Goal: Task Accomplishment & Management: Use online tool/utility

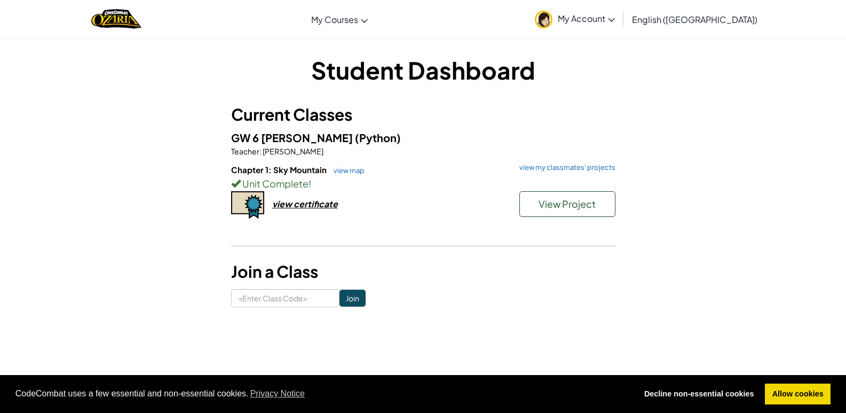
drag, startPoint x: 233, startPoint y: 138, endPoint x: 321, endPoint y: 175, distance: 96.0
click at [234, 143] on span "GW 6 [PERSON_NAME]" at bounding box center [293, 137] width 124 height 13
click at [280, 167] on span "Chapter 1: Sky Mountain" at bounding box center [279, 169] width 97 height 10
click at [279, 170] on span "Chapter 1: Sky Mountain" at bounding box center [279, 169] width 97 height 10
click at [275, 167] on span "Chapter 1: Sky Mountain" at bounding box center [279, 169] width 97 height 10
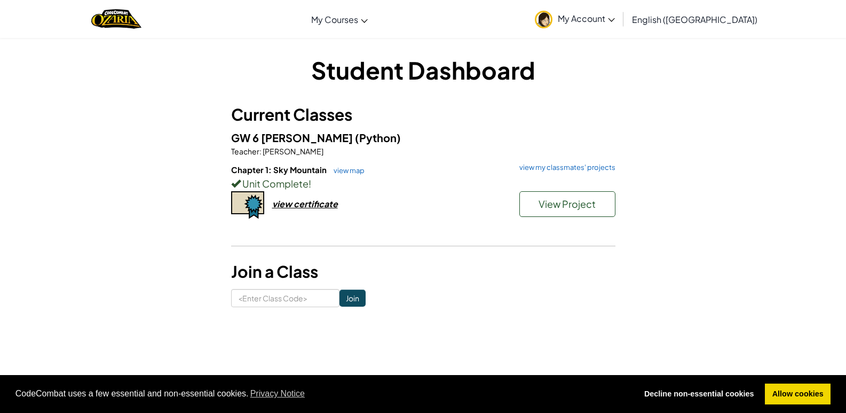
click at [271, 190] on div "Unit Complete !" at bounding box center [423, 183] width 384 height 15
click at [293, 177] on span "Unit Complete" at bounding box center [275, 183] width 68 height 12
click at [553, 15] on img at bounding box center [544, 20] width 18 height 18
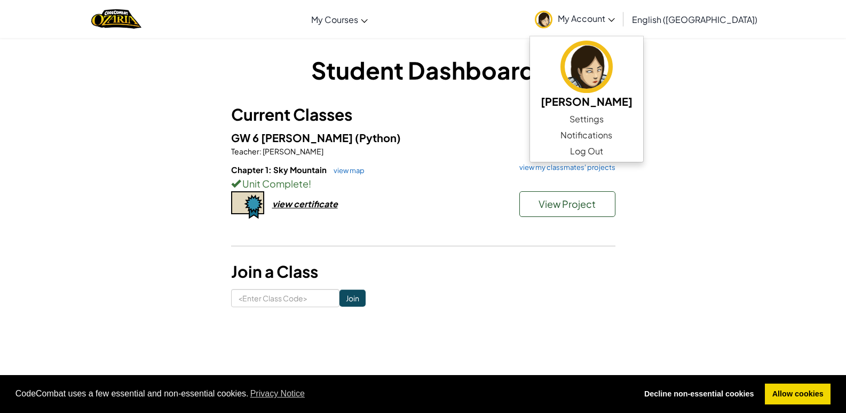
click at [615, 18] on span "My Account" at bounding box center [586, 18] width 57 height 11
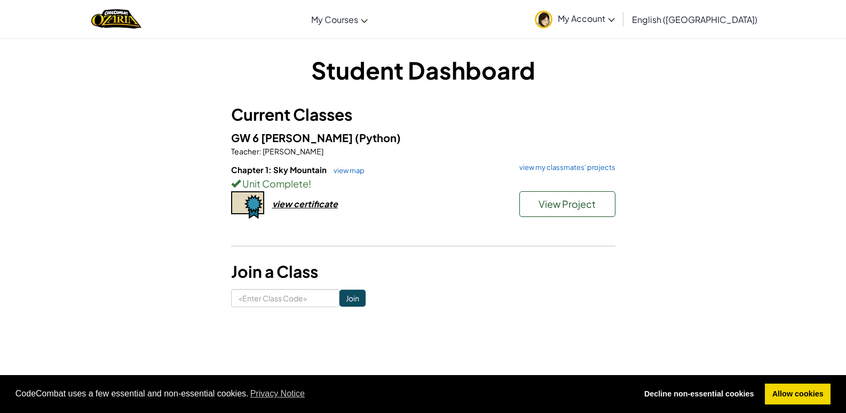
click at [620, 22] on link "My Account" at bounding box center [575, 19] width 91 height 34
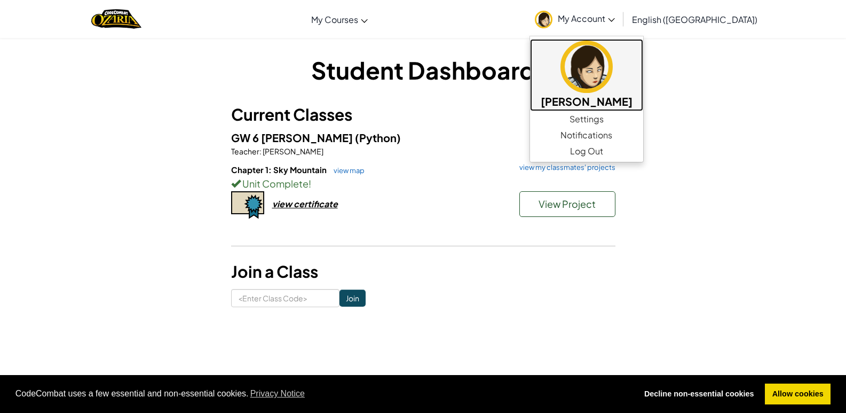
drag, startPoint x: 650, startPoint y: 85, endPoint x: 644, endPoint y: 108, distance: 23.2
click at [613, 86] on img at bounding box center [587, 67] width 52 height 52
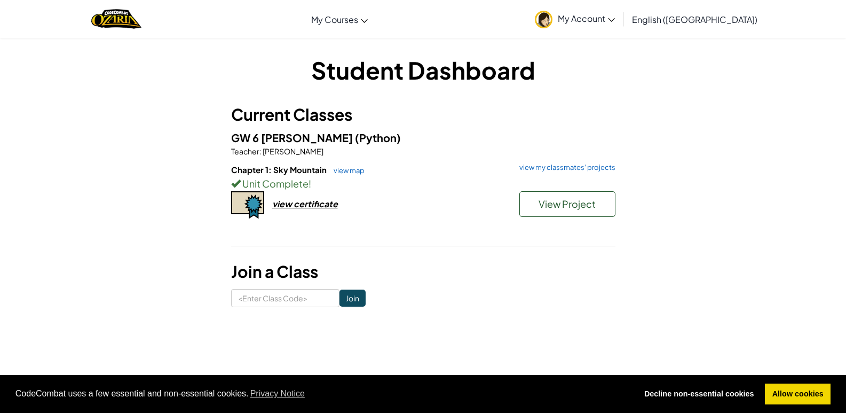
click at [553, 19] on img at bounding box center [544, 20] width 18 height 18
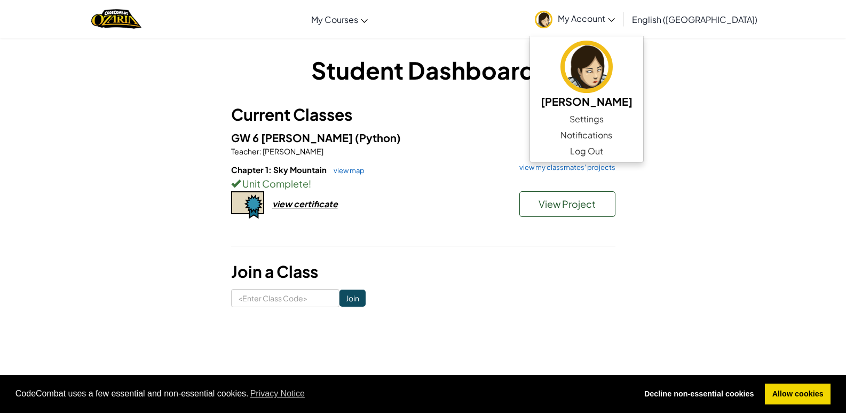
click at [731, 77] on div "Student Dashboard Current Classes GW 6 [PERSON_NAME] (Python) Teacher : [PERSON…" at bounding box center [423, 180] width 625 height 254
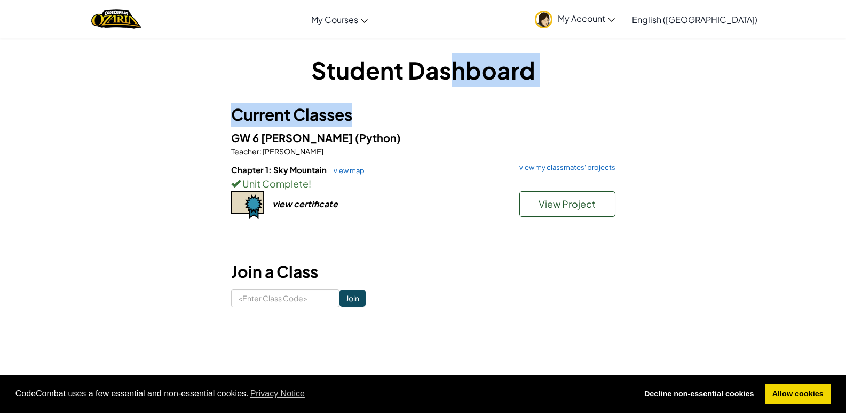
drag, startPoint x: 452, startPoint y: 86, endPoint x: 458, endPoint y: 117, distance: 32.0
click at [452, 119] on div "Student Dashboard Current Classes GW 6 [PERSON_NAME] (Python) Teacher : [PERSON…" at bounding box center [423, 180] width 384 height 254
click at [575, 94] on div "Student Dashboard Current Classes GW 6 Blackman KC (Python) Teacher : David Tho…" at bounding box center [423, 180] width 384 height 254
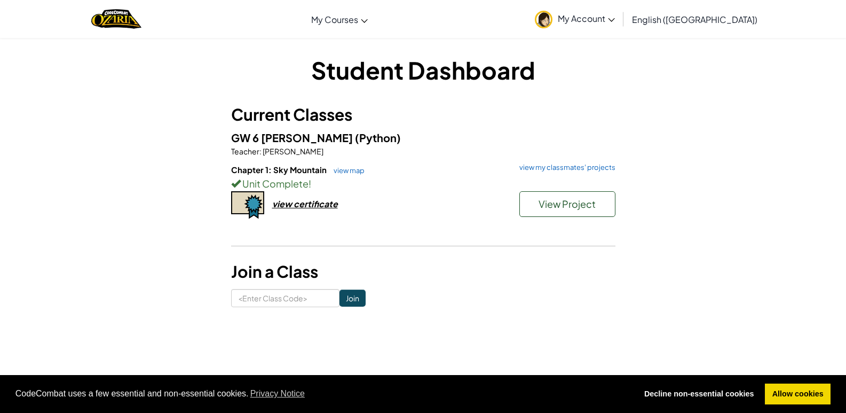
click at [293, 169] on span "Chapter 1: Sky Mountain" at bounding box center [279, 169] width 97 height 10
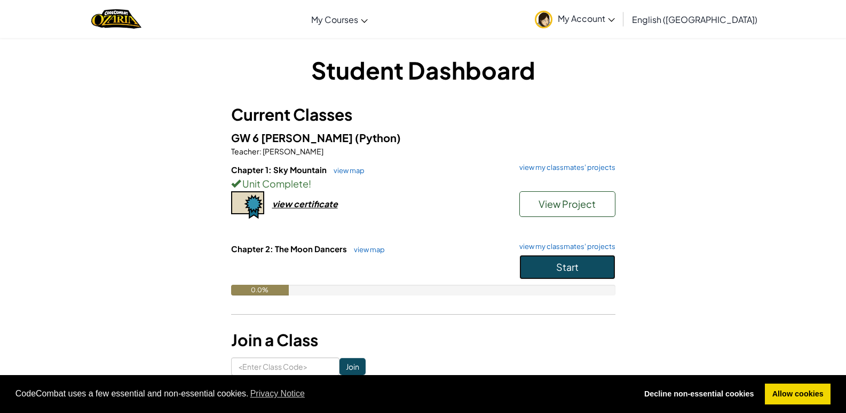
click at [601, 271] on button "Start" at bounding box center [567, 267] width 96 height 25
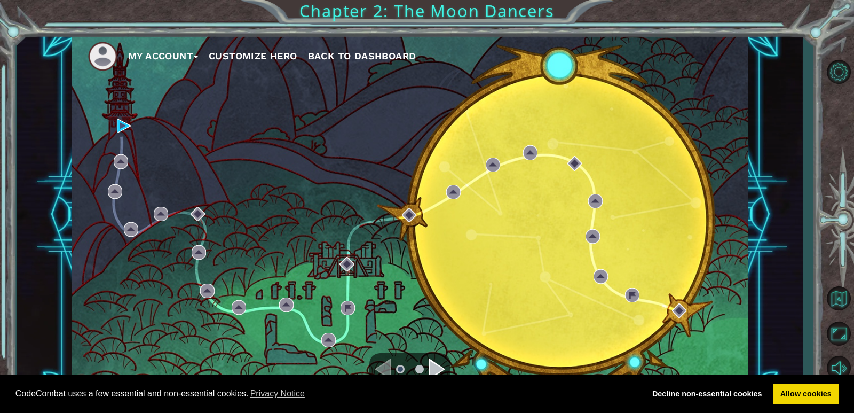
click at [251, 56] on button "Customize Hero" at bounding box center [253, 56] width 89 height 16
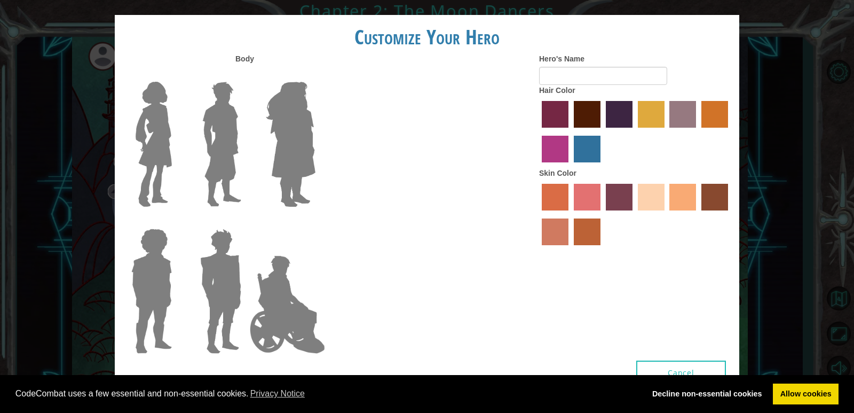
type input "Bear"
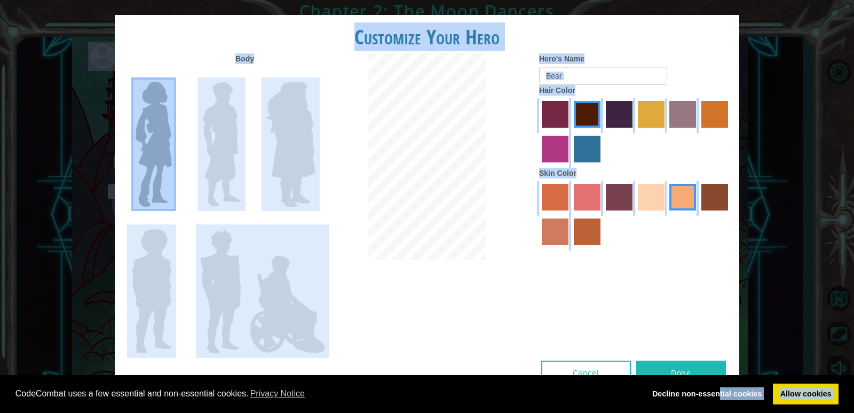
drag, startPoint x: 720, startPoint y: 395, endPoint x: 720, endPoint y: 421, distance: 25.6
click at [720, 412] on html "Cookie Policy CodeCombat uses a few essential and non-essential cookies. Privac…" at bounding box center [427, 206] width 854 height 413
click at [689, 366] on button "Done" at bounding box center [681, 372] width 90 height 24
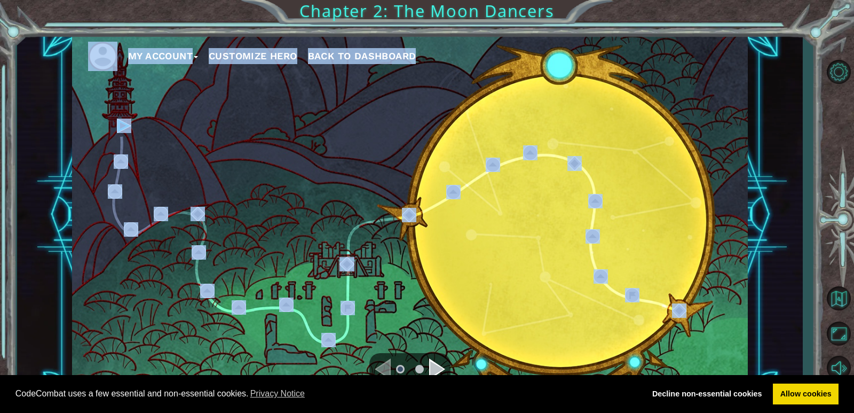
click at [139, 125] on div "My Account Customize Hero Back to Dashboard" at bounding box center [410, 214] width 676 height 357
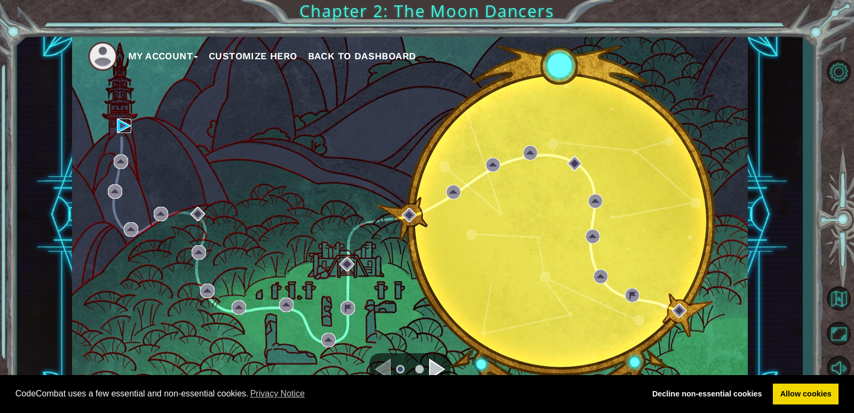
click at [117, 122] on img at bounding box center [124, 126] width 14 height 14
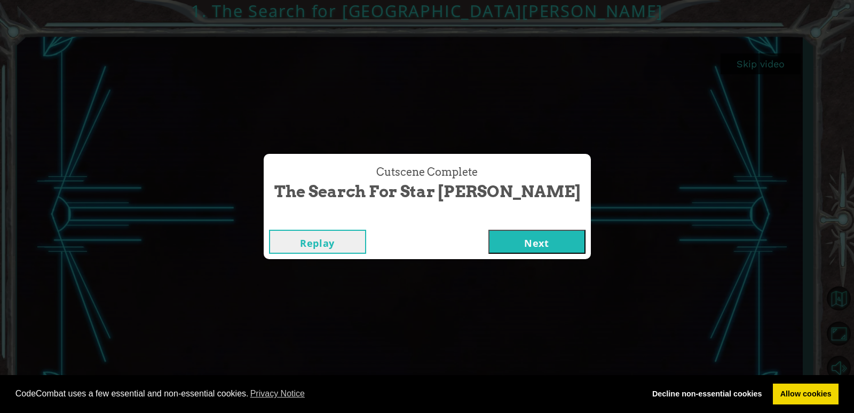
click at [489, 236] on button "Next" at bounding box center [537, 242] width 97 height 24
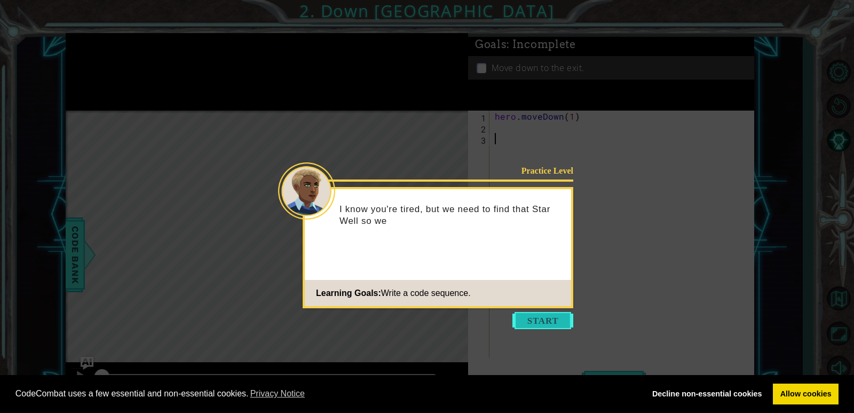
click at [542, 316] on button "Start" at bounding box center [543, 320] width 61 height 17
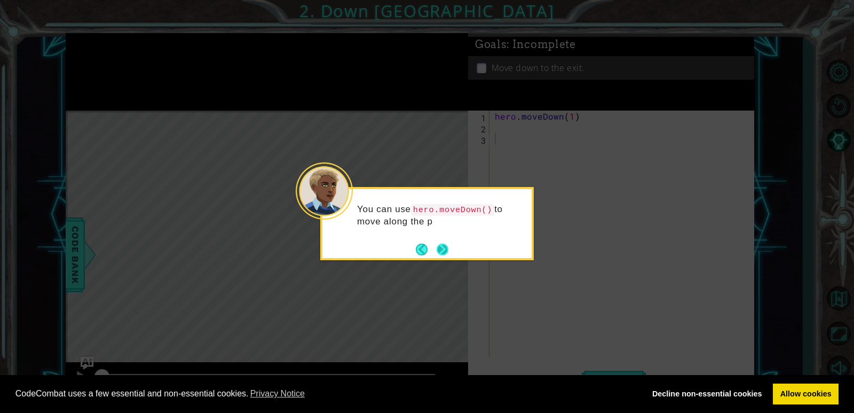
click at [452, 240] on div "You can use hero.moveDown() to move along the p" at bounding box center [426, 218] width 209 height 59
click at [444, 245] on button "Next" at bounding box center [443, 249] width 12 height 12
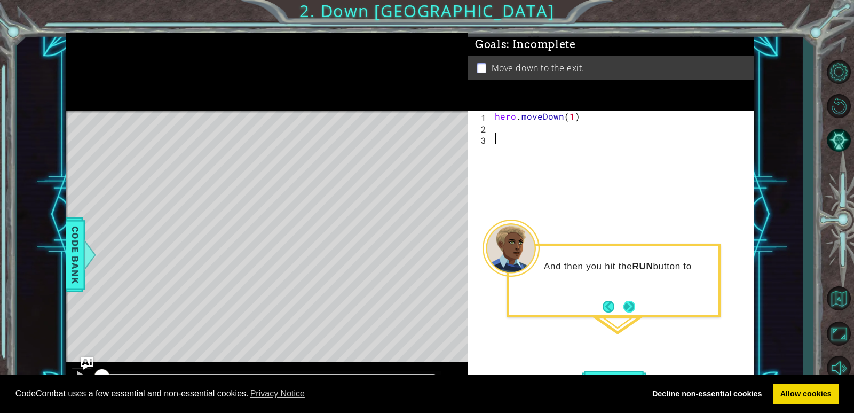
click at [632, 308] on button "Next" at bounding box center [630, 307] width 12 height 12
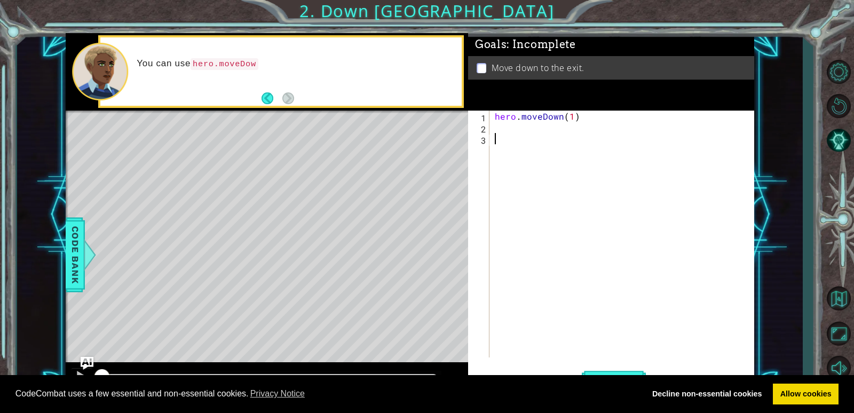
click at [493, 136] on div "hero . moveDown ( 1 )" at bounding box center [625, 245] width 264 height 269
click at [499, 125] on div "hero . moveDown ( 1 )" at bounding box center [625, 245] width 264 height 269
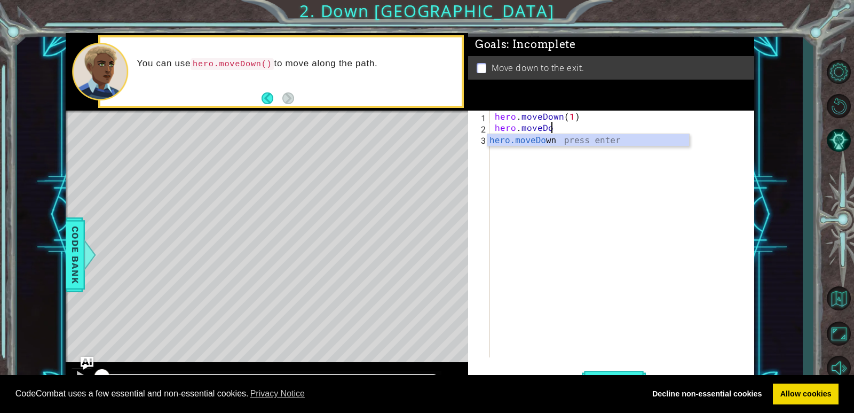
scroll to position [0, 3]
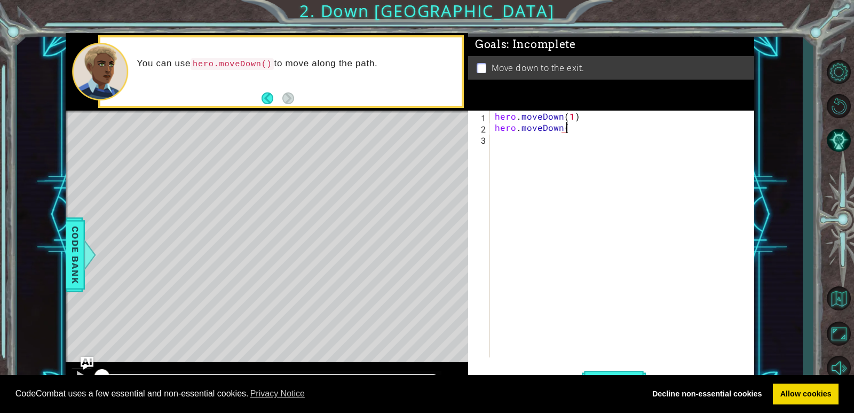
type textarea "hero.moveDown()"
click at [603, 368] on button "Run" at bounding box center [614, 380] width 64 height 29
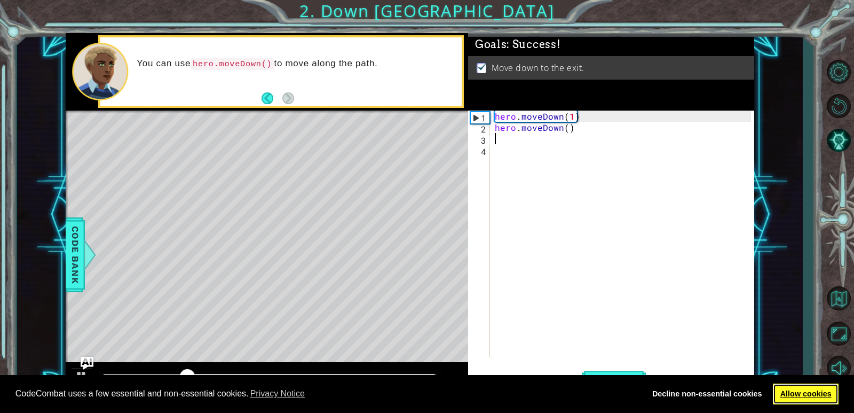
click at [787, 384] on link "Allow cookies" at bounding box center [806, 393] width 66 height 21
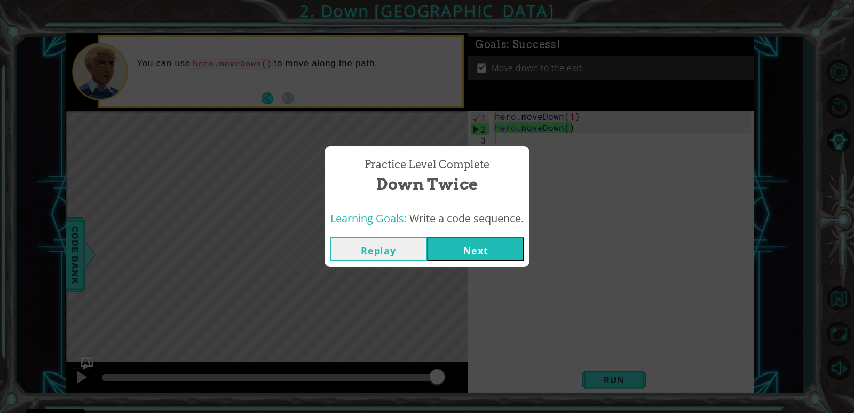
click at [493, 264] on div "Replay Next" at bounding box center [427, 249] width 205 height 35
click at [492, 248] on button "Next" at bounding box center [475, 249] width 97 height 24
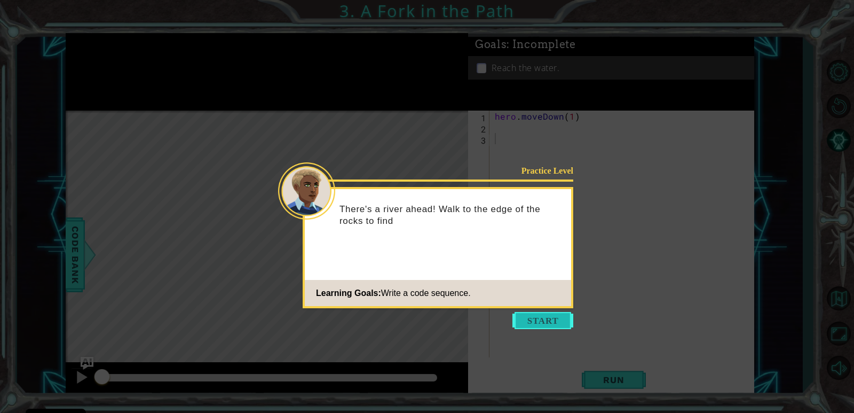
click at [538, 321] on button "Start" at bounding box center [543, 320] width 61 height 17
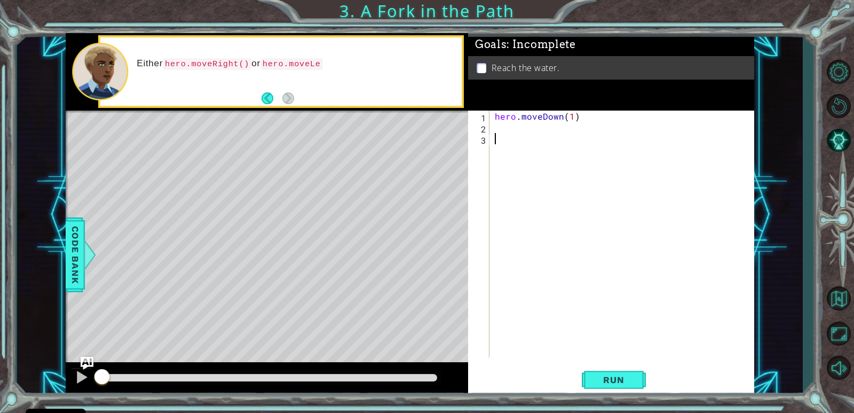
click at [516, 129] on div "hero . moveDown ( 1 )" at bounding box center [625, 245] width 264 height 269
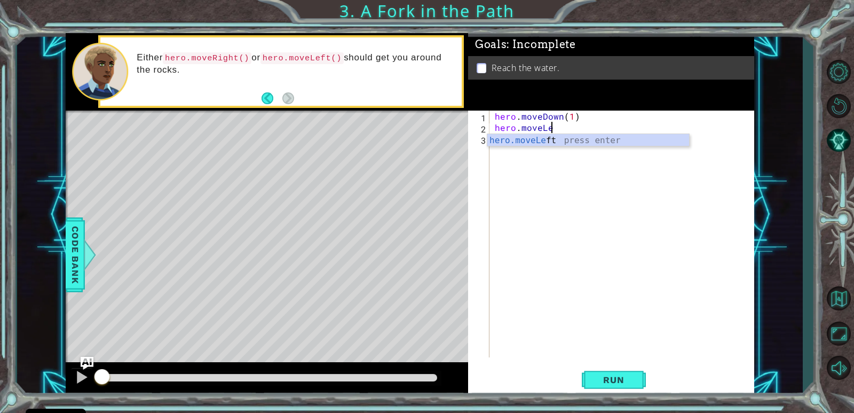
scroll to position [0, 3]
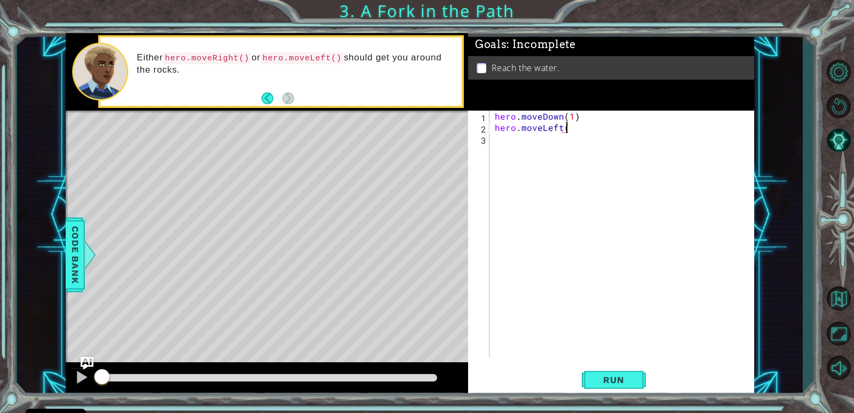
type textarea "hero.moveLeft()"
click at [605, 388] on button "Run" at bounding box center [614, 380] width 64 height 29
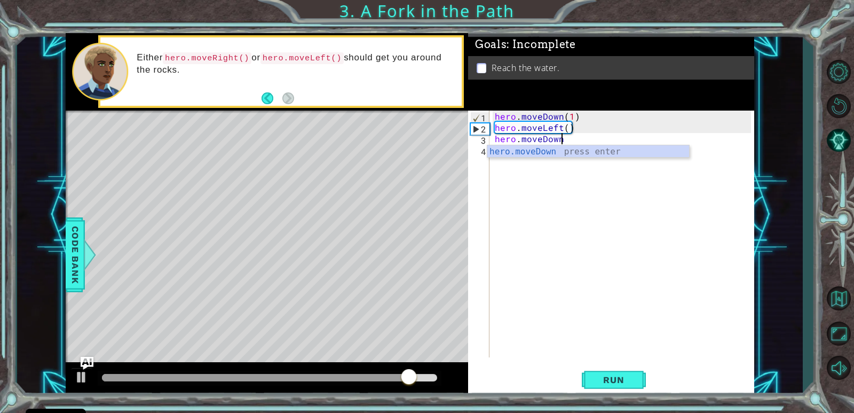
scroll to position [0, 4]
type textarea "hero.moveDown(()"
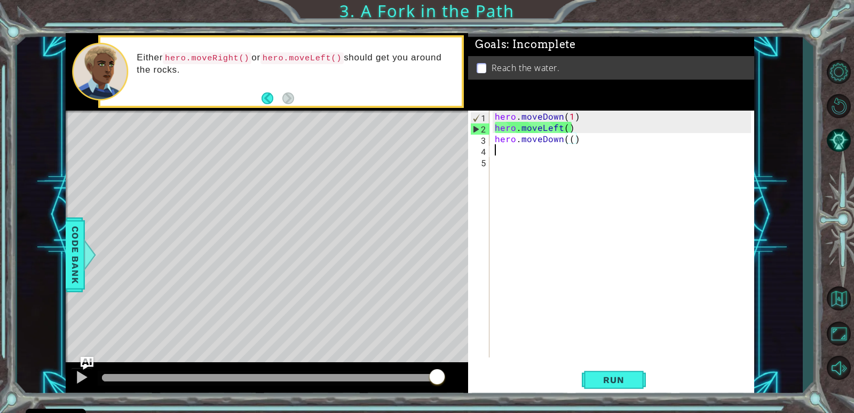
scroll to position [0, 0]
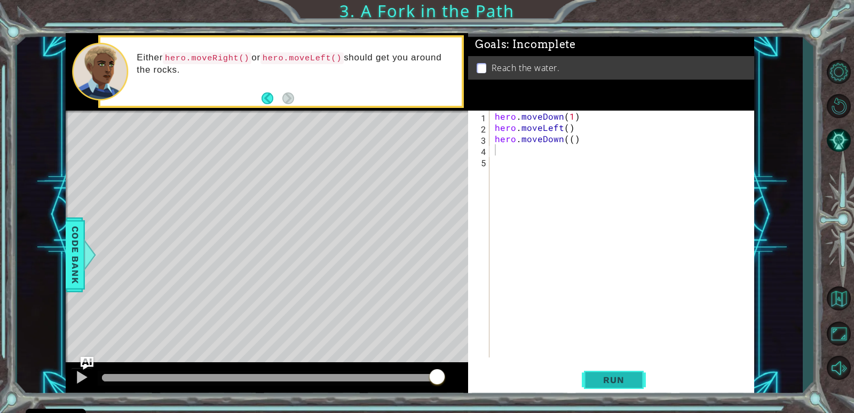
drag, startPoint x: 597, startPoint y: 372, endPoint x: 590, endPoint y: 379, distance: 9.8
click at [590, 379] on button "Run" at bounding box center [614, 380] width 64 height 29
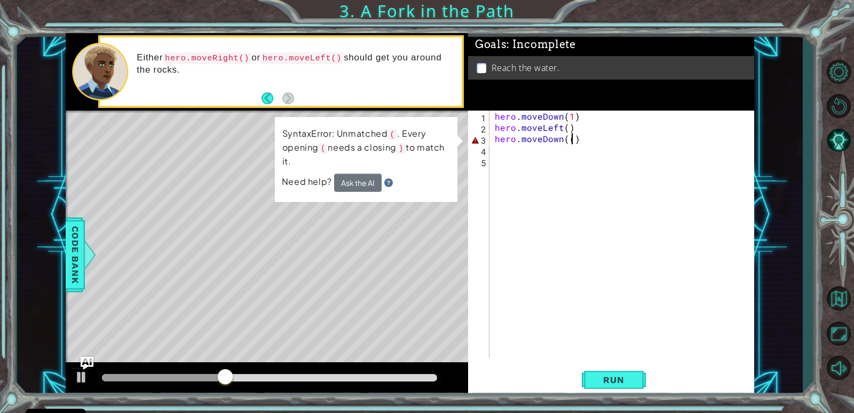
click at [571, 140] on div "hero . moveDown ( 1 ) hero . moveLeft ( ) hero . moveDown (( )" at bounding box center [625, 245] width 264 height 269
type textarea "hero.moveDown()"
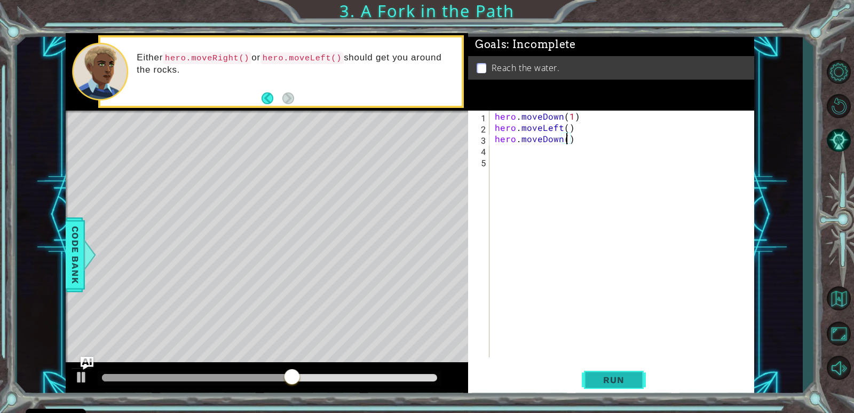
click at [617, 371] on button "Run" at bounding box center [614, 380] width 64 height 29
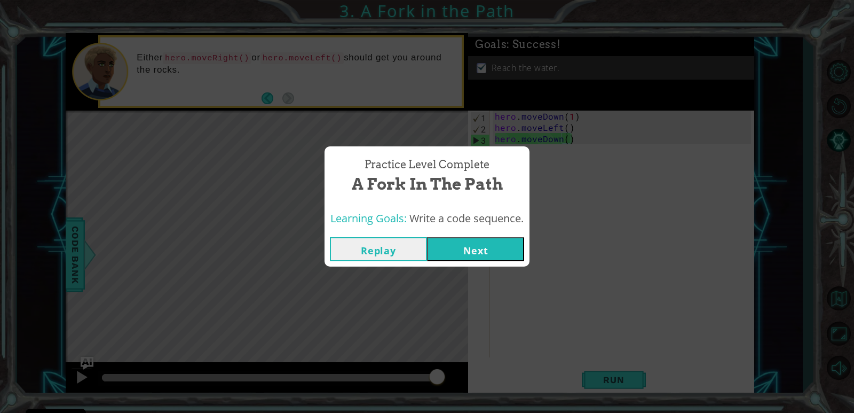
click at [518, 259] on button "Next" at bounding box center [475, 249] width 97 height 24
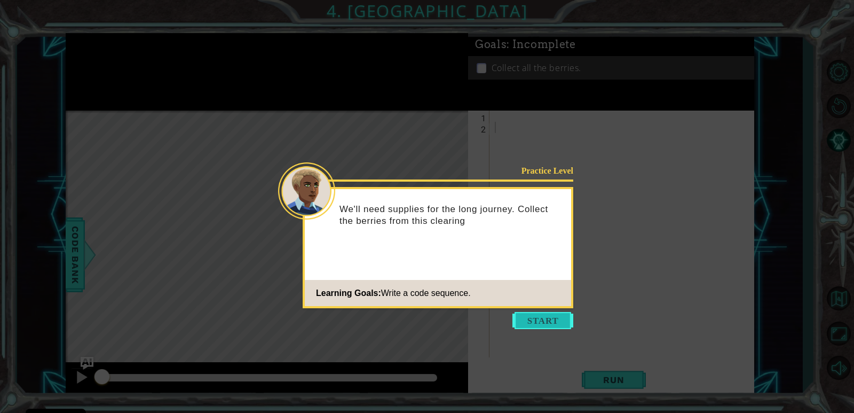
click at [546, 315] on button "Start" at bounding box center [543, 320] width 61 height 17
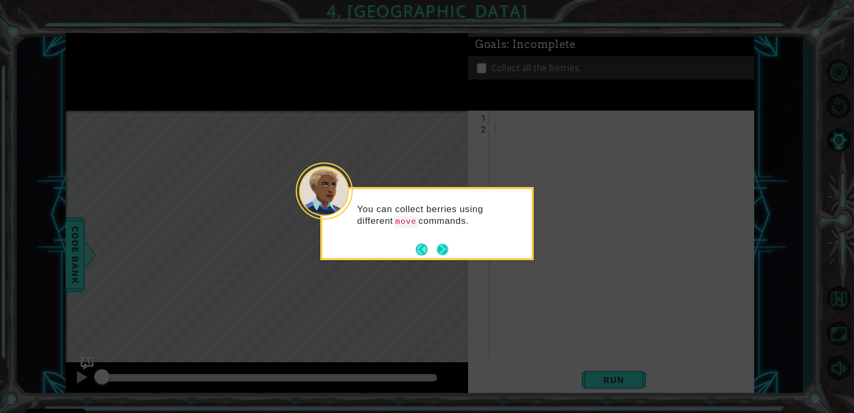
click at [439, 250] on button "Next" at bounding box center [443, 249] width 12 height 12
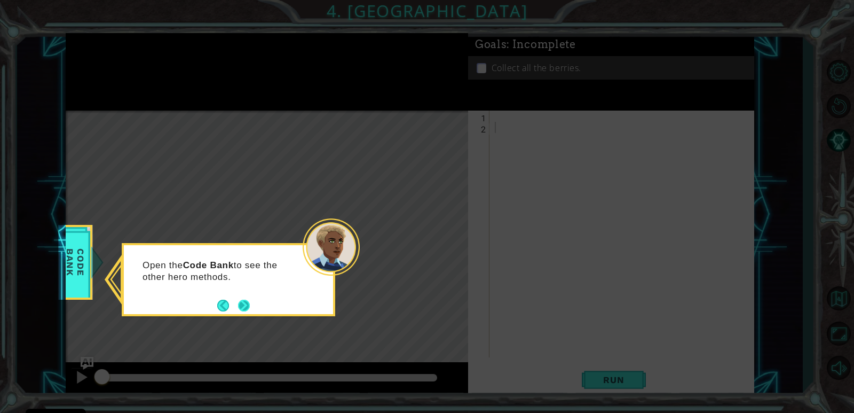
click at [235, 301] on footer at bounding box center [233, 305] width 33 height 16
click at [243, 298] on footer at bounding box center [233, 305] width 33 height 16
click at [245, 305] on button "Next" at bounding box center [244, 306] width 12 height 12
click at [242, 306] on button "Next" at bounding box center [244, 306] width 12 height 12
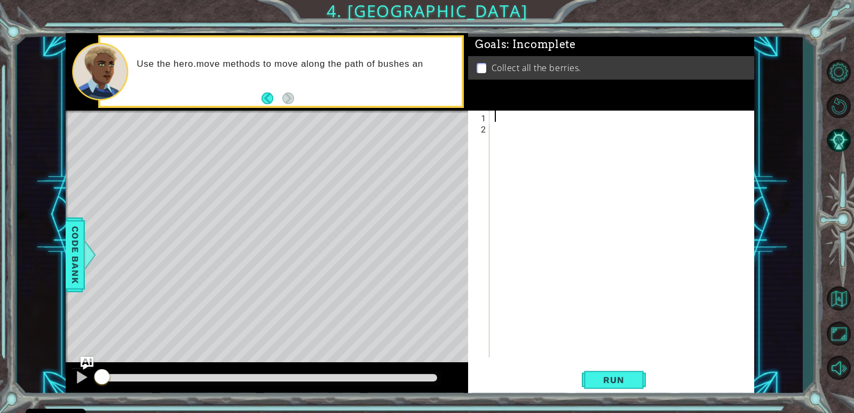
click at [510, 116] on div at bounding box center [625, 245] width 264 height 269
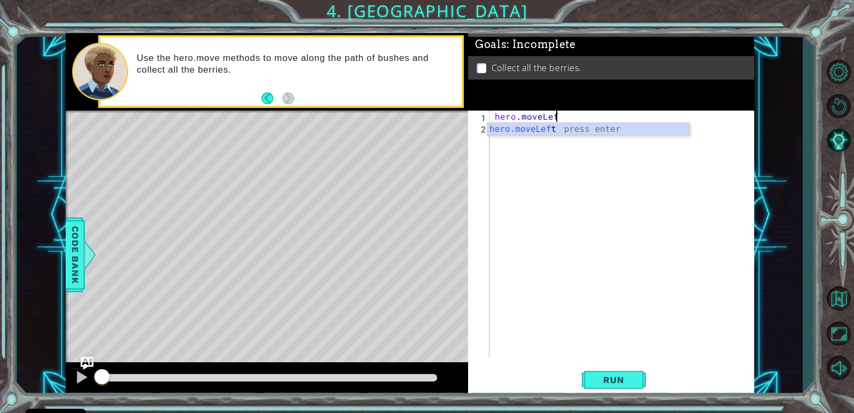
scroll to position [0, 3]
type textarea "hero.moveLeft()"
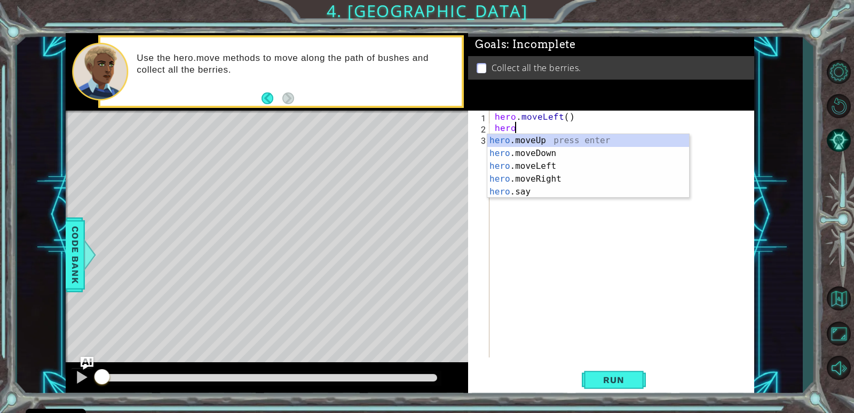
scroll to position [0, 1]
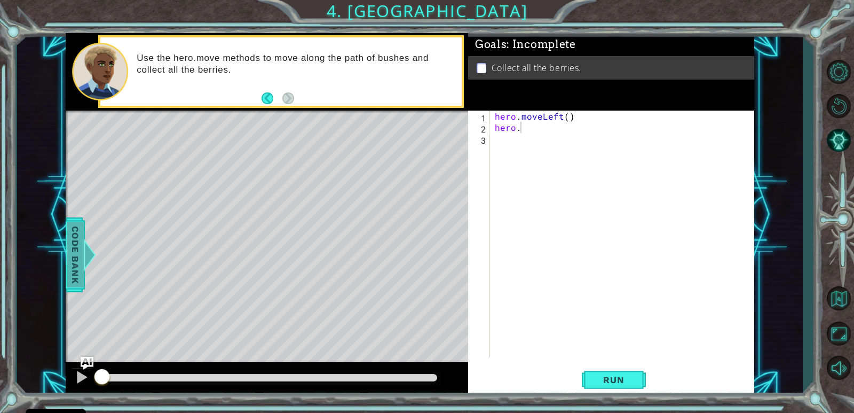
click at [67, 256] on span "Code Bank" at bounding box center [75, 254] width 17 height 65
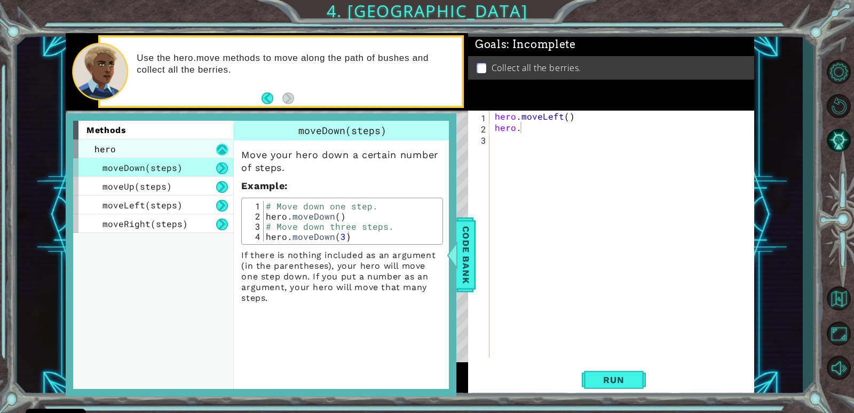
click at [217, 151] on button at bounding box center [222, 150] width 12 height 12
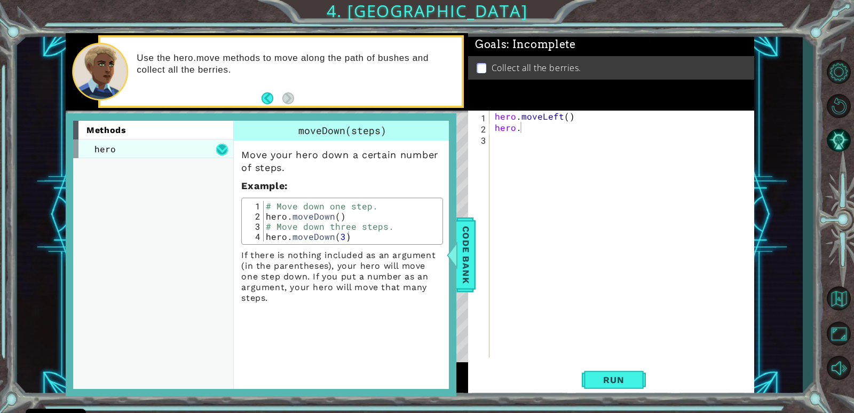
click at [217, 151] on button at bounding box center [222, 150] width 12 height 12
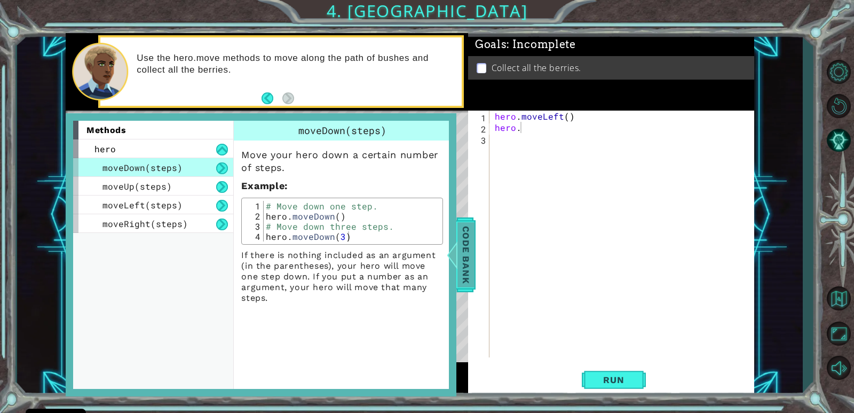
click at [472, 258] on span "Code Bank" at bounding box center [466, 254] width 17 height 65
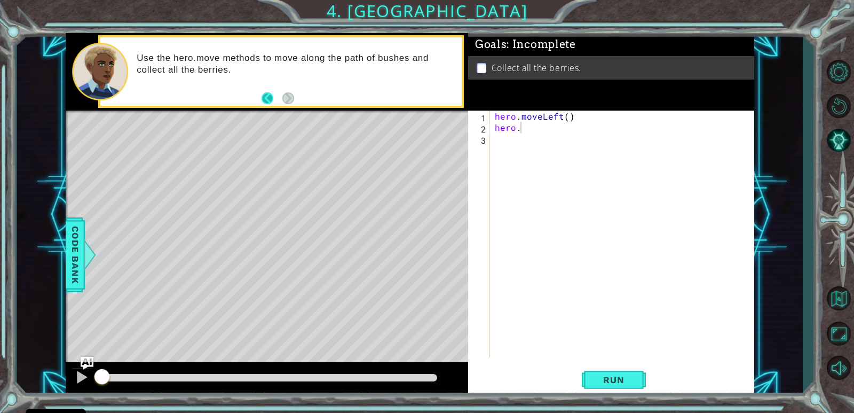
click at [263, 94] on button "Back" at bounding box center [272, 98] width 21 height 12
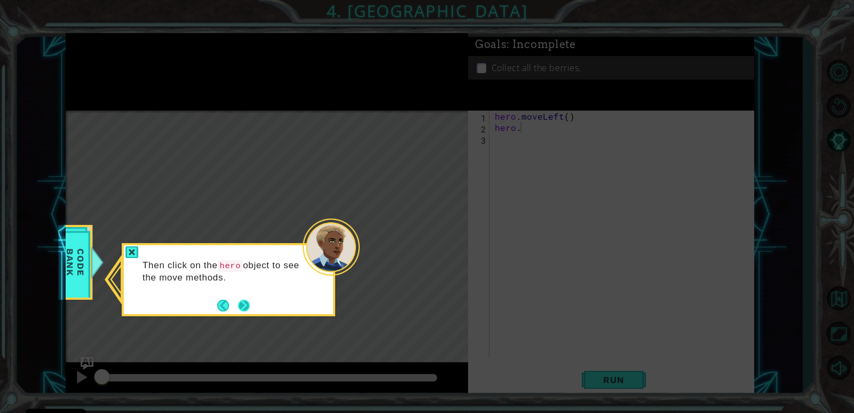
click at [247, 306] on button "Next" at bounding box center [244, 306] width 12 height 12
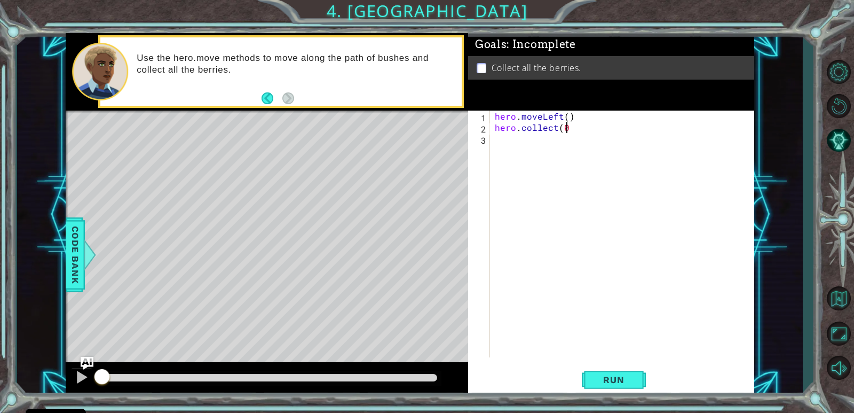
scroll to position [0, 4]
click at [639, 377] on button "Run" at bounding box center [614, 380] width 64 height 29
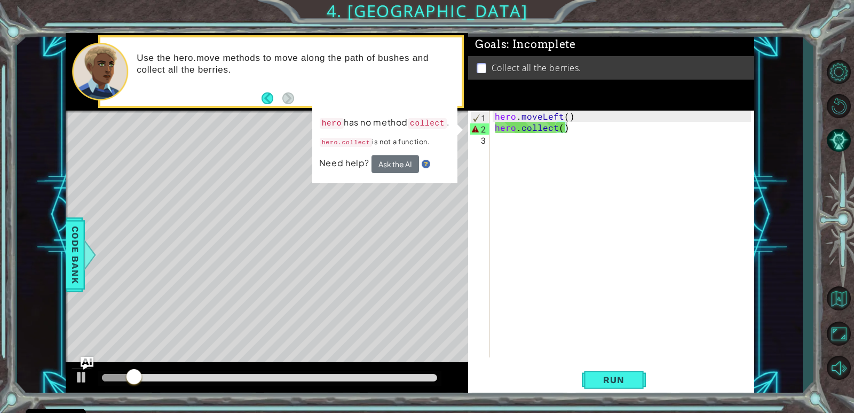
click at [397, 153] on td "hero has no method collect . hero.collect is not a function." at bounding box center [384, 135] width 131 height 40
click at [390, 162] on button "Ask the AI" at bounding box center [396, 164] width 48 height 18
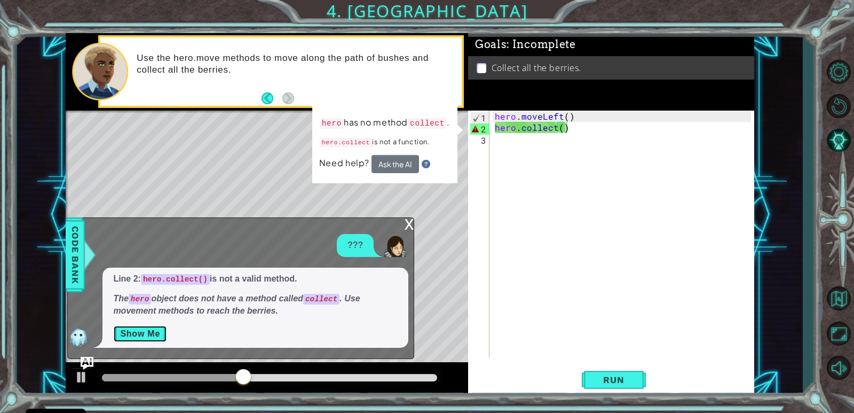
click at [154, 328] on button "Show Me" at bounding box center [140, 333] width 54 height 17
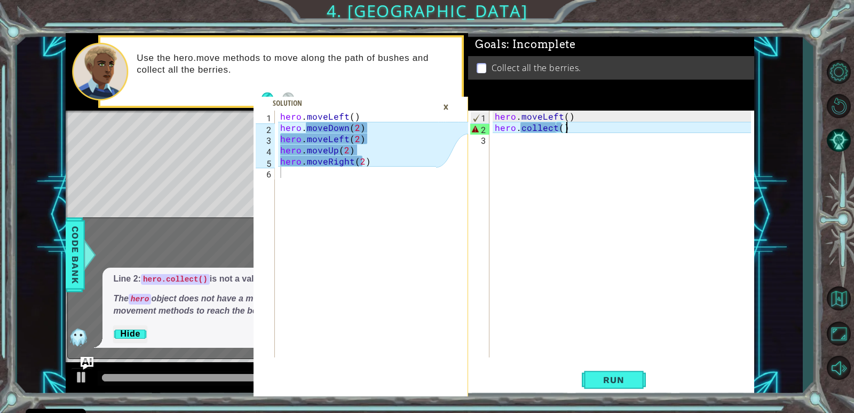
click at [451, 111] on div "1 2 3 4 5 6 hero . moveLeft ( ) hero . moveDown ( 2 ) hero . moveLeft ( 2 ) her…" at bounding box center [361, 254] width 215 height 286
click at [454, 103] on span at bounding box center [361, 247] width 215 height 300
click at [445, 106] on div "×" at bounding box center [446, 107] width 17 height 18
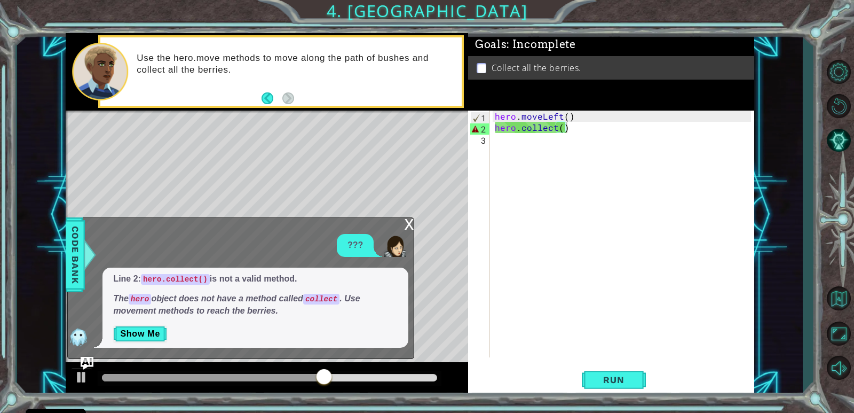
click at [409, 224] on div "x" at bounding box center [409, 223] width 10 height 11
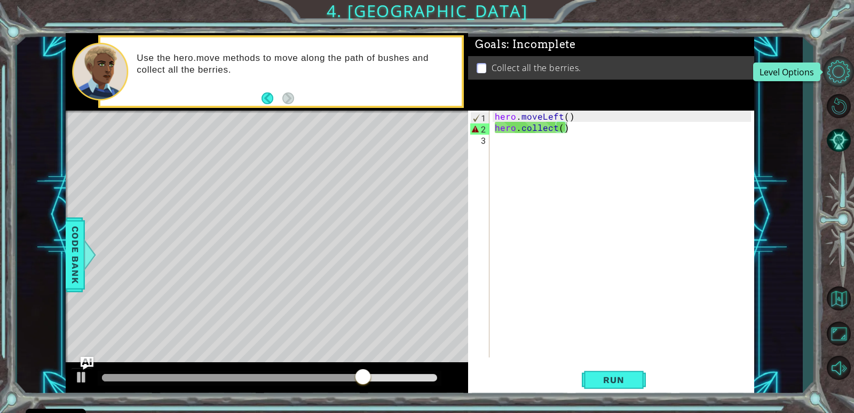
click at [846, 60] on button "Level Options" at bounding box center [838, 71] width 31 height 31
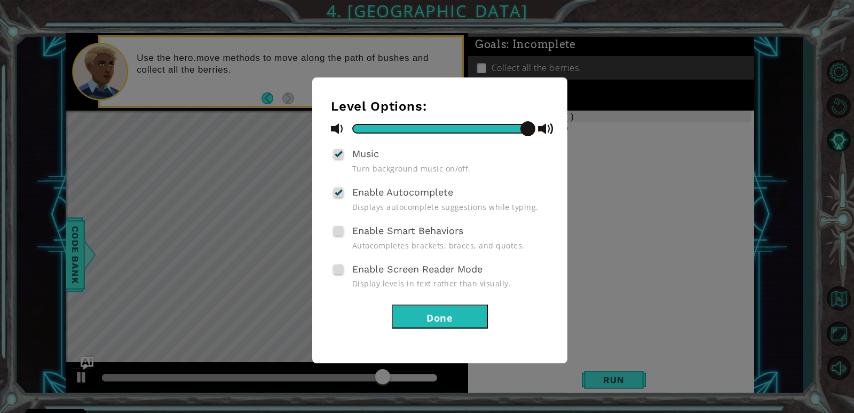
click at [456, 310] on button "Done" at bounding box center [440, 316] width 96 height 24
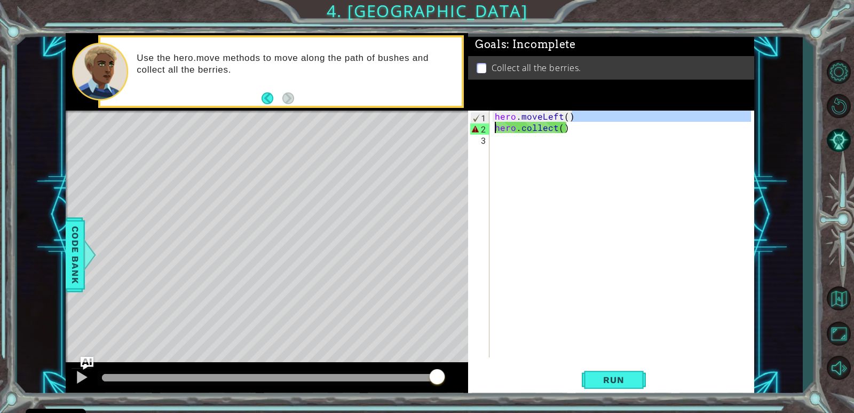
drag, startPoint x: 574, startPoint y: 120, endPoint x: 473, endPoint y: 122, distance: 101.5
click at [473, 122] on div "hero.collect() 1 2 3 hero . moveLeft ( ) hero . collect ( ) ההההההההההההההההההה…" at bounding box center [609, 234] width 283 height 247
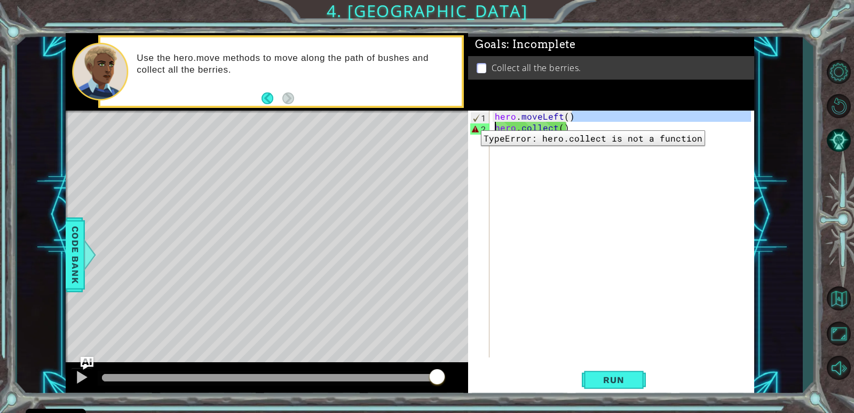
type textarea "hero.moveLeft()hero.collect()"
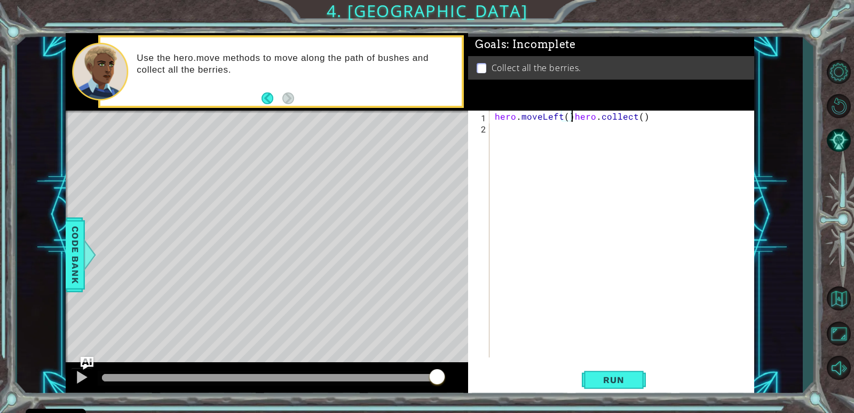
click at [643, 122] on div "hero . moveLeft ( ) hero . collect ( )" at bounding box center [625, 245] width 264 height 269
drag, startPoint x: 645, startPoint y: 119, endPoint x: 573, endPoint y: 118, distance: 72.1
click at [573, 118] on div "hero . moveLeft ( ) hero . collect ( )" at bounding box center [625, 245] width 264 height 269
type textarea "hero.moveLeft()"
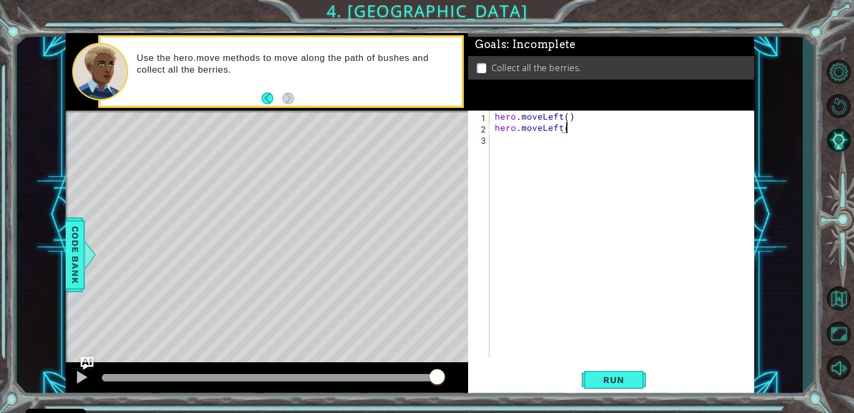
scroll to position [0, 4]
type textarea "hero.moveLeft(2)"
type textarea "hero.moveDown(2)"
type textarea "hero.moveRight(2)"
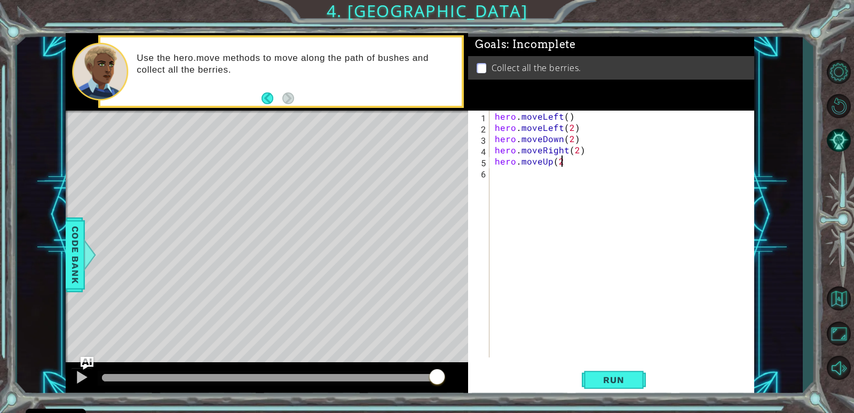
type textarea "hero.moveUp(2)"
click at [619, 377] on span "Run" at bounding box center [614, 379] width 42 height 11
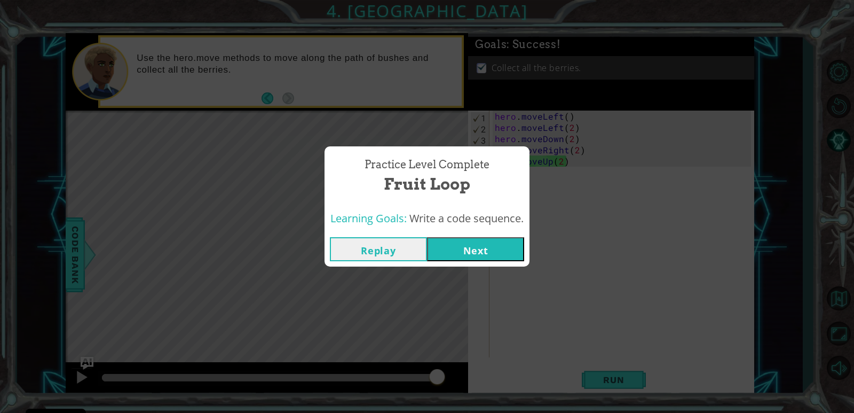
click at [485, 249] on button "Next" at bounding box center [475, 249] width 97 height 24
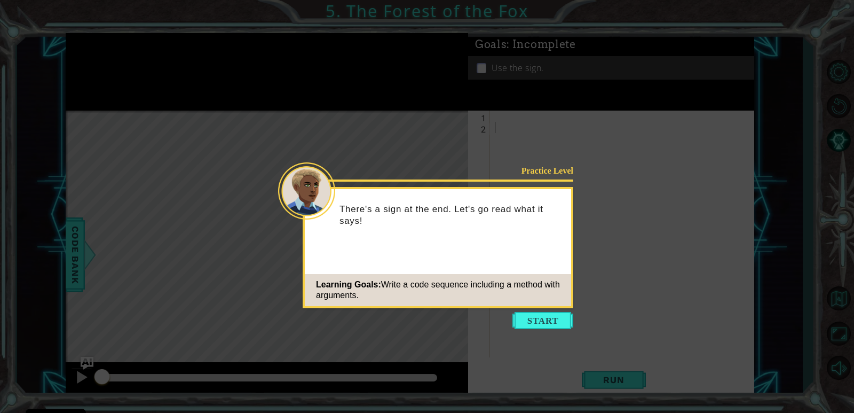
click at [532, 309] on icon at bounding box center [427, 206] width 854 height 413
click at [543, 315] on button "Start" at bounding box center [543, 320] width 61 height 17
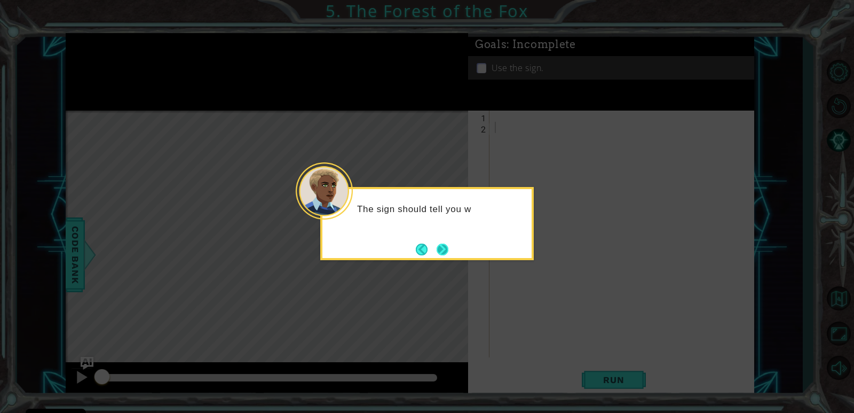
click at [444, 247] on button "Next" at bounding box center [443, 249] width 12 height 12
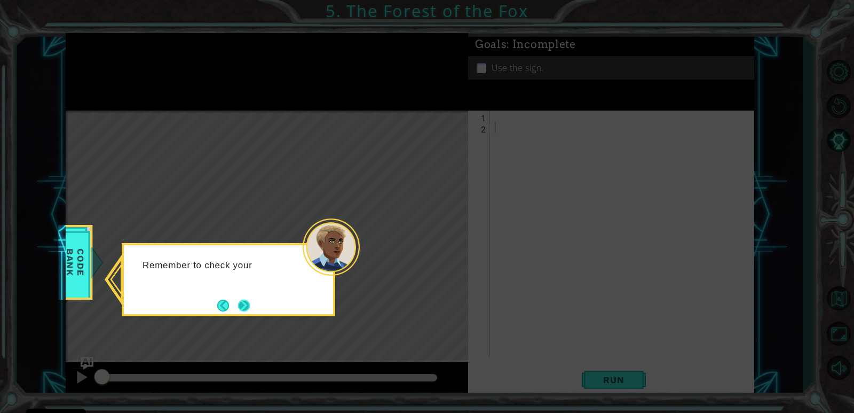
click at [238, 305] on button "Next" at bounding box center [244, 306] width 12 height 12
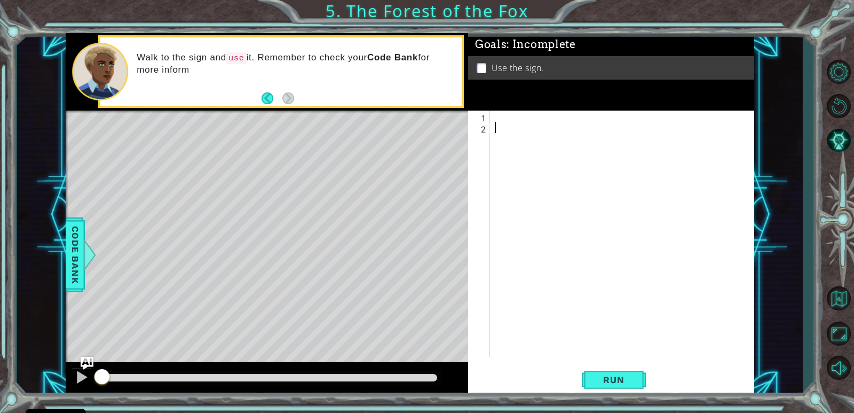
click at [494, 111] on div at bounding box center [625, 245] width 264 height 269
type textarea "hero.moveUp()"
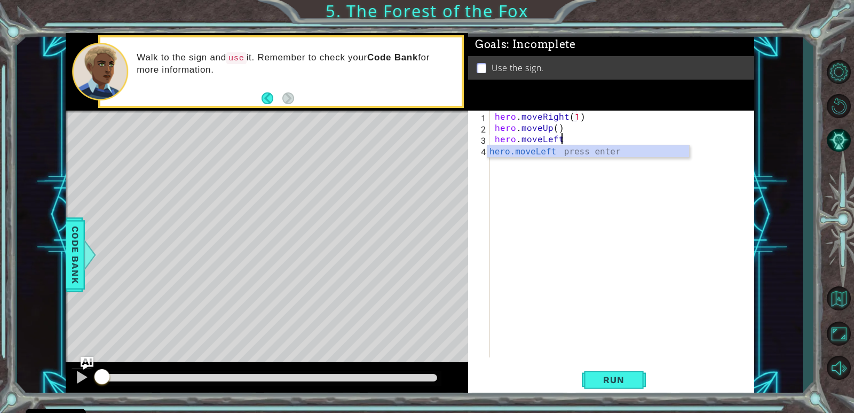
type textarea "hero.moveLeft()"
type textarea "hero.moveUp()"
click at [576, 161] on div "hero . moveRight ( 1 ) hero . moveUp ( ) hero . moveLeft ( ) hero . moveUp ( ) …" at bounding box center [625, 245] width 264 height 269
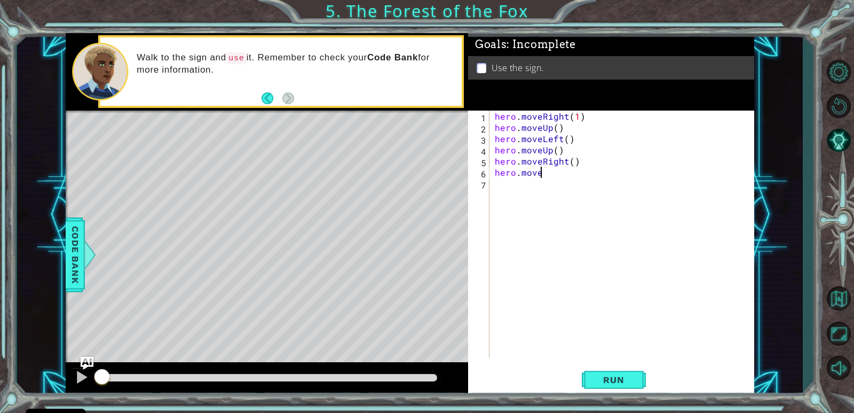
click at [549, 175] on div "hero . moveRight ( 1 ) hero . moveUp ( ) hero . moveLeft ( ) hero . moveUp ( ) …" at bounding box center [625, 245] width 264 height 269
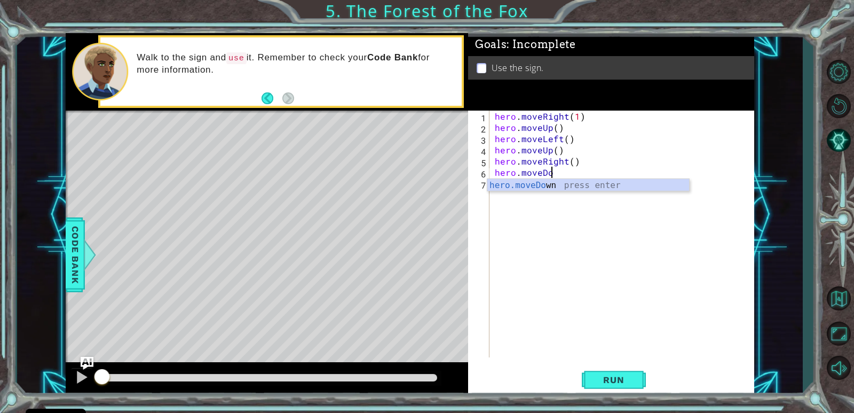
scroll to position [0, 3]
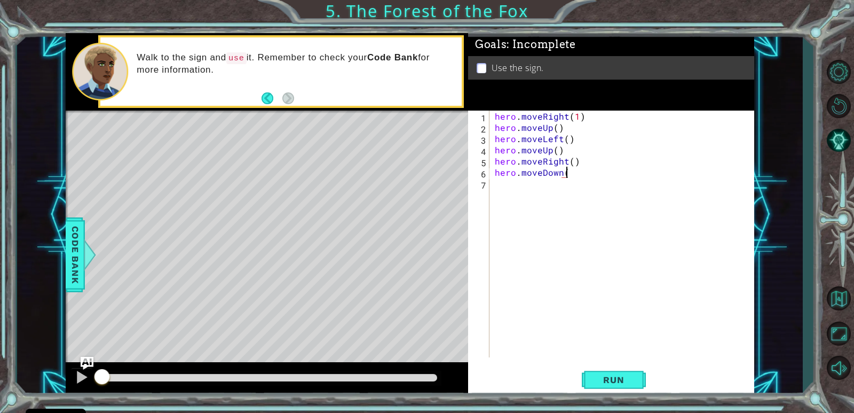
type textarea "hero.moveDown()"
click at [272, 99] on button "Back" at bounding box center [272, 98] width 21 height 12
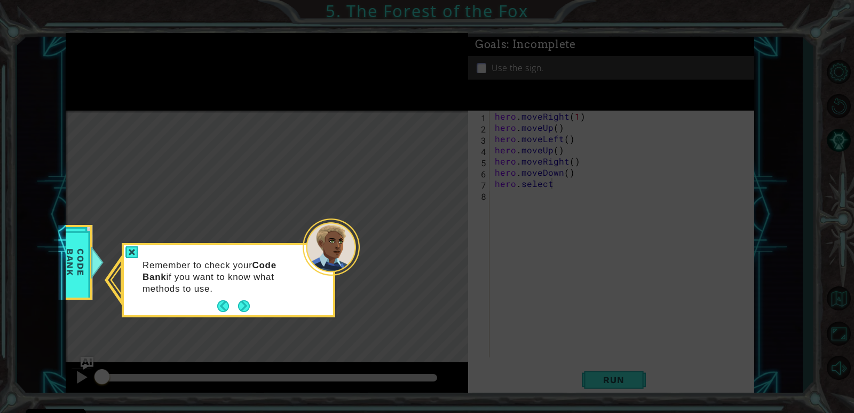
click at [212, 305] on div "Remember to check your Code Bank if you want to know what methods to use." at bounding box center [228, 282] width 209 height 66
click at [219, 302] on button "Back" at bounding box center [227, 306] width 21 height 12
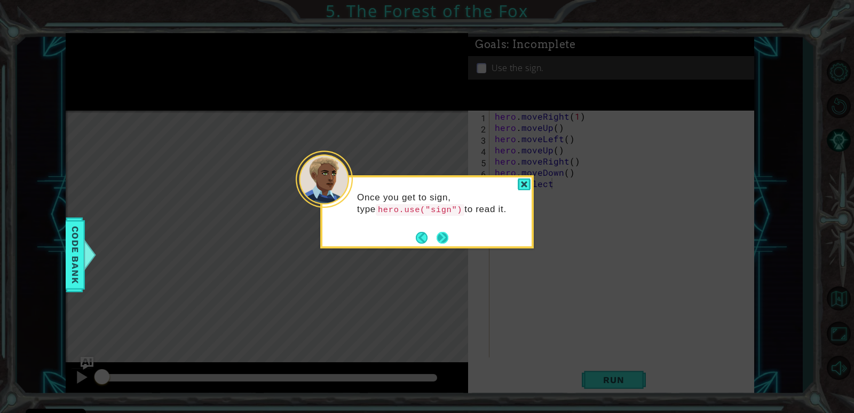
click at [438, 232] on button "Next" at bounding box center [443, 238] width 12 height 12
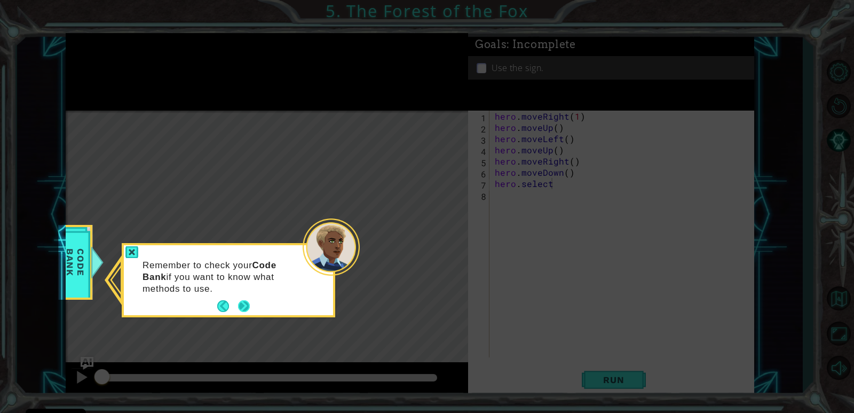
click at [238, 300] on button "Next" at bounding box center [244, 306] width 12 height 12
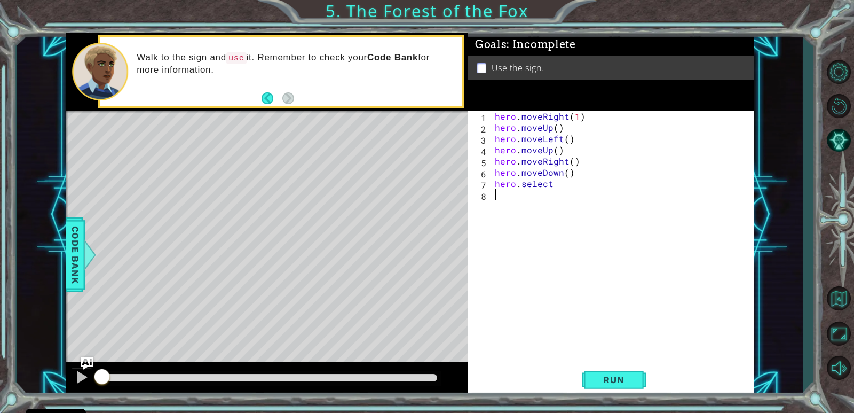
drag, startPoint x: 554, startPoint y: 190, endPoint x: 543, endPoint y: 183, distance: 12.9
click at [539, 184] on div "hero . moveRight ( 1 ) hero . moveUp ( ) hero . moveLeft ( ) hero . moveUp ( ) …" at bounding box center [625, 245] width 264 height 269
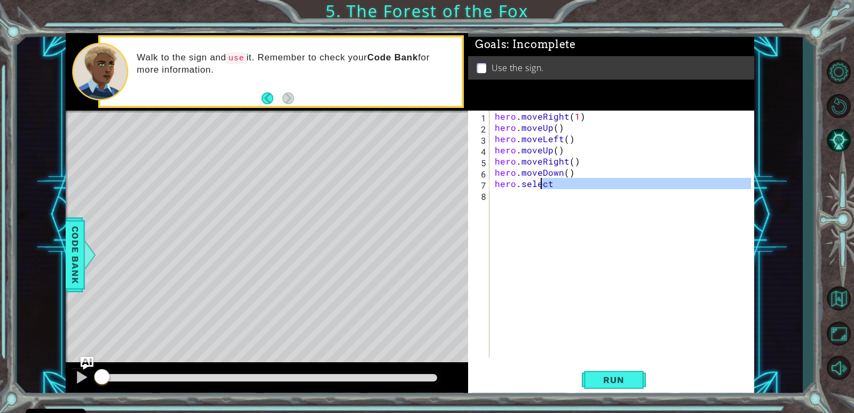
click at [550, 181] on div "hero . moveRight ( 1 ) hero . moveUp ( ) hero . moveLeft ( ) hero . moveUp ( ) …" at bounding box center [622, 234] width 258 height 247
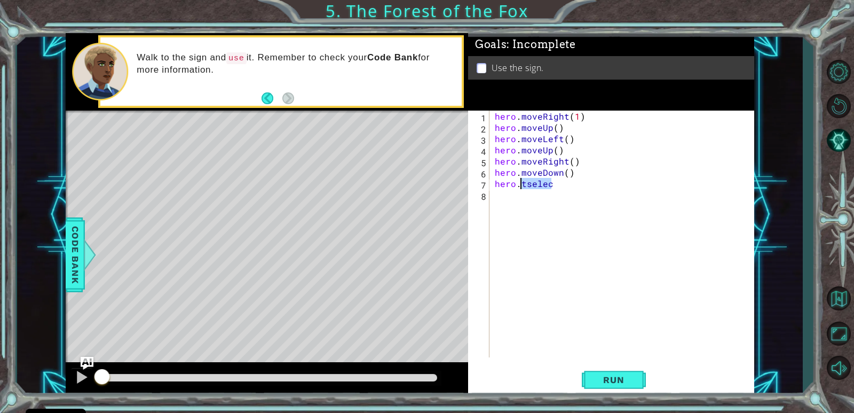
drag, startPoint x: 551, startPoint y: 186, endPoint x: 521, endPoint y: 188, distance: 30.5
click at [521, 188] on div "hero . moveRight ( 1 ) hero . moveUp ( ) hero . moveLeft ( ) hero . moveUp ( ) …" at bounding box center [625, 245] width 264 height 269
click at [610, 381] on span "Run" at bounding box center [614, 379] width 42 height 11
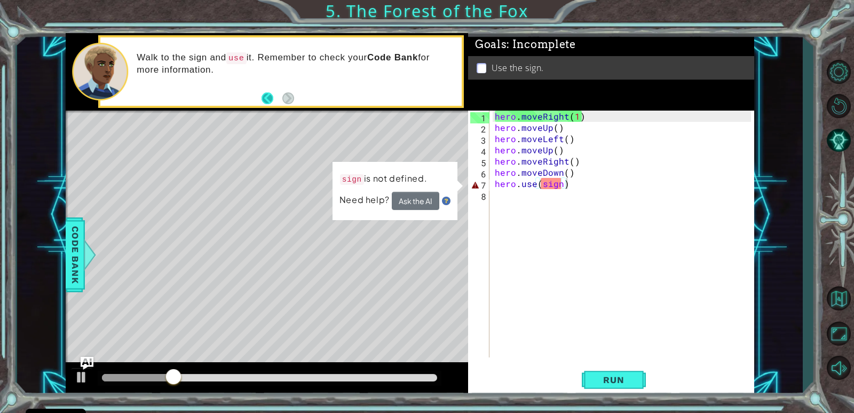
click at [266, 97] on button "Back" at bounding box center [272, 98] width 21 height 12
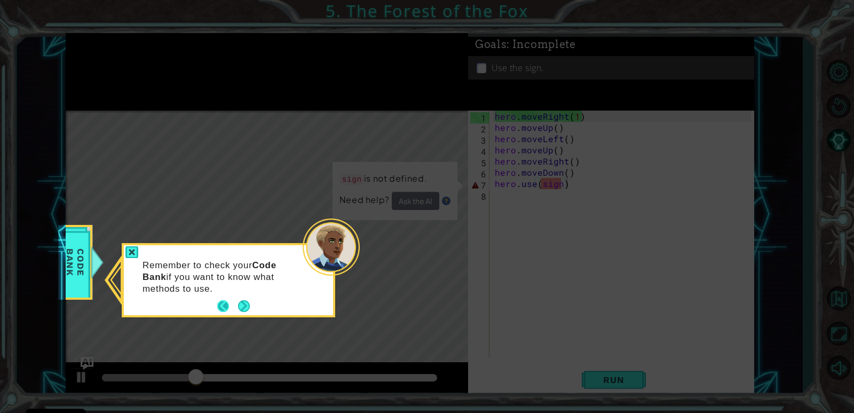
click at [221, 303] on button "Back" at bounding box center [227, 306] width 21 height 12
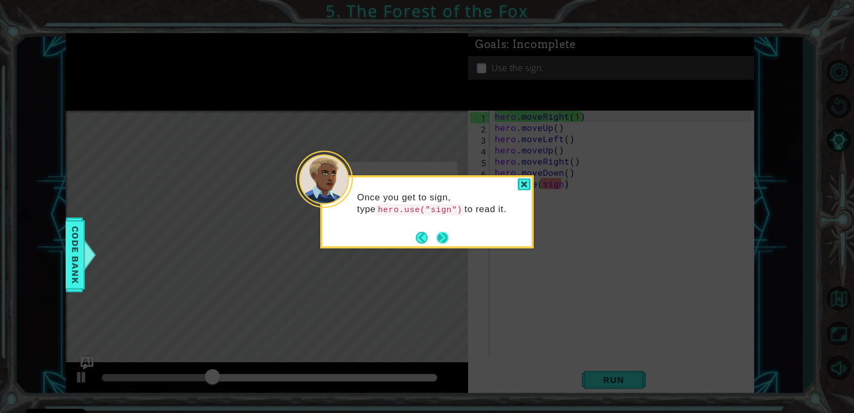
click at [439, 236] on button "Next" at bounding box center [443, 238] width 12 height 12
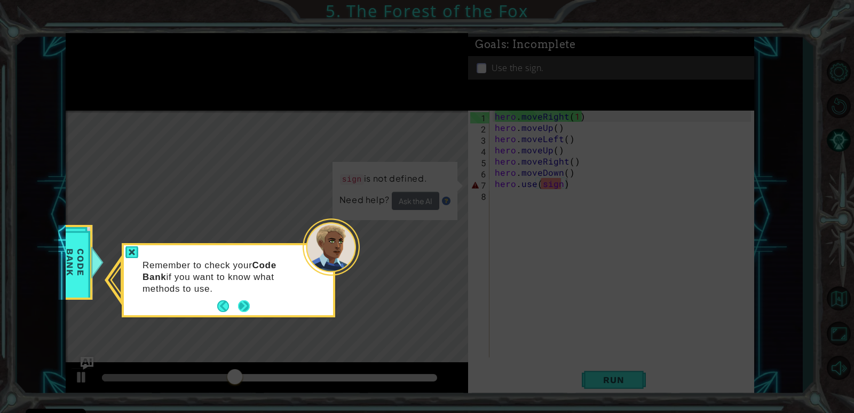
click at [238, 302] on button "Next" at bounding box center [244, 306] width 12 height 12
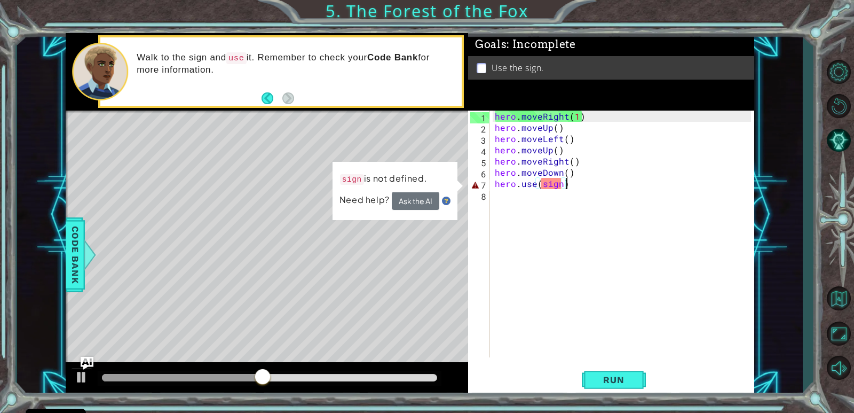
click at [540, 185] on div "hero . moveRight ( 1 ) hero . moveUp ( ) hero . moveLeft ( ) hero . moveUp ( ) …" at bounding box center [625, 245] width 264 height 269
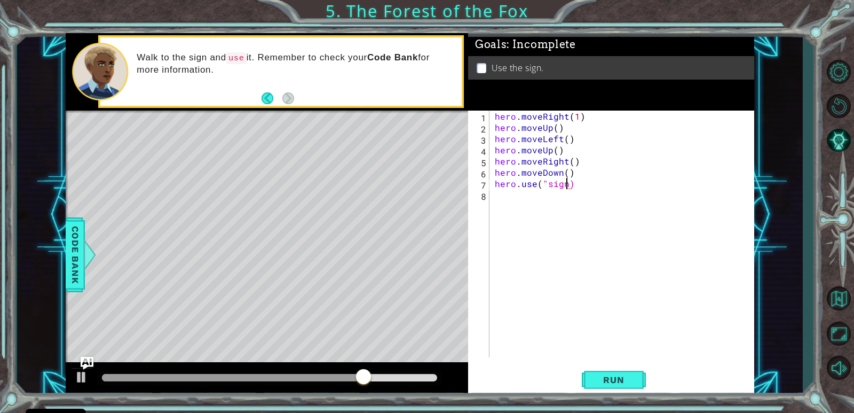
scroll to position [0, 4]
click at [572, 161] on div "hero . moveRight ( 1 ) hero . moveUp ( ) hero . moveLeft ( ) hero . moveUp ( ) …" at bounding box center [625, 245] width 264 height 269
type textarea "hero.moveRight(2)"
click at [611, 366] on button "Run" at bounding box center [614, 380] width 64 height 29
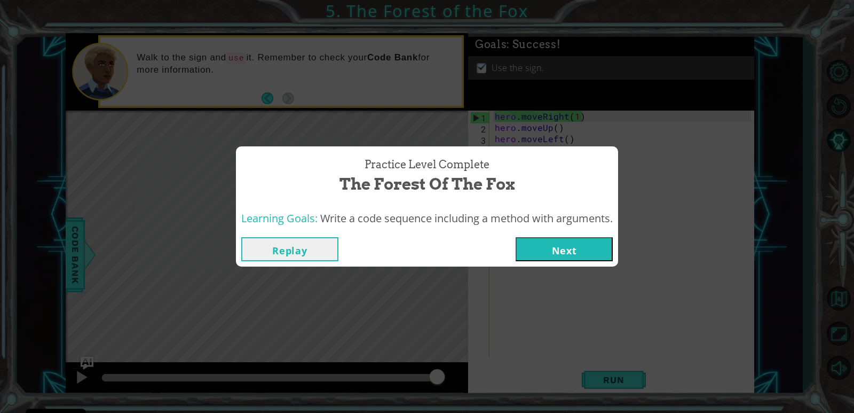
click at [577, 251] on button "Next" at bounding box center [564, 249] width 97 height 24
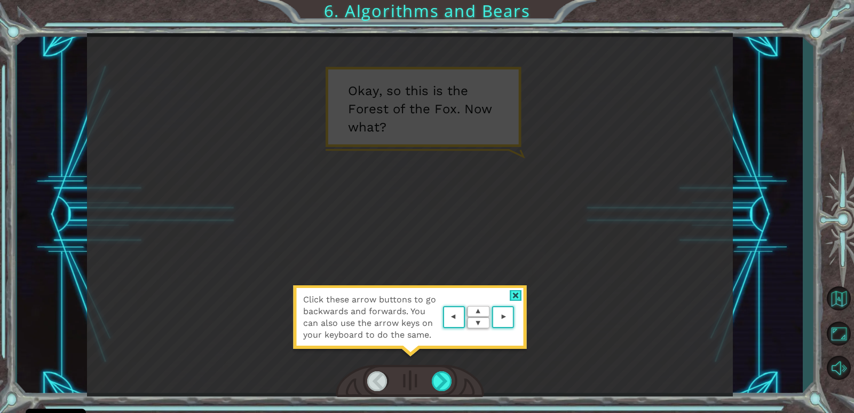
click at [514, 293] on div at bounding box center [516, 295] width 12 height 11
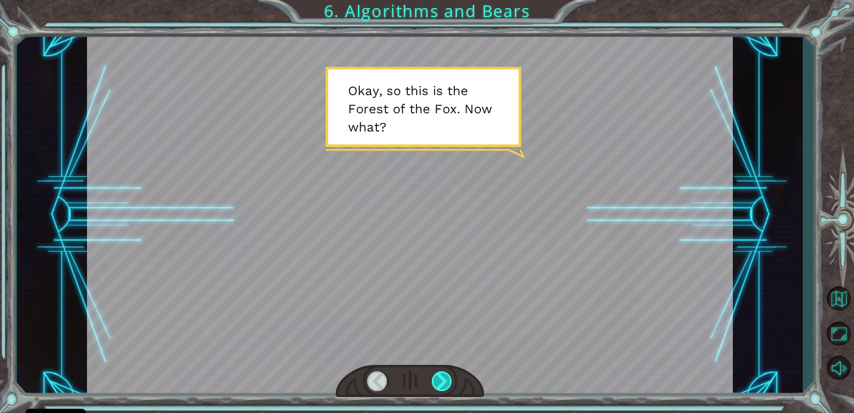
click at [440, 382] on div at bounding box center [442, 381] width 21 height 20
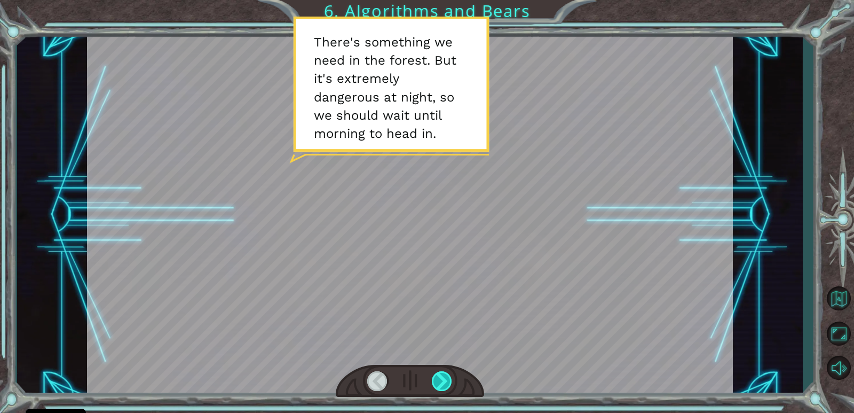
click at [440, 381] on div at bounding box center [442, 381] width 21 height 20
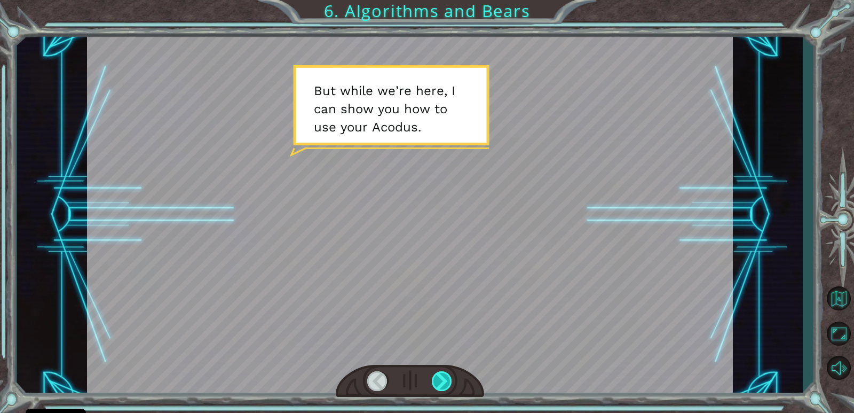
click at [441, 380] on div at bounding box center [442, 381] width 21 height 20
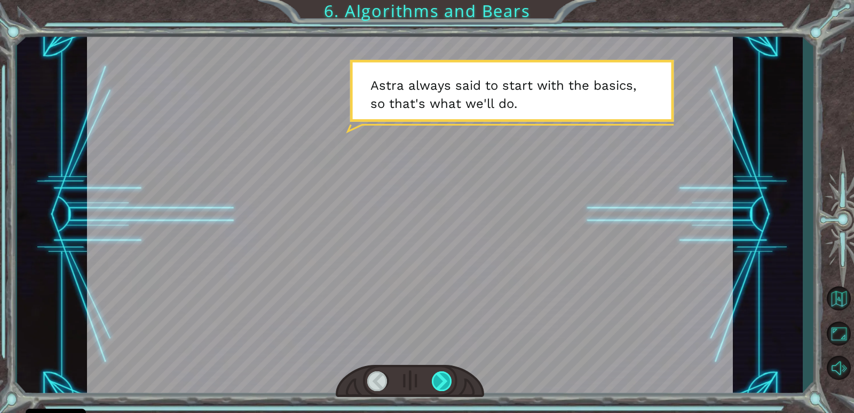
click at [441, 380] on div at bounding box center [442, 381] width 21 height 20
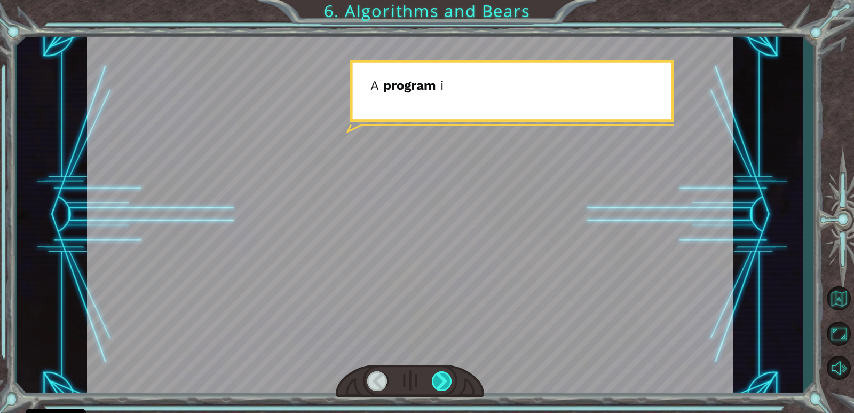
click at [441, 380] on div at bounding box center [442, 381] width 21 height 20
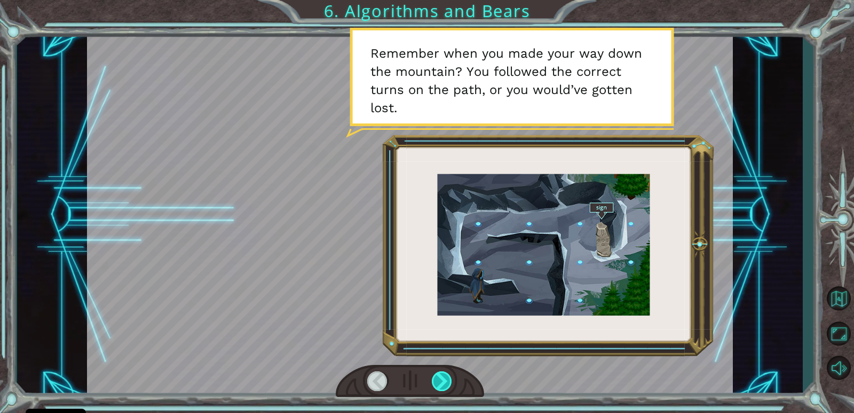
click at [441, 380] on div at bounding box center [442, 381] width 21 height 20
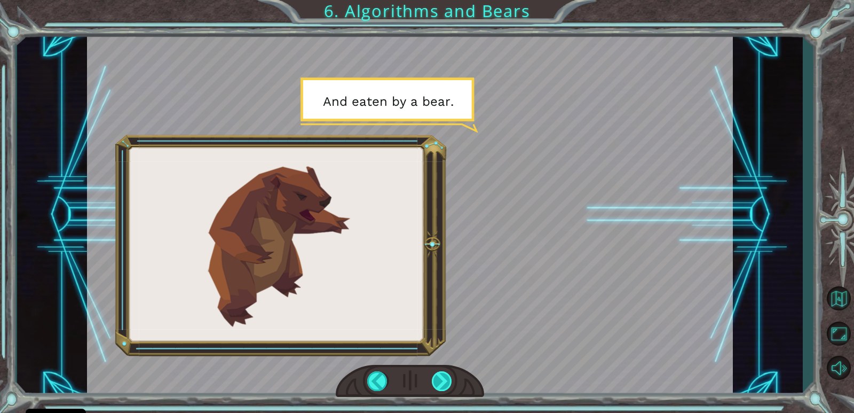
click at [441, 380] on div at bounding box center [442, 381] width 21 height 20
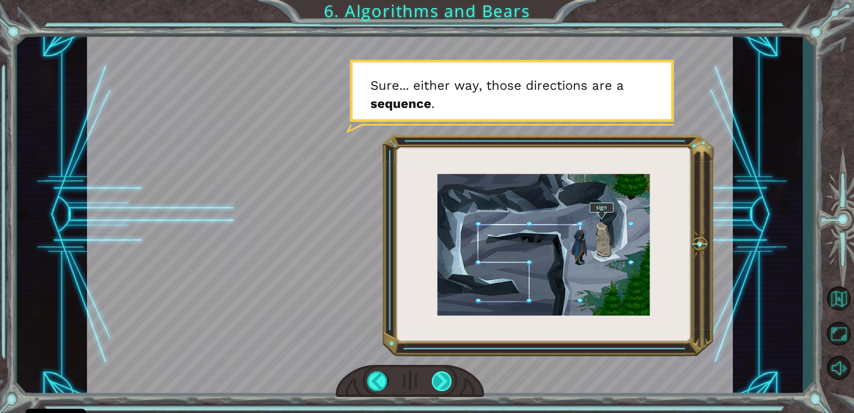
click at [441, 380] on div at bounding box center [442, 381] width 21 height 20
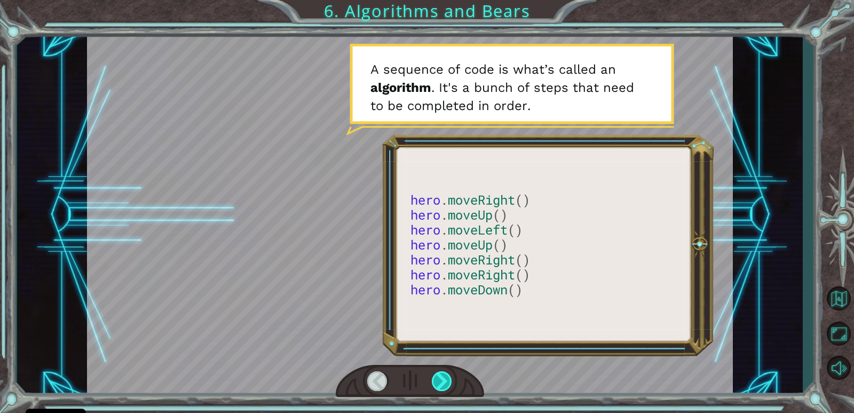
click at [441, 380] on div at bounding box center [442, 381] width 21 height 20
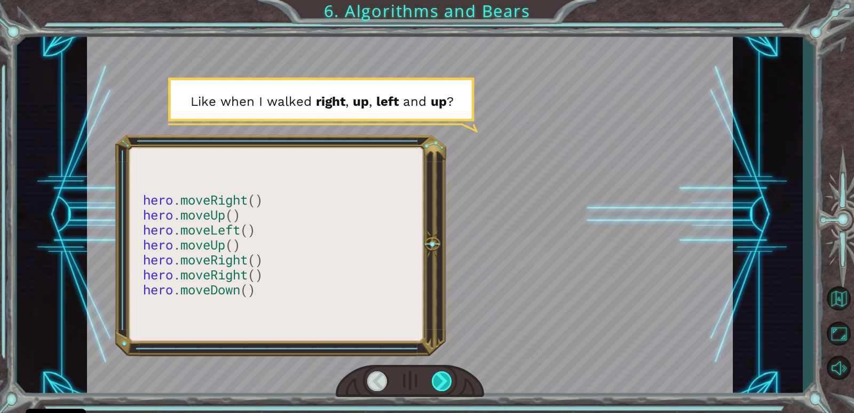
click at [442, 379] on div at bounding box center [442, 381] width 21 height 20
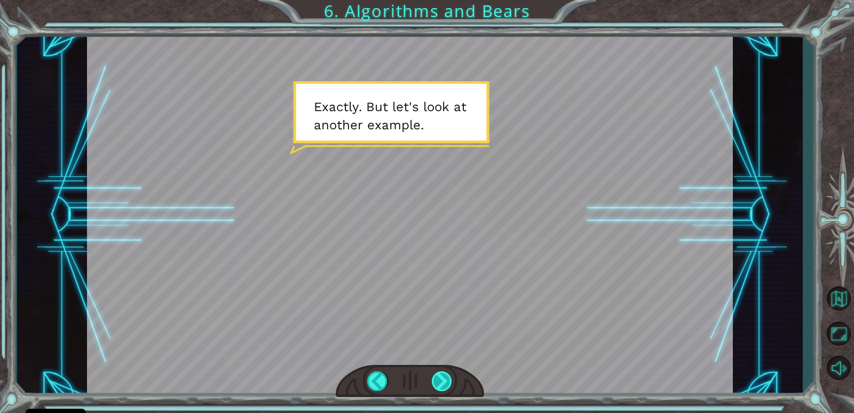
click at [442, 379] on div at bounding box center [442, 381] width 21 height 20
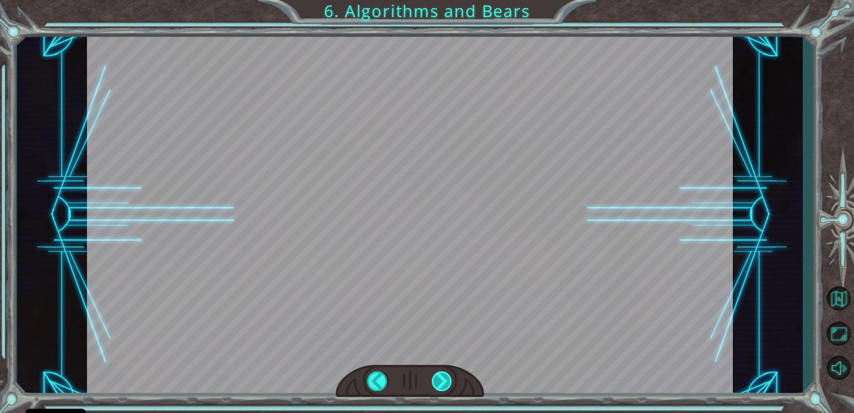
click at [442, 379] on div at bounding box center [442, 381] width 21 height 20
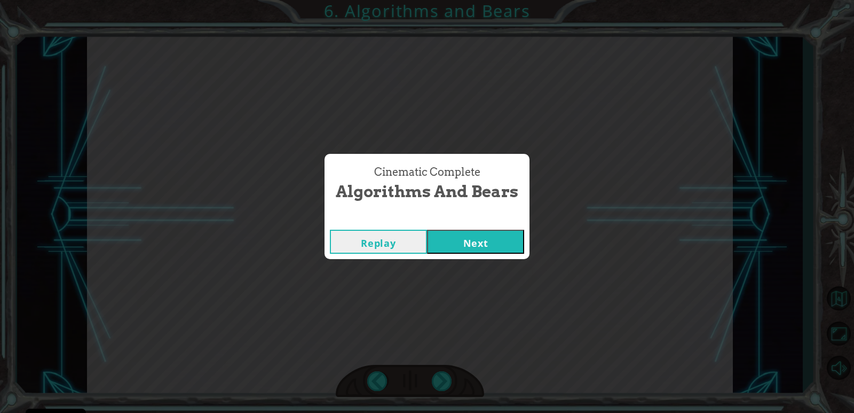
drag, startPoint x: 461, startPoint y: 251, endPoint x: 460, endPoint y: 245, distance: 6.1
click at [460, 249] on button "Next" at bounding box center [475, 242] width 97 height 24
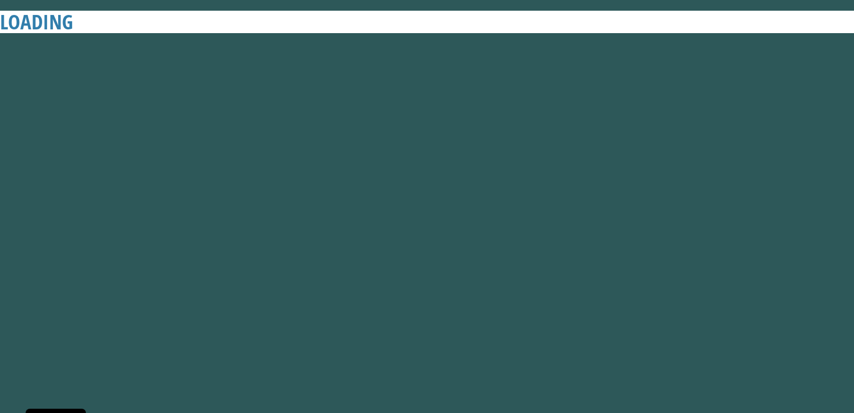
click at [460, 232] on button "Next" at bounding box center [475, 242] width 97 height 24
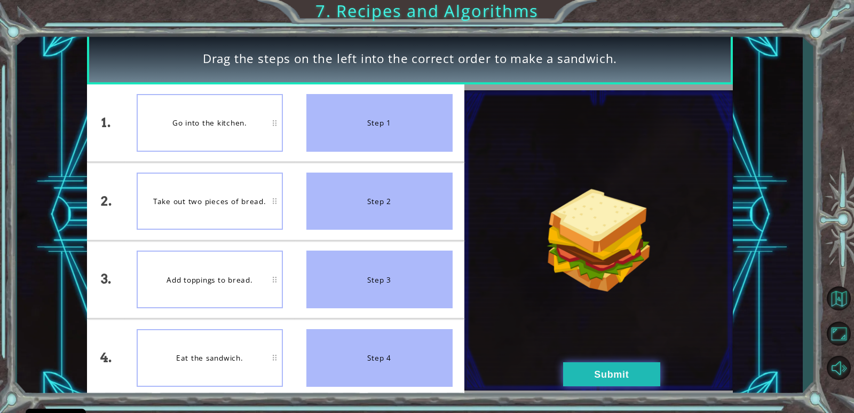
click at [605, 379] on button "Submit" at bounding box center [611, 374] width 97 height 24
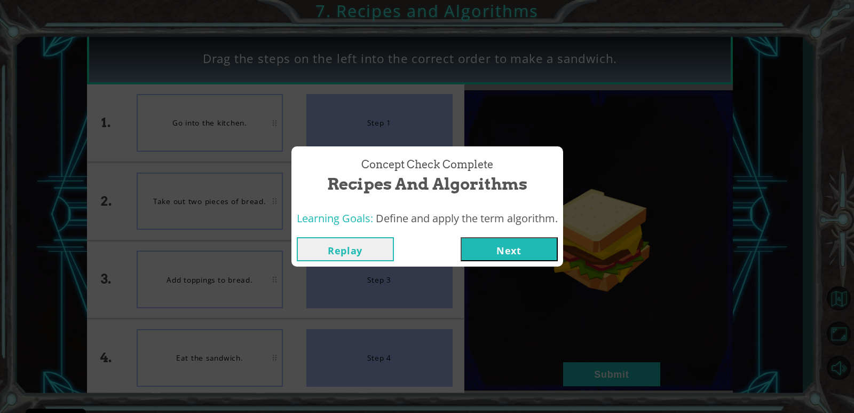
click at [511, 251] on button "Next" at bounding box center [509, 249] width 97 height 24
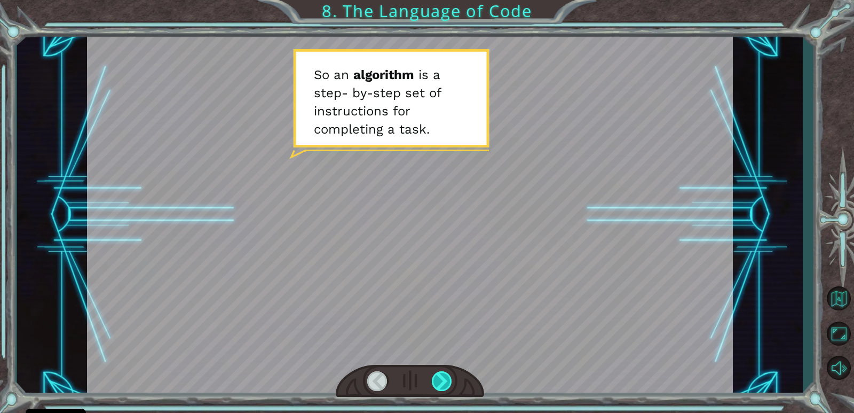
click at [441, 380] on div at bounding box center [442, 381] width 21 height 20
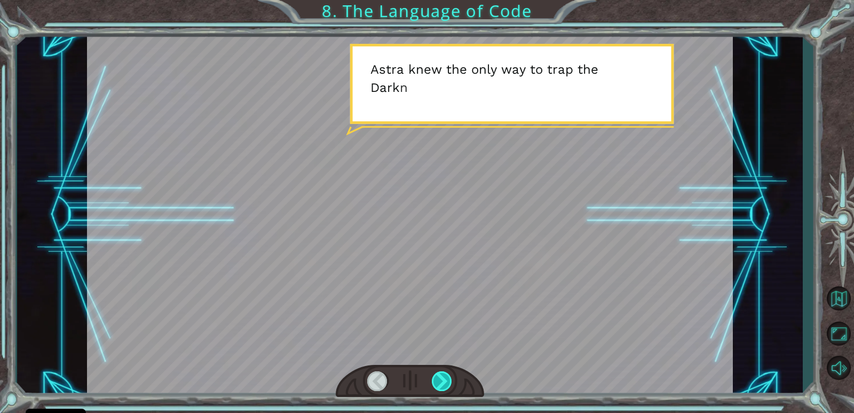
click at [442, 374] on div at bounding box center [442, 381] width 21 height 20
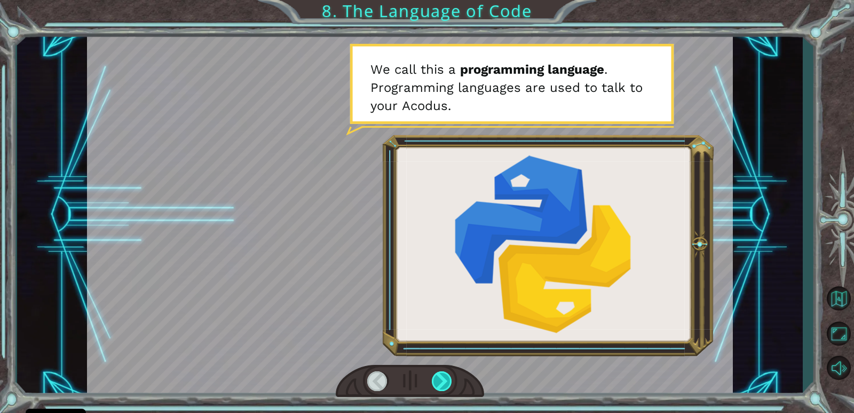
click at [440, 373] on div at bounding box center [442, 381] width 21 height 20
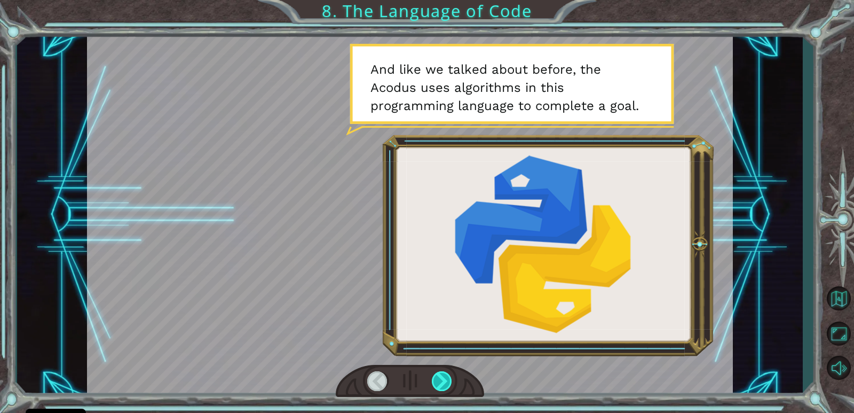
click at [443, 375] on div at bounding box center [442, 381] width 21 height 20
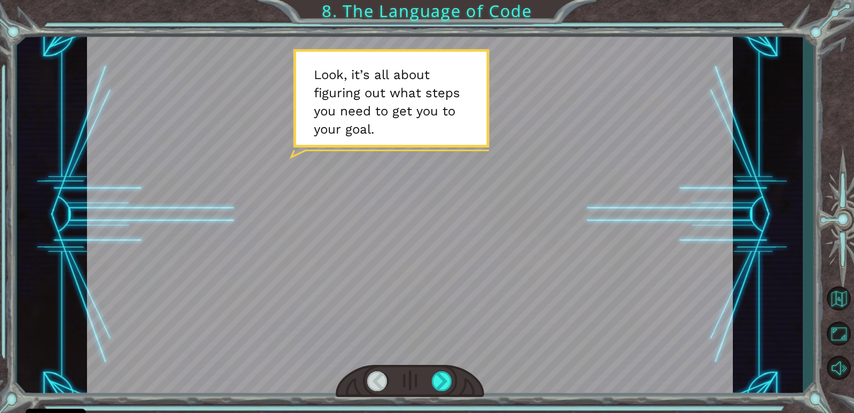
click at [443, 369] on div at bounding box center [410, 381] width 148 height 33
click at [442, 377] on div at bounding box center [442, 381] width 21 height 20
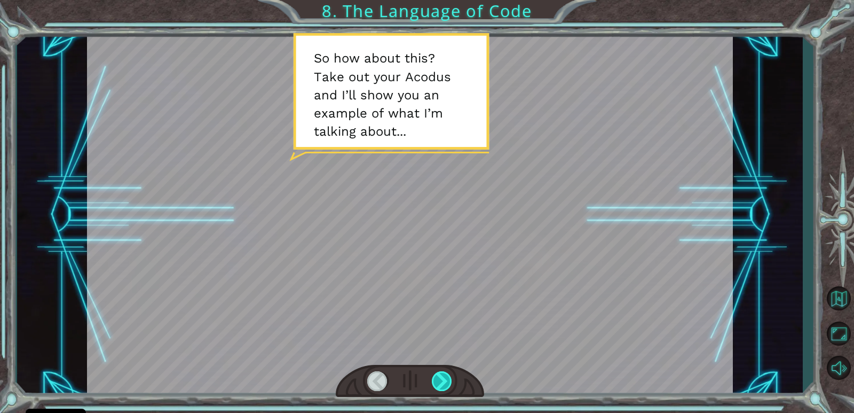
click at [442, 373] on div at bounding box center [442, 381] width 21 height 20
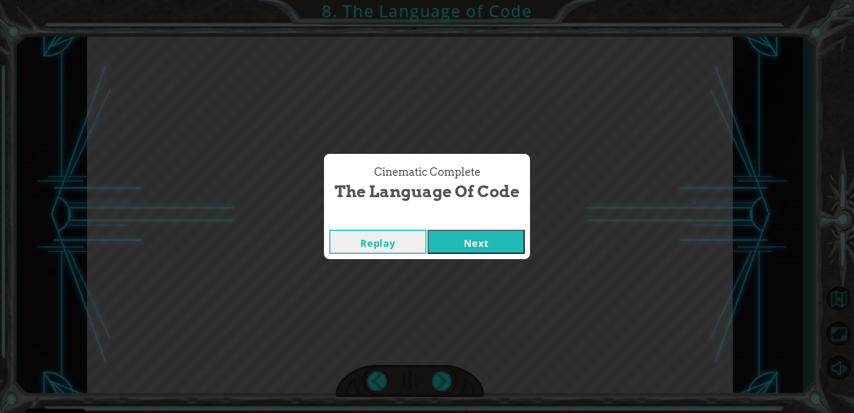
click at [456, 239] on button "Next" at bounding box center [476, 242] width 97 height 24
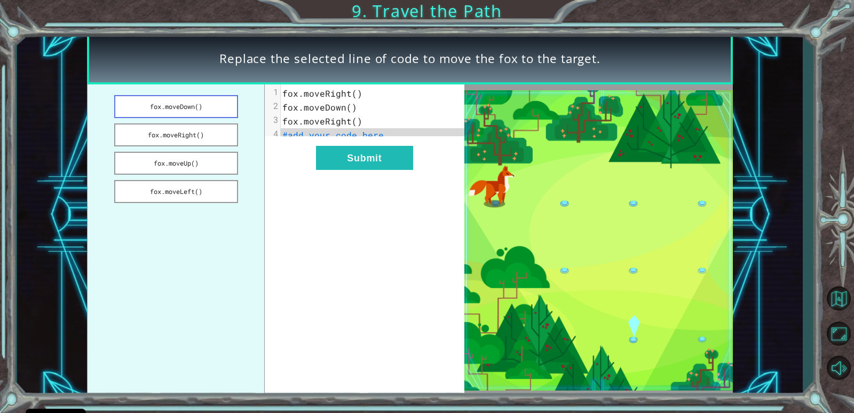
click at [200, 107] on button "fox.moveDown()" at bounding box center [176, 106] width 124 height 23
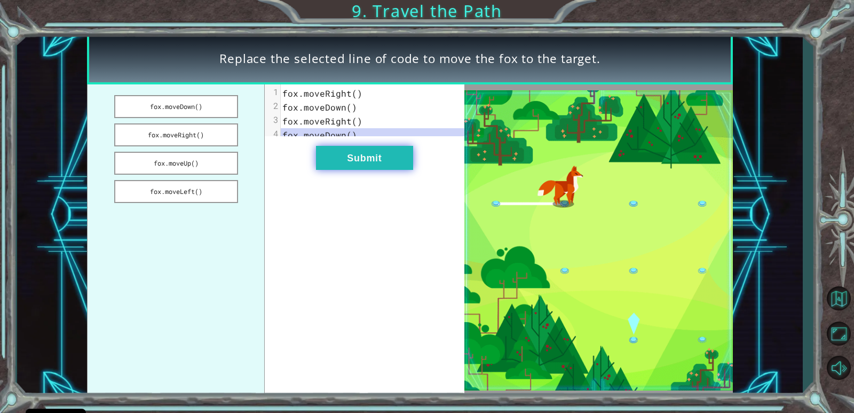
click at [383, 167] on button "Submit" at bounding box center [364, 158] width 97 height 24
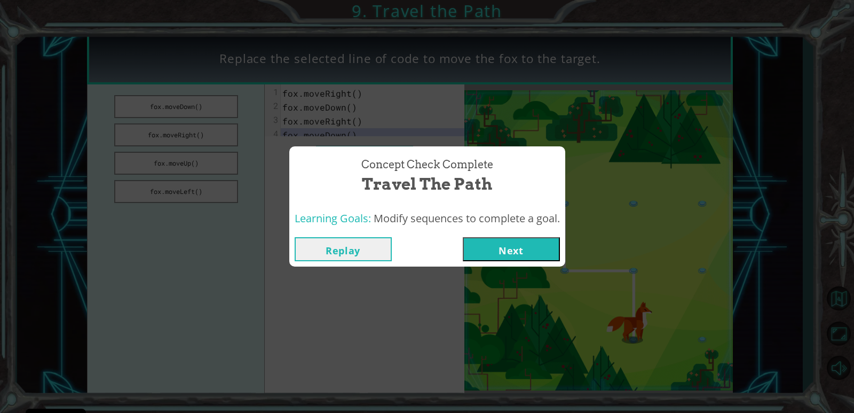
click at [509, 257] on button "Next" at bounding box center [511, 249] width 97 height 24
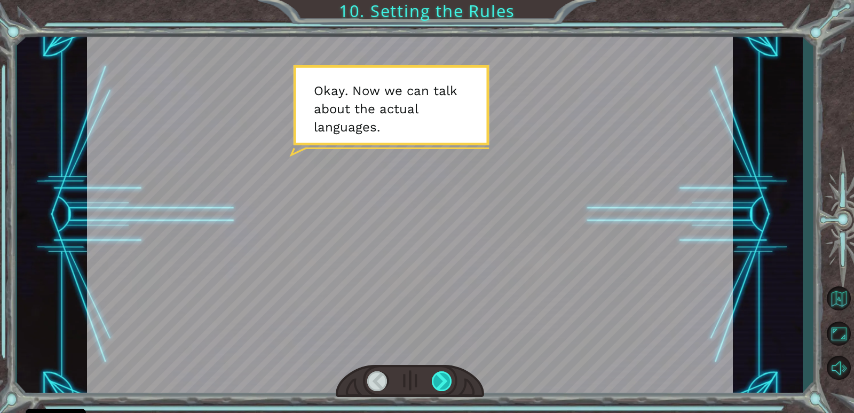
click at [443, 376] on div at bounding box center [442, 381] width 21 height 20
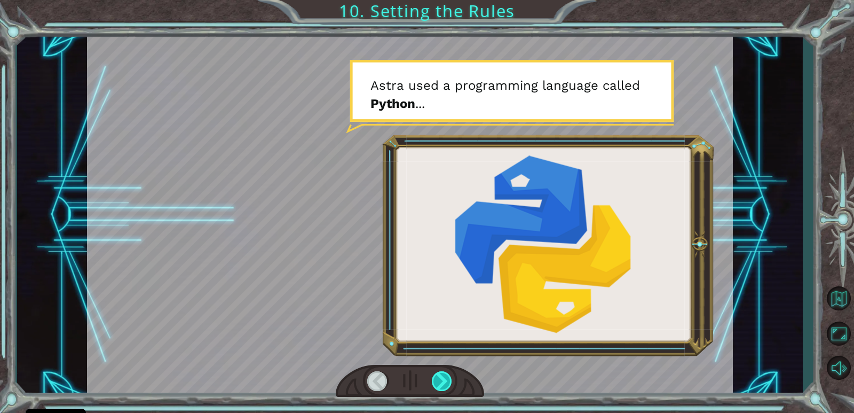
click at [443, 376] on div at bounding box center [442, 381] width 21 height 20
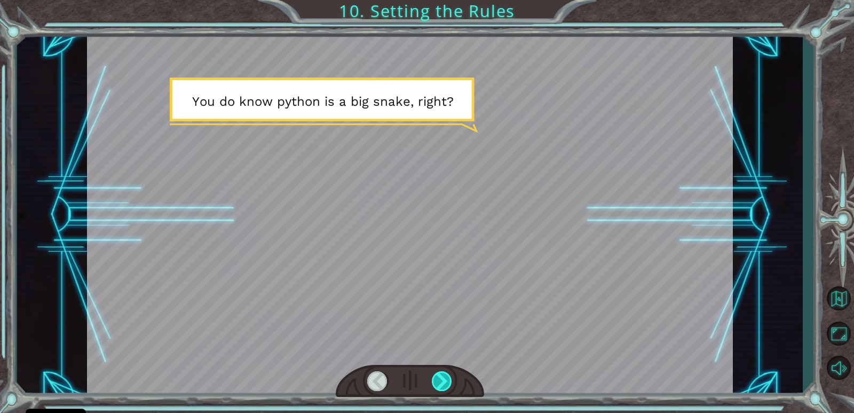
click at [444, 376] on div at bounding box center [442, 381] width 21 height 20
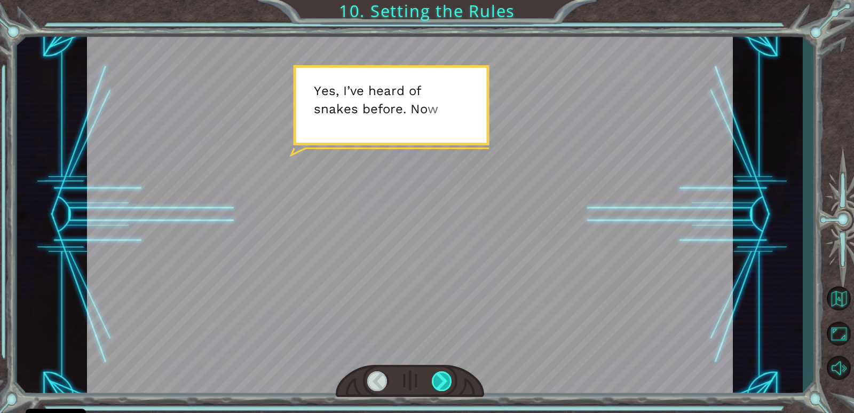
click at [444, 376] on div at bounding box center [442, 381] width 21 height 20
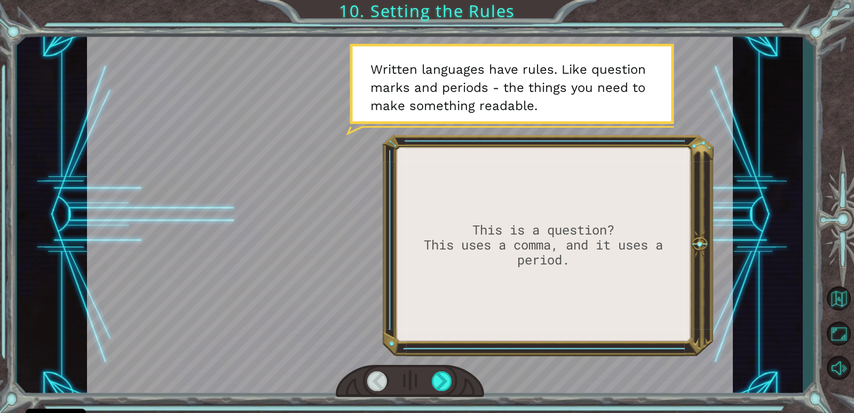
drag, startPoint x: 453, startPoint y: 383, endPoint x: 442, endPoint y: 399, distance: 19.6
drag, startPoint x: 442, startPoint y: 399, endPoint x: 440, endPoint y: 379, distance: 20.8
click at [440, 379] on div at bounding box center [442, 381] width 21 height 20
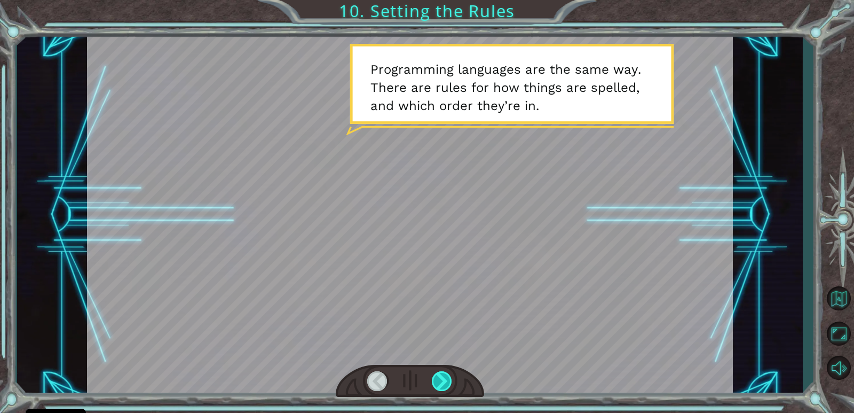
click at [444, 377] on div at bounding box center [442, 381] width 21 height 20
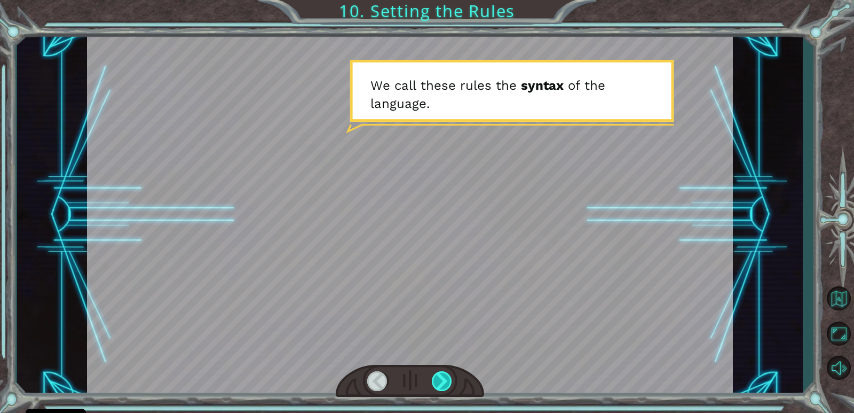
click at [440, 382] on div at bounding box center [442, 381] width 21 height 20
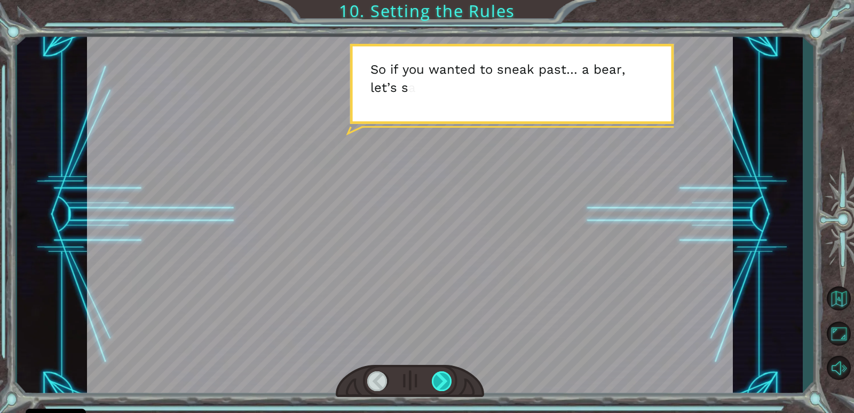
click at [440, 375] on div at bounding box center [442, 381] width 21 height 20
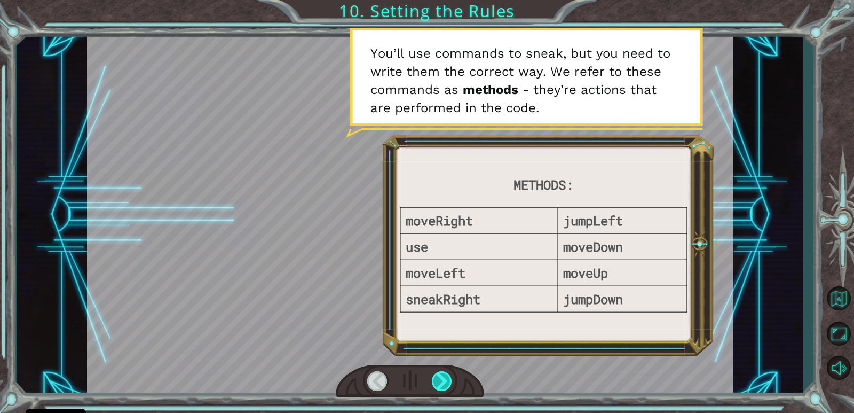
click at [440, 375] on div at bounding box center [442, 381] width 21 height 20
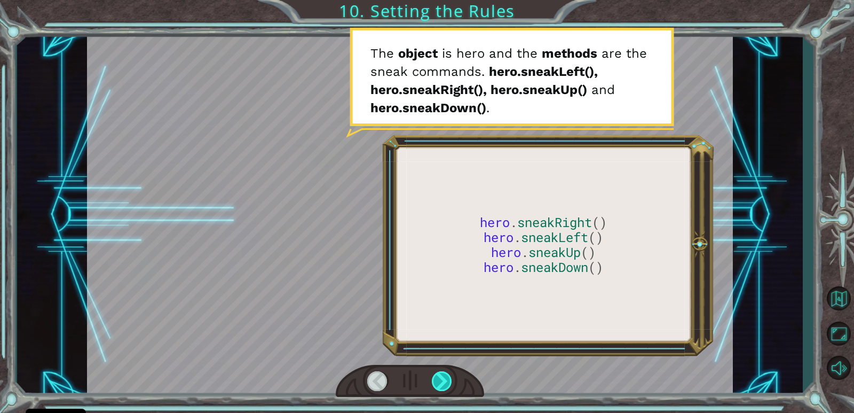
click at [440, 375] on div at bounding box center [442, 381] width 21 height 20
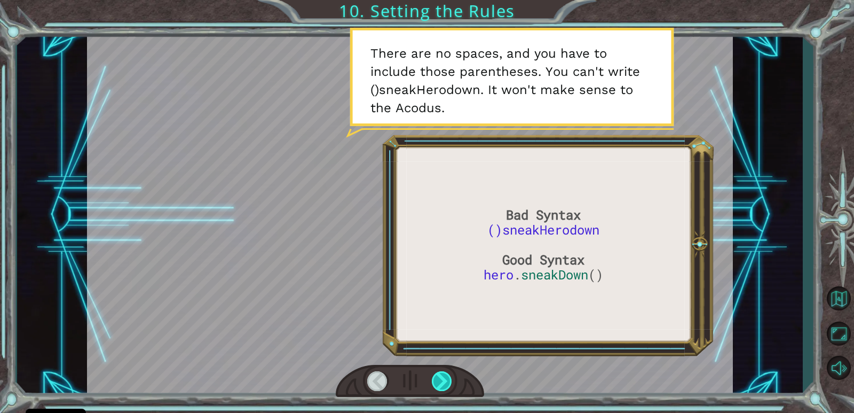
click at [440, 375] on div at bounding box center [442, 381] width 21 height 20
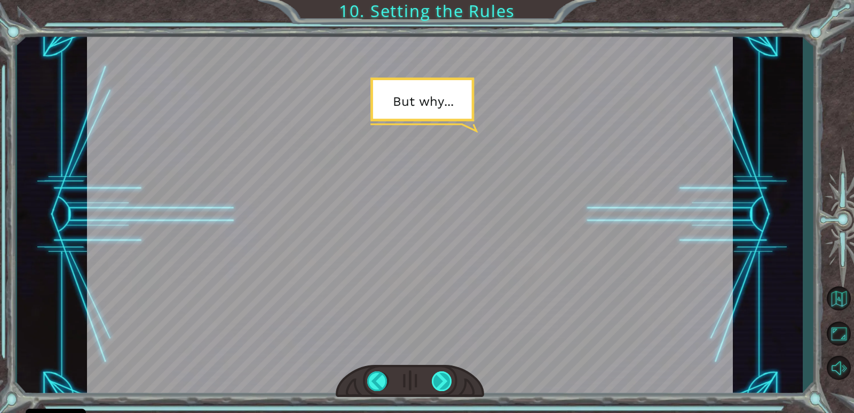
click at [440, 375] on div at bounding box center [442, 381] width 21 height 20
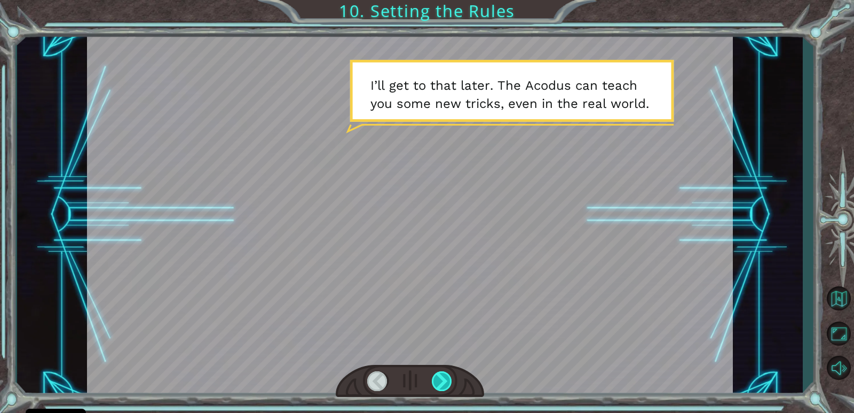
click at [440, 372] on div at bounding box center [442, 381] width 21 height 20
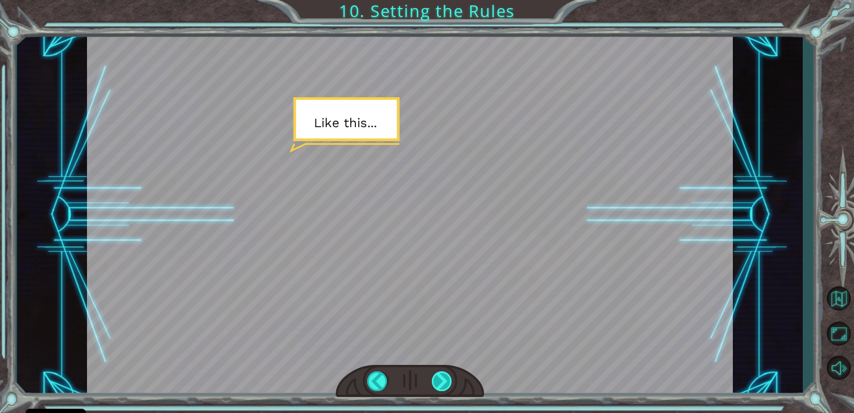
click at [440, 372] on div at bounding box center [442, 381] width 21 height 20
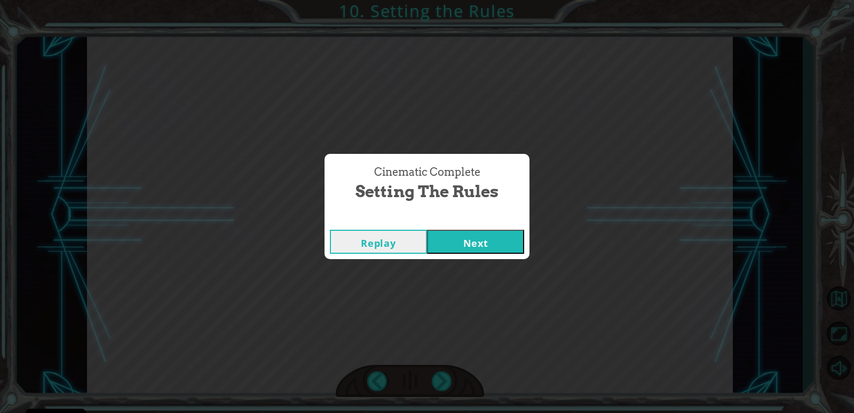
click at [491, 195] on div "Cinematic Complete Setting the Rules Replay Next" at bounding box center [427, 206] width 854 height 413
drag, startPoint x: 480, startPoint y: 231, endPoint x: 482, endPoint y: 242, distance: 11.9
click at [482, 244] on button "Next" at bounding box center [475, 242] width 97 height 24
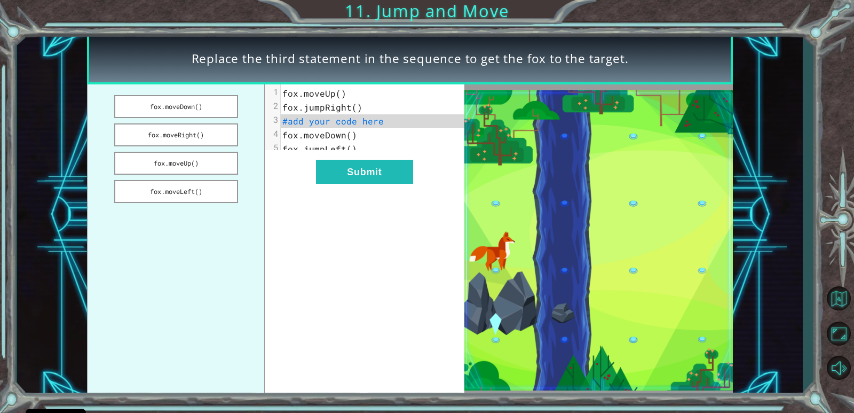
click at [387, 122] on pre "#add your code here" at bounding box center [376, 121] width 191 height 14
drag, startPoint x: 385, startPoint y: 122, endPoint x: 329, endPoint y: 117, distance: 56.3
click at [340, 120] on pre "#add your code here" at bounding box center [376, 121] width 191 height 14
click at [191, 107] on button "fox.moveDown()" at bounding box center [176, 106] width 124 height 23
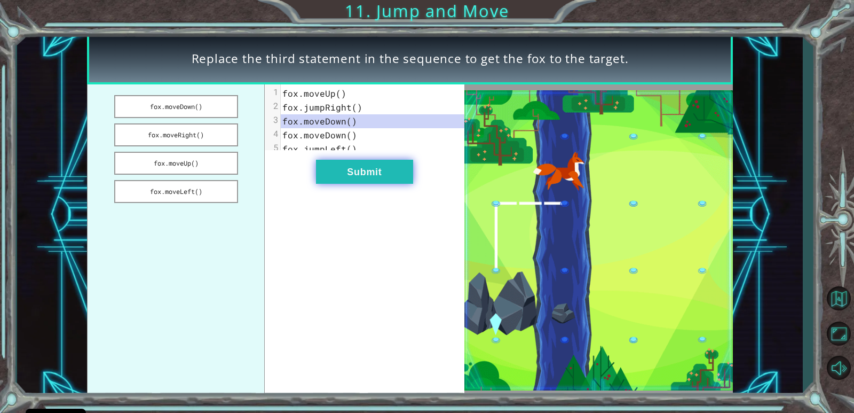
click at [377, 179] on button "Submit" at bounding box center [364, 172] width 97 height 24
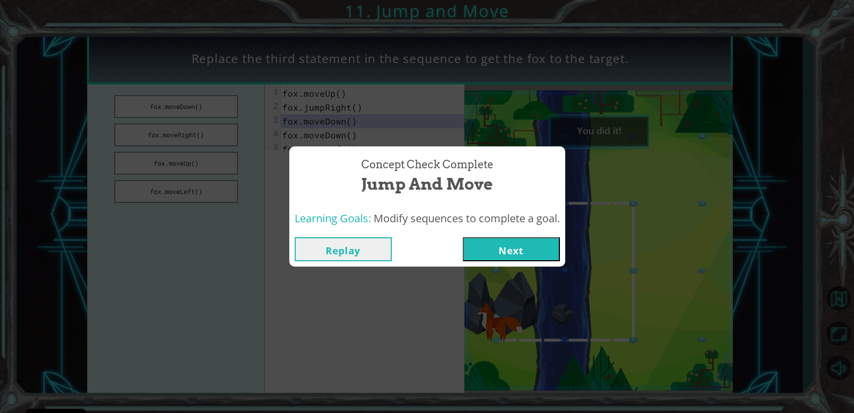
click at [515, 253] on button "Next" at bounding box center [511, 249] width 97 height 24
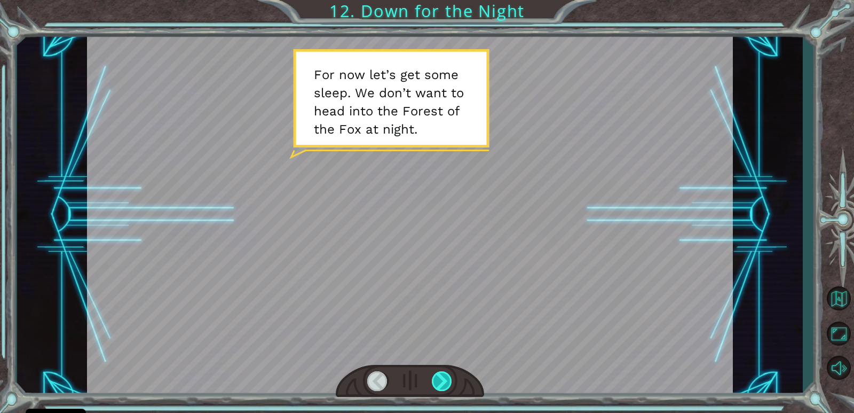
click at [431, 380] on div at bounding box center [410, 381] width 148 height 33
click at [446, 380] on div at bounding box center [442, 381] width 21 height 20
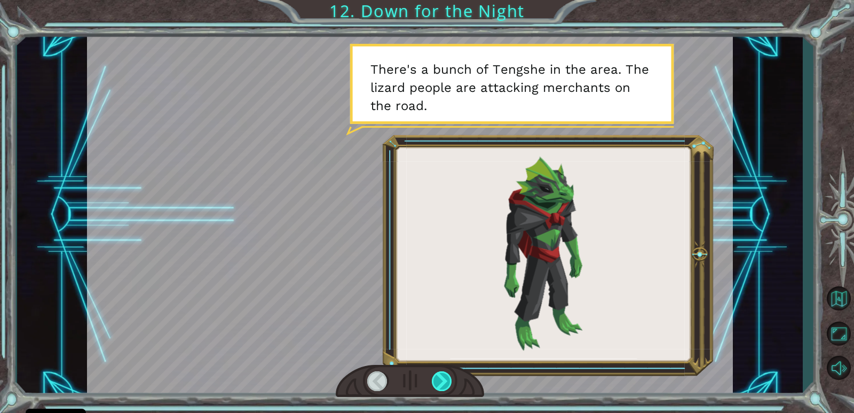
click at [444, 383] on div at bounding box center [442, 381] width 21 height 20
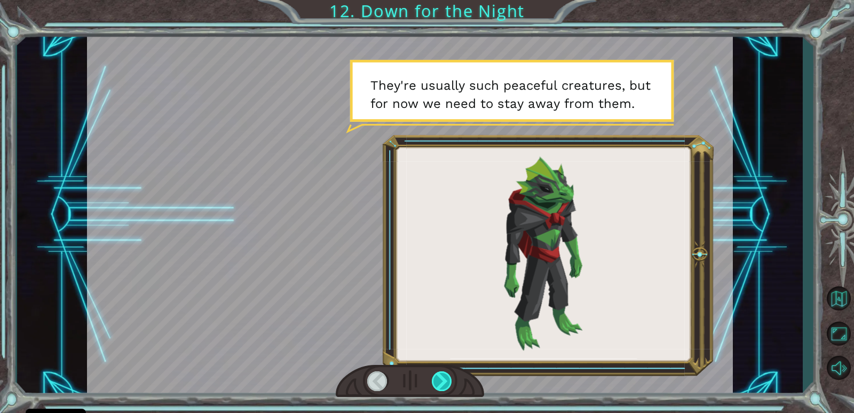
click at [447, 380] on div at bounding box center [442, 381] width 21 height 20
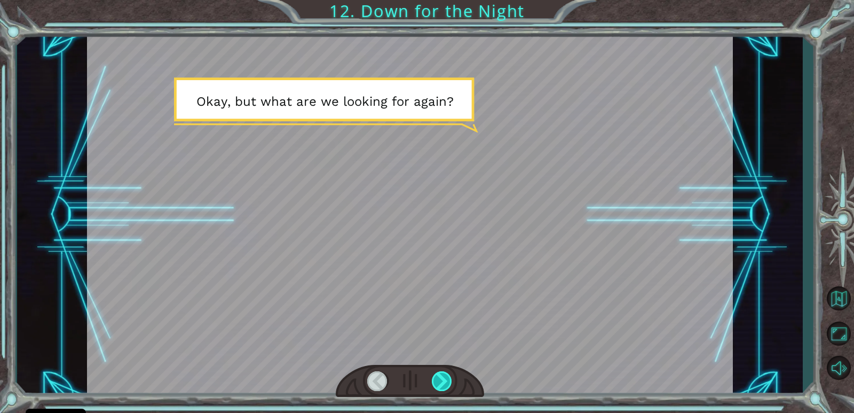
click at [447, 380] on div at bounding box center [442, 381] width 21 height 20
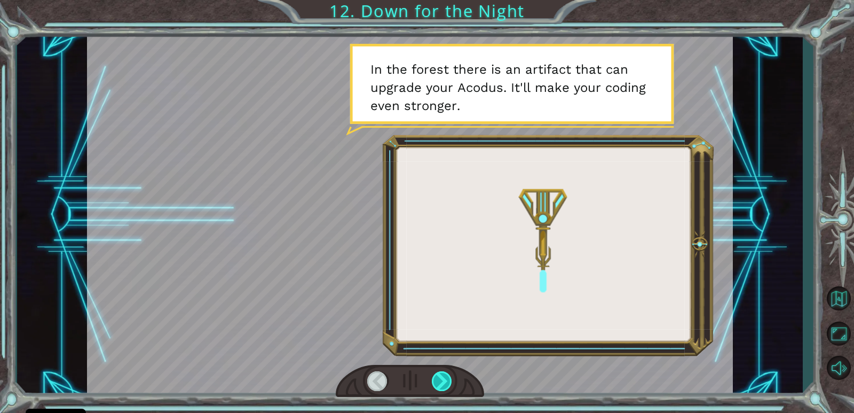
click at [447, 379] on div at bounding box center [442, 381] width 21 height 20
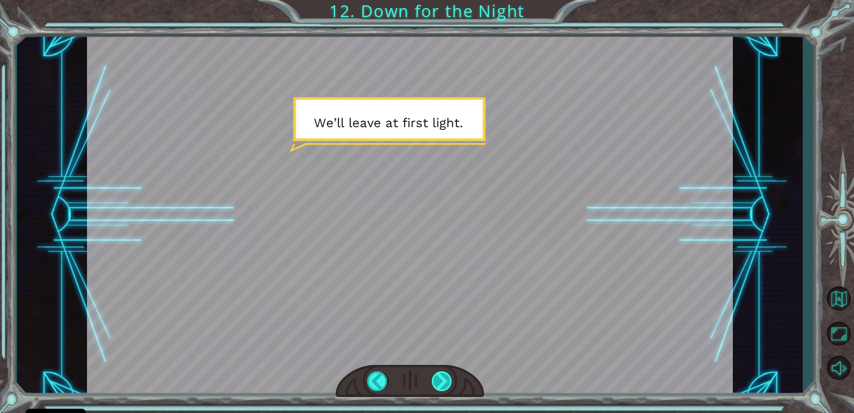
click at [447, 379] on div at bounding box center [442, 381] width 21 height 20
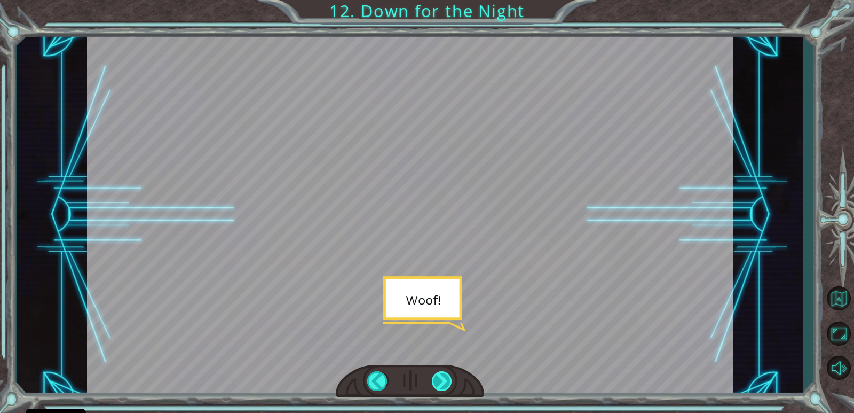
click at [448, 377] on div at bounding box center [442, 381] width 21 height 20
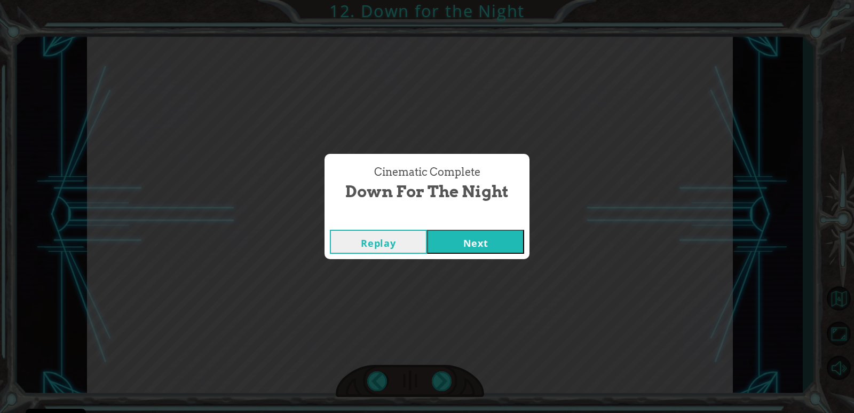
click at [473, 250] on button "Next" at bounding box center [475, 242] width 97 height 24
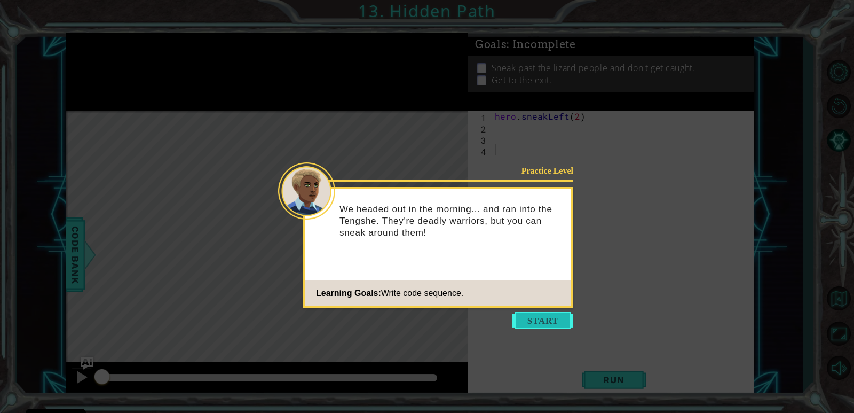
click at [534, 313] on button "Start" at bounding box center [543, 320] width 61 height 17
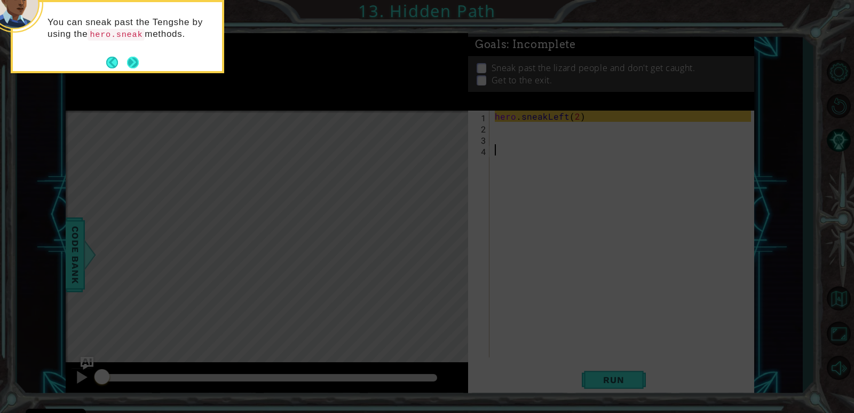
click at [127, 62] on button "Next" at bounding box center [133, 63] width 12 height 12
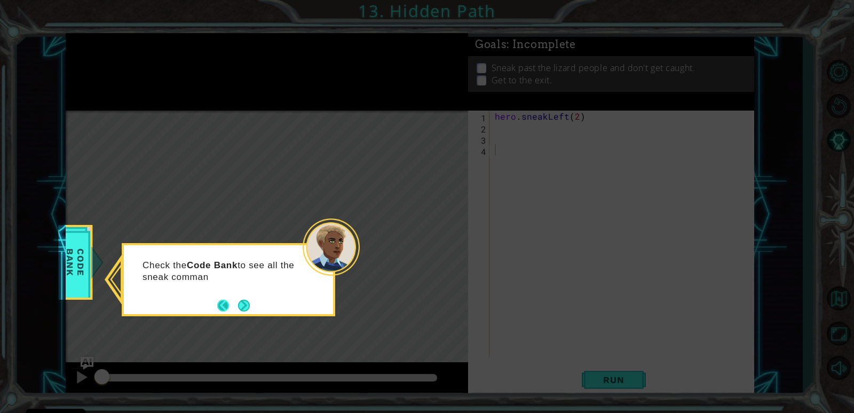
click at [233, 306] on button "Back" at bounding box center [227, 306] width 21 height 12
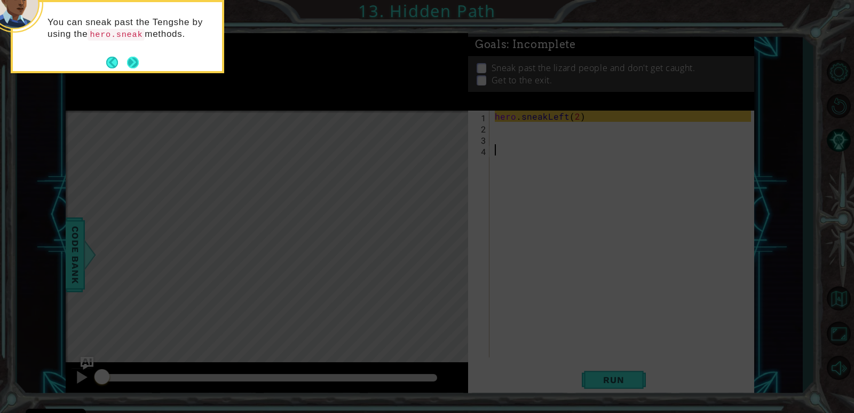
click at [127, 57] on button "Next" at bounding box center [133, 63] width 12 height 12
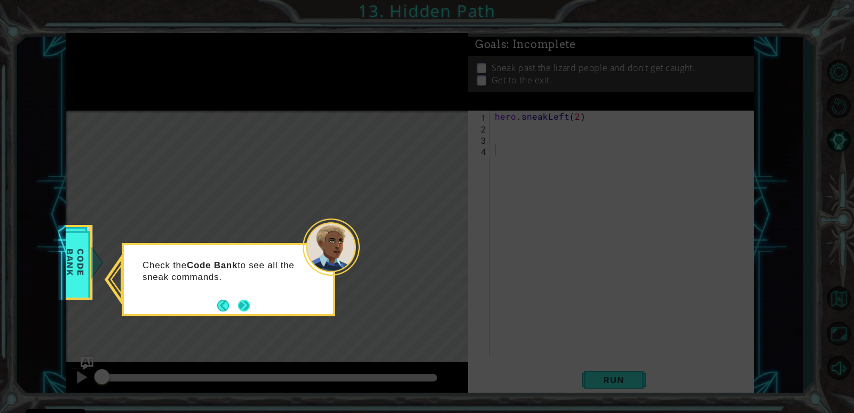
click at [249, 309] on button "Next" at bounding box center [244, 306] width 12 height 12
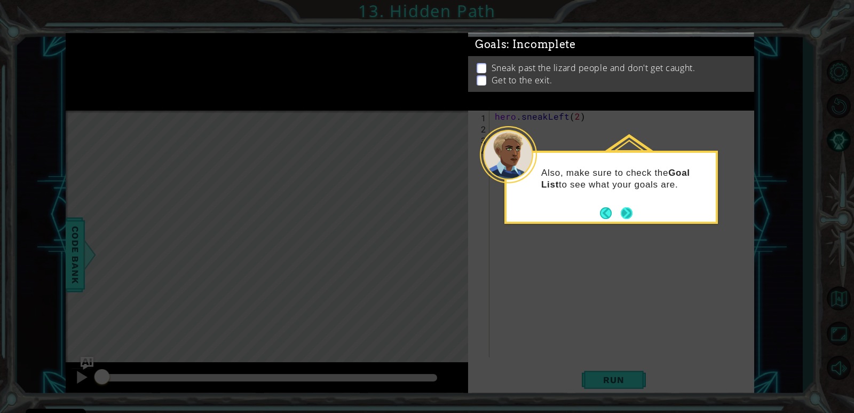
click at [633, 211] on button "Next" at bounding box center [627, 213] width 12 height 12
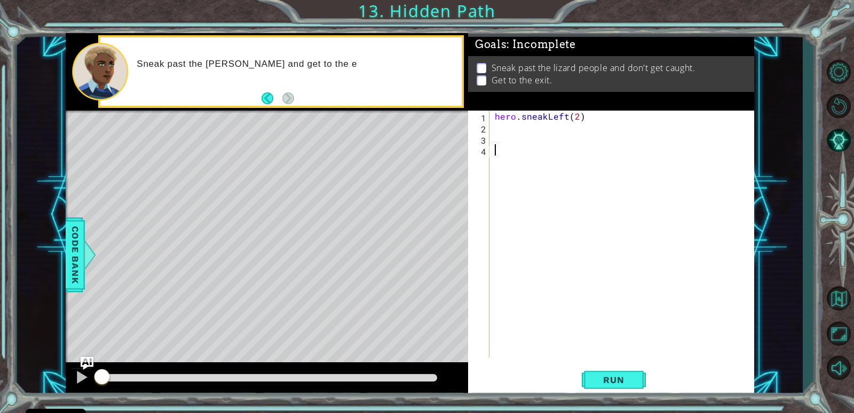
click at [506, 127] on div "hero . sneakLeft ( 2 )" at bounding box center [625, 245] width 264 height 269
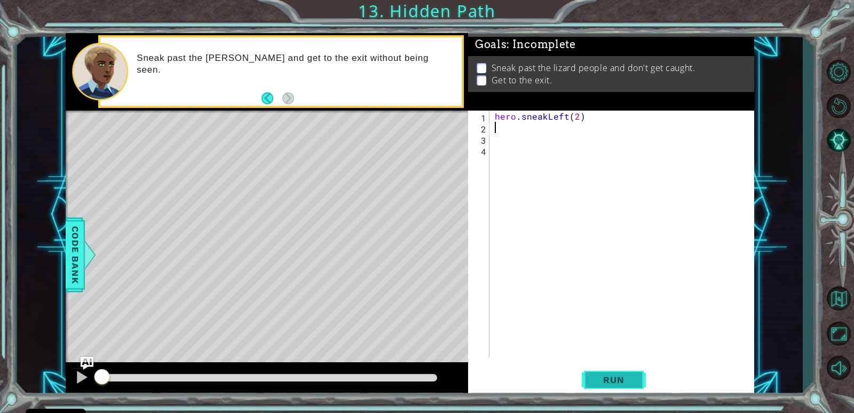
click at [619, 379] on span "Run" at bounding box center [614, 379] width 42 height 11
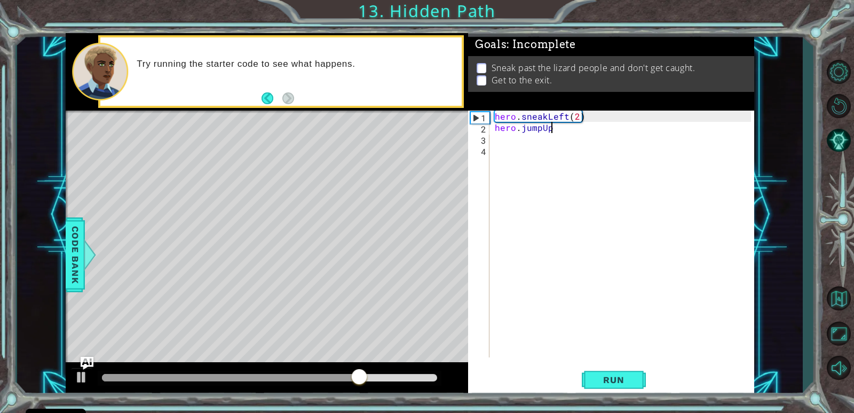
scroll to position [0, 3]
click at [626, 375] on span "Run" at bounding box center [614, 379] width 42 height 11
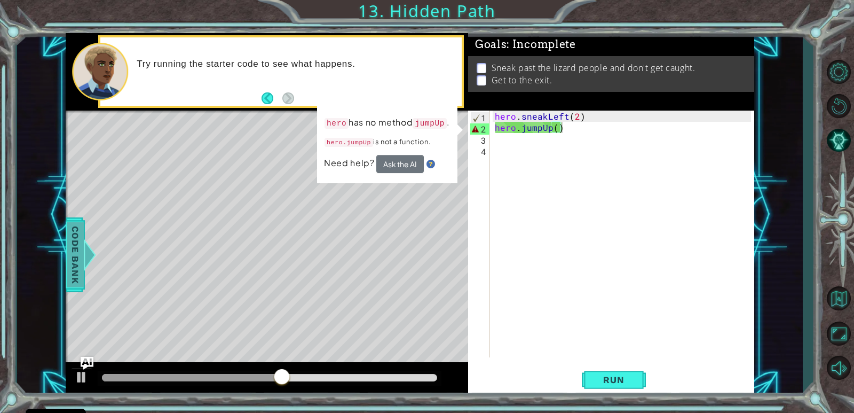
click at [78, 275] on span "Code Bank" at bounding box center [75, 254] width 17 height 65
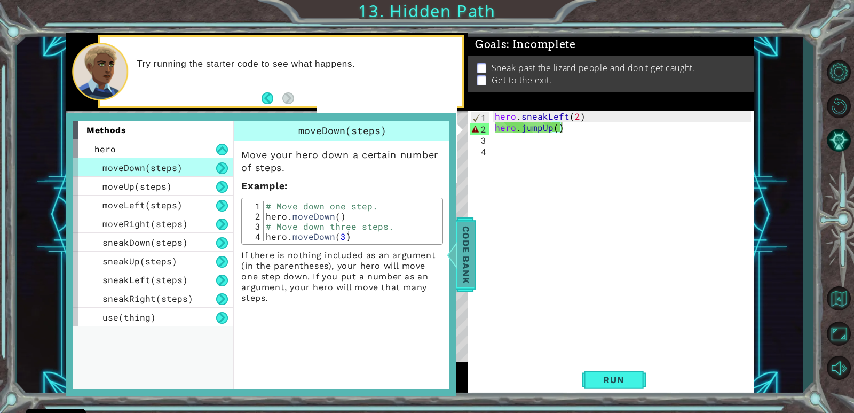
click at [473, 263] on span "Code Bank" at bounding box center [466, 254] width 17 height 65
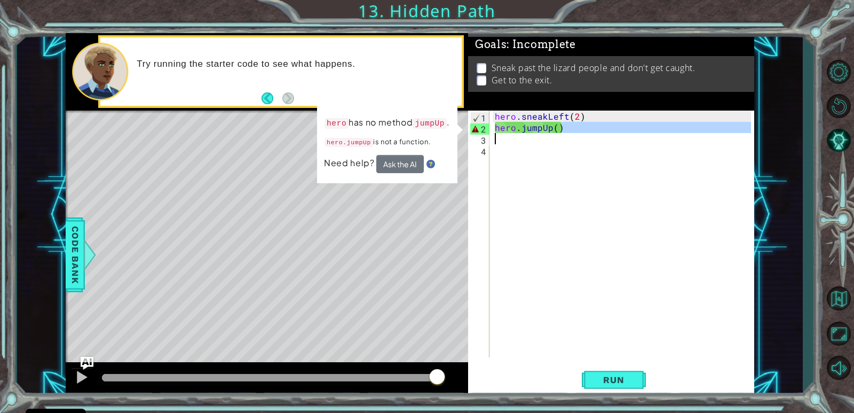
drag, startPoint x: 577, startPoint y: 129, endPoint x: 522, endPoint y: 133, distance: 55.7
click at [522, 133] on div "hero . sneakLeft ( 2 ) hero . jumpUp ( )" at bounding box center [625, 245] width 264 height 269
click at [519, 128] on div "hero . sneakLeft ( 2 ) hero . jumpUp ( )" at bounding box center [625, 245] width 264 height 269
drag, startPoint x: 564, startPoint y: 127, endPoint x: 521, endPoint y: 129, distance: 43.9
click at [521, 129] on div "hero . sneakLeft ( 2 ) hero . jumpUp ( )" at bounding box center [625, 245] width 264 height 269
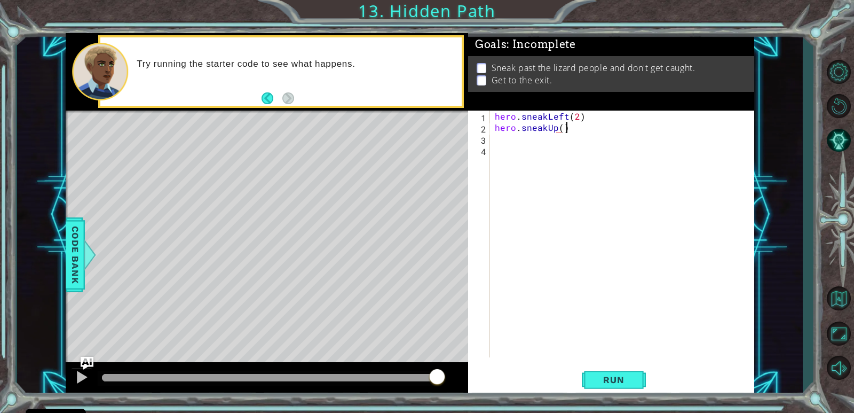
scroll to position [0, 4]
click at [622, 381] on span "Run" at bounding box center [614, 379] width 42 height 11
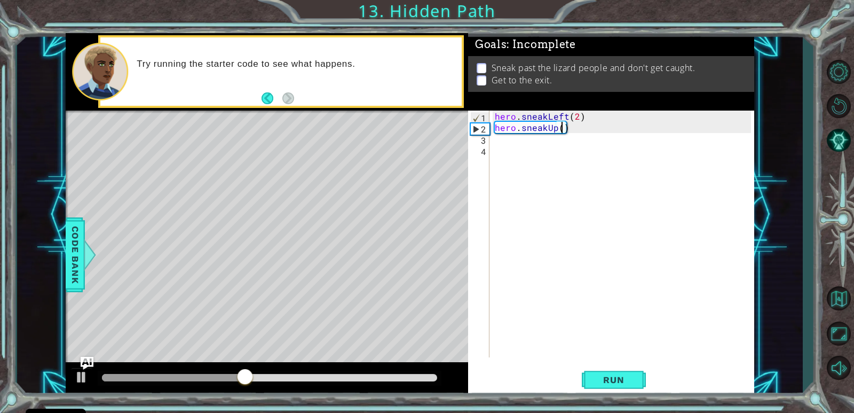
click at [562, 126] on div "hero . sneakLeft ( 2 ) hero . sneakUp ( )" at bounding box center [625, 245] width 264 height 269
type textarea "hero.sneakUp(2)"
click at [534, 133] on div "hero . sneakLeft ( 2 ) hero . sneakUp ( 2 )" at bounding box center [625, 245] width 264 height 269
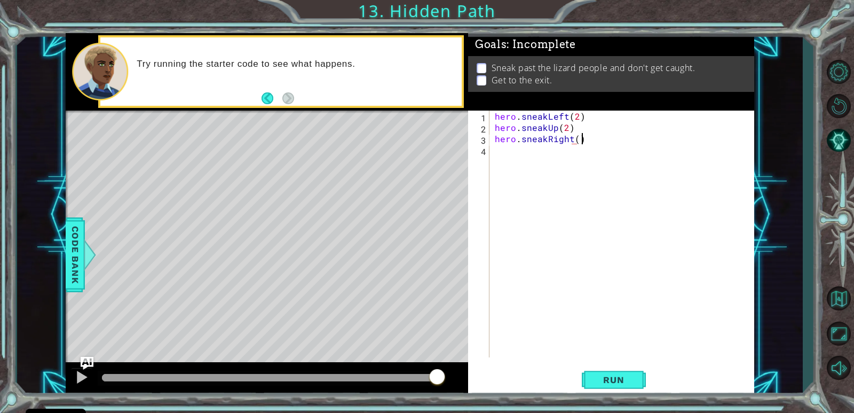
scroll to position [0, 5]
type textarea "hero.sneakRight(2)"
click at [584, 372] on button "Run" at bounding box center [614, 380] width 64 height 29
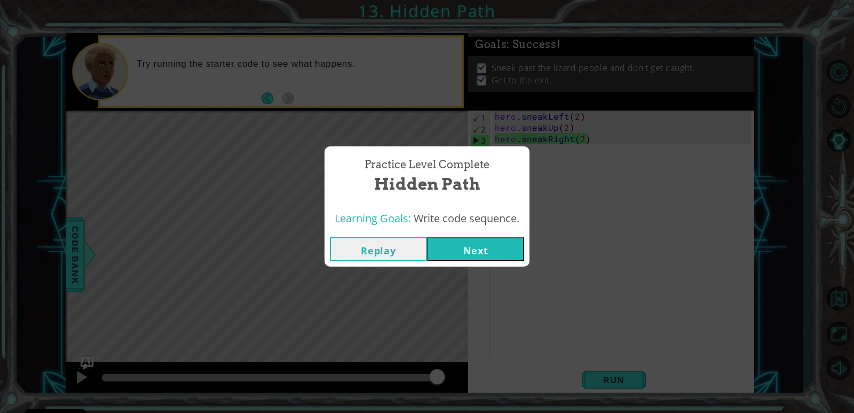
click at [467, 245] on button "Next" at bounding box center [475, 249] width 97 height 24
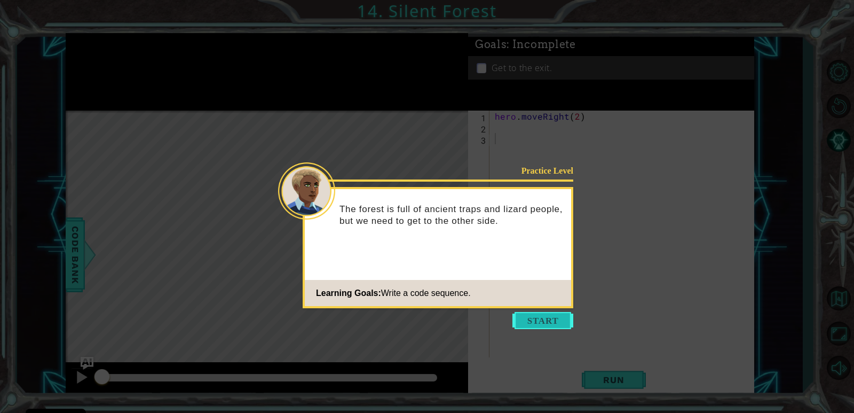
click at [536, 318] on button "Start" at bounding box center [543, 320] width 61 height 17
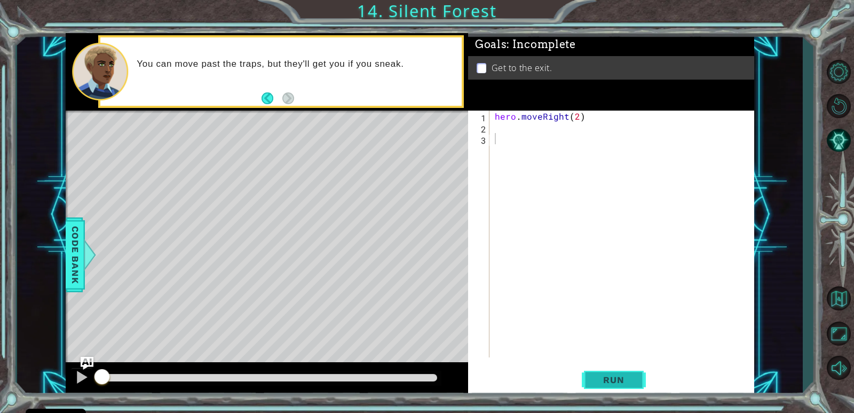
click at [602, 377] on span "Run" at bounding box center [614, 379] width 42 height 11
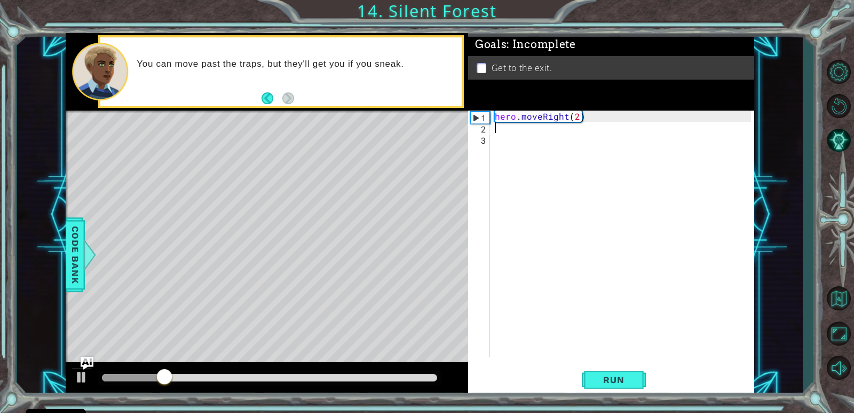
click at [497, 129] on div "hero . moveRight ( 2 )" at bounding box center [625, 245] width 264 height 269
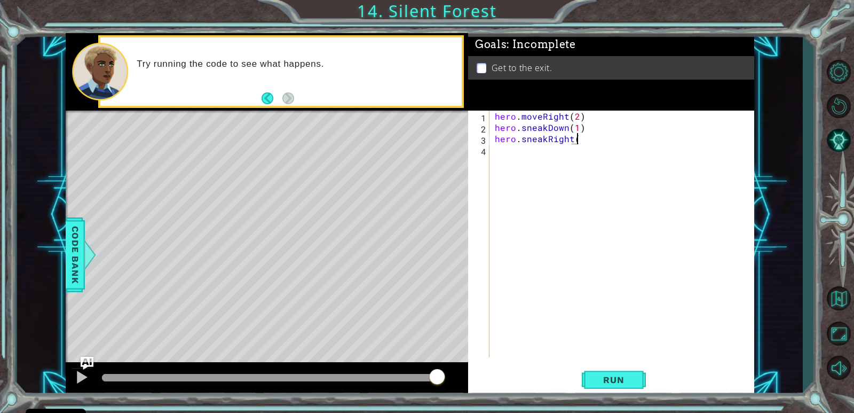
scroll to position [0, 5]
type textarea "hero.sneakRight(2)"
click at [505, 152] on div "hero . moveRight ( 2 ) hero . sneakDown ( 1 ) hero . sneakRight ( 2 )" at bounding box center [625, 245] width 264 height 269
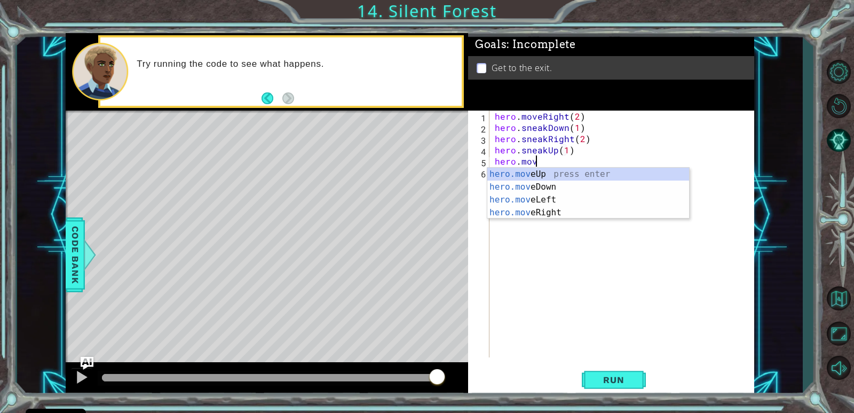
scroll to position [0, 7]
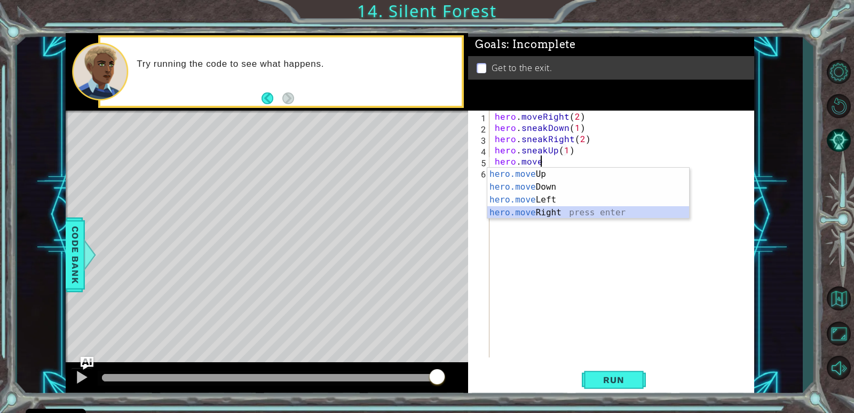
click at [549, 216] on div "hero.move Up press enter hero.move Down press enter hero.move Left press enter …" at bounding box center [588, 206] width 202 height 77
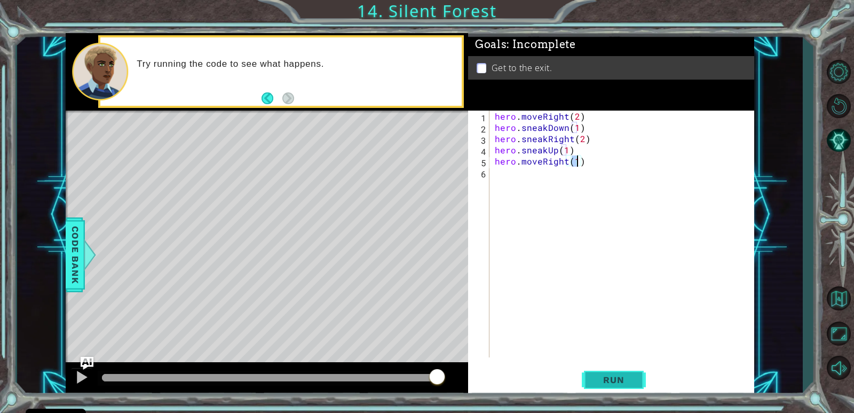
type textarea "hero.moveRight(1)"
click at [633, 377] on span "Run" at bounding box center [614, 379] width 42 height 11
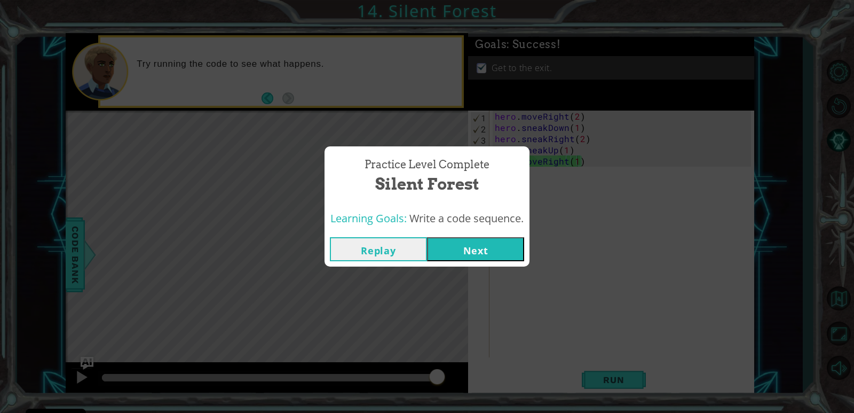
click at [473, 248] on button "Next" at bounding box center [475, 249] width 97 height 24
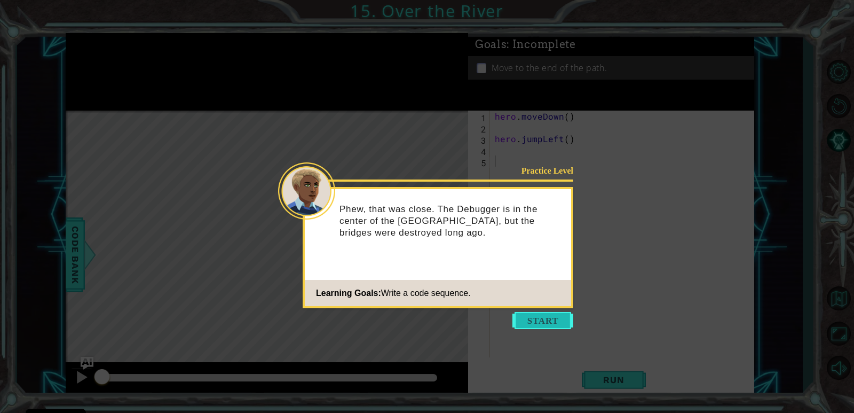
click at [542, 316] on button "Start" at bounding box center [543, 320] width 61 height 17
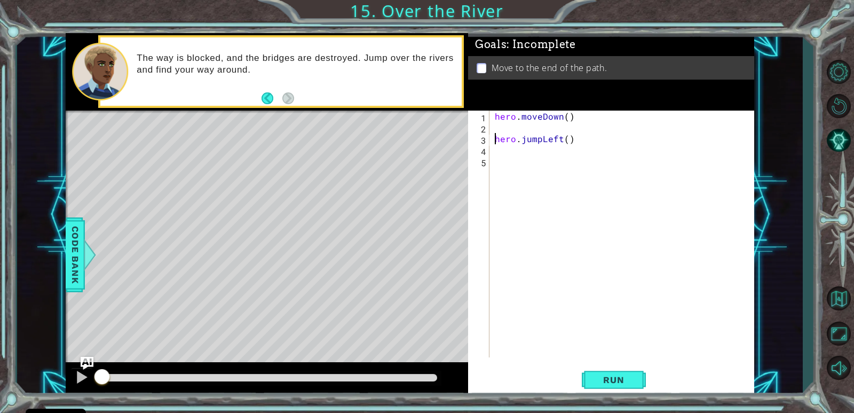
click at [494, 140] on div "hero . moveDown ( ) hero . jumpLeft ( )" at bounding box center [625, 245] width 264 height 269
type textarea "hero.jumpLeft()"
click at [523, 141] on div "hero . moveDown ( ) hero . jumpLeft ( )" at bounding box center [625, 245] width 264 height 269
type textarea "hero.moveLeft(2)"
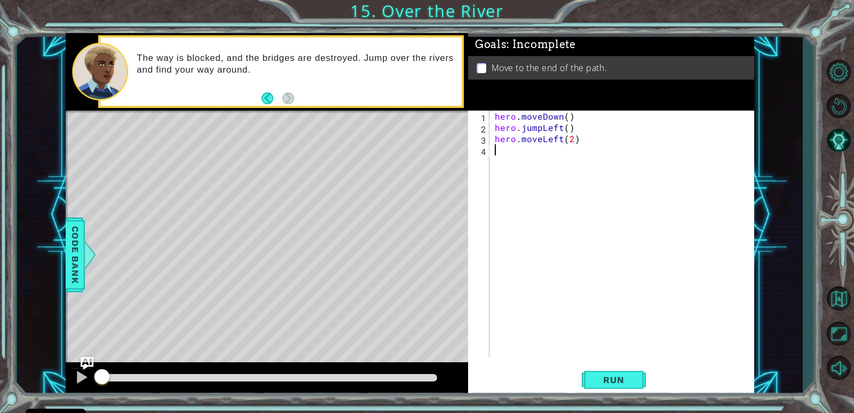
click at [516, 149] on div "hero . moveDown ( ) hero . jumpLeft ( ) hero . moveLeft ( 2 )" at bounding box center [625, 245] width 264 height 269
type textarea "hero.jumpDown()"
click at [578, 161] on div "hero . moveDown ( ) hero . jumpLeft ( ) hero . moveLeft ( 2 ) hero . jumpDown (…" at bounding box center [625, 245] width 264 height 269
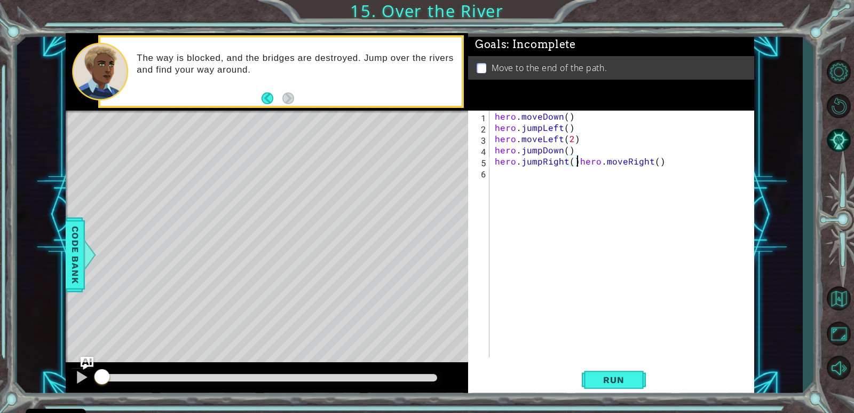
scroll to position [0, 5]
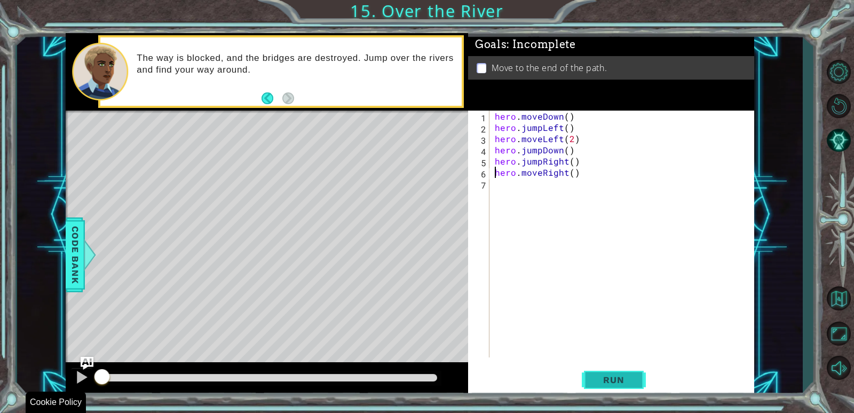
click at [616, 368] on button "Run" at bounding box center [614, 380] width 64 height 29
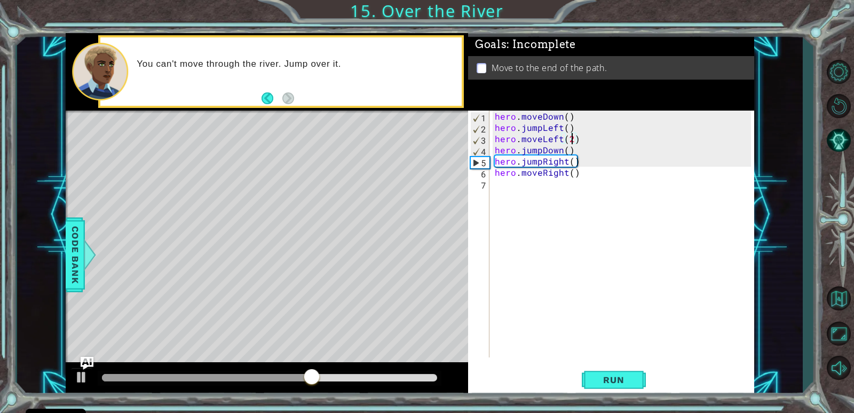
click at [572, 140] on div "hero . moveDown ( ) hero . jumpLeft ( ) hero . moveLeft ( 2 ) hero . jumpDown (…" at bounding box center [625, 245] width 264 height 269
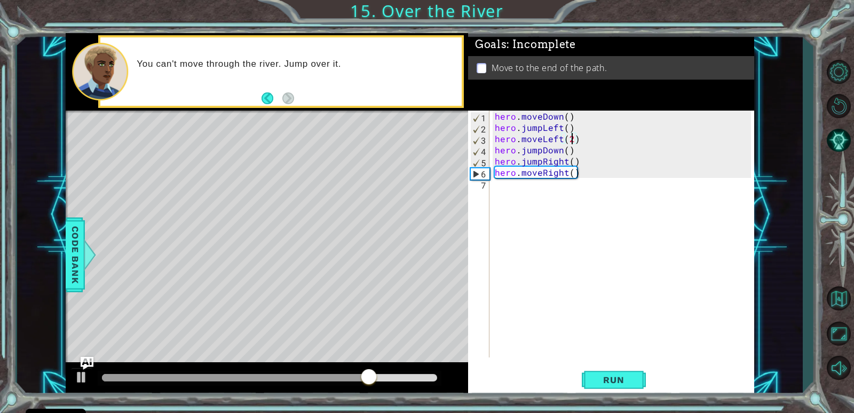
type textarea "hero.moveLeft()"
click at [601, 384] on span "Run" at bounding box center [614, 379] width 42 height 11
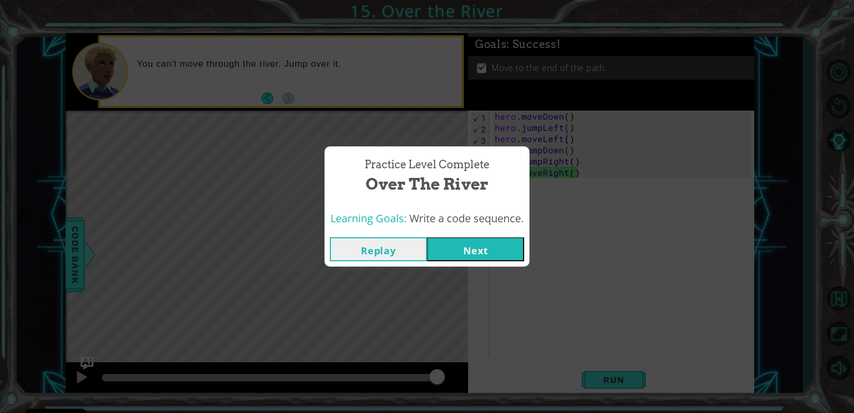
click at [459, 235] on div "Replay Next" at bounding box center [427, 249] width 205 height 35
click at [464, 248] on button "Next" at bounding box center [475, 249] width 97 height 24
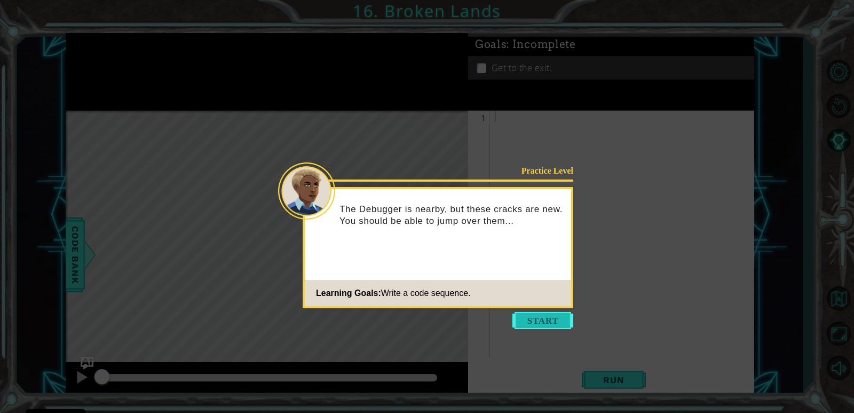
click at [538, 321] on button "Start" at bounding box center [543, 320] width 61 height 17
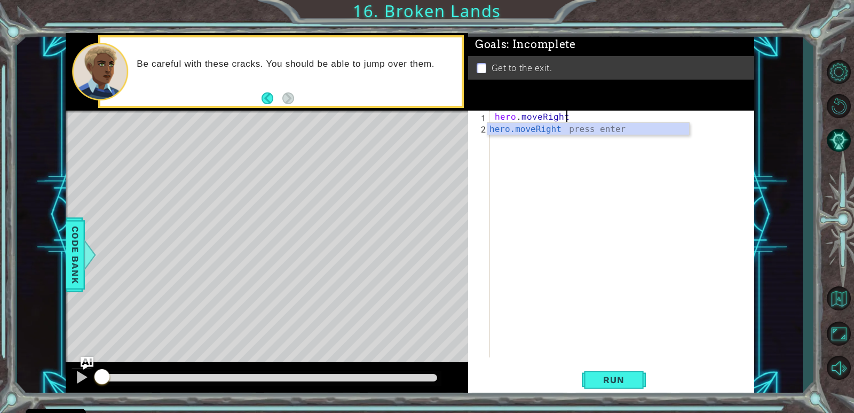
scroll to position [0, 4]
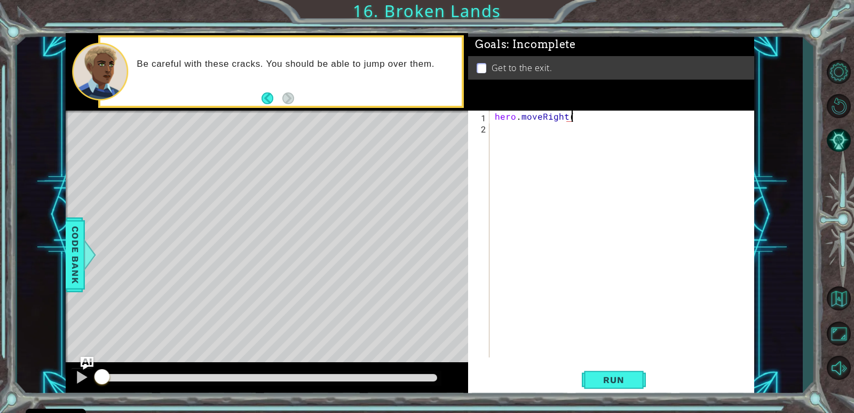
type textarea "hero.moveRight()"
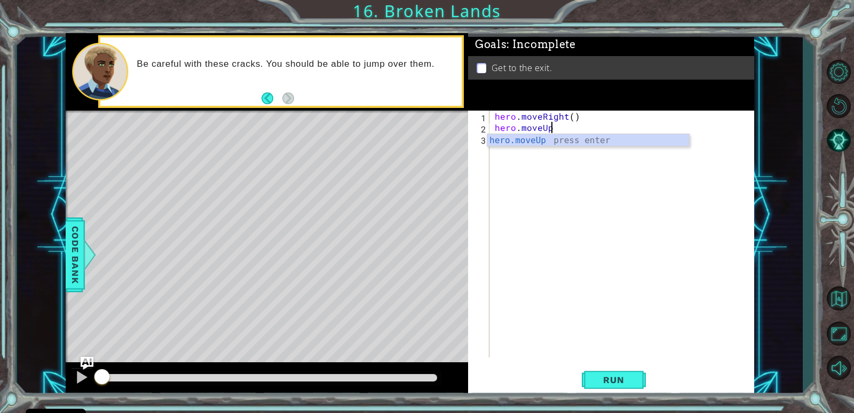
scroll to position [0, 3]
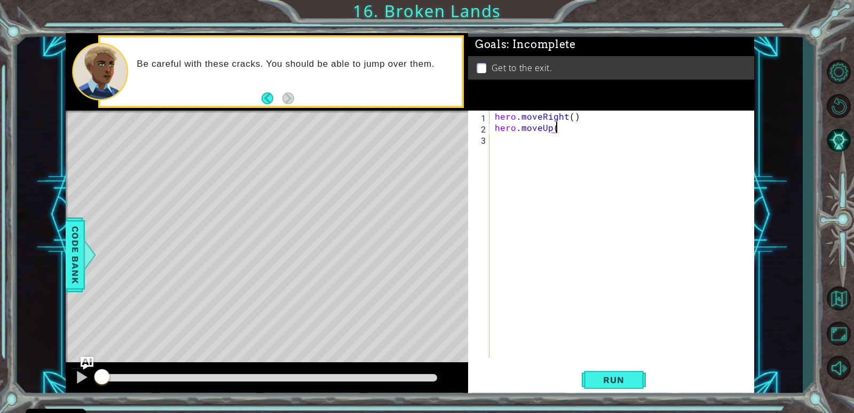
type textarea "hero.moveUp()"
type textarea "hero.jumpUp()"
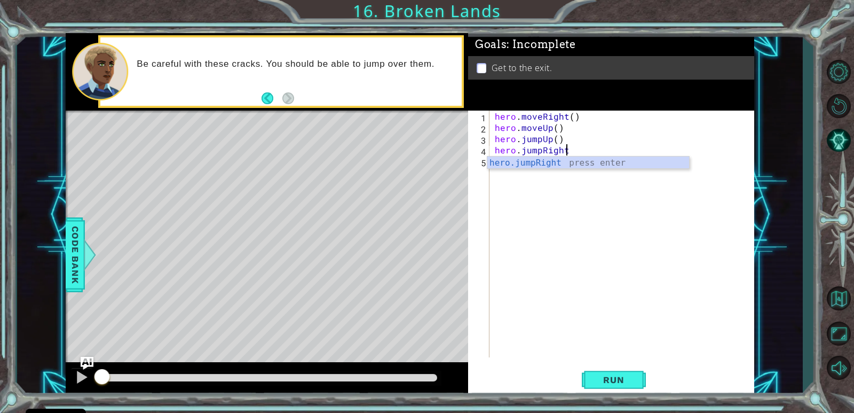
scroll to position [0, 4]
type textarea "hero.jumpRight()"
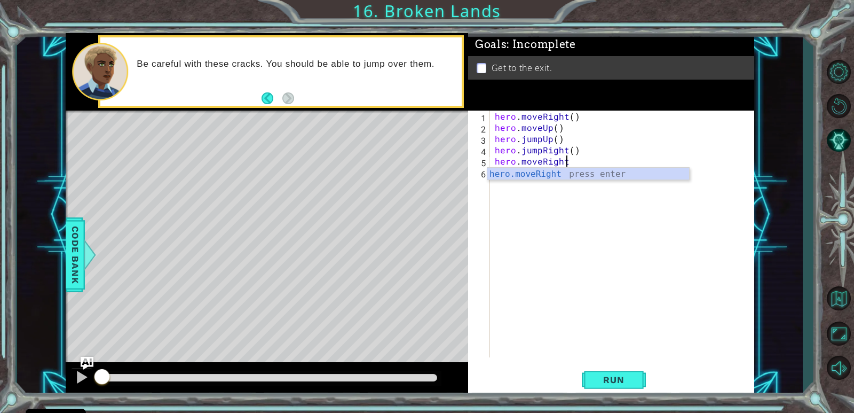
type textarea "hero.moveRight()"
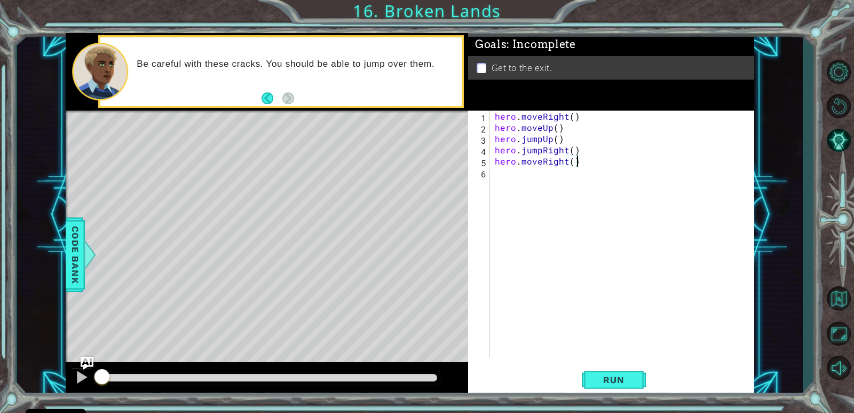
scroll to position [0, 0]
click at [618, 366] on button "Run" at bounding box center [614, 380] width 64 height 29
click at [616, 374] on button "Run" at bounding box center [614, 380] width 64 height 29
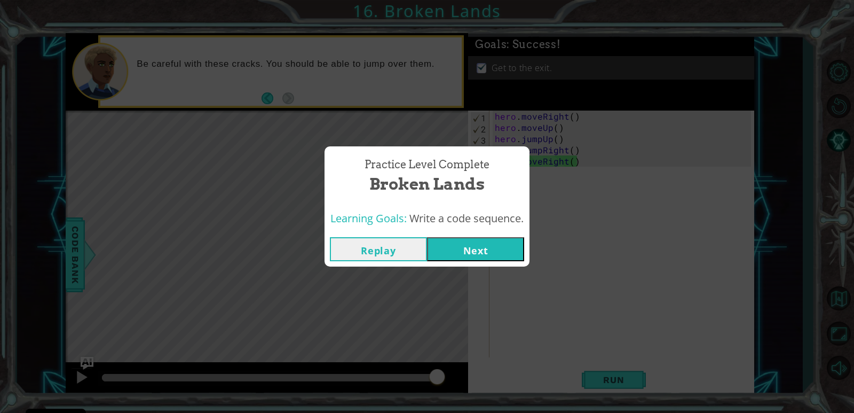
click at [471, 242] on button "Next" at bounding box center [475, 249] width 97 height 24
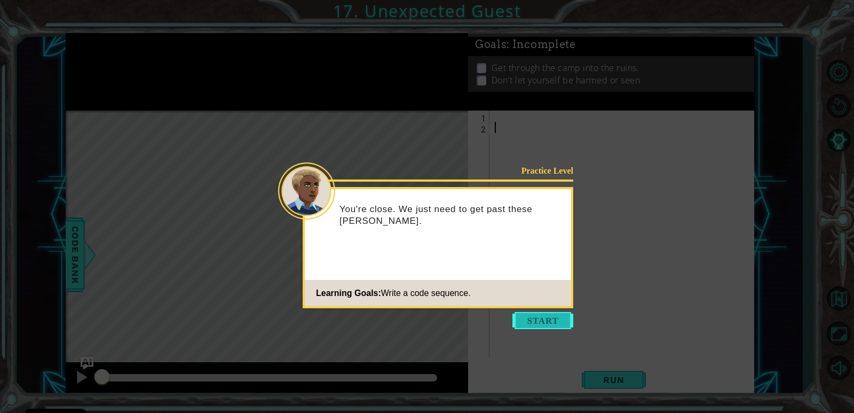
click at [525, 325] on button "Start" at bounding box center [543, 320] width 61 height 17
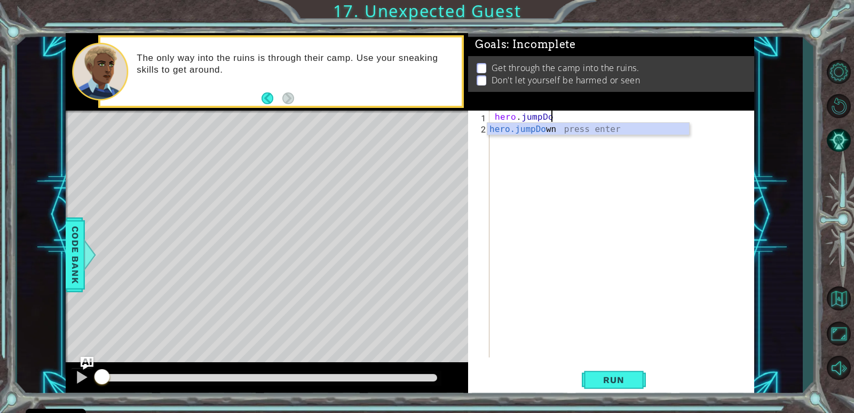
scroll to position [0, 3]
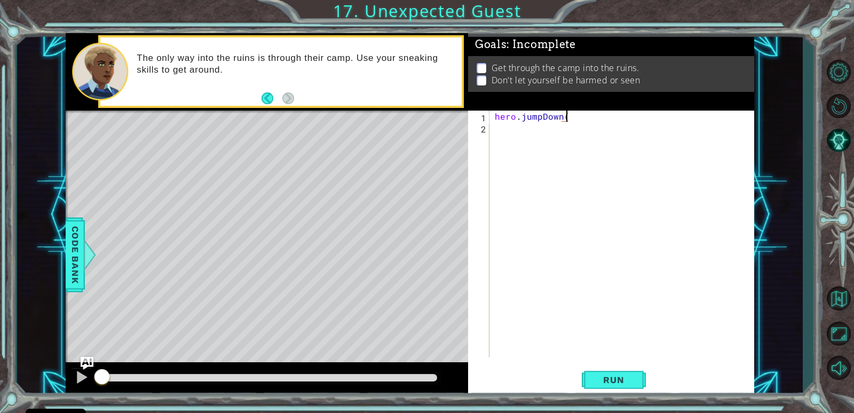
type textarea "hero.jumpDown(0"
type textarea "hero.jumpDown()"
type textarea "hero.jumpRight()"
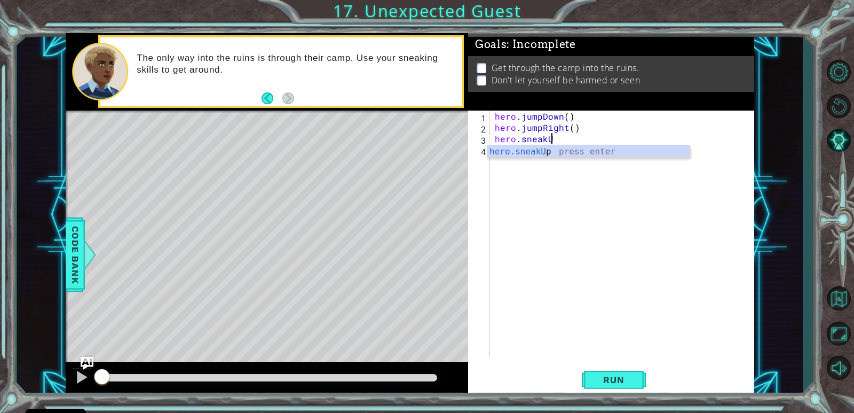
scroll to position [0, 3]
type textarea "hero.sneakUp()"
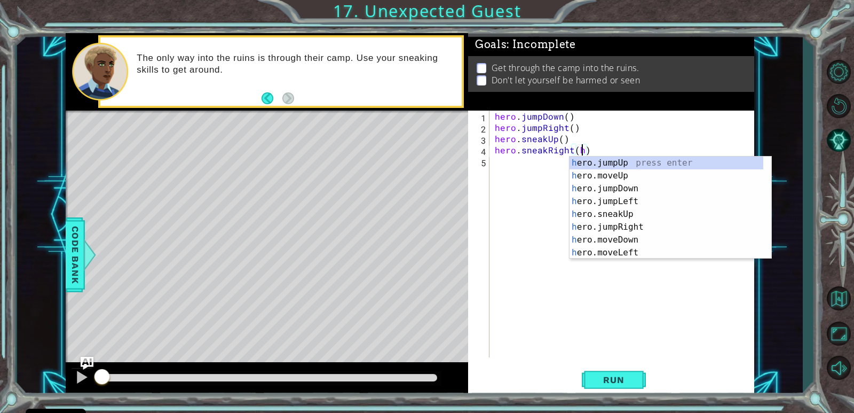
scroll to position [0, 5]
type textarea "hero.sneakRight()"
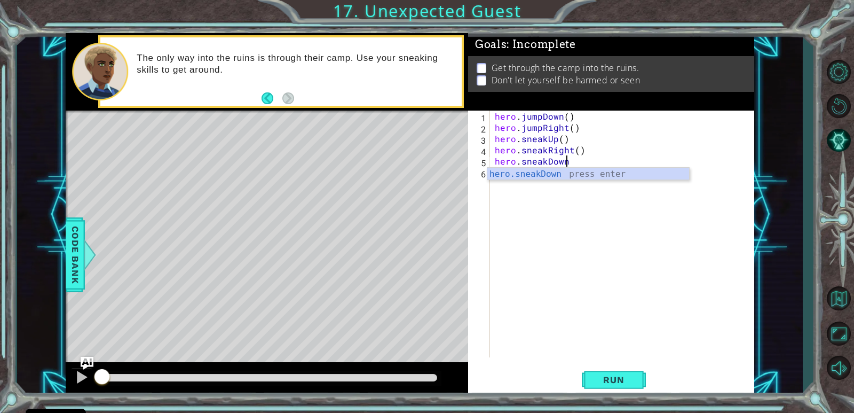
scroll to position [0, 4]
type textarea "hero.sneakDown(1)"
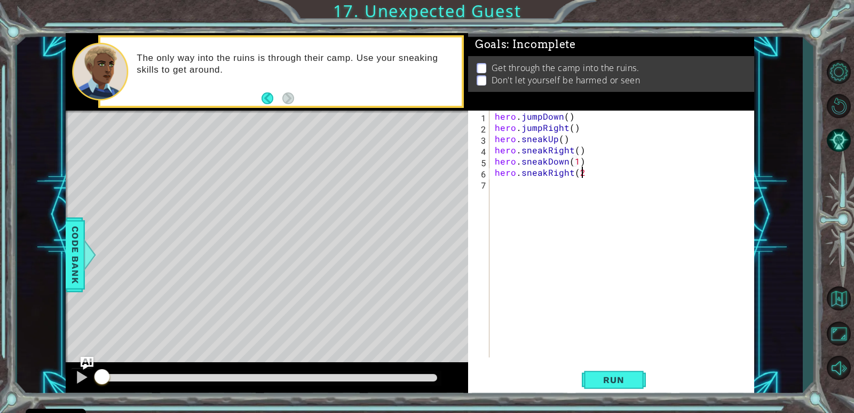
scroll to position [0, 5]
type textarea "hero.sneakRight(2)"
type textarea "hero.sneakUp()"
click at [614, 378] on span "Run" at bounding box center [614, 379] width 42 height 11
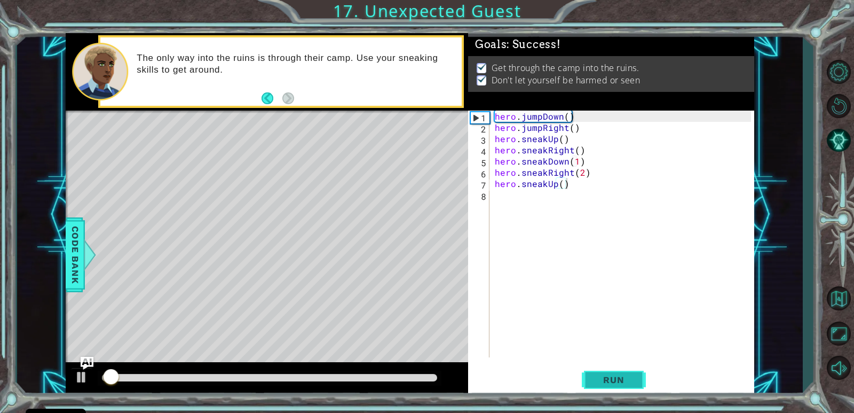
click at [612, 378] on span "Run" at bounding box center [614, 379] width 42 height 11
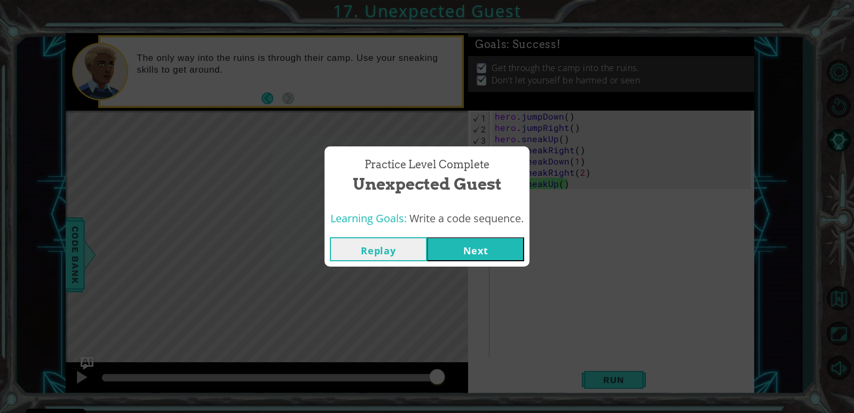
click at [485, 243] on button "Next" at bounding box center [475, 249] width 97 height 24
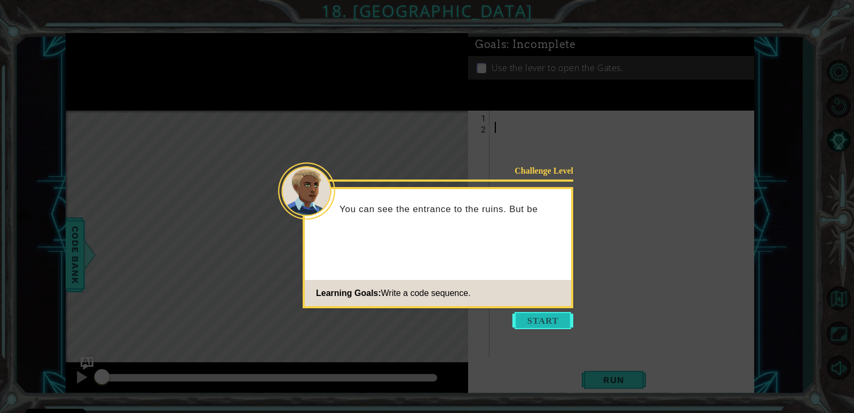
click at [541, 320] on button "Start" at bounding box center [543, 320] width 61 height 17
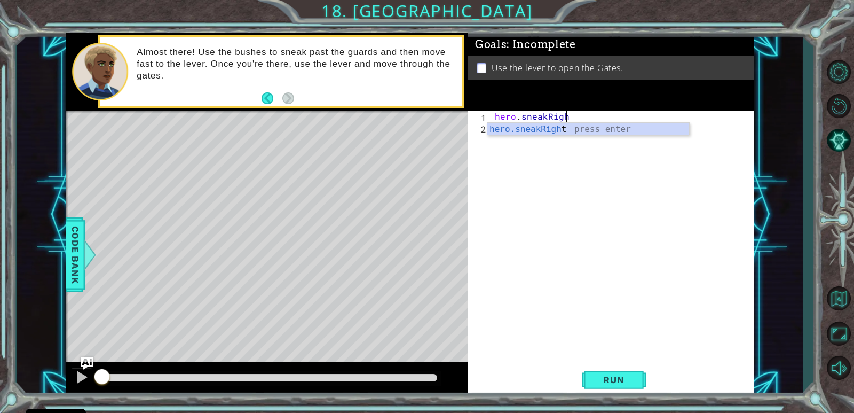
scroll to position [0, 4]
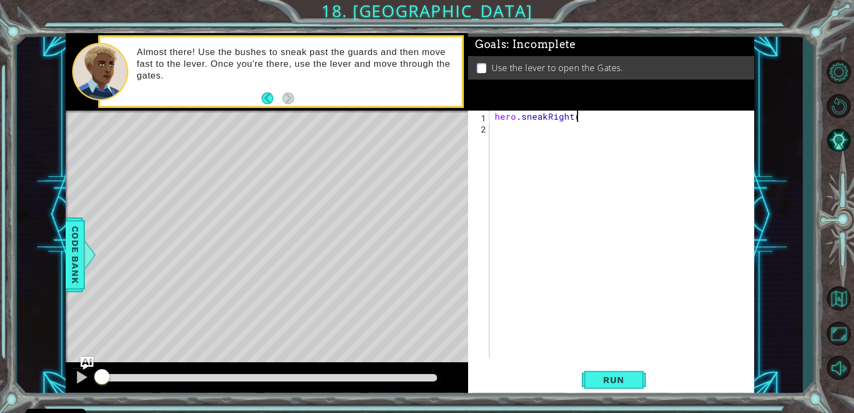
type textarea "hero.sneakRight()"
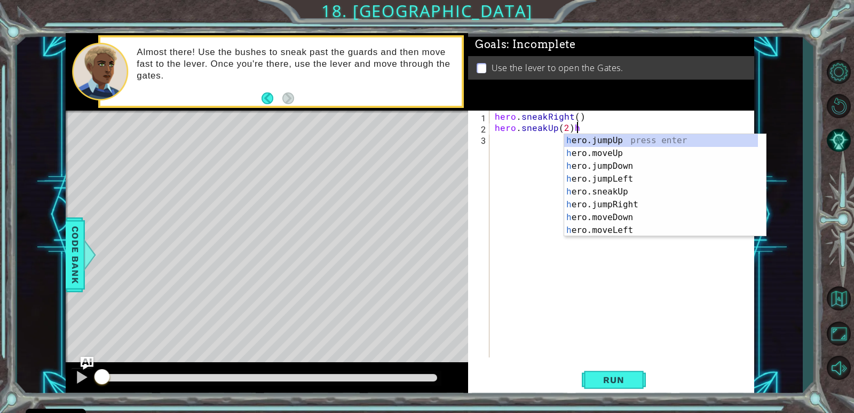
scroll to position [0, 5]
type textarea "hero.sneakUp(2)"
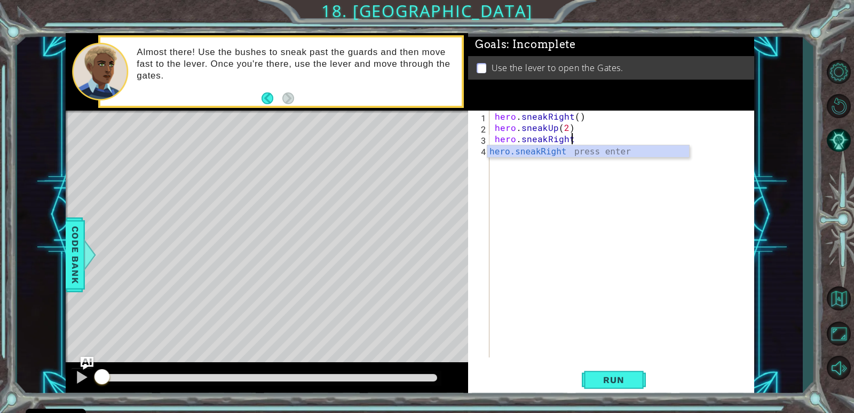
scroll to position [0, 4]
type textarea "hero.sneakRight()"
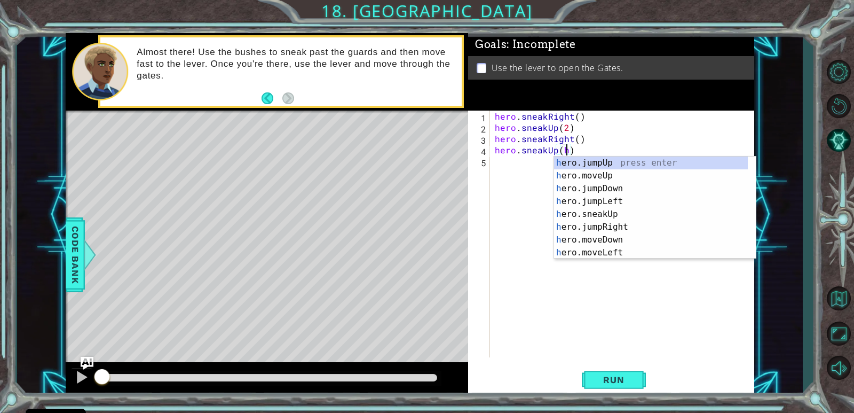
type textarea "hero.sneakUp()"
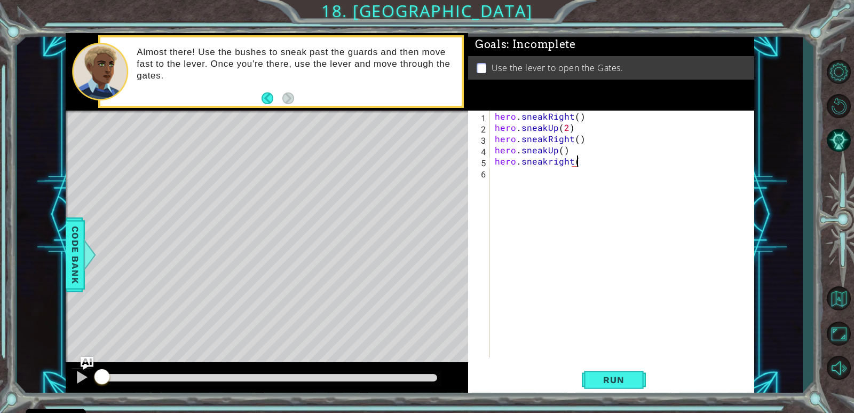
type textarea "hero.sneakright()"
type textarea "hero.moveRight()"
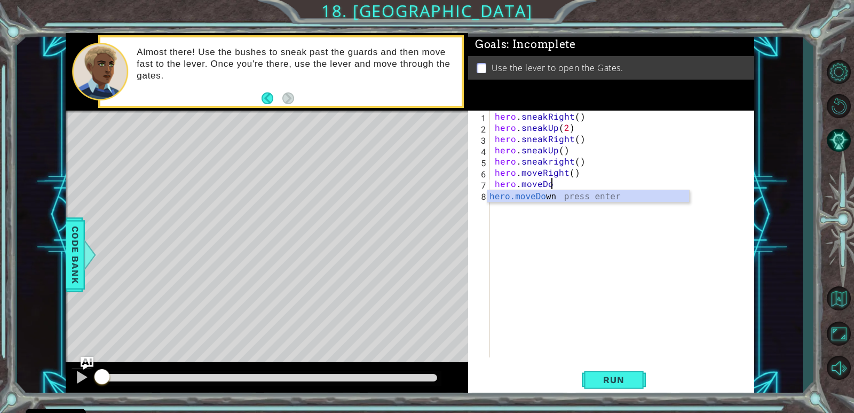
scroll to position [0, 3]
type textarea "hero.moveDown()"
type textarea "hero.jumpDown()"
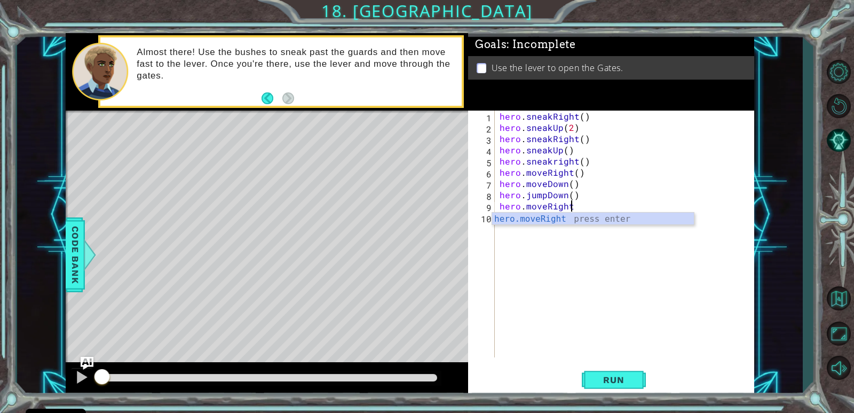
scroll to position [0, 4]
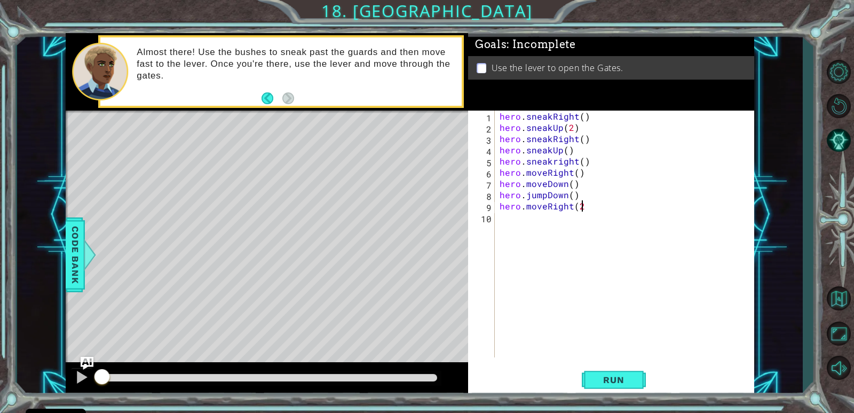
type textarea "hero.moveRight(2)"
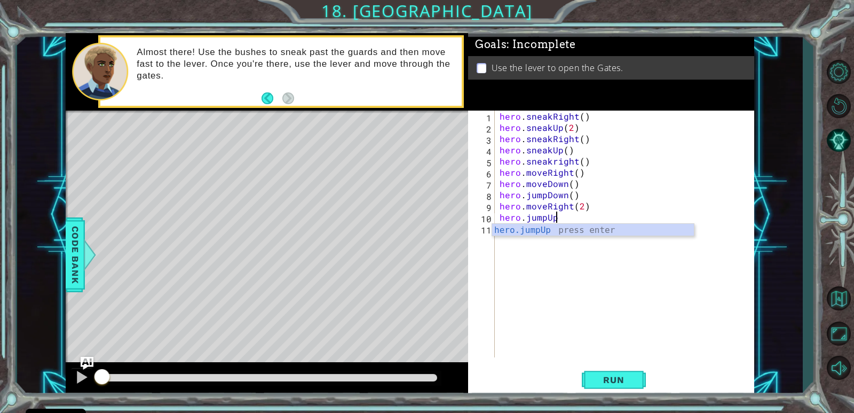
scroll to position [0, 3]
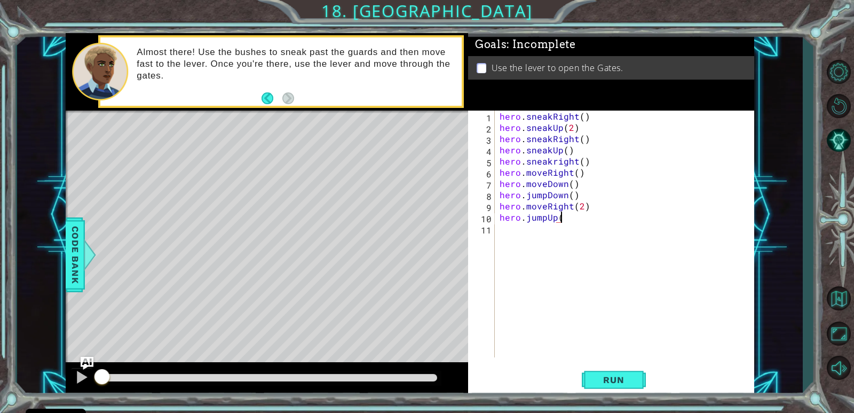
type textarea "hero.jumpUp(0"
type textarea "hero.jumpUp()"
click at [610, 384] on span "Run" at bounding box center [614, 379] width 42 height 11
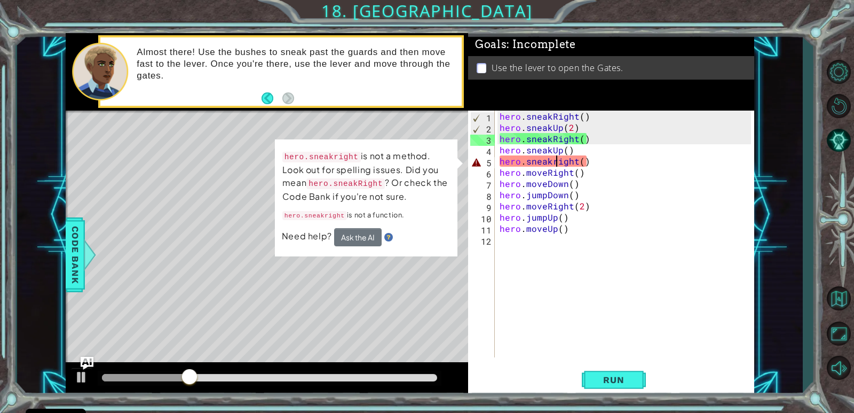
click at [554, 161] on div "hero . sneakRight ( ) hero . sneakUp ( 2 ) hero . sneakRight ( ) hero . sneakUp…" at bounding box center [627, 245] width 259 height 269
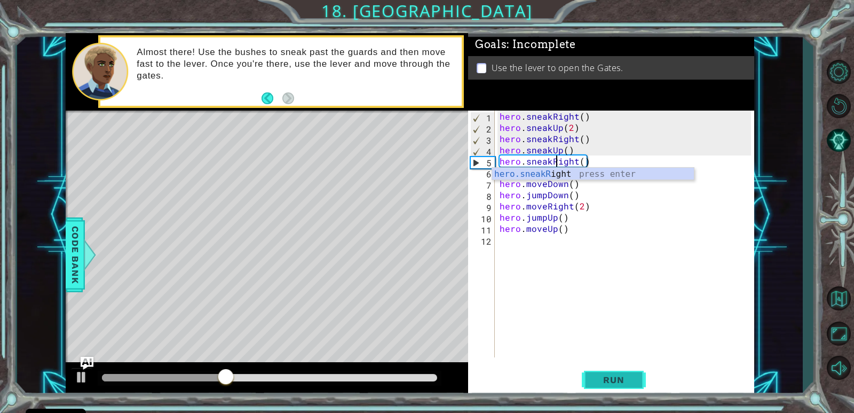
type textarea "hero.sneakRight()"
click at [609, 378] on span "Run" at bounding box center [614, 379] width 42 height 11
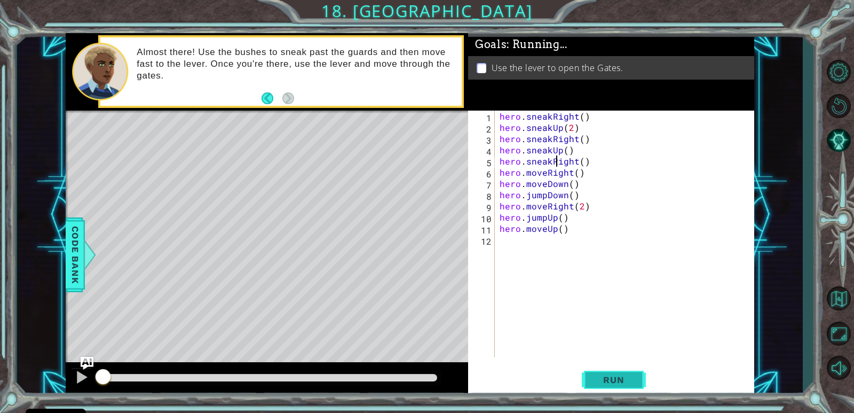
click at [609, 378] on span "Run" at bounding box center [614, 379] width 42 height 11
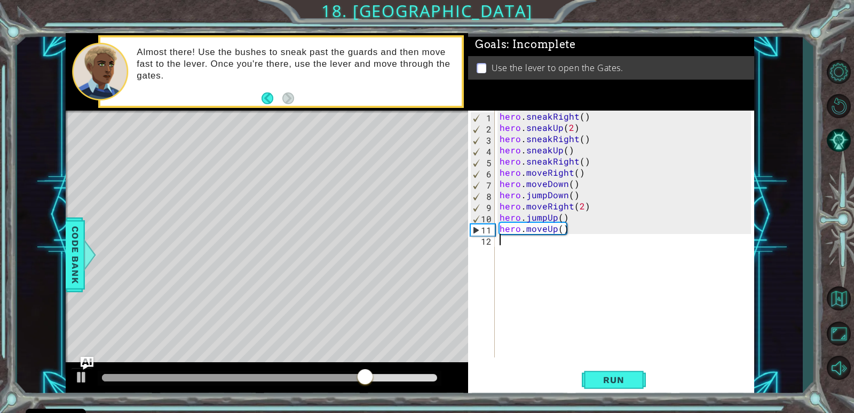
click at [522, 243] on div "hero . sneakRight ( ) hero . sneakUp ( 2 ) hero . sneakRight ( ) hero . sneakUp…" at bounding box center [627, 245] width 259 height 269
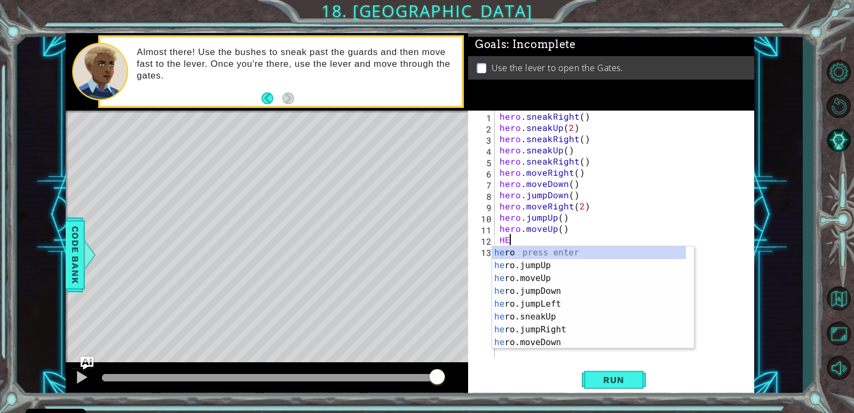
scroll to position [0, 0]
type textarea "H"
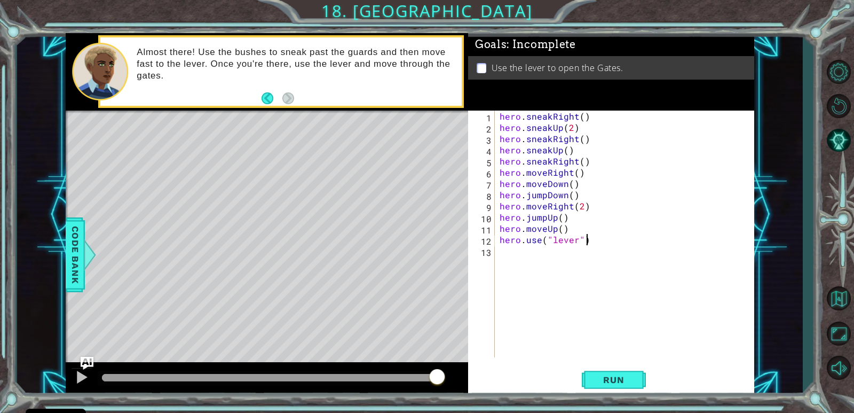
scroll to position [0, 5]
type textarea "hero.use("lever")"
click at [633, 376] on span "Run" at bounding box center [614, 379] width 42 height 11
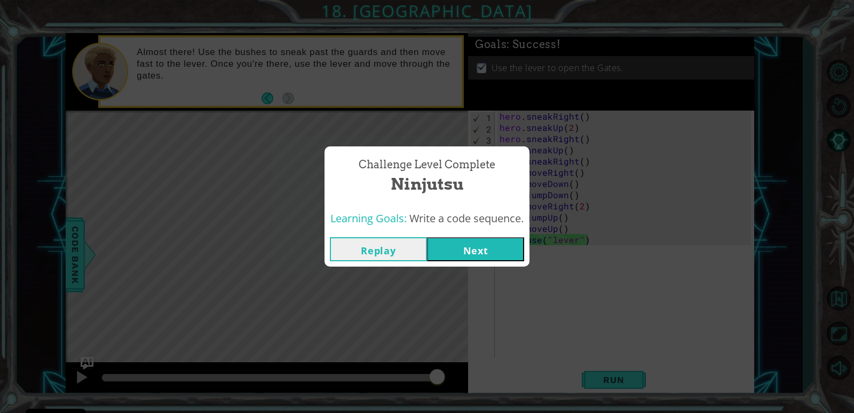
click at [449, 241] on button "Next" at bounding box center [475, 249] width 97 height 24
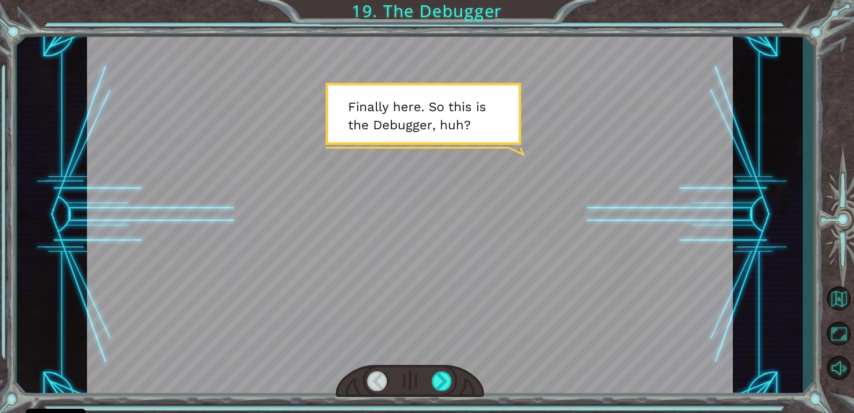
click at [431, 376] on div at bounding box center [410, 381] width 148 height 33
click at [437, 377] on div at bounding box center [442, 381] width 21 height 20
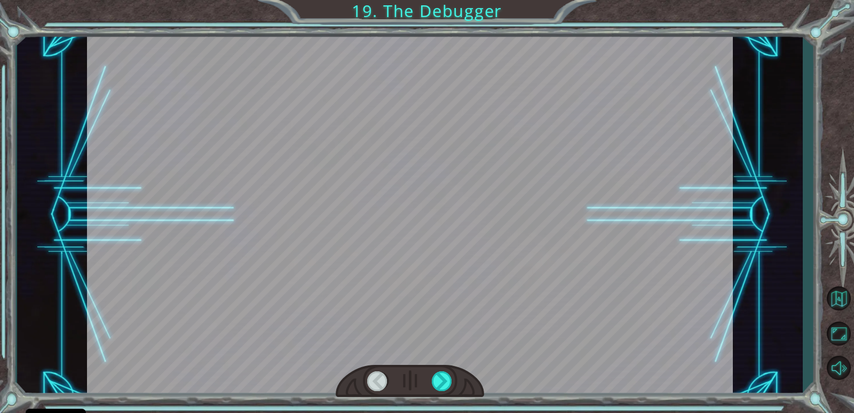
click at [431, 376] on div at bounding box center [410, 381] width 148 height 33
click at [440, 375] on div at bounding box center [442, 381] width 21 height 20
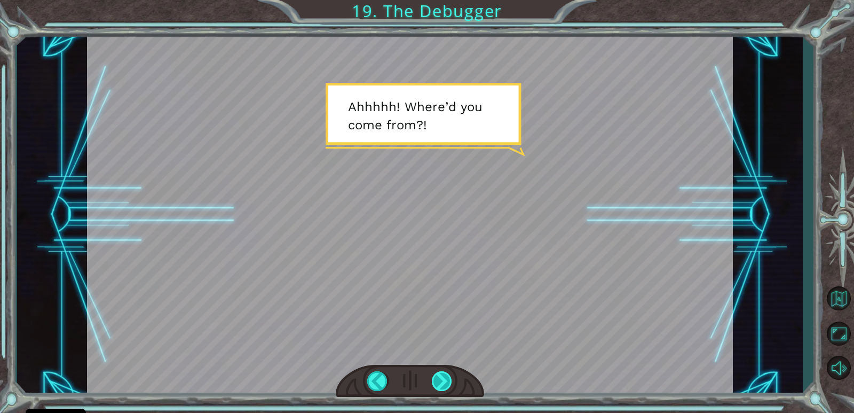
click at [442, 376] on div at bounding box center [442, 381] width 21 height 20
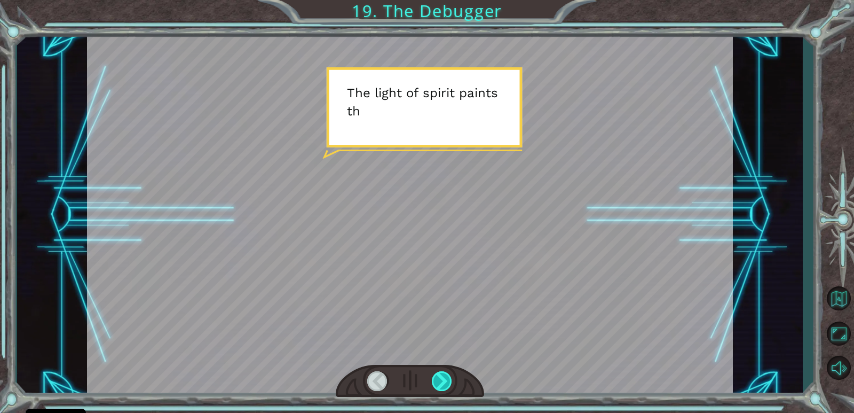
click at [442, 376] on div at bounding box center [442, 381] width 21 height 20
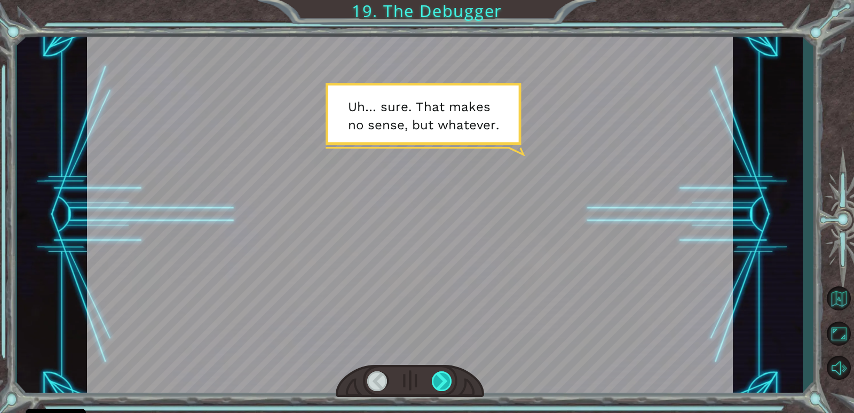
click at [442, 376] on div at bounding box center [442, 381] width 21 height 20
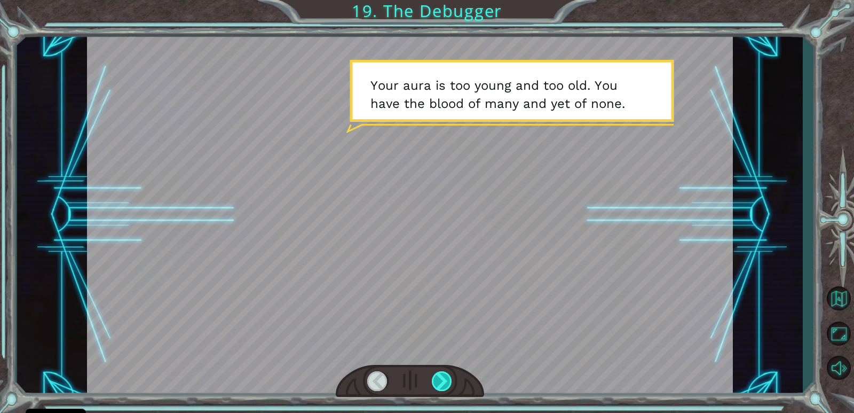
click at [442, 376] on div at bounding box center [442, 381] width 21 height 20
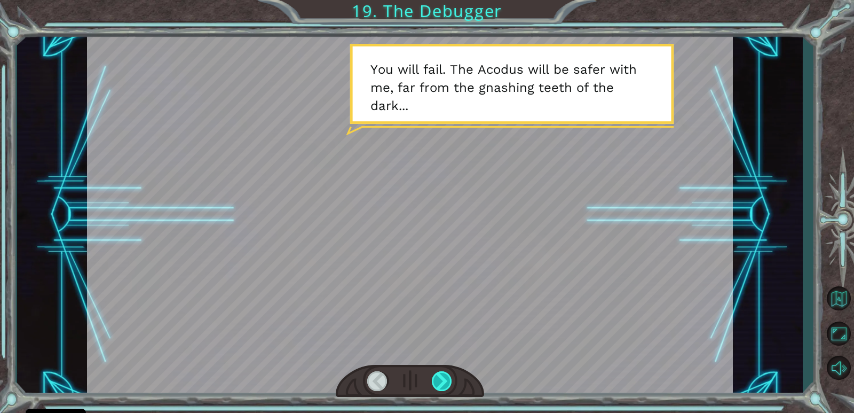
click at [442, 376] on div at bounding box center [442, 381] width 21 height 20
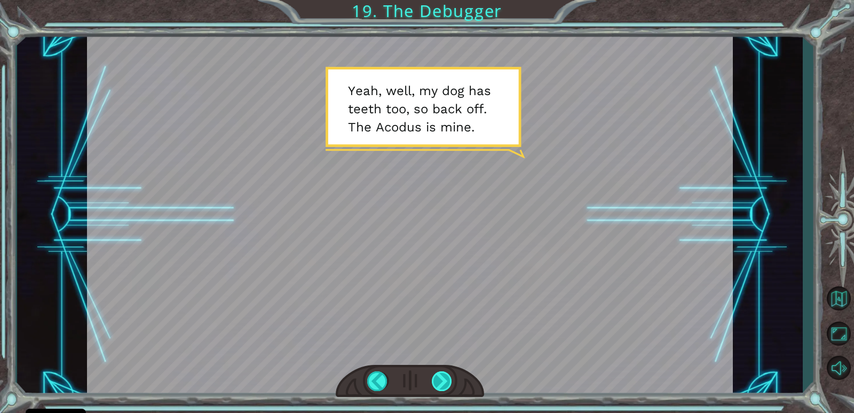
click at [442, 376] on div at bounding box center [442, 381] width 21 height 20
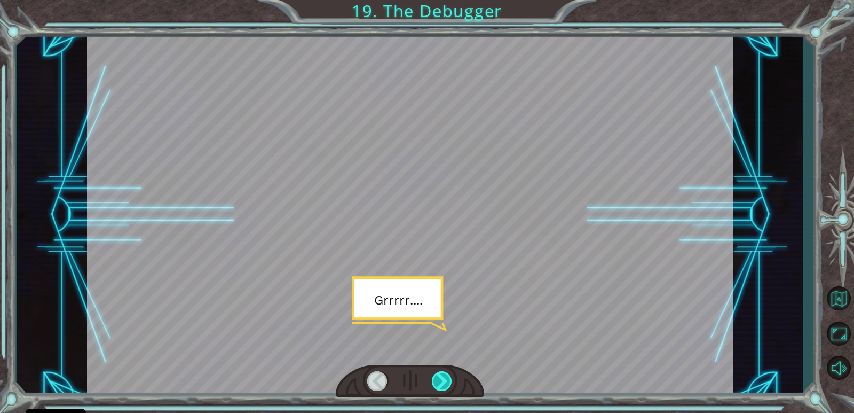
click at [442, 376] on div at bounding box center [442, 381] width 21 height 20
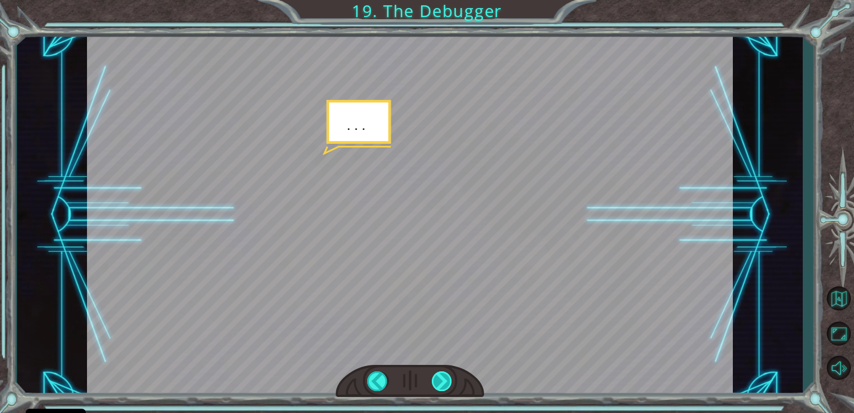
click at [442, 376] on div at bounding box center [442, 381] width 21 height 20
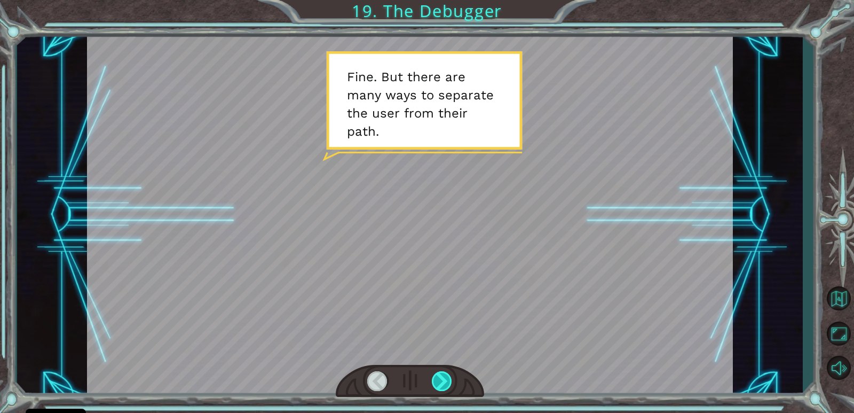
click at [442, 376] on div at bounding box center [442, 381] width 21 height 20
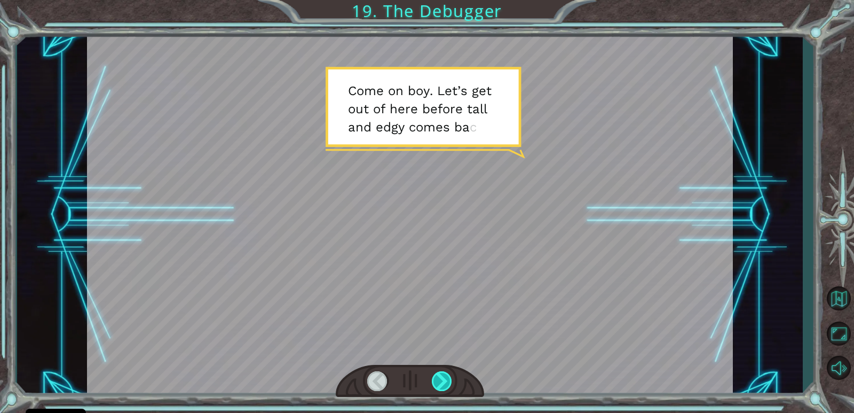
click at [442, 376] on div at bounding box center [442, 381] width 21 height 20
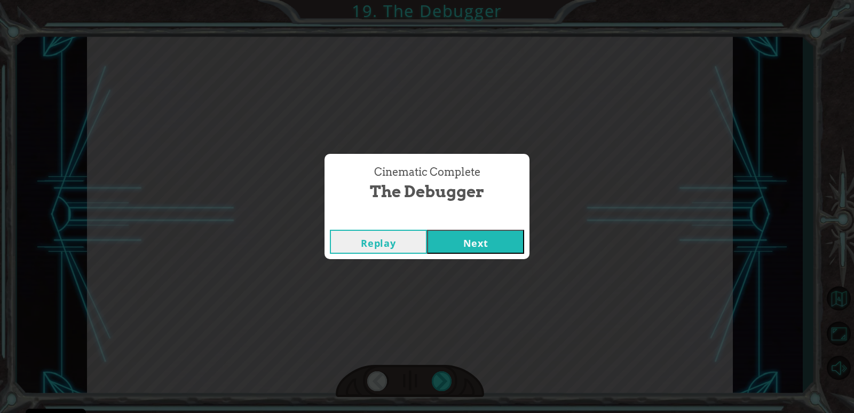
click at [486, 235] on button "Next" at bounding box center [475, 242] width 97 height 24
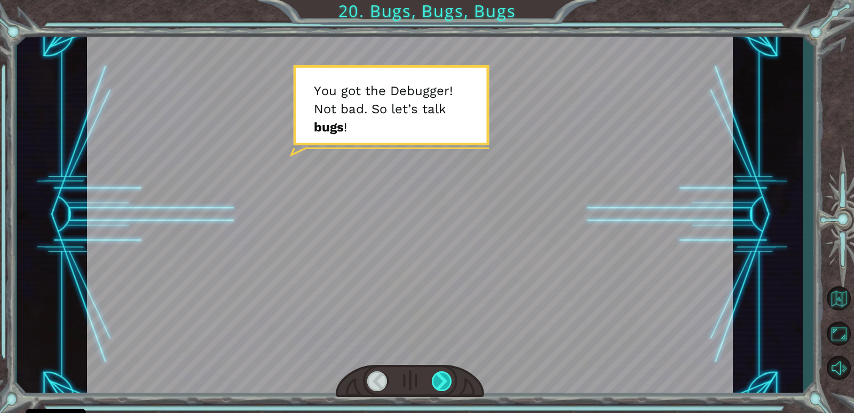
click at [439, 382] on div at bounding box center [442, 381] width 21 height 20
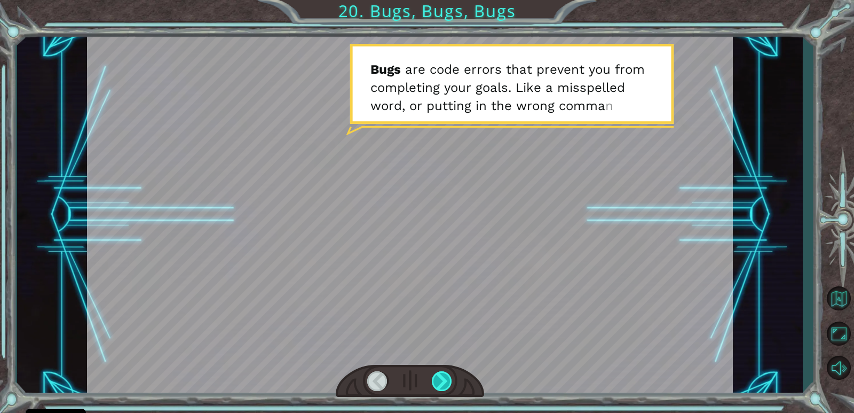
click at [440, 379] on div at bounding box center [442, 381] width 21 height 20
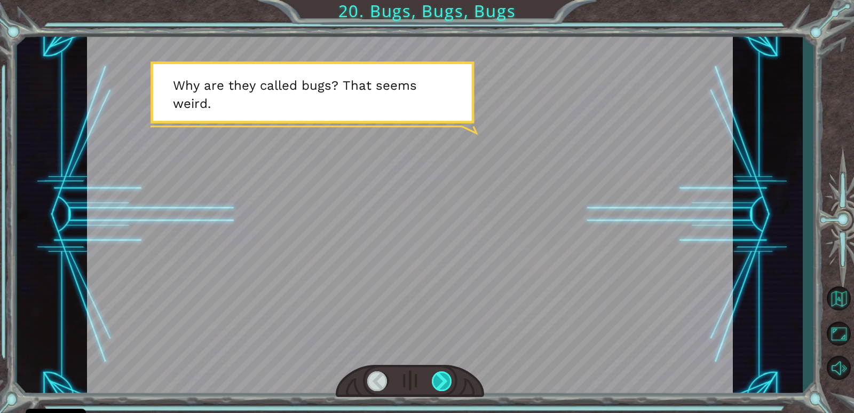
click at [440, 379] on div at bounding box center [442, 381] width 21 height 20
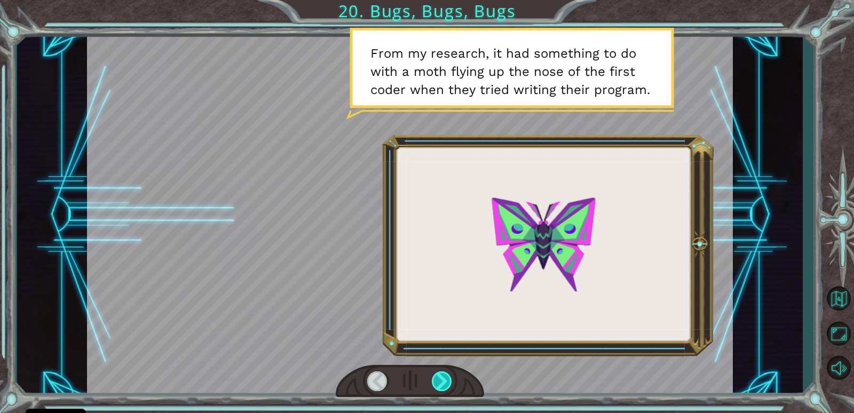
click at [440, 378] on div at bounding box center [442, 381] width 21 height 20
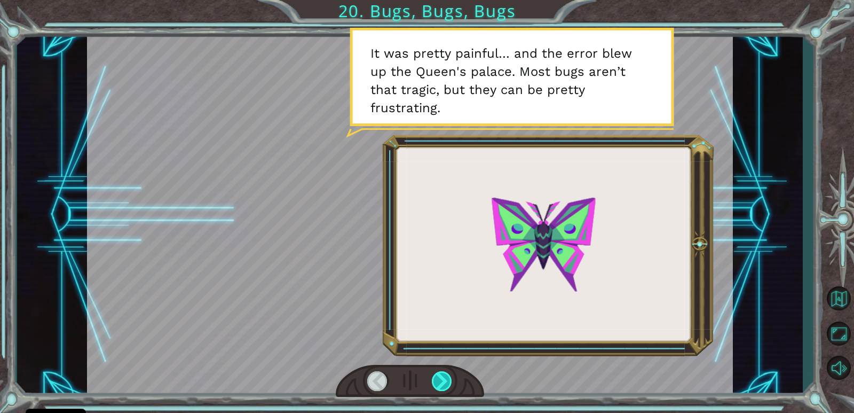
click at [439, 378] on div at bounding box center [442, 381] width 21 height 20
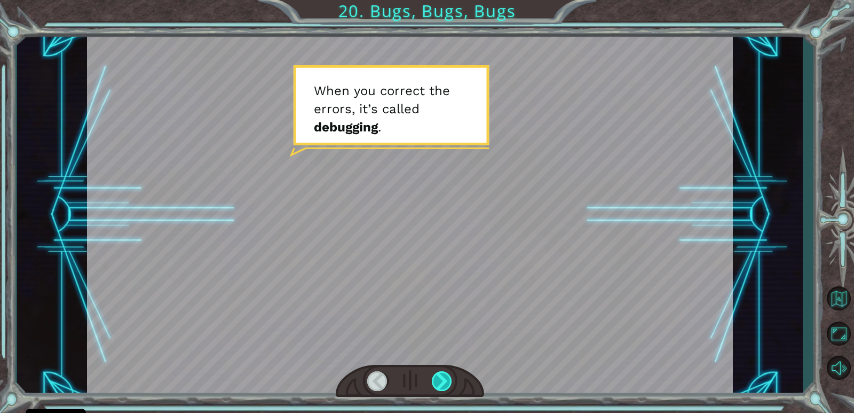
click at [439, 378] on div at bounding box center [442, 381] width 21 height 20
click at [439, 381] on div at bounding box center [442, 381] width 21 height 20
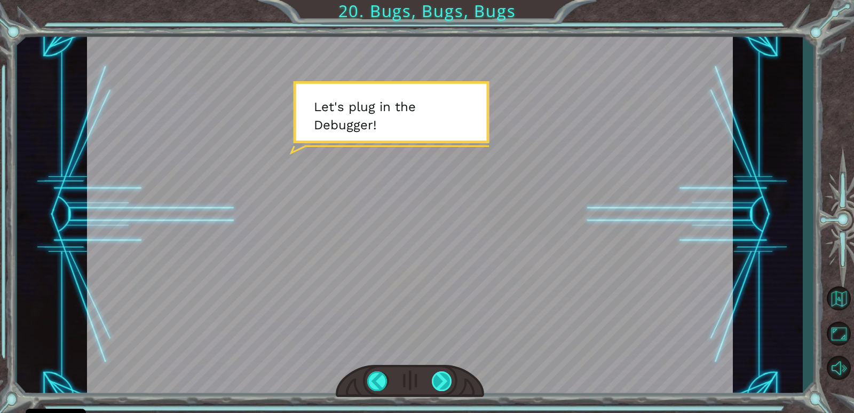
click at [439, 381] on div at bounding box center [442, 381] width 21 height 20
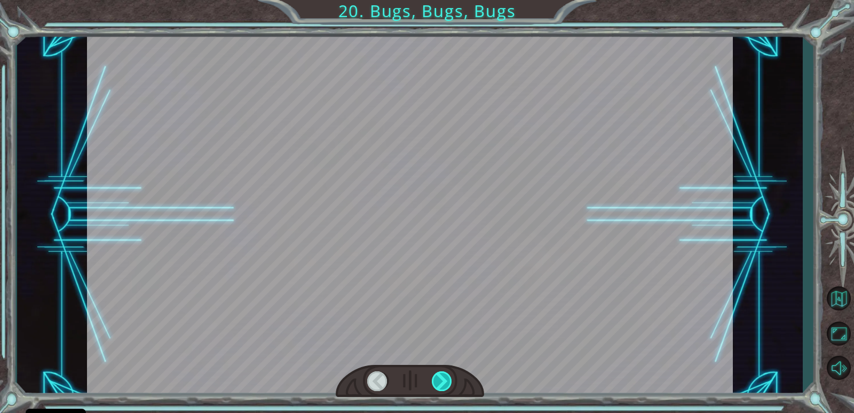
click at [439, 381] on div at bounding box center [442, 381] width 21 height 20
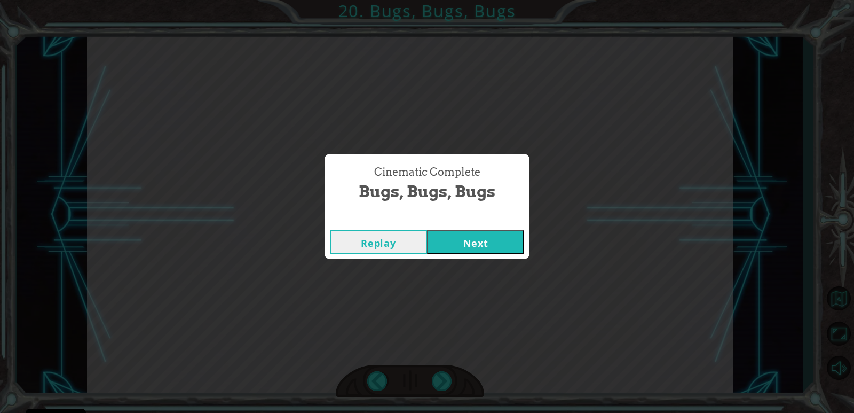
click at [499, 227] on div "Replay Next" at bounding box center [427, 241] width 205 height 35
click at [493, 239] on button "Next" at bounding box center [475, 242] width 97 height 24
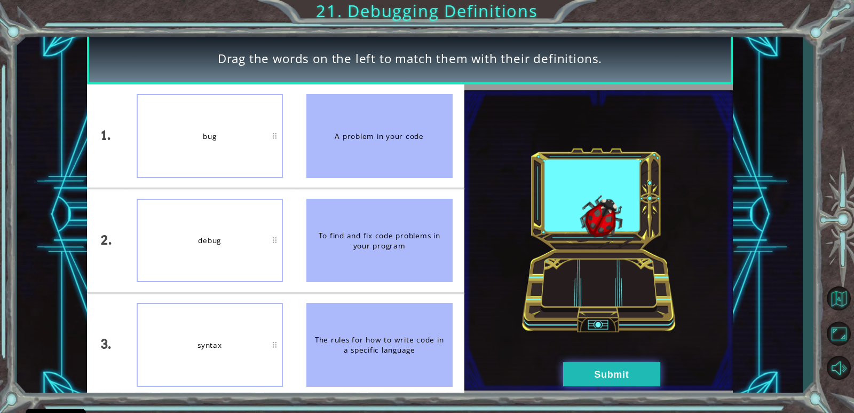
click at [613, 371] on button "Submit" at bounding box center [611, 374] width 97 height 24
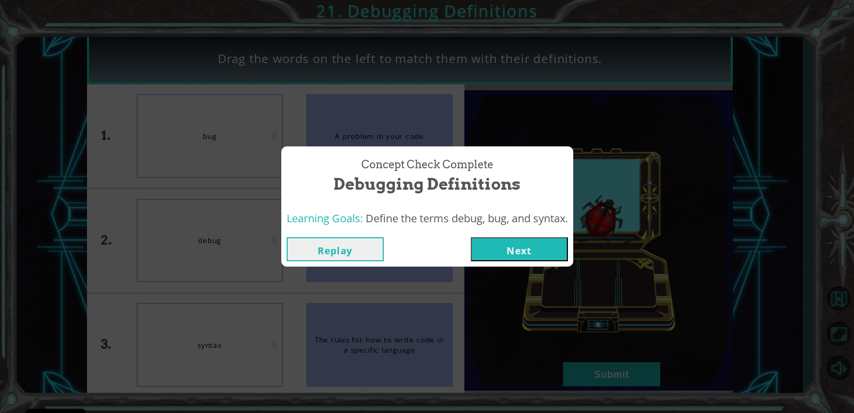
click at [527, 261] on div "Replay Next" at bounding box center [427, 249] width 292 height 35
click at [524, 233] on div "Replay Next" at bounding box center [427, 249] width 292 height 35
click at [529, 251] on button "Next" at bounding box center [519, 249] width 97 height 24
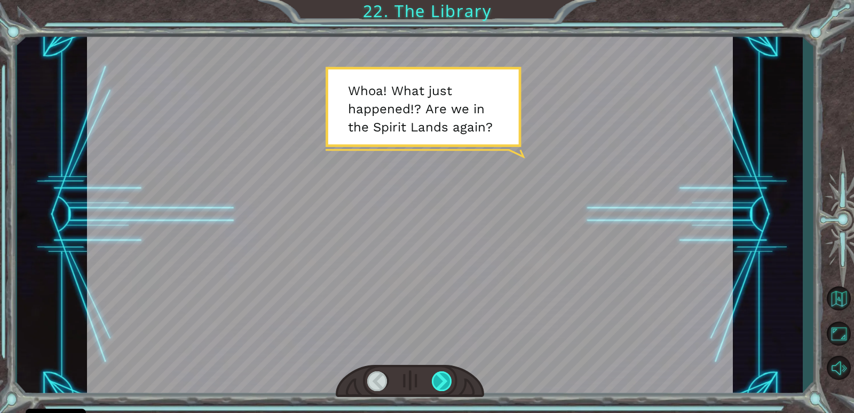
click at [451, 381] on div at bounding box center [442, 381] width 21 height 20
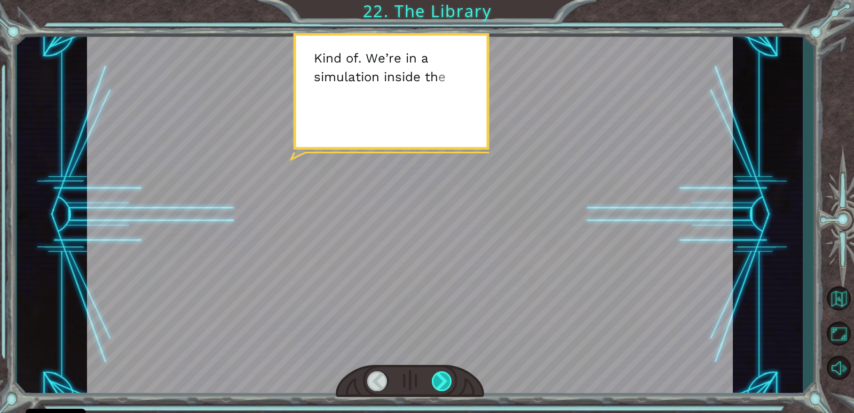
click at [442, 380] on div at bounding box center [442, 381] width 21 height 20
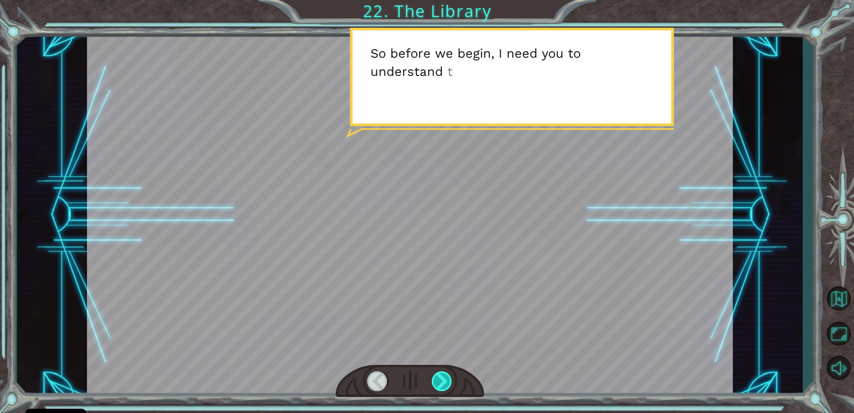
click at [442, 380] on div at bounding box center [442, 381] width 21 height 20
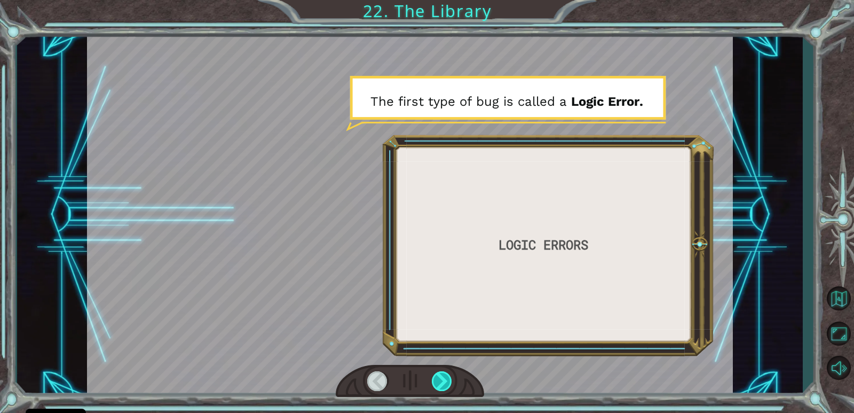
click at [442, 379] on div at bounding box center [442, 381] width 21 height 20
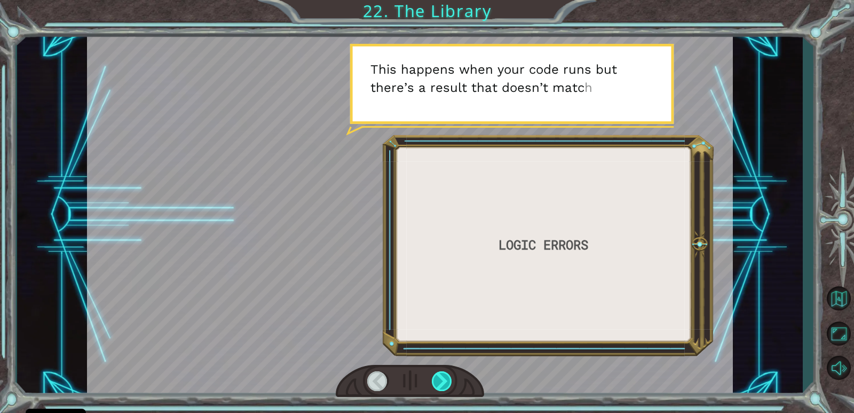
click at [442, 379] on div at bounding box center [442, 381] width 21 height 20
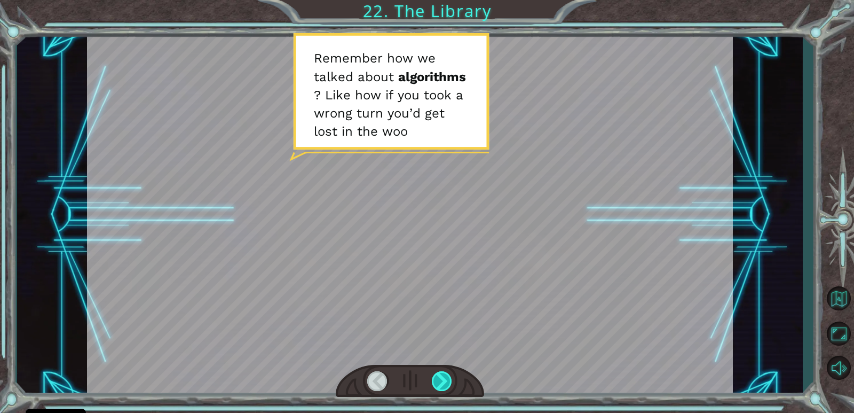
click at [442, 379] on div at bounding box center [442, 381] width 21 height 20
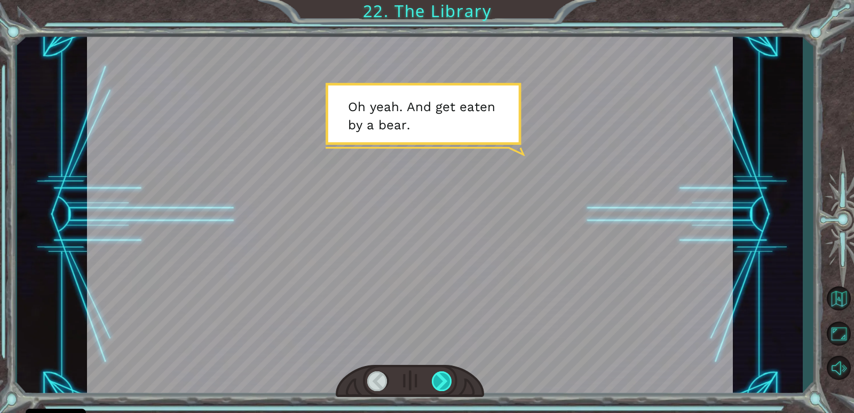
click at [442, 379] on div at bounding box center [442, 381] width 21 height 20
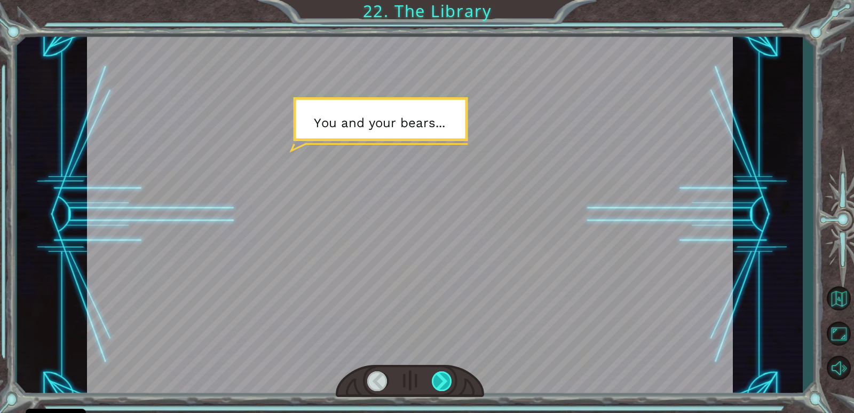
click at [442, 379] on div at bounding box center [442, 381] width 21 height 20
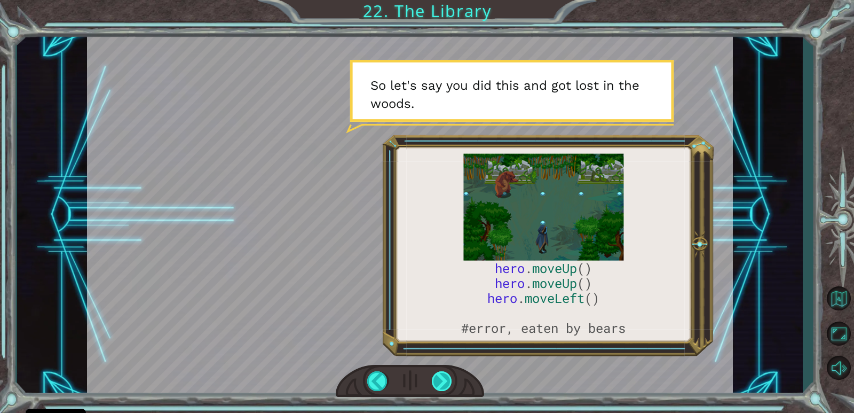
click at [442, 379] on div at bounding box center [442, 381] width 21 height 20
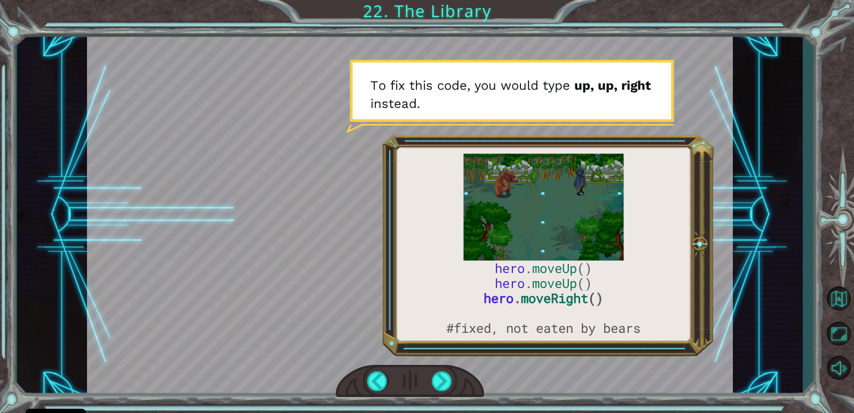
click at [458, 356] on div at bounding box center [410, 214] width 646 height 363
click at [444, 377] on div at bounding box center [442, 381] width 21 height 20
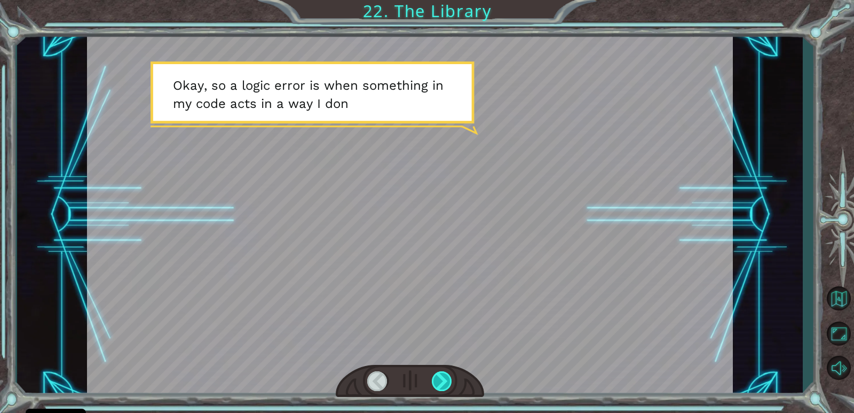
click at [444, 376] on div at bounding box center [442, 381] width 21 height 20
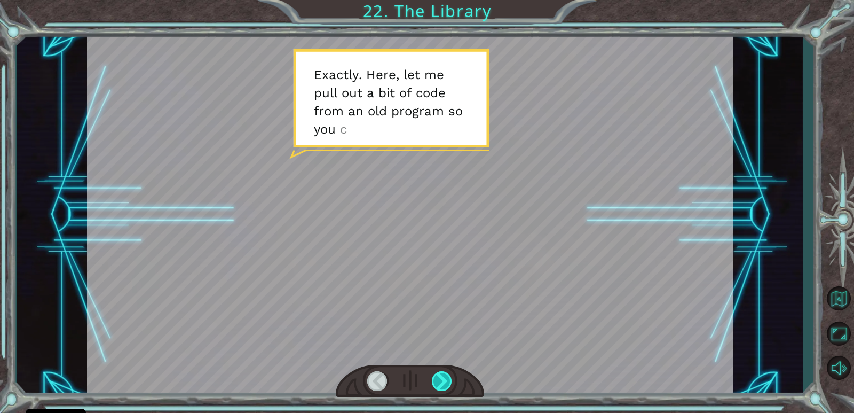
click at [444, 375] on div at bounding box center [442, 381] width 21 height 20
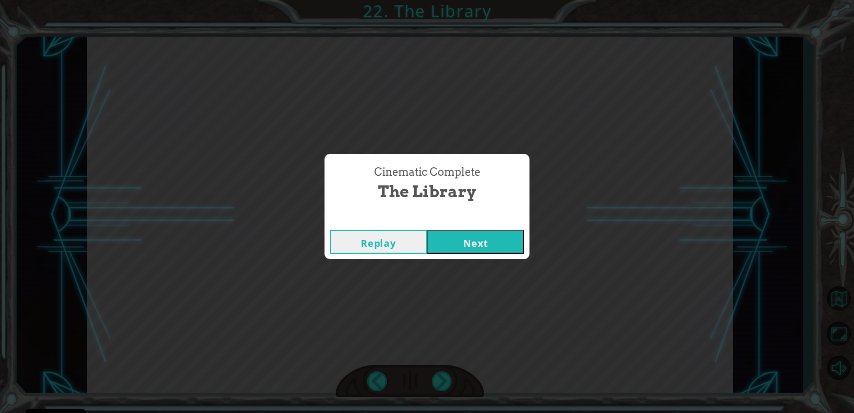
drag, startPoint x: 479, startPoint y: 230, endPoint x: 470, endPoint y: 255, distance: 26.9
click at [477, 233] on button "Next" at bounding box center [475, 242] width 97 height 24
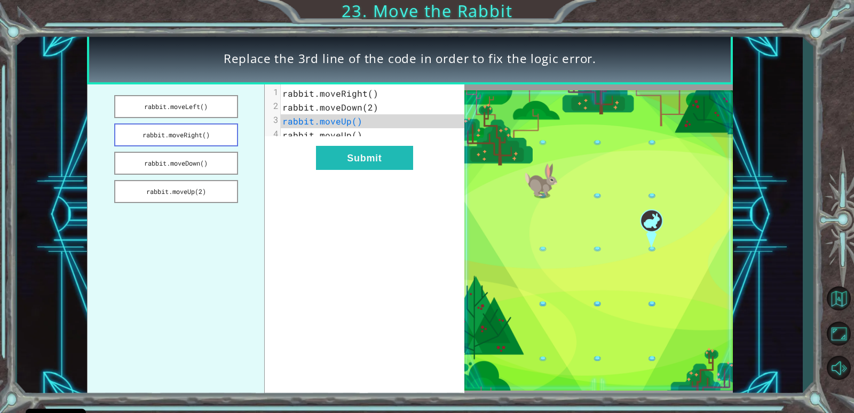
click at [224, 135] on button "rabbit.moveRight()" at bounding box center [176, 134] width 124 height 23
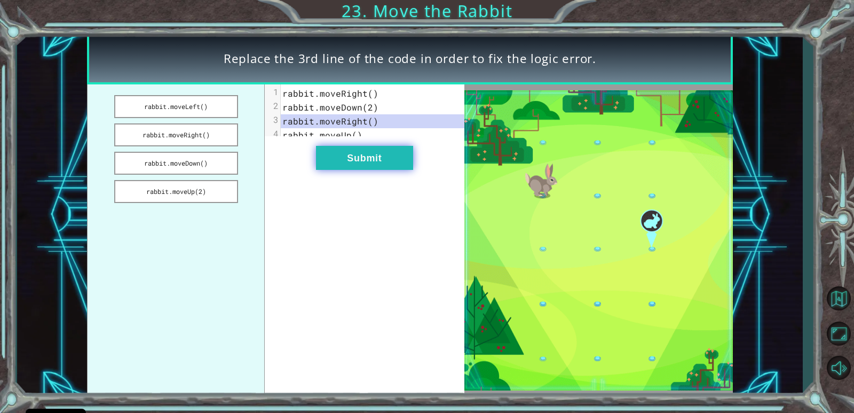
click at [358, 164] on button "Submit" at bounding box center [364, 158] width 97 height 24
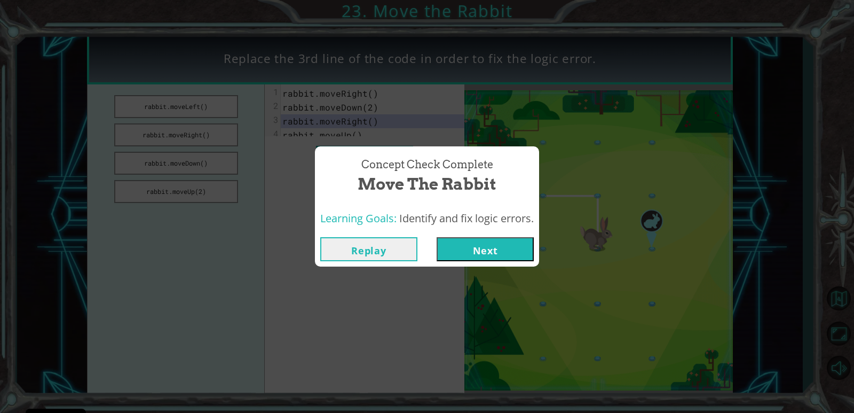
click at [488, 249] on button "Next" at bounding box center [485, 249] width 97 height 24
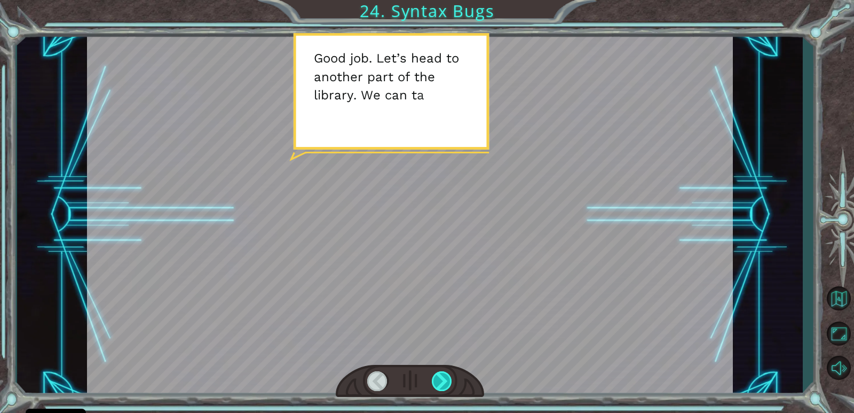
click at [443, 388] on div at bounding box center [442, 381] width 21 height 20
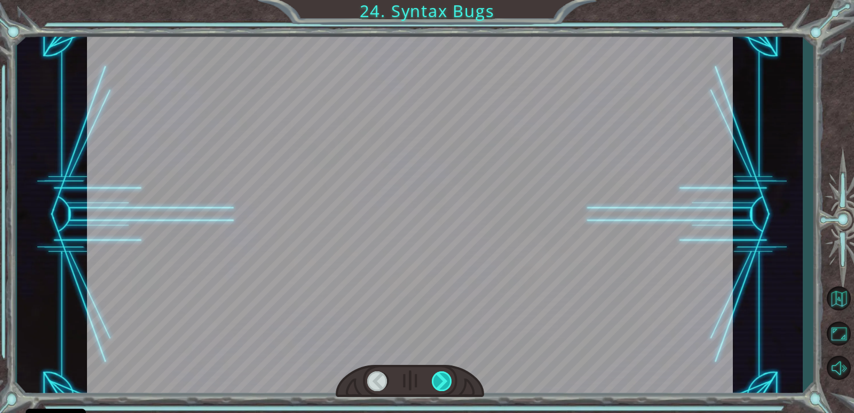
click at [445, 373] on div at bounding box center [442, 381] width 21 height 20
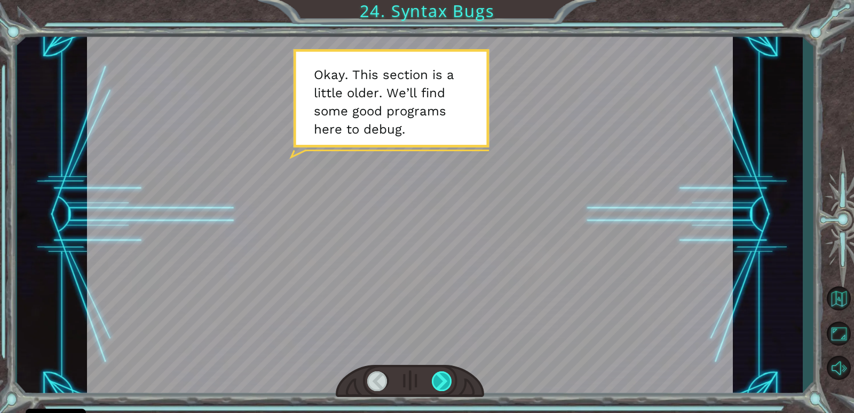
click at [438, 375] on div at bounding box center [442, 381] width 21 height 20
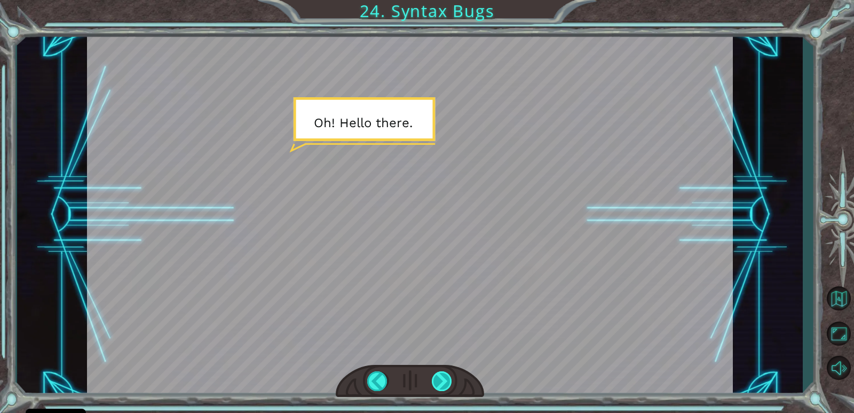
click at [440, 371] on div at bounding box center [442, 381] width 21 height 20
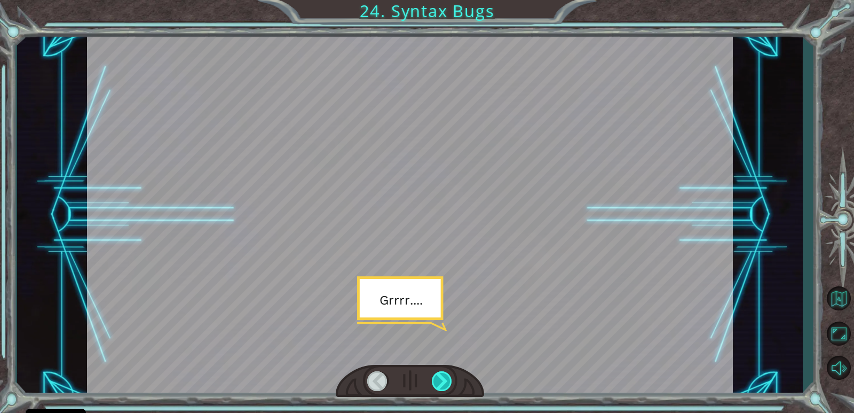
click at [442, 374] on div at bounding box center [442, 381] width 21 height 20
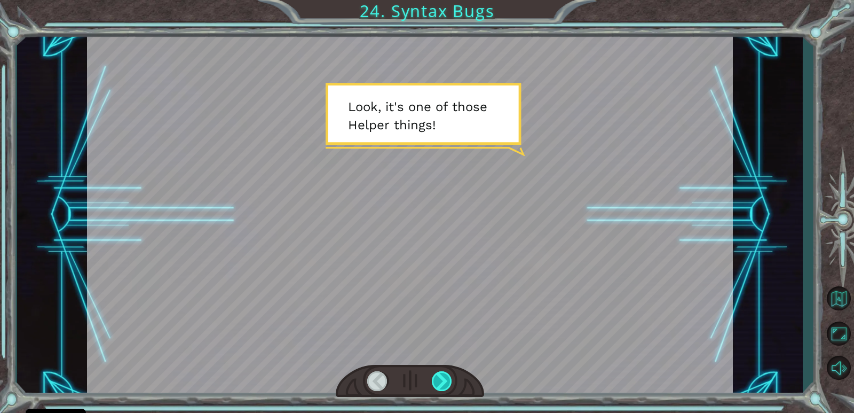
click at [442, 374] on div at bounding box center [442, 381] width 21 height 20
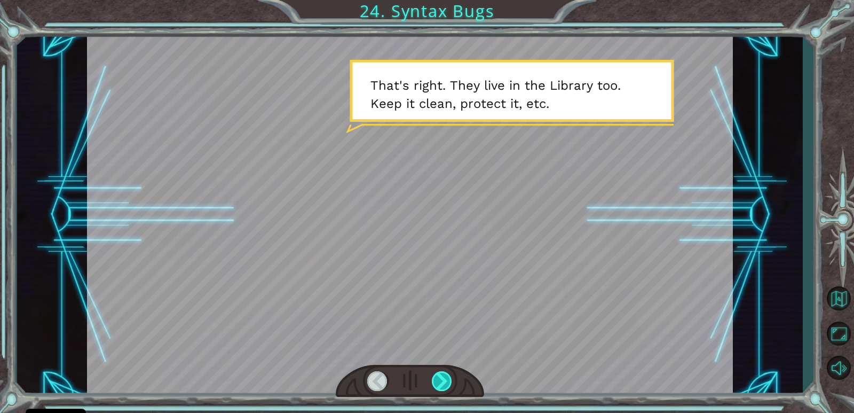
click at [442, 376] on div at bounding box center [442, 381] width 21 height 20
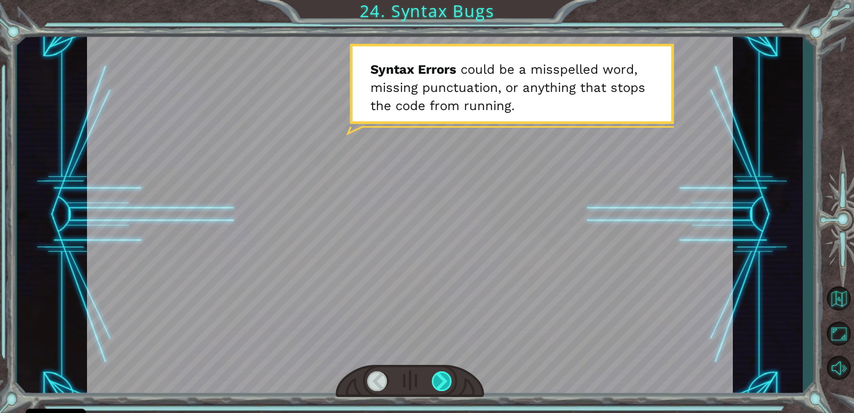
click at [442, 376] on div at bounding box center [442, 381] width 21 height 20
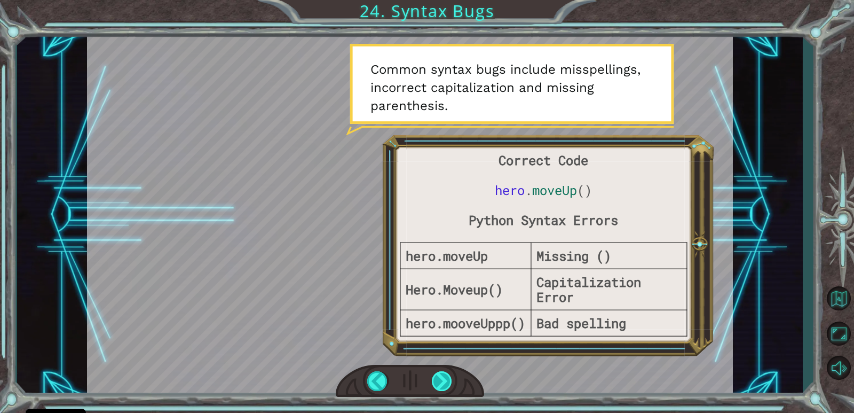
click at [440, 376] on div at bounding box center [442, 381] width 21 height 20
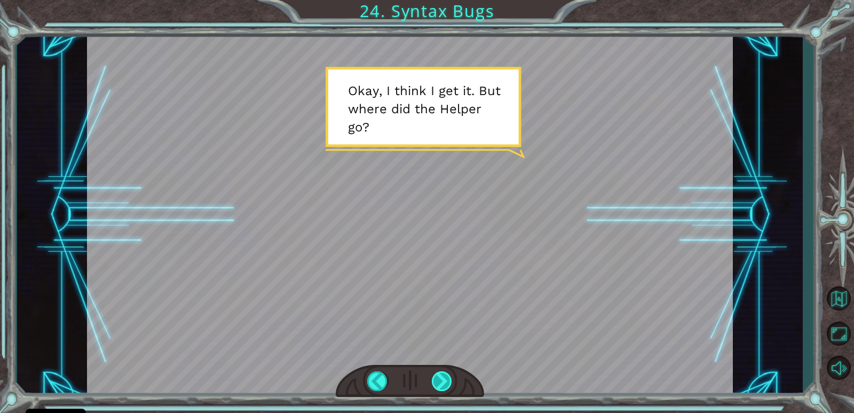
click at [445, 390] on div at bounding box center [442, 381] width 21 height 20
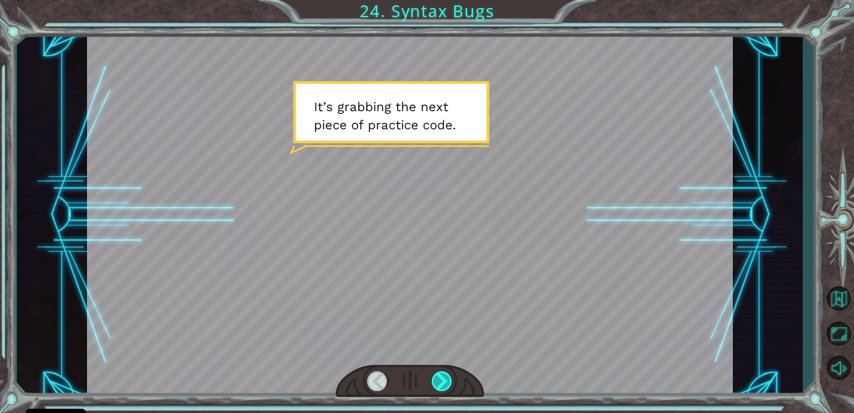
click at [440, 382] on div at bounding box center [442, 381] width 21 height 20
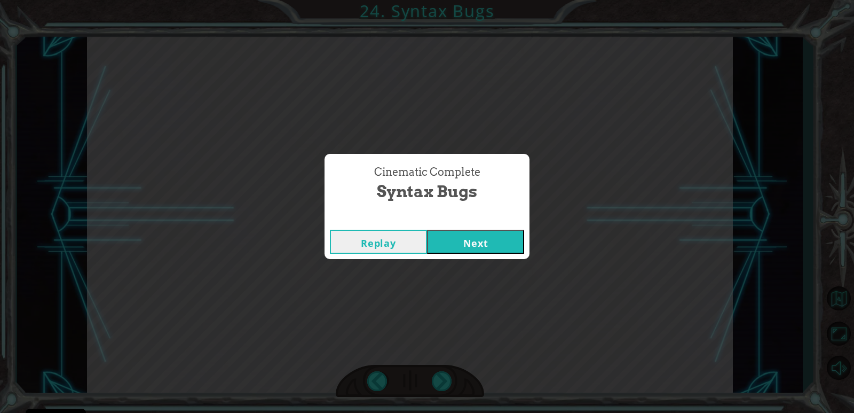
click at [453, 241] on button "Next" at bounding box center [475, 242] width 97 height 24
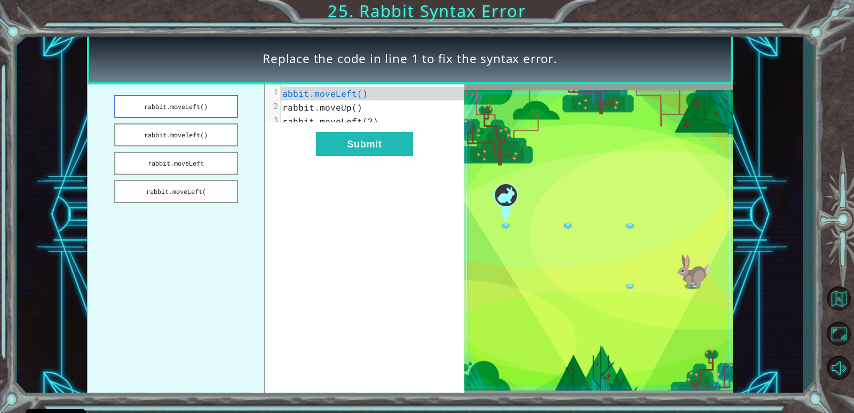
click at [198, 104] on button "rabbit.moveLeft()" at bounding box center [176, 106] width 124 height 23
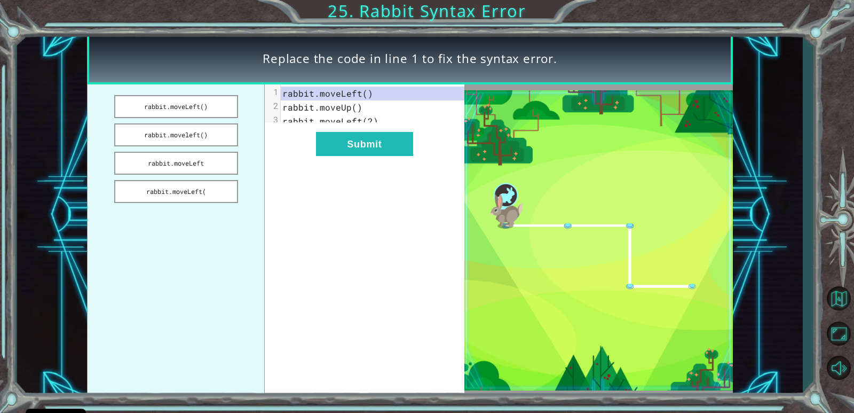
click at [374, 166] on div "xxxxxxxxxx 3 1 rabbit.moveLeft() 2 rabbit.moveUp() 3 rabbit.moveLeft(2) Submit" at bounding box center [364, 240] width 199 height 312
click at [372, 154] on button "Submit" at bounding box center [364, 144] width 97 height 24
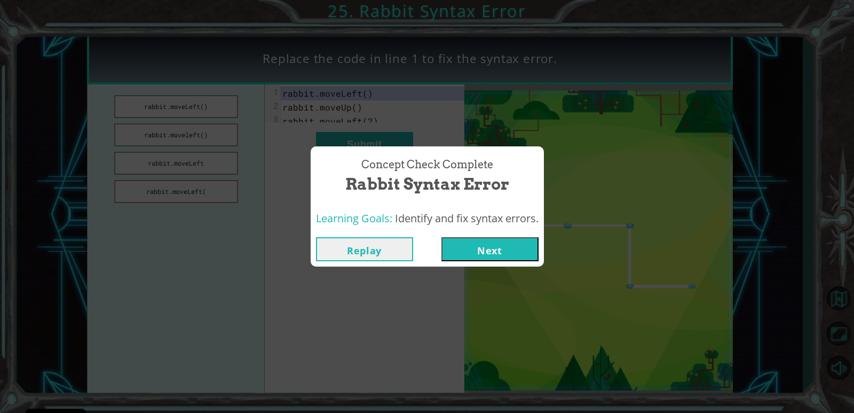
click at [478, 245] on button "Next" at bounding box center [490, 249] width 97 height 24
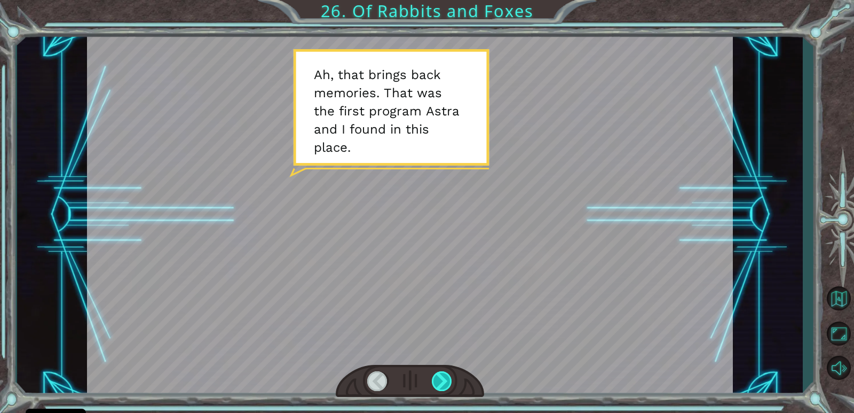
click at [450, 387] on div at bounding box center [442, 381] width 21 height 20
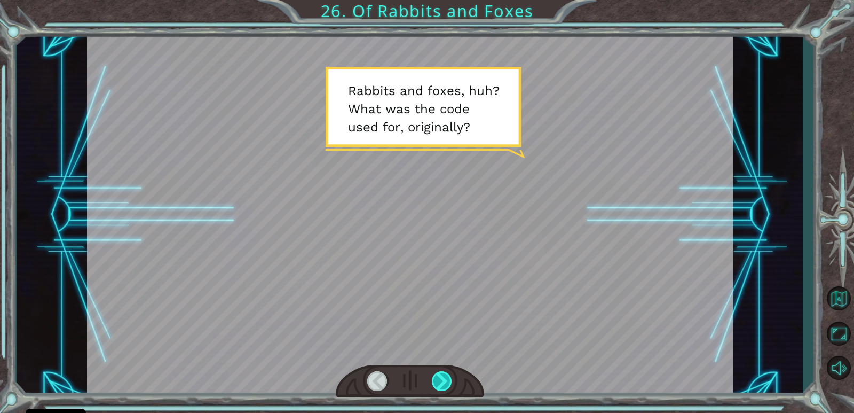
click at [446, 377] on div at bounding box center [442, 381] width 21 height 20
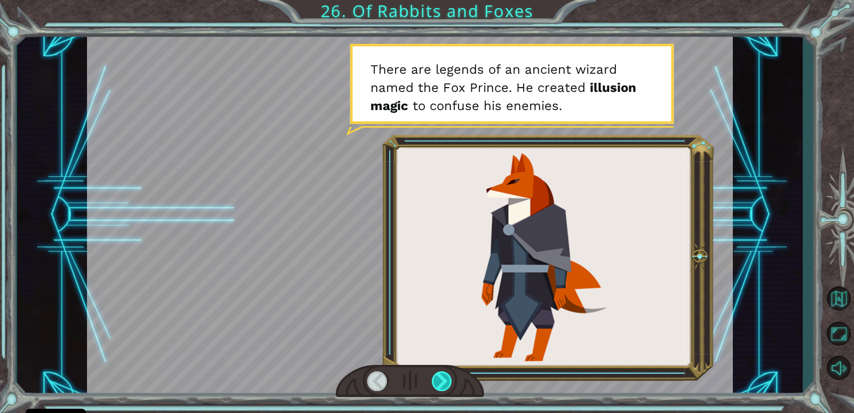
click at [446, 376] on div at bounding box center [442, 381] width 21 height 20
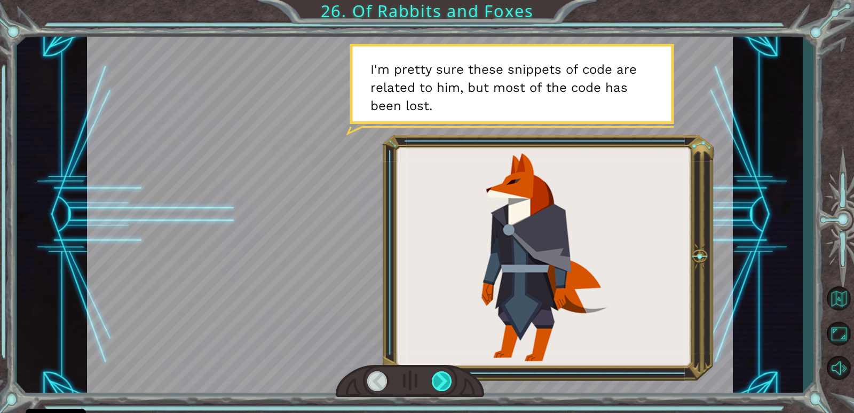
click at [446, 376] on div at bounding box center [442, 381] width 21 height 20
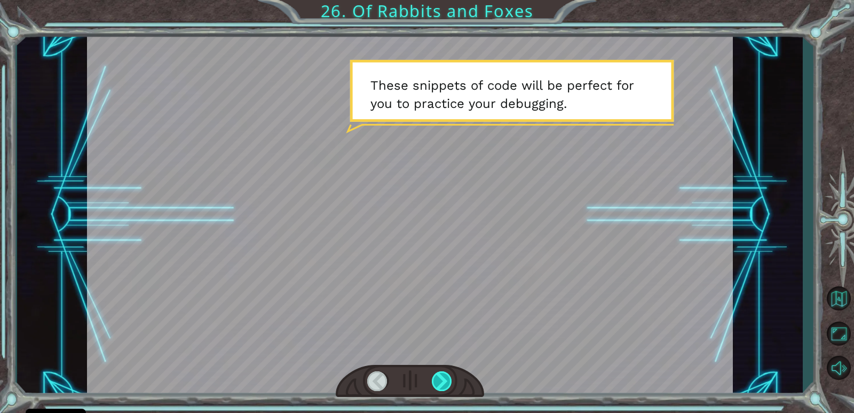
click at [446, 374] on div at bounding box center [442, 381] width 21 height 20
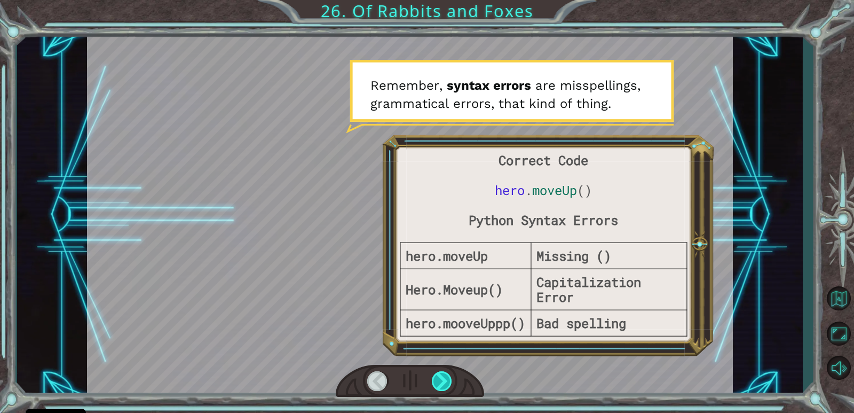
click at [444, 379] on div at bounding box center [442, 381] width 21 height 20
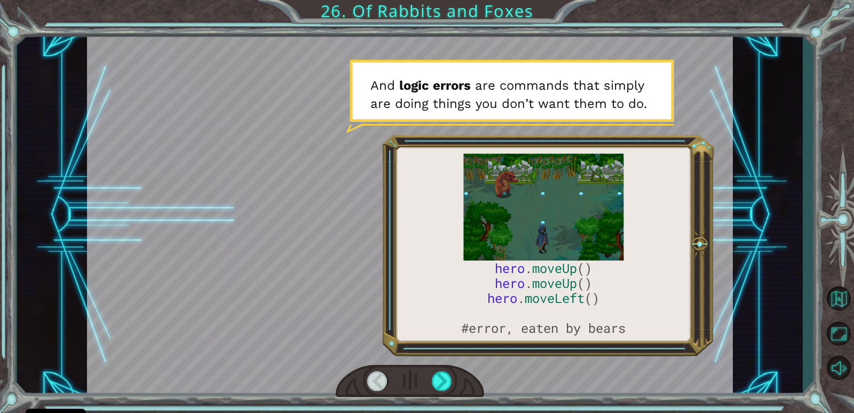
click at [429, 374] on div at bounding box center [410, 381] width 148 height 33
click at [436, 376] on div at bounding box center [442, 381] width 21 height 20
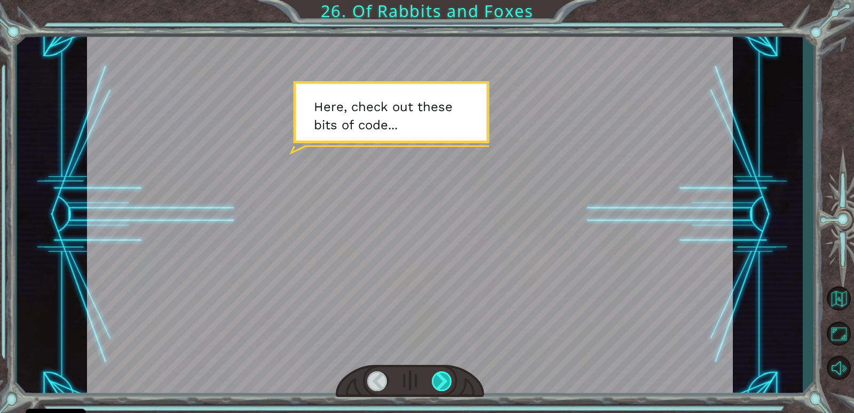
click at [436, 376] on div at bounding box center [442, 381] width 21 height 20
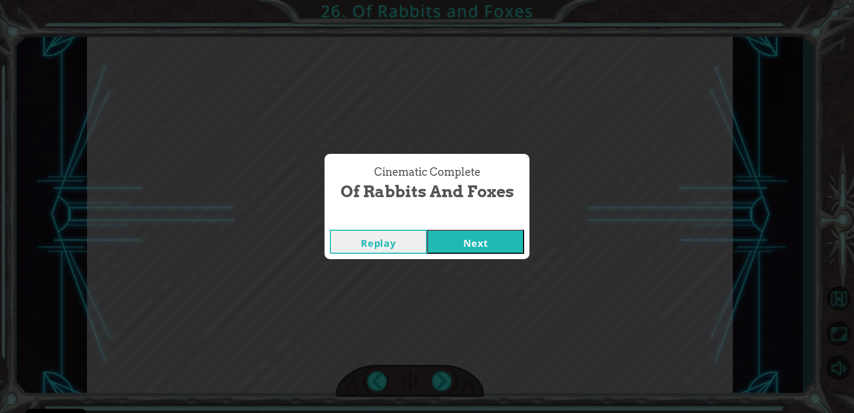
click at [474, 241] on button "Next" at bounding box center [475, 242] width 97 height 24
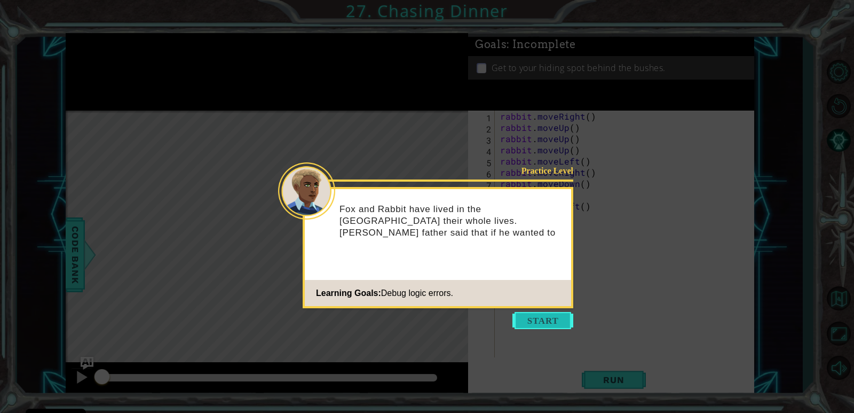
click at [532, 317] on button "Start" at bounding box center [543, 320] width 61 height 17
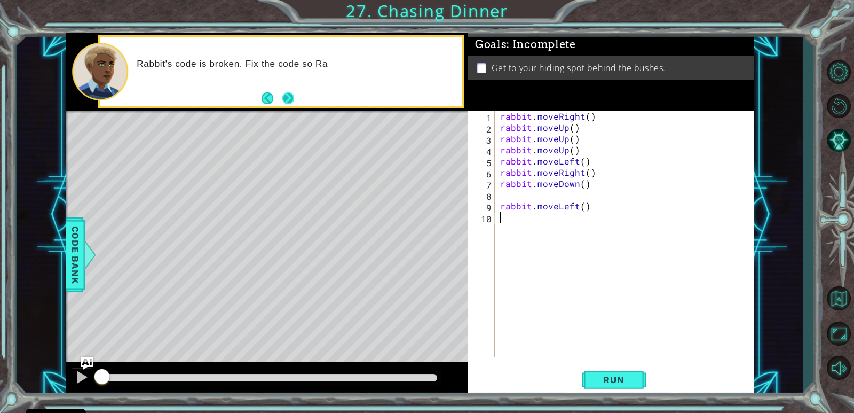
click at [291, 103] on button "Next" at bounding box center [288, 98] width 12 height 12
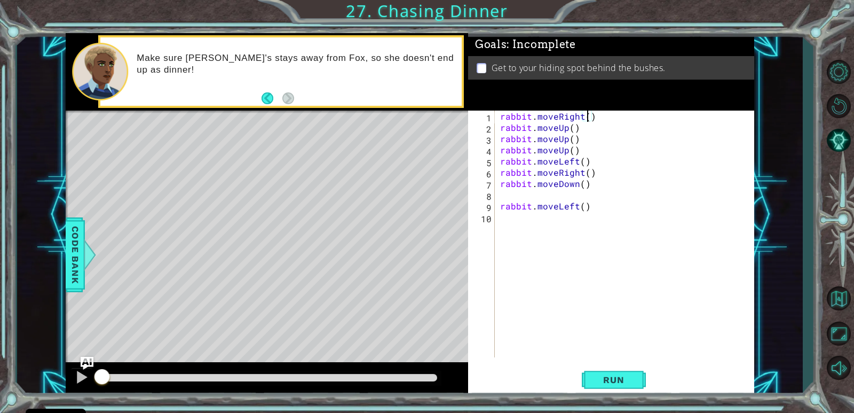
click at [587, 115] on div "rabbit . moveRight ( ) rabbit . moveUp ( ) rabbit . moveUp ( ) rabbit . moveUp …" at bounding box center [627, 245] width 258 height 269
drag, startPoint x: 577, startPoint y: 148, endPoint x: 490, endPoint y: 151, distance: 86.5
click at [490, 151] on div "rabbit.moveRight(2) 1 2 3 4 5 6 7 8 9 10 rabbit . moveRight ( 2 ) rabbit . move…" at bounding box center [609, 234] width 283 height 247
type textarea "rabbit.moveUp()"
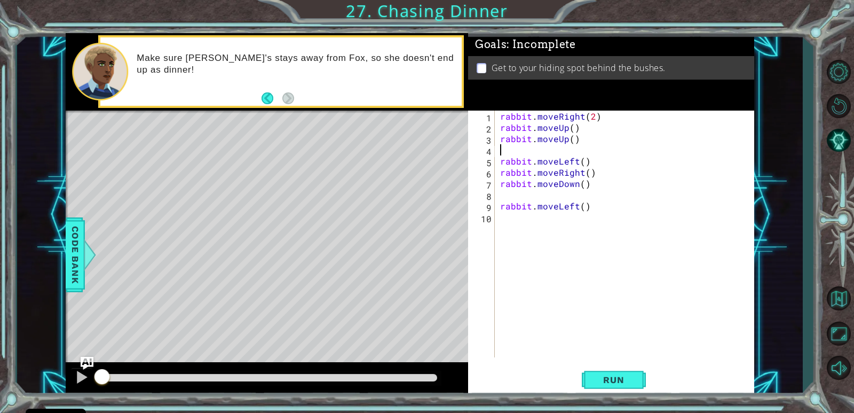
scroll to position [0, 0]
type textarea "rabbit.moveUp()"
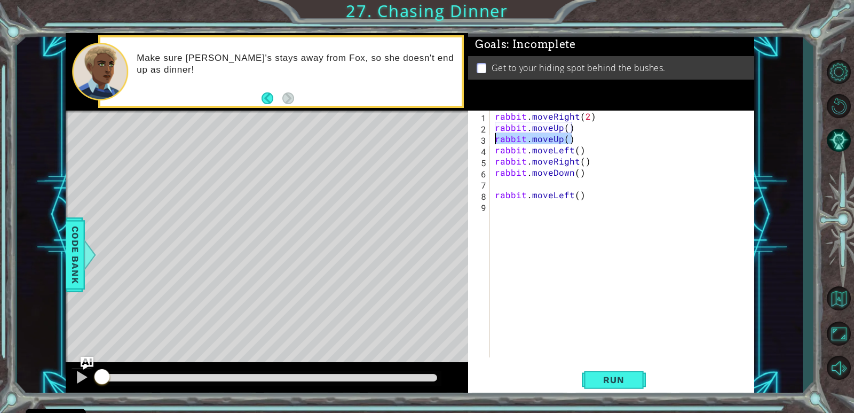
drag, startPoint x: 563, startPoint y: 140, endPoint x: 485, endPoint y: 141, distance: 78.0
click at [485, 141] on div "rabbit.moveUp() 1 2 3 4 5 6 7 8 9 rabbit . moveRight ( 2 ) rabbit . moveUp ( ) …" at bounding box center [609, 234] width 283 height 247
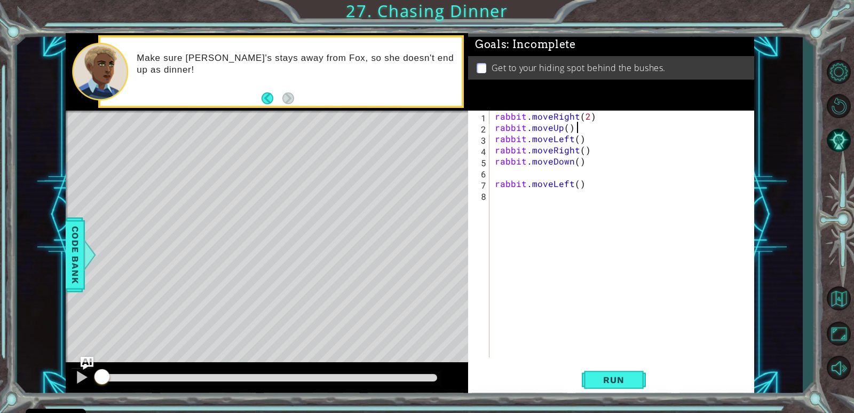
click at [566, 130] on div "rabbit . moveRight ( 2 ) rabbit . moveUp ( ) rabbit . moveLeft ( ) rabbit . mov…" at bounding box center [625, 245] width 264 height 269
click at [577, 140] on div "rabbit . moveRight ( 2 ) rabbit . moveUp ( 2 ) rabbit . moveLeft ( ) rabbit . m…" at bounding box center [625, 245] width 264 height 269
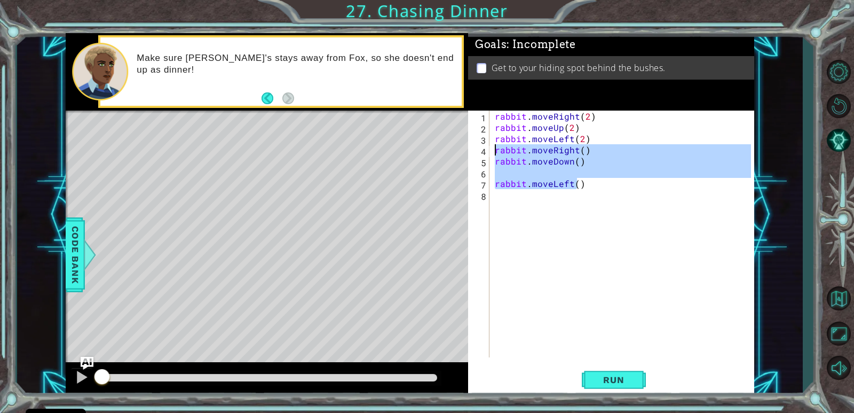
drag, startPoint x: 555, startPoint y: 185, endPoint x: 479, endPoint y: 147, distance: 84.3
click at [479, 147] on div "rabbit.moveLeft(2) 1 2 3 4 5 6 7 8 rabbit . moveRight ( 2 ) rabbit . moveUp ( 2…" at bounding box center [609, 234] width 283 height 247
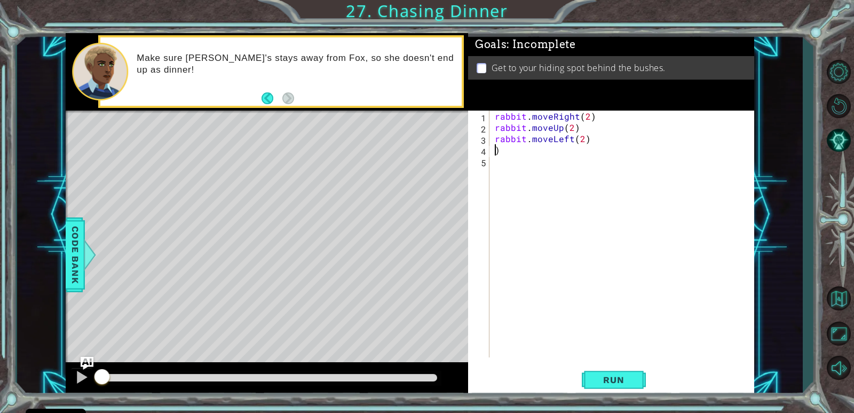
scroll to position [0, 0]
type textarea ")"
click at [628, 378] on span "Run" at bounding box center [614, 379] width 42 height 11
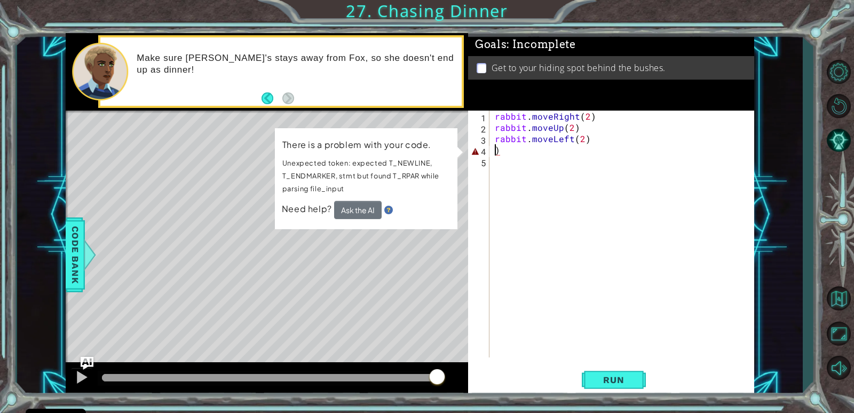
click at [504, 151] on div "rabbit . moveRight ( 2 ) rabbit . moveUp ( 2 ) rabbit . moveLeft ( 2 ) )" at bounding box center [625, 245] width 264 height 269
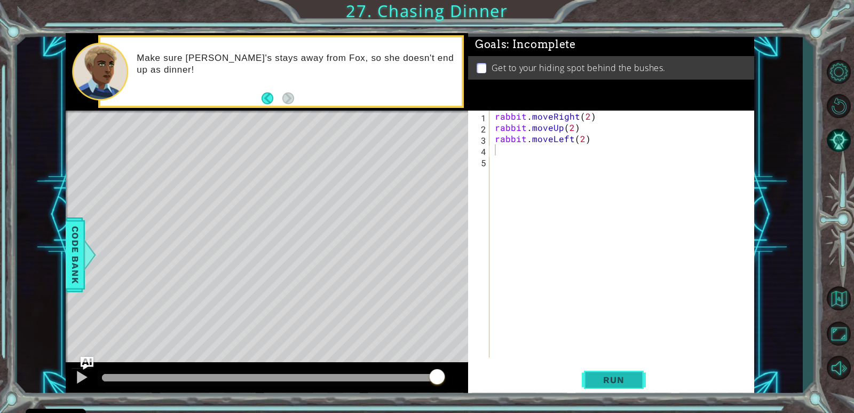
click at [594, 373] on button "Run" at bounding box center [614, 380] width 64 height 29
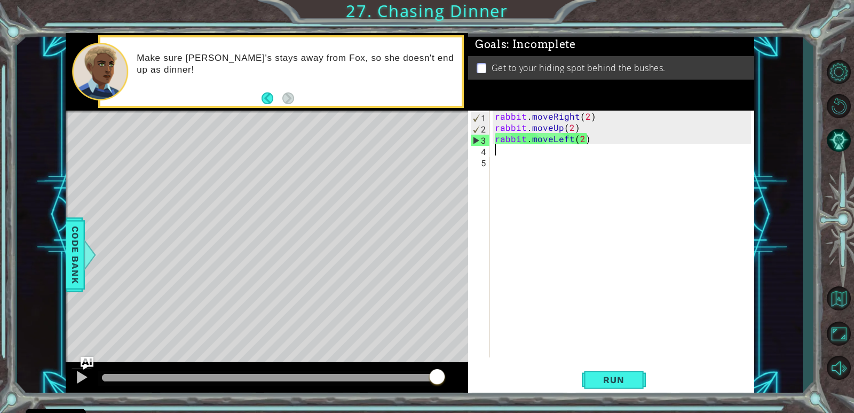
click at [502, 152] on div "rabbit . moveRight ( 2 ) rabbit . moveUp ( 2 ) rabbit . moveLeft ( 2 )" at bounding box center [625, 245] width 264 height 269
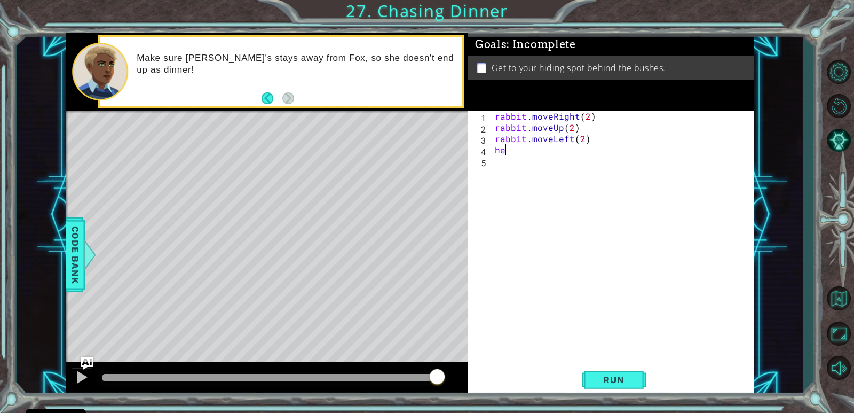
type textarea "h"
type textarea "rabbit.moveDown(0"
type textarea "rabbit.moveDown()"
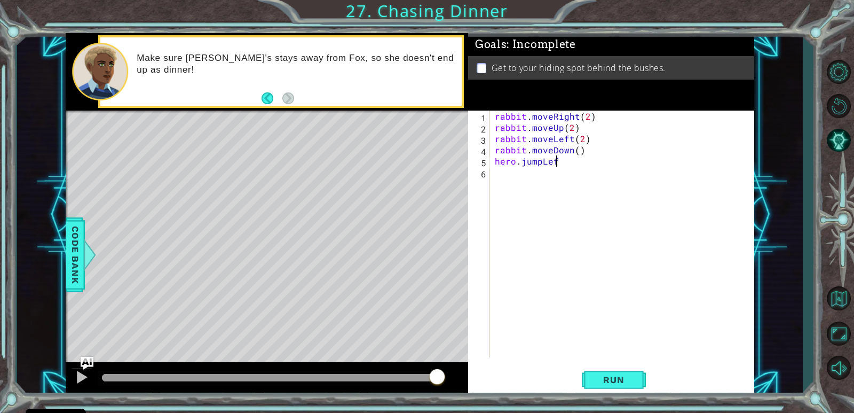
scroll to position [0, 3]
type textarea "hero.jumpLeft()"
click at [604, 372] on button "Run" at bounding box center [614, 380] width 64 height 29
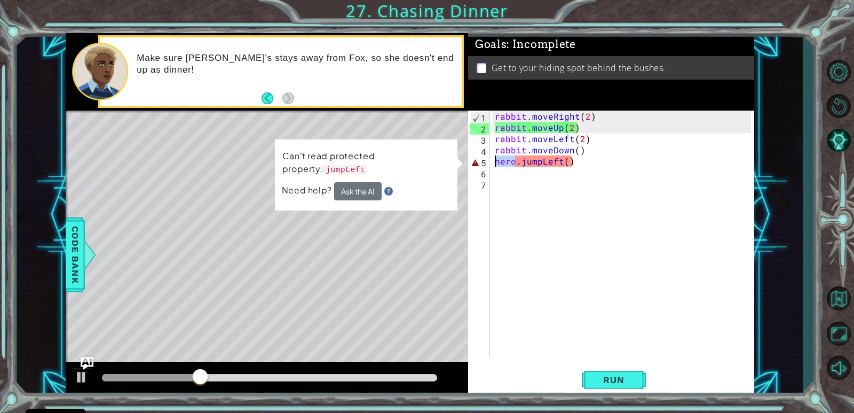
drag, startPoint x: 514, startPoint y: 160, endPoint x: 486, endPoint y: 164, distance: 28.0
click at [486, 164] on div "1 2 3 4 5 6 7 rabbit . moveRight ( 2 ) rabbit . moveUp ( 2 ) rabbit . moveLeft …" at bounding box center [609, 234] width 283 height 247
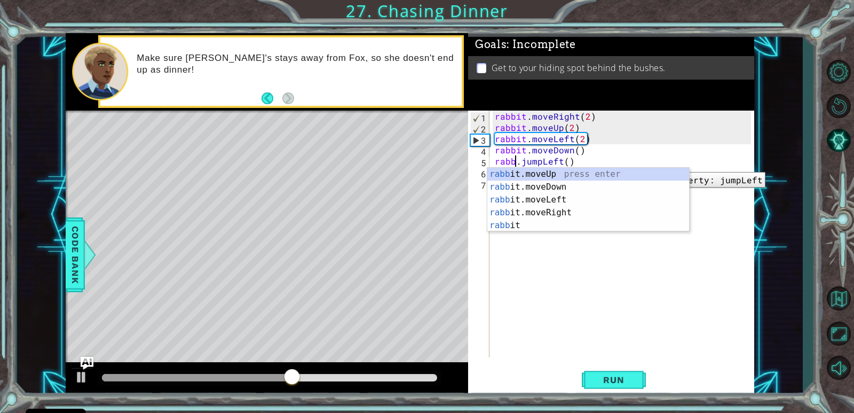
scroll to position [0, 2]
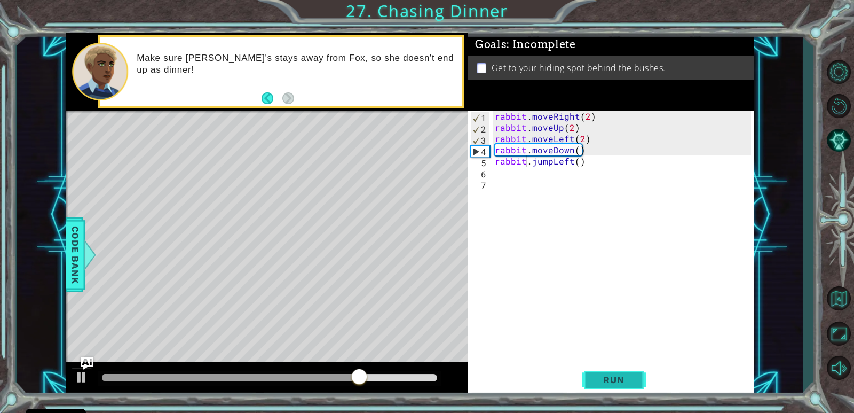
drag, startPoint x: 593, startPoint y: 364, endPoint x: 601, endPoint y: 375, distance: 13.8
click at [601, 375] on div "rabbit.jumpLeft() 1 2 3 4 5 6 7 rabbit . moveRight ( 2 ) rabbit . moveUp ( 2 ) …" at bounding box center [611, 254] width 286 height 286
click at [601, 376] on span "Run" at bounding box center [614, 379] width 42 height 11
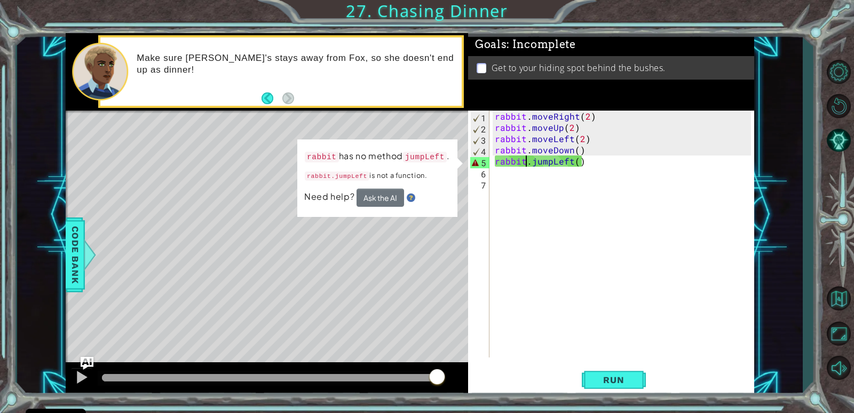
click at [604, 162] on div "rabbit . moveRight ( 2 ) rabbit . moveUp ( 2 ) rabbit . moveLeft ( 2 ) rabbit .…" at bounding box center [625, 245] width 264 height 269
drag, startPoint x: 599, startPoint y: 163, endPoint x: 506, endPoint y: 177, distance: 94.5
click at [506, 177] on div "rabbit . moveRight ( 2 ) rabbit . moveUp ( 2 ) rabbit . moveLeft ( 2 ) rabbit .…" at bounding box center [625, 245] width 264 height 269
click at [493, 162] on div "rabbit . moveRight ( 2 ) rabbit . moveUp ( 2 ) rabbit . moveLeft ( 2 ) rabbit .…" at bounding box center [622, 234] width 259 height 247
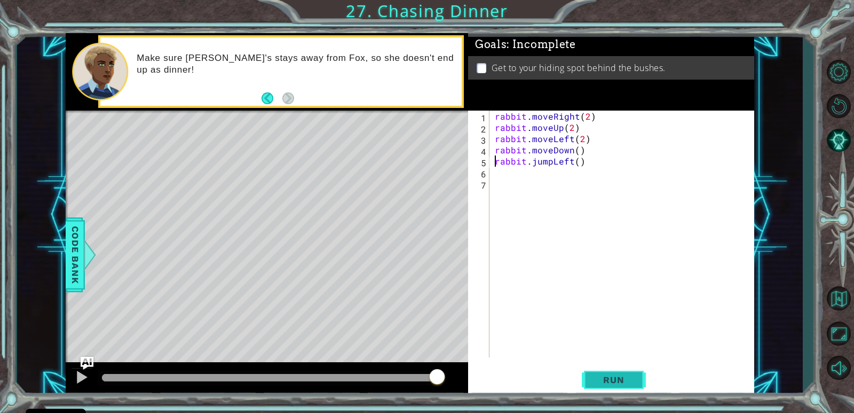
click at [604, 387] on button "Run" at bounding box center [614, 380] width 64 height 29
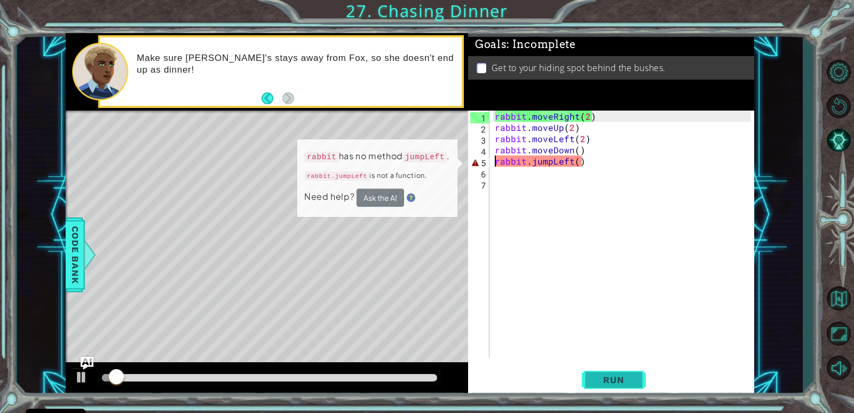
click at [604, 381] on span "Run" at bounding box center [614, 379] width 42 height 11
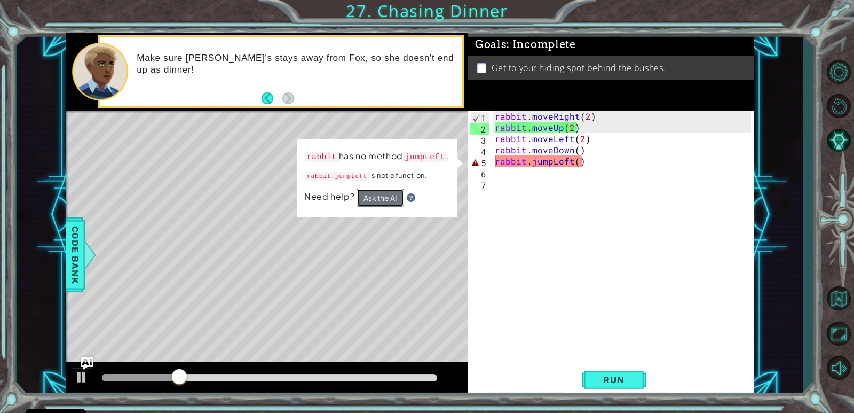
click at [371, 194] on button "Ask the AI" at bounding box center [381, 197] width 48 height 18
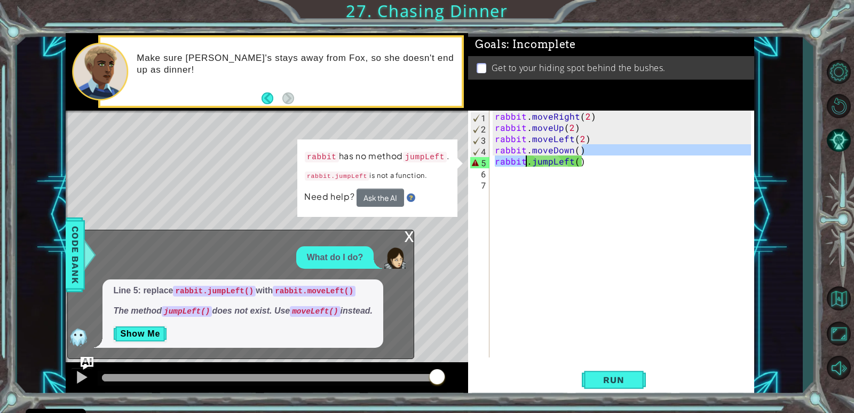
drag, startPoint x: 603, startPoint y: 156, endPoint x: 527, endPoint y: 159, distance: 75.8
click at [527, 159] on div "rabbit . moveRight ( 2 ) rabbit . moveUp ( 2 ) rabbit . moveLeft ( 2 ) rabbit .…" at bounding box center [625, 245] width 264 height 269
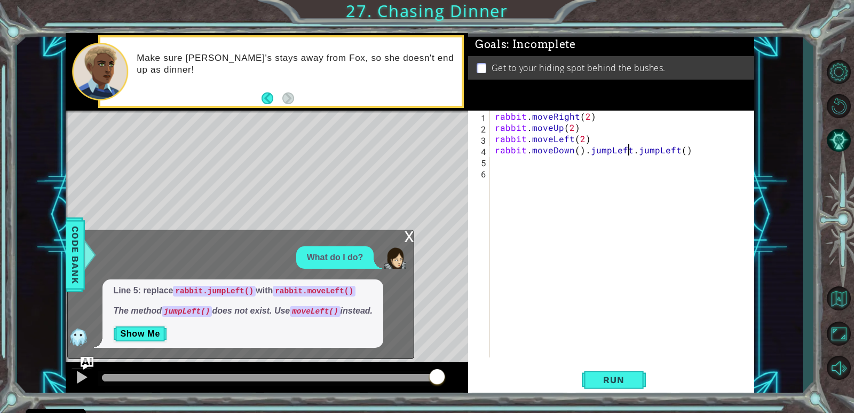
scroll to position [0, 3]
drag, startPoint x: 624, startPoint y: 148, endPoint x: 582, endPoint y: 155, distance: 42.7
click at [582, 155] on div "rabbit . moveRight ( 2 ) rabbit . moveUp ( 2 ) rabbit . moveLeft ( 2 ) rabbit .…" at bounding box center [625, 245] width 264 height 269
drag, startPoint x: 589, startPoint y: 152, endPoint x: 581, endPoint y: 153, distance: 7.5
click at [581, 153] on div "rabbit . moveRight ( 2 ) rabbit . moveUp ( 2 ) rabbit . moveLeft ( 2 ) rabbit .…" at bounding box center [625, 245] width 264 height 269
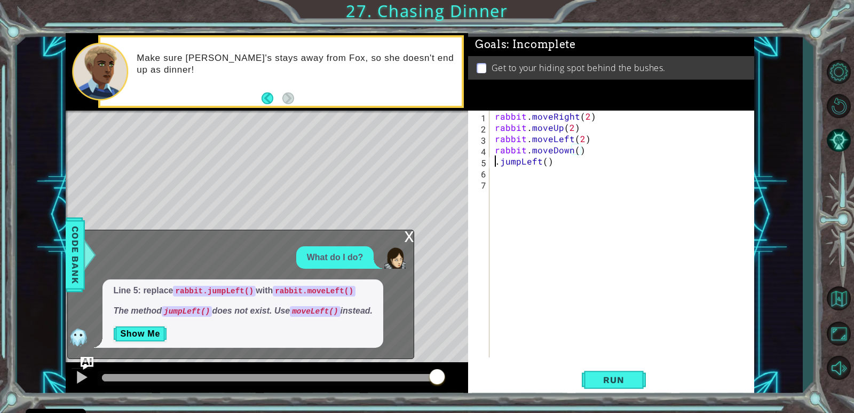
click at [495, 162] on div "rabbit . moveRight ( 2 ) rabbit . moveUp ( 2 ) rabbit . moveLeft ( 2 ) rabbit .…" at bounding box center [625, 245] width 264 height 269
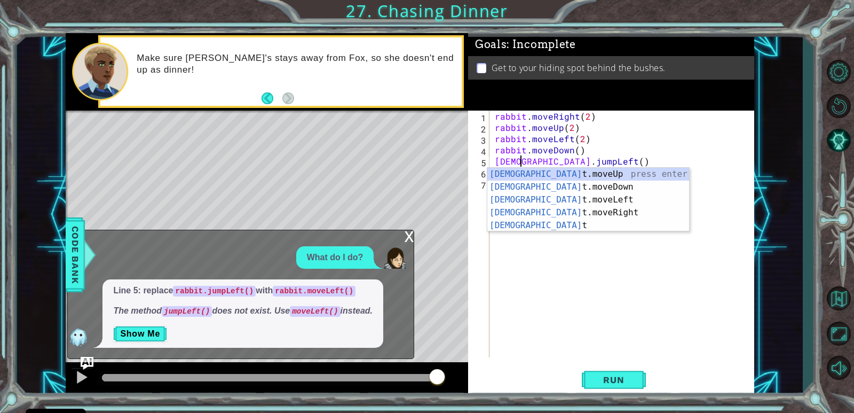
scroll to position [0, 2]
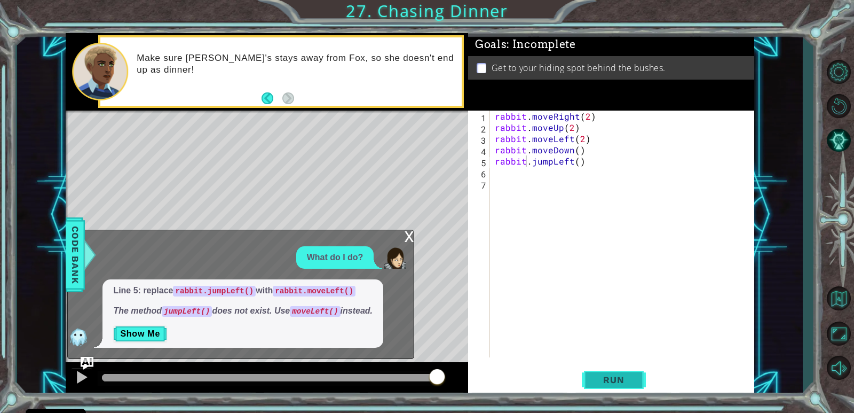
click at [615, 376] on span "Run" at bounding box center [614, 379] width 42 height 11
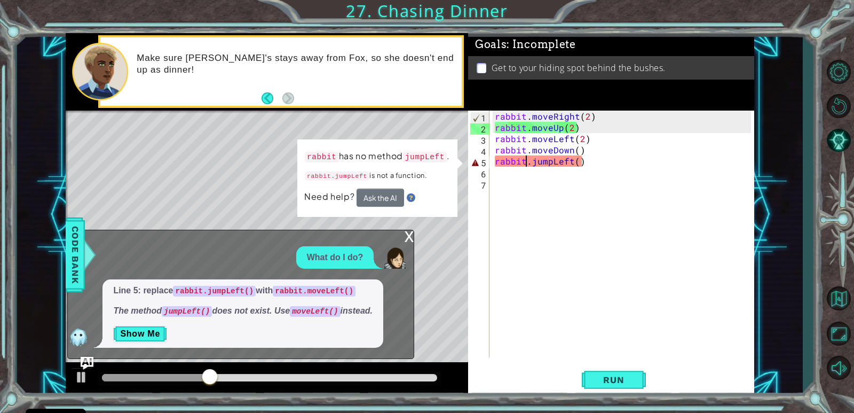
click at [135, 344] on div "Line 5: replace rabbit.jumpLeft() with rabbit.moveLeft() The method jumpLeft() …" at bounding box center [243, 313] width 281 height 68
click at [146, 333] on button "Show Me" at bounding box center [140, 333] width 54 height 17
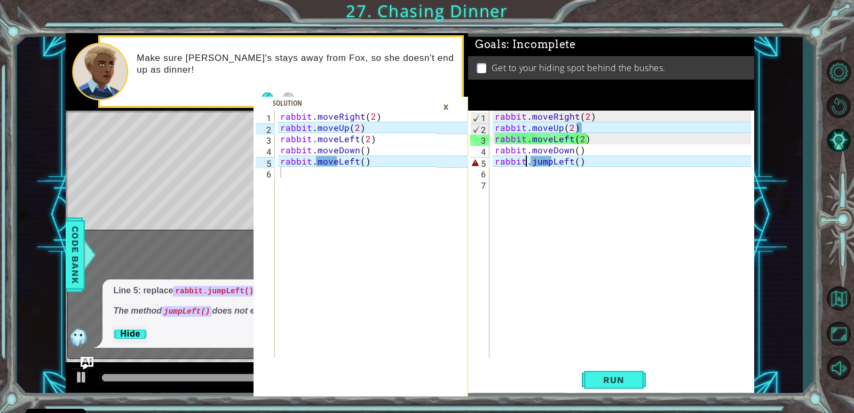
click at [448, 107] on div "×" at bounding box center [446, 107] width 17 height 18
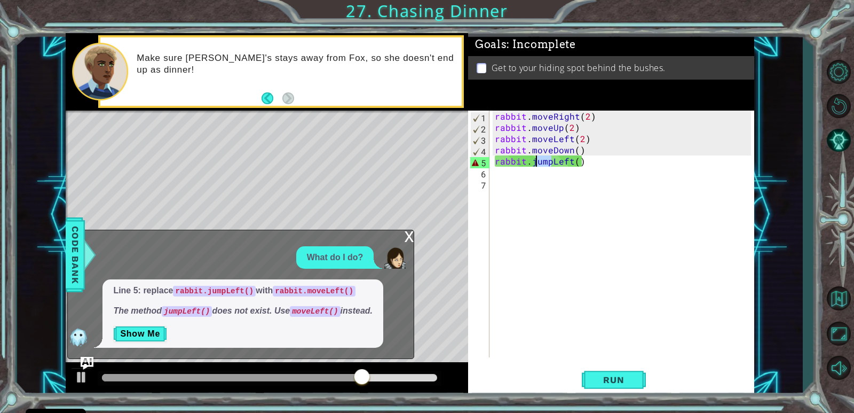
drag, startPoint x: 548, startPoint y: 162, endPoint x: 534, endPoint y: 159, distance: 14.4
click at [534, 159] on div "rabbit . moveRight ( 2 ) rabbit . moveUp ( 2 ) rabbit . moveLeft ( 2 ) rabbit .…" at bounding box center [625, 245] width 264 height 269
drag, startPoint x: 549, startPoint y: 163, endPoint x: 529, endPoint y: 160, distance: 21.0
click at [529, 160] on div "rabbit . moveRight ( 2 ) rabbit . moveUp ( 2 ) rabbit . moveLeft ( 2 ) rabbit .…" at bounding box center [625, 245] width 264 height 269
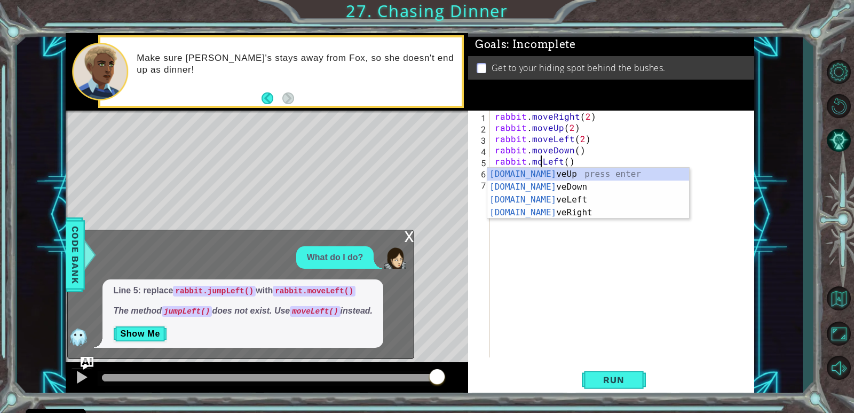
scroll to position [0, 3]
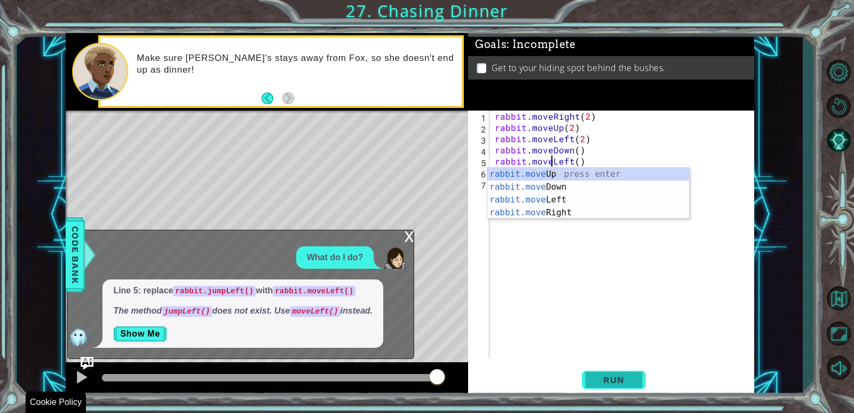
type textarea "rabbit.moveLeft()"
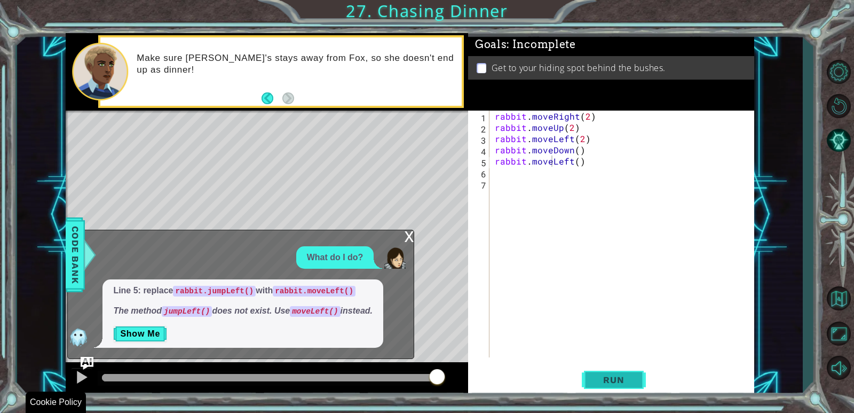
click at [624, 366] on button "Run" at bounding box center [614, 380] width 64 height 29
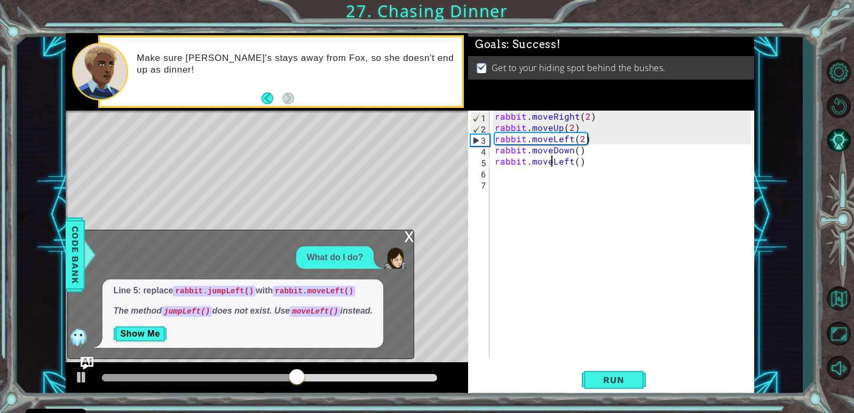
click at [411, 232] on div "x" at bounding box center [409, 235] width 10 height 11
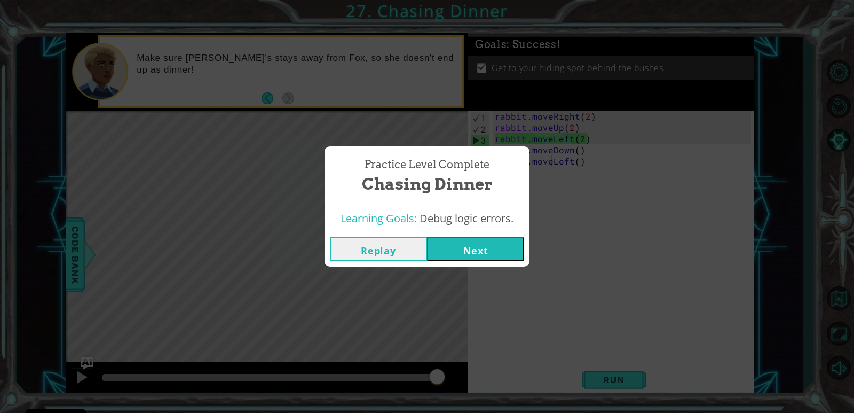
click at [463, 239] on button "Next" at bounding box center [475, 249] width 97 height 24
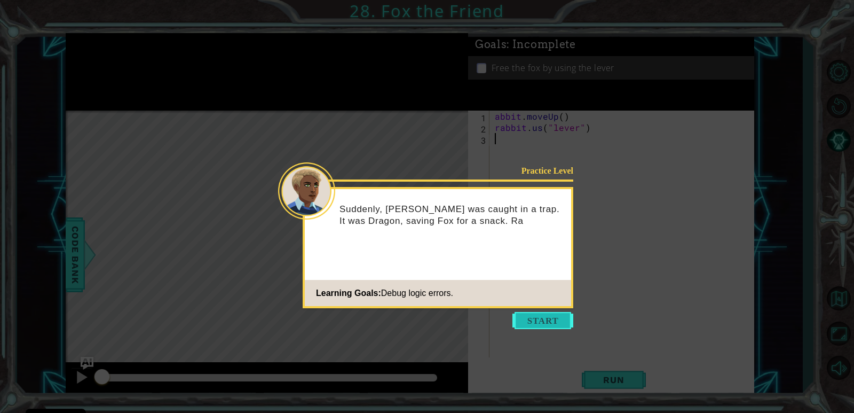
click at [535, 321] on button "Start" at bounding box center [543, 320] width 61 height 17
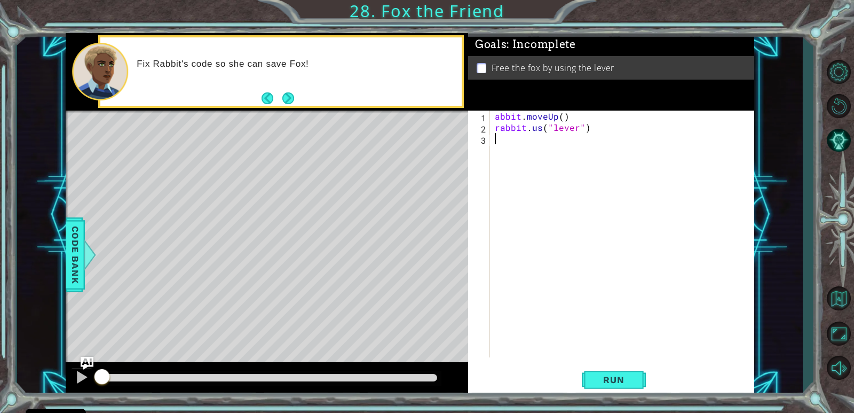
click at [292, 88] on div "Fix Rabbit's code so she can save Fox!" at bounding box center [295, 72] width 333 height 38
click at [283, 96] on button "Next" at bounding box center [288, 98] width 12 height 12
click at [493, 116] on div "abbit . moveUp ( ) rabbit . us ( "lever" )" at bounding box center [625, 245] width 264 height 269
type textarea "rabbit.moveUp()"
click at [506, 248] on div "rabbit . moveUp ( ) rabbit . us ( "lever" )" at bounding box center [625, 245] width 264 height 269
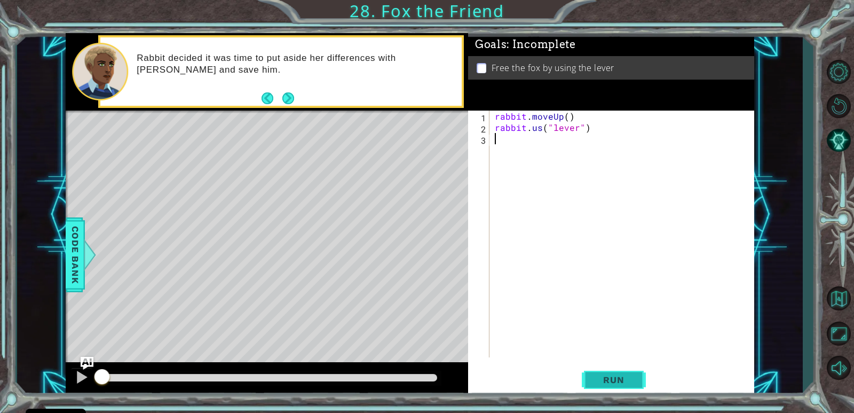
click at [623, 384] on span "Run" at bounding box center [614, 379] width 42 height 11
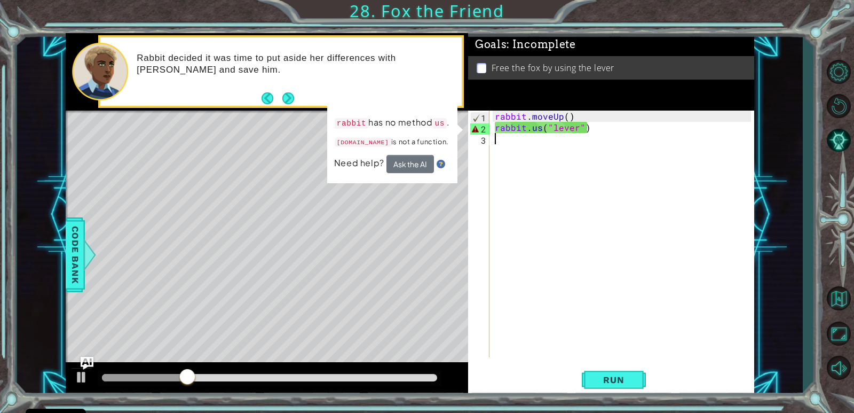
click at [541, 129] on div "rabbit . moveUp ( ) rabbit . us ( "lever" )" at bounding box center [625, 245] width 264 height 269
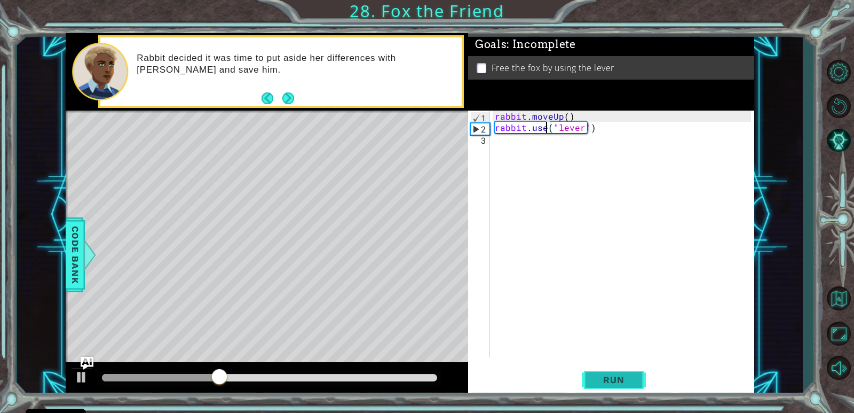
type textarea "rabbit.use("lever")"
click at [606, 380] on span "Run" at bounding box center [614, 379] width 42 height 11
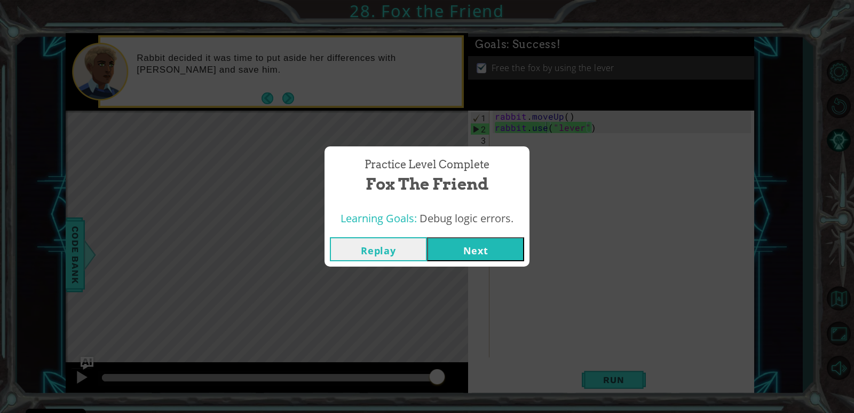
click at [489, 262] on div "Replay Next" at bounding box center [427, 249] width 205 height 35
click at [492, 251] on button "Next" at bounding box center [475, 249] width 97 height 24
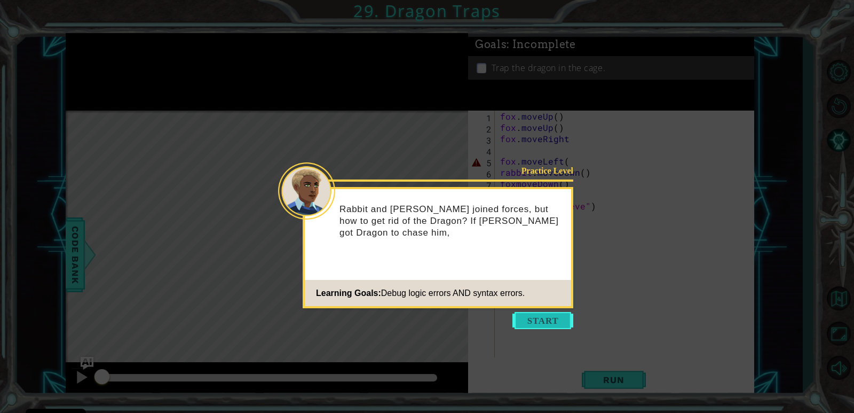
click at [532, 322] on button "Start" at bounding box center [543, 320] width 61 height 17
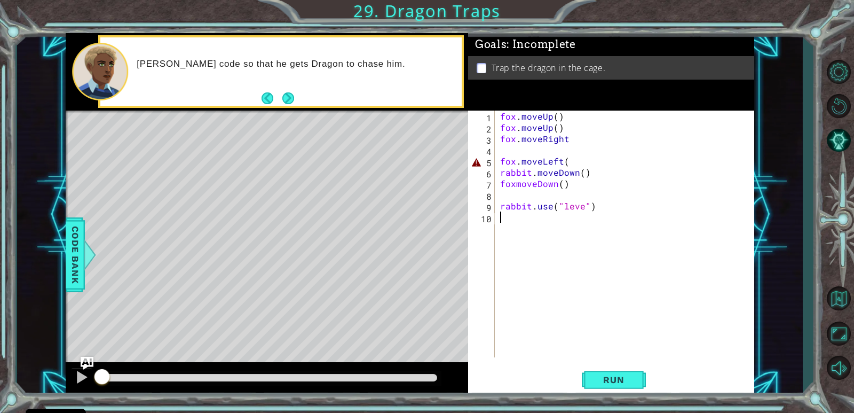
click at [518, 145] on div "fox . moveUp ( ) fox . moveUp ( ) fox . moveRight fox . moveLeft ( rabbit . mov…" at bounding box center [627, 245] width 258 height 269
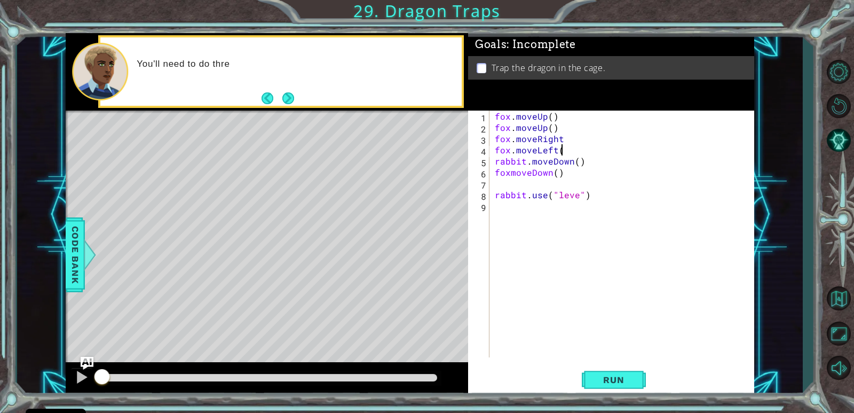
click at [566, 153] on div "fox . moveUp ( ) fox . moveUp ( ) fox . moveRight fox . moveLeft ( rabbit . mov…" at bounding box center [625, 245] width 264 height 269
click at [510, 174] on div "fox . moveUp ( ) fox . moveUp ( ) fox . moveRight fox . moveLeft ( ) rabbit . m…" at bounding box center [625, 245] width 264 height 269
type textarea "fox.moveDown()"
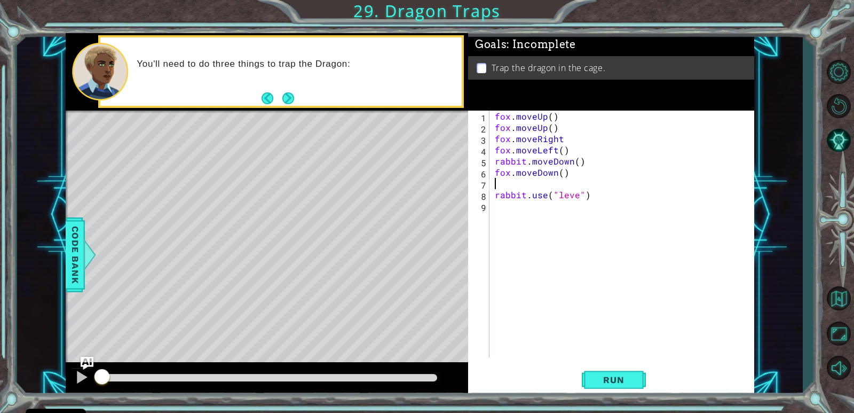
click at [557, 183] on div "fox . moveUp ( ) fox . moveUp ( ) fox . moveRight fox . moveLeft ( ) rabbit . m…" at bounding box center [625, 245] width 264 height 269
click at [576, 197] on div "fox . moveUp ( ) fox . moveUp ( ) fox . moveRight fox . moveLeft ( ) rabbit . m…" at bounding box center [625, 245] width 264 height 269
type textarea "rabbit.use("lever")"
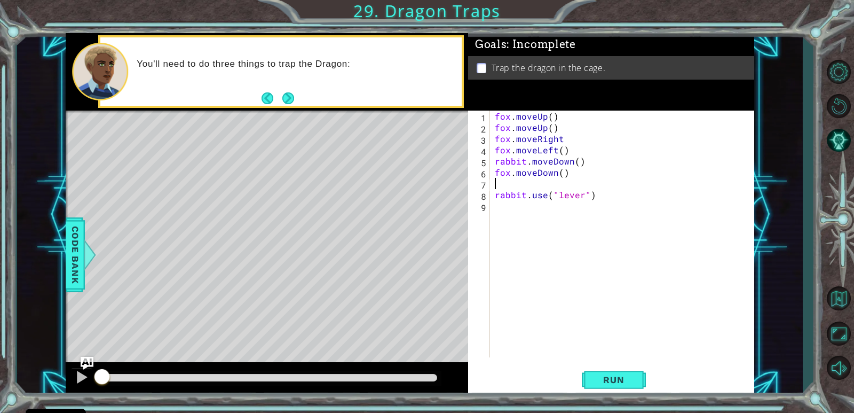
click at [510, 187] on div "fox . moveUp ( ) fox . moveUp ( ) fox . moveRight fox . moveLeft ( ) rabbit . m…" at bounding box center [625, 245] width 264 height 269
click at [618, 376] on span "Run" at bounding box center [614, 379] width 42 height 11
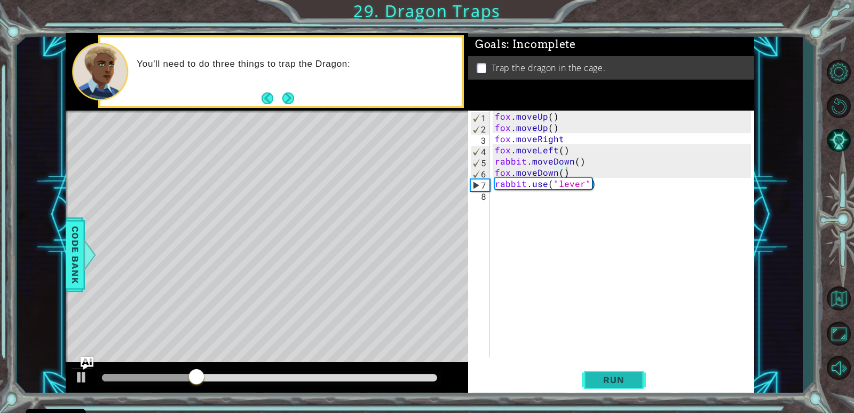
click at [612, 383] on span "Run" at bounding box center [614, 379] width 42 height 11
click at [565, 136] on div "fox . moveUp ( ) fox . moveUp ( ) fox . moveRight fox . moveLeft ( ) rabbit . m…" at bounding box center [625, 245] width 264 height 269
click at [563, 170] on div "fox . moveUp ( ) fox . moveUp ( ) fox . moveRight ( 2 ) fox . moveLeft ( ) rabb…" at bounding box center [625, 245] width 264 height 269
click at [597, 373] on button "Run" at bounding box center [614, 380] width 64 height 29
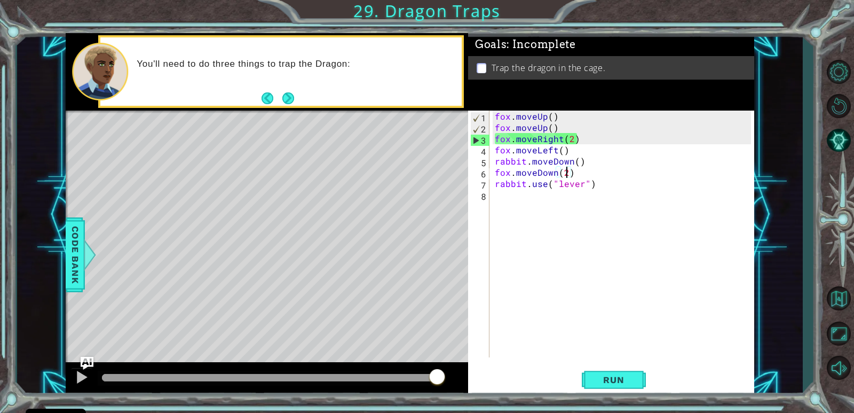
click at [561, 151] on div "fox . moveUp ( ) fox . moveUp ( ) fox . moveRight ( 2 ) fox . moveLeft ( ) rabb…" at bounding box center [625, 245] width 264 height 269
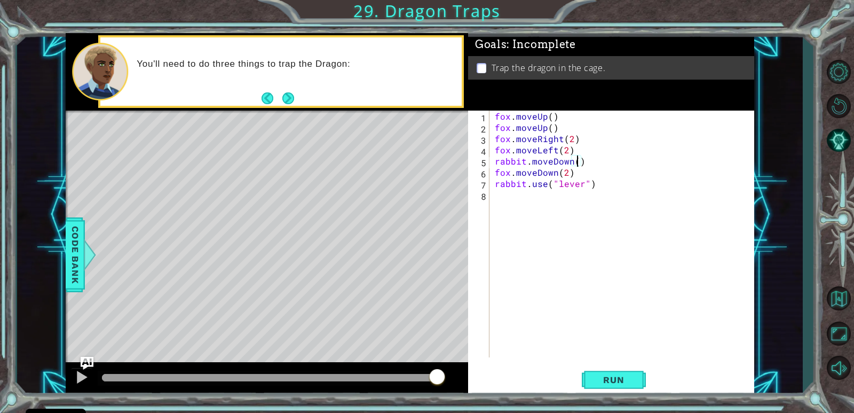
click at [578, 162] on div "fox . moveUp ( ) fox . moveUp ( ) fox . moveRight ( 2 ) fox . moveLeft ( 2 ) ra…" at bounding box center [625, 245] width 264 height 269
drag, startPoint x: 576, startPoint y: 170, endPoint x: 582, endPoint y: 176, distance: 8.3
click at [582, 176] on div "fox . moveUp ( ) fox . moveUp ( ) fox . moveRight ( 2 ) fox . moveLeft ( 2 ) ra…" at bounding box center [625, 245] width 264 height 269
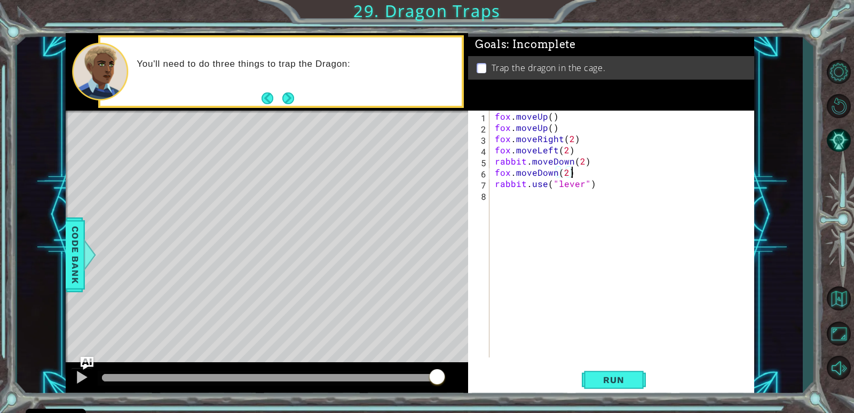
click at [580, 159] on div "fox . moveUp ( ) fox . moveUp ( ) fox . moveRight ( 2 ) fox . moveLeft ( 2 ) ra…" at bounding box center [625, 245] width 264 height 269
click at [605, 379] on span "Run" at bounding box center [614, 379] width 42 height 11
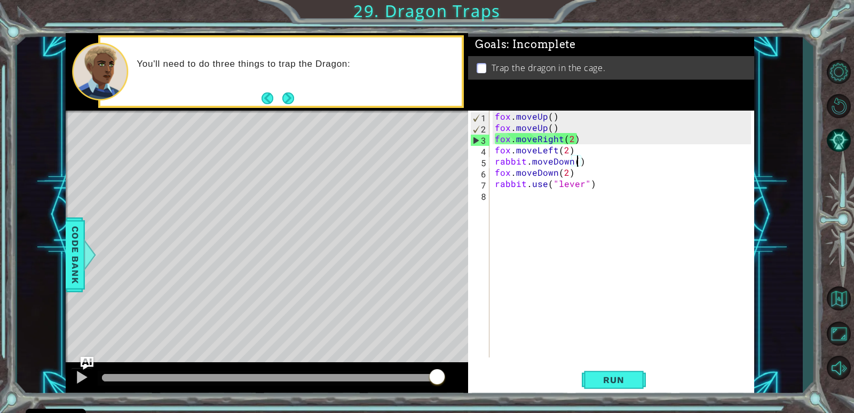
click at [574, 140] on div "fox . moveUp ( ) fox . moveUp ( ) fox . moveRight ( 2 ) fox . moveLeft ( 2 ) ra…" at bounding box center [625, 245] width 264 height 269
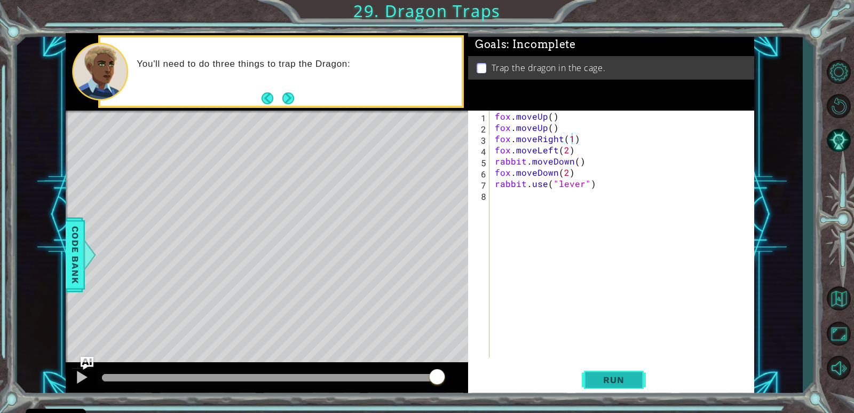
click at [612, 369] on button "Run" at bounding box center [614, 380] width 64 height 29
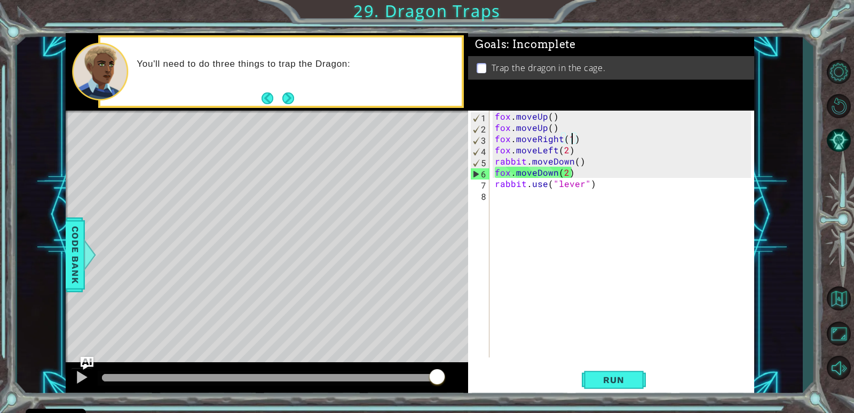
click at [568, 151] on div "fox . moveUp ( ) fox . moveUp ( ) fox . moveRight ( 1 ) fox . moveLeft ( 2 ) ra…" at bounding box center [625, 245] width 264 height 269
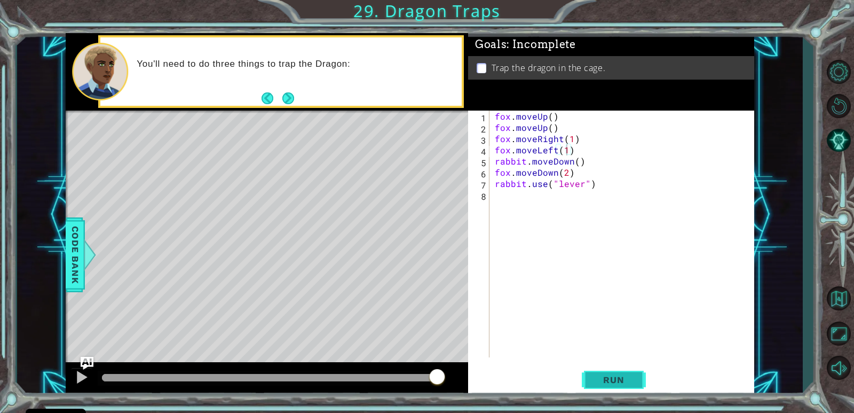
click at [624, 380] on span "Run" at bounding box center [614, 379] width 42 height 11
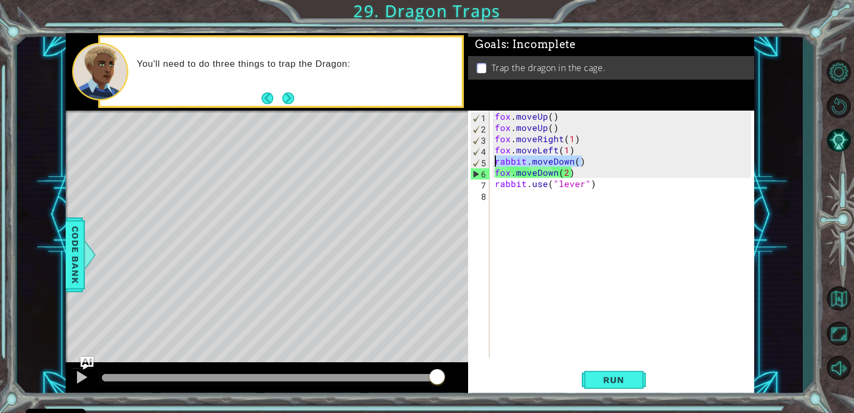
drag, startPoint x: 593, startPoint y: 162, endPoint x: 471, endPoint y: 164, distance: 122.3
click at [474, 164] on div "fox.moveLeft(1) 1 2 3 4 5 6 7 8 fox . moveUp ( ) fox . moveUp ( ) fox . moveRig…" at bounding box center [609, 234] width 283 height 247
type textarea "rabbit.moveDown()"
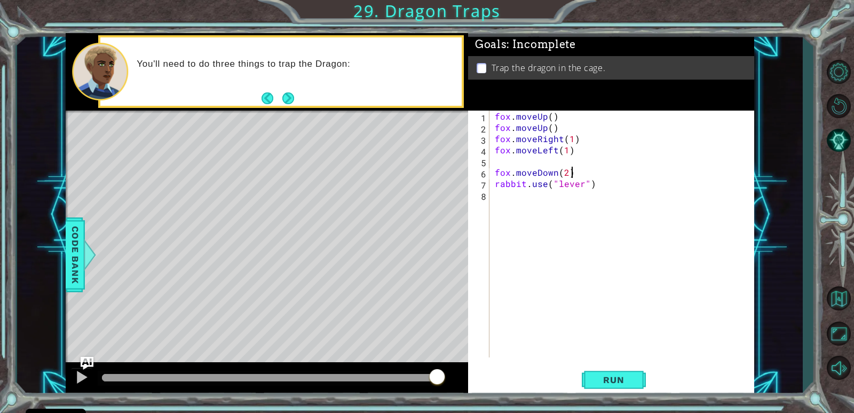
click at [574, 171] on div "fox . moveUp ( ) fox . moveUp ( ) fox . moveRight ( 1 ) fox . moveLeft ( 1 ) fo…" at bounding box center [625, 245] width 264 height 269
type textarea "fox.moveDown(2)"
click at [555, 159] on div "fox . moveUp ( ) fox . moveUp ( ) fox . moveRight ( 1 ) fox . moveLeft ( 1 ) fo…" at bounding box center [625, 245] width 264 height 269
click at [573, 162] on div "fox . moveUp ( ) fox . moveUp ( ) fox . moveRight ( 1 ) fox . moveLeft ( 1 ) fo…" at bounding box center [625, 245] width 264 height 269
type textarea "fox.moveDown(2)"
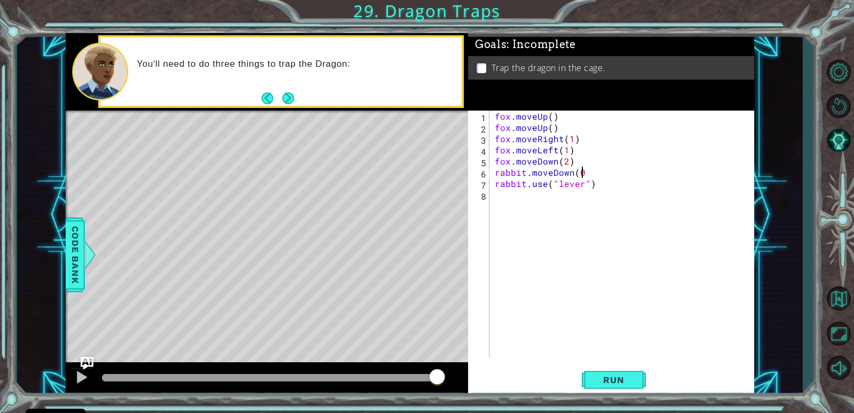
scroll to position [0, 5]
type textarea "rabbit.moveDown()"
click at [616, 382] on span "Run" at bounding box center [614, 379] width 42 height 11
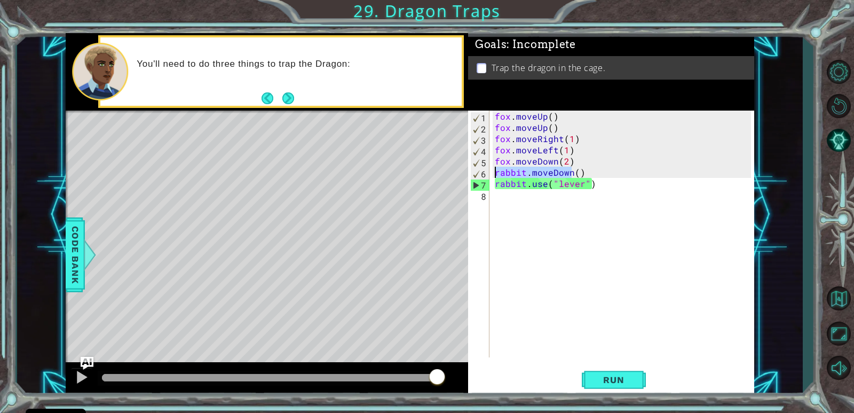
drag, startPoint x: 570, startPoint y: 174, endPoint x: 475, endPoint y: 173, distance: 95.0
click at [475, 173] on div "rabbit.moveDown() 1 2 3 4 5 6 7 8 fox . moveUp ( ) fox . moveUp ( ) fox . moveR…" at bounding box center [609, 234] width 283 height 247
drag, startPoint x: 583, startPoint y: 174, endPoint x: 475, endPoint y: 175, distance: 108.4
click at [475, 175] on div "rabbit.moveDown() 1 2 3 4 5 6 7 8 fox . moveUp ( ) fox . moveUp ( ) fox . moveR…" at bounding box center [609, 234] width 283 height 247
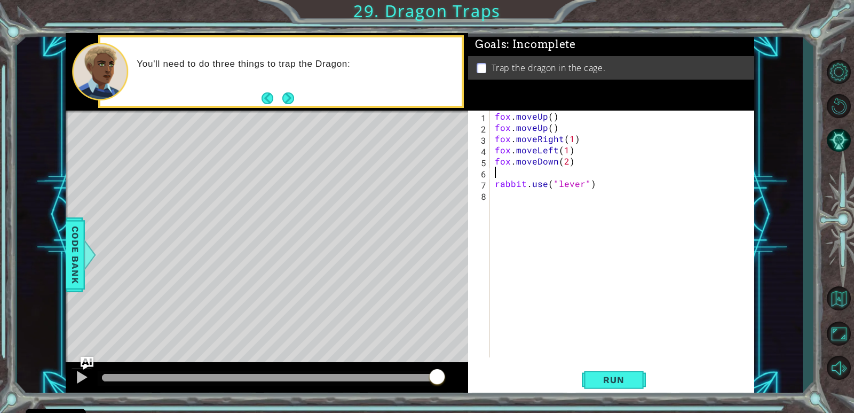
type textarea "fox.moveDown(2)"
click at [629, 368] on button "Run" at bounding box center [614, 380] width 64 height 29
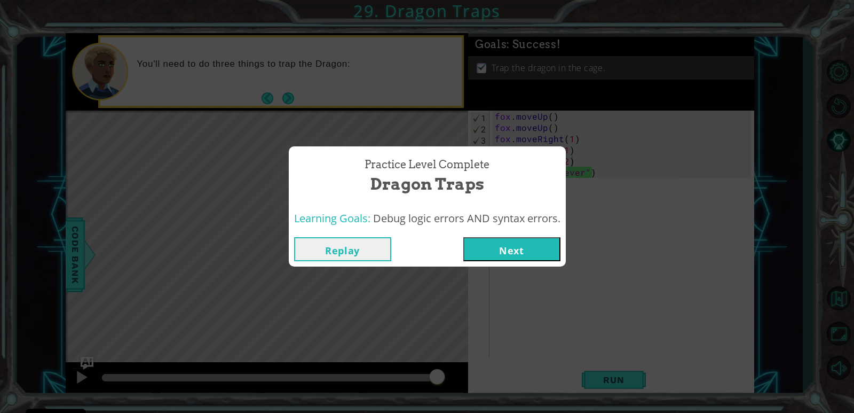
click at [527, 255] on button "Next" at bounding box center [511, 249] width 97 height 24
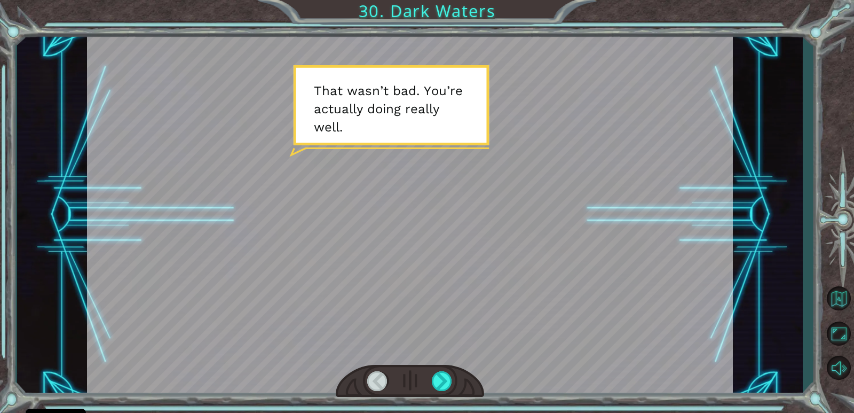
click at [455, 381] on div at bounding box center [410, 381] width 148 height 33
click at [427, 381] on div at bounding box center [410, 381] width 148 height 33
click at [436, 379] on div at bounding box center [442, 381] width 21 height 20
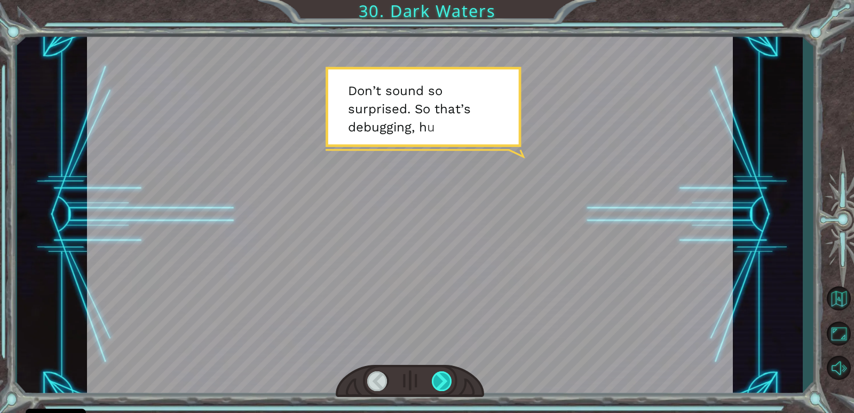
click at [436, 380] on div at bounding box center [442, 381] width 21 height 20
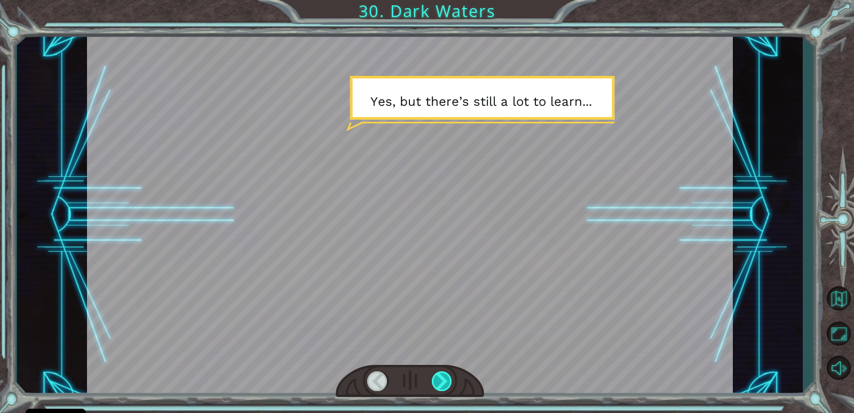
click at [436, 380] on div at bounding box center [442, 381] width 21 height 20
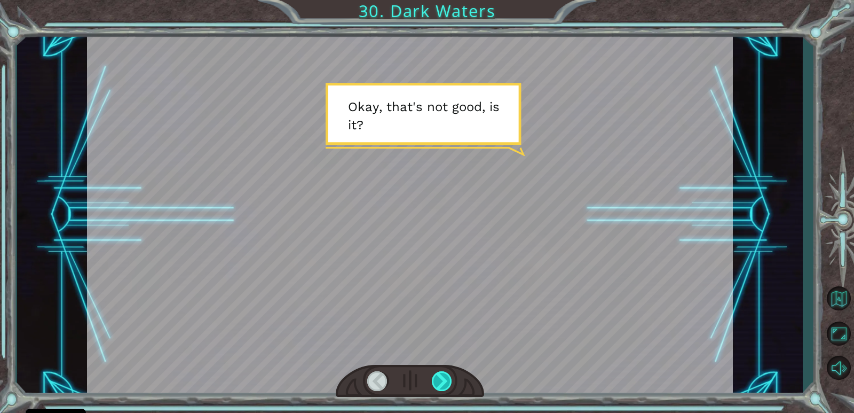
click at [436, 380] on div at bounding box center [442, 381] width 21 height 20
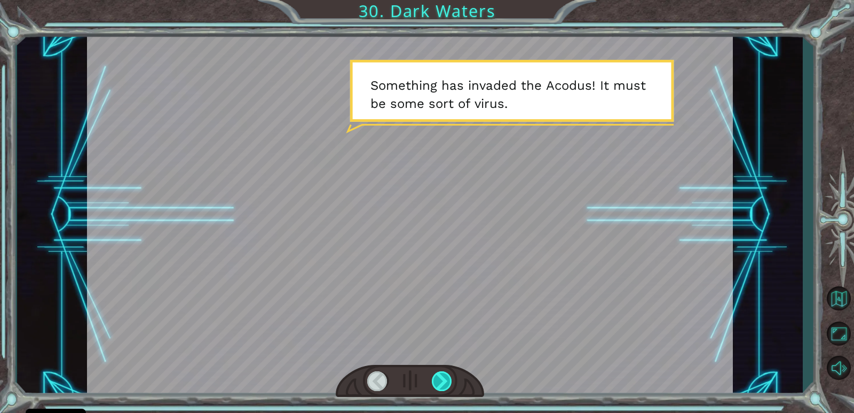
click at [436, 380] on div at bounding box center [442, 381] width 21 height 20
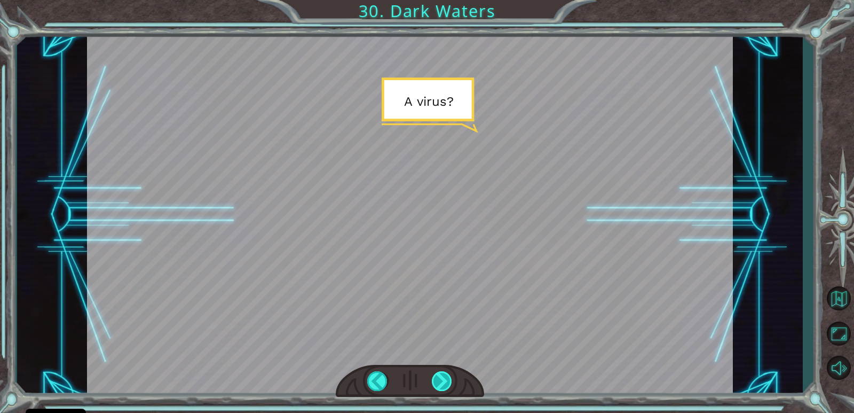
click at [436, 380] on div at bounding box center [442, 381] width 21 height 20
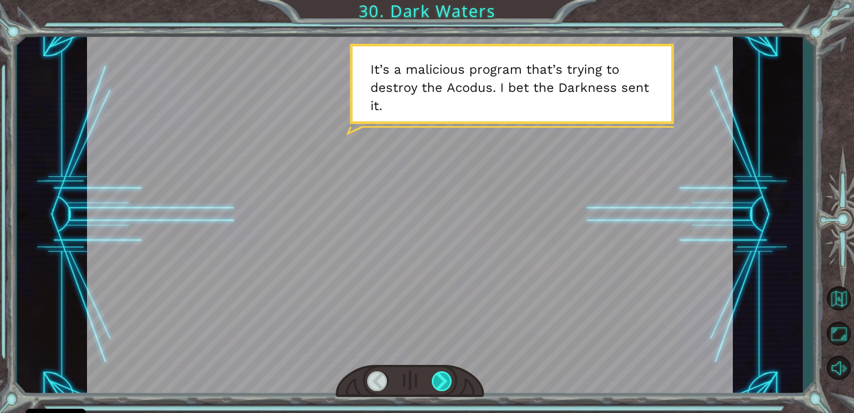
click at [436, 380] on div at bounding box center [442, 381] width 21 height 20
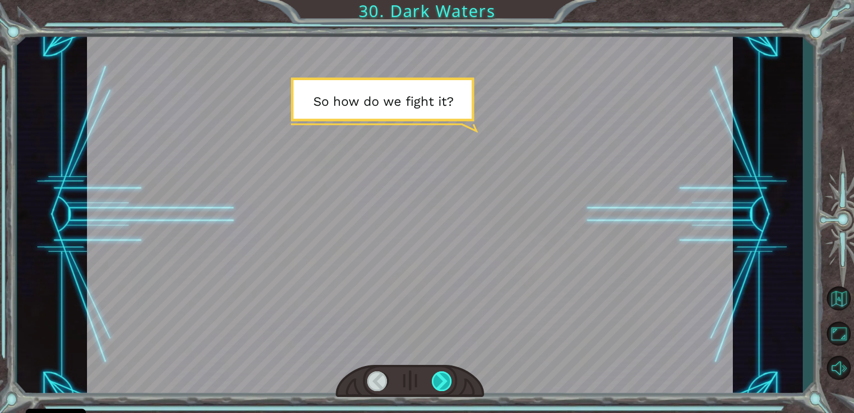
click at [437, 380] on div at bounding box center [442, 381] width 21 height 20
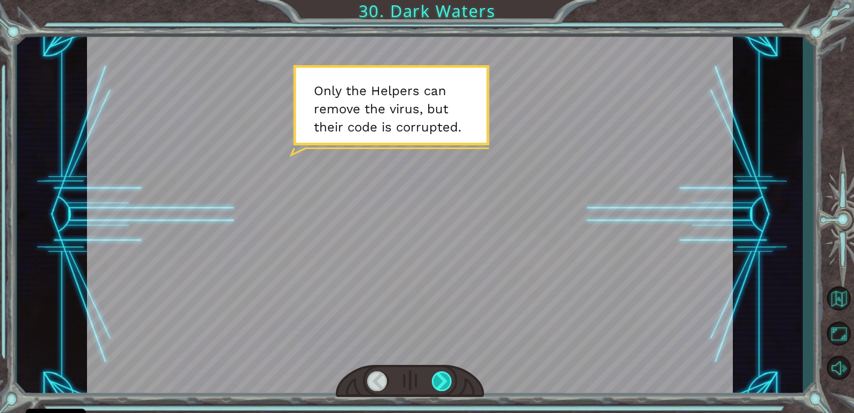
click at [437, 380] on div at bounding box center [442, 381] width 21 height 20
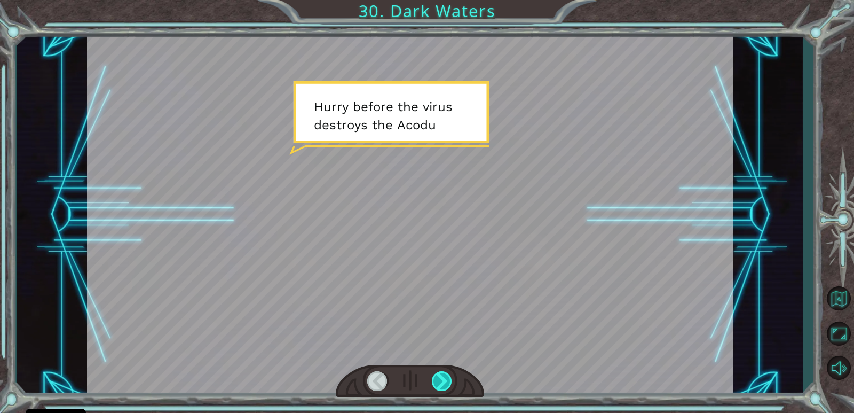
click at [437, 380] on div at bounding box center [442, 381] width 21 height 20
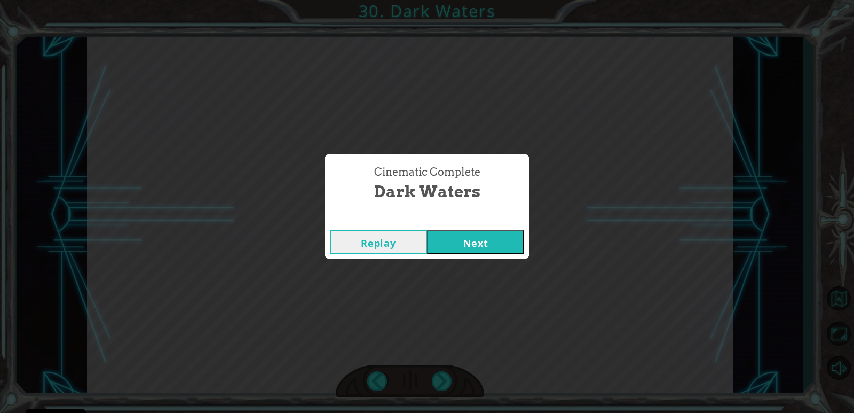
click at [466, 237] on button "Next" at bounding box center [475, 242] width 97 height 24
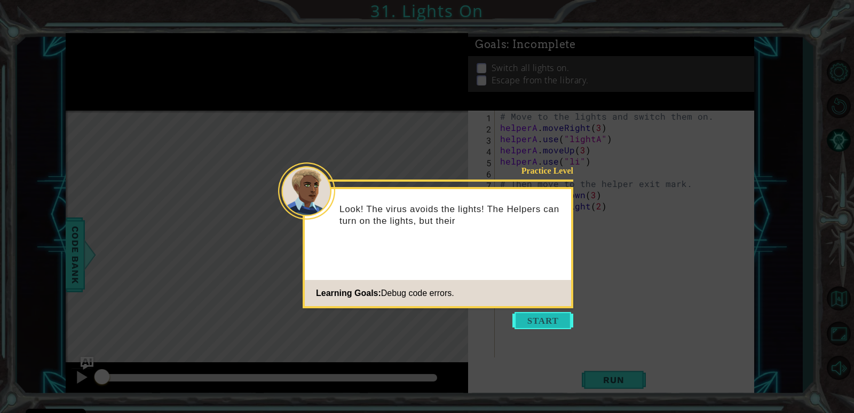
click at [521, 321] on button "Start" at bounding box center [543, 320] width 61 height 17
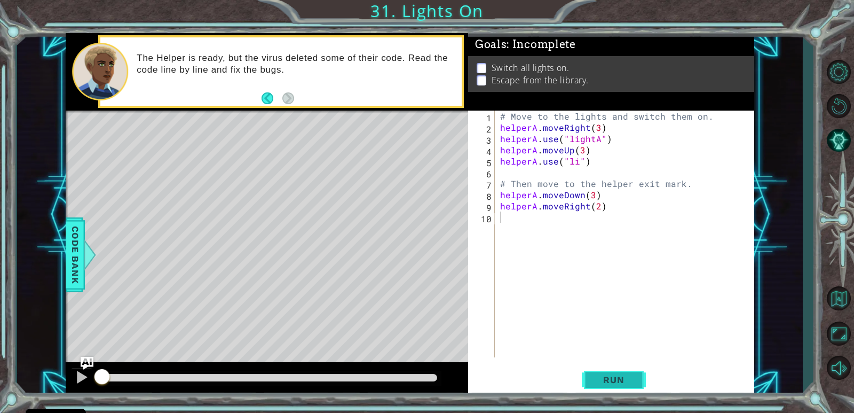
click at [607, 371] on button "Run" at bounding box center [614, 380] width 64 height 29
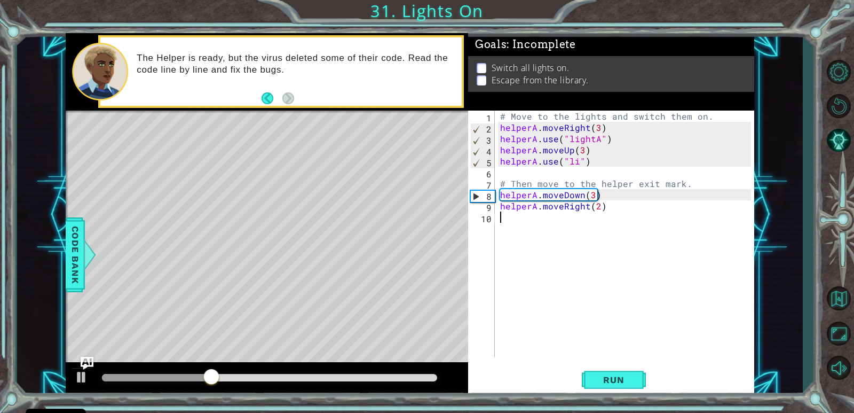
click at [573, 160] on div "# Move to the lights and switch them on. helperA . moveRight ( 3 ) helperA . us…" at bounding box center [627, 245] width 258 height 269
click at [579, 163] on div "# Move to the lights and switch them on. helperA . moveRight ( 3 ) helperA . us…" at bounding box center [627, 245] width 258 height 269
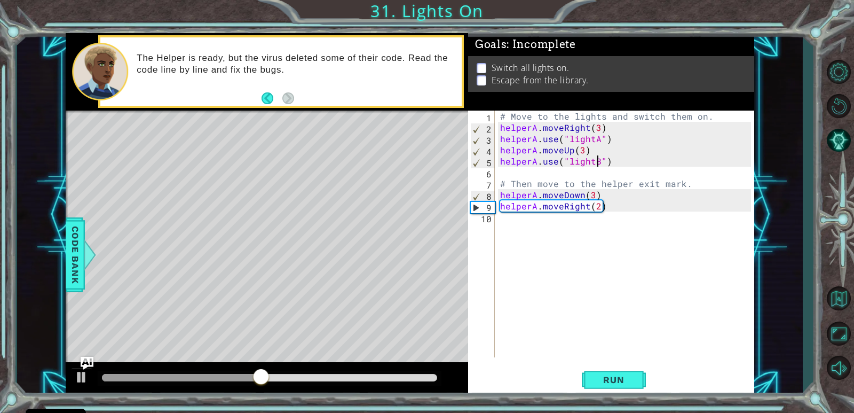
scroll to position [0, 6]
click at [613, 377] on span "Run" at bounding box center [614, 379] width 42 height 11
click at [590, 197] on div "# Move to the lights and switch them on. helperA . moveRight ( 3 ) helperA . us…" at bounding box center [627, 245] width 258 height 269
type textarea "helperA.moveDown(1)"
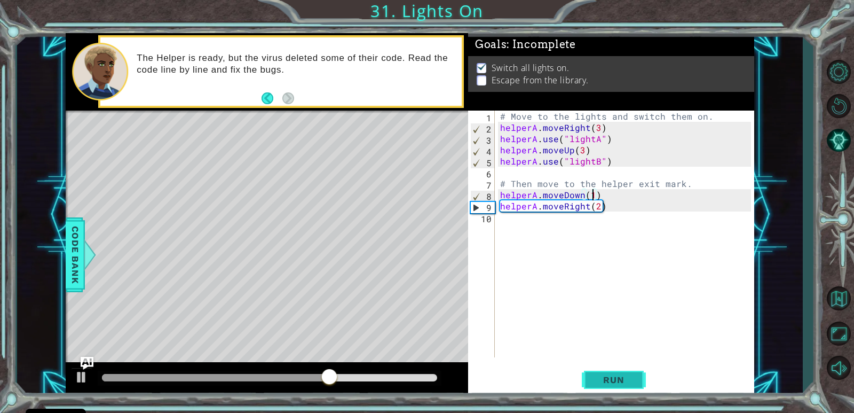
click at [601, 372] on button "Run" at bounding box center [614, 380] width 64 height 29
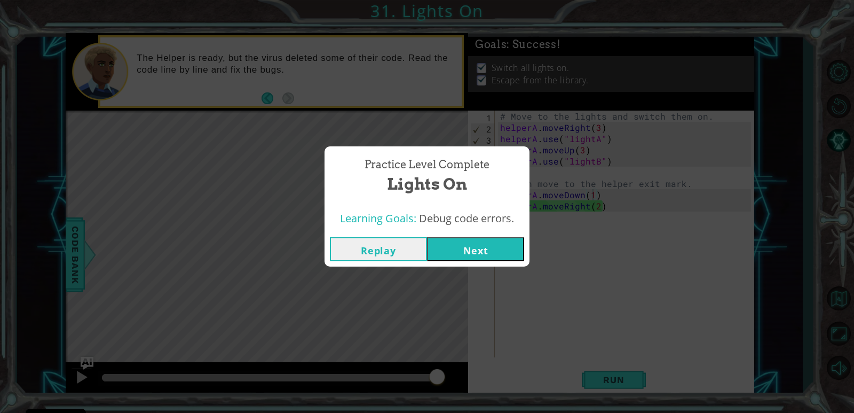
click at [486, 237] on button "Next" at bounding box center [475, 249] width 97 height 24
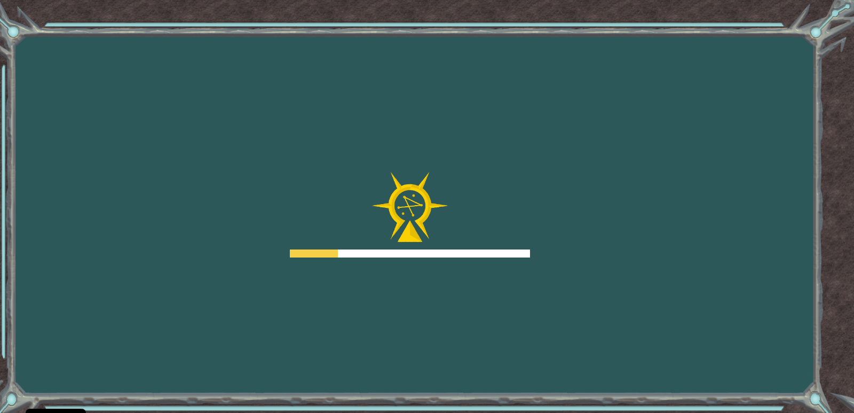
click at [474, 238] on div at bounding box center [410, 214] width 240 height 85
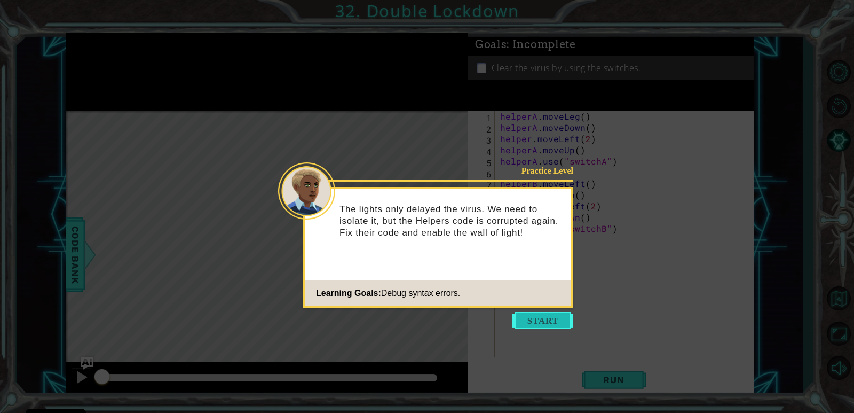
click at [543, 326] on button "Start" at bounding box center [543, 320] width 61 height 17
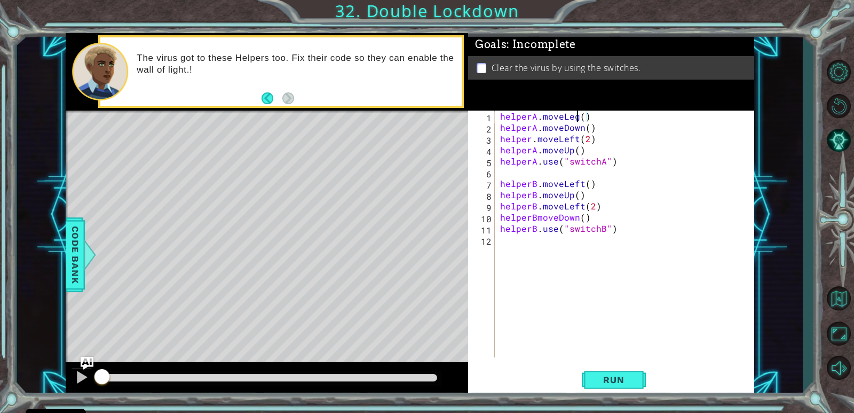
click at [577, 120] on div "helperA . moveLeg ( ) helperA . moveDown ( ) helper . moveLeft ( 2 ) helperA . …" at bounding box center [627, 245] width 258 height 269
click at [600, 372] on button "Run" at bounding box center [614, 380] width 64 height 29
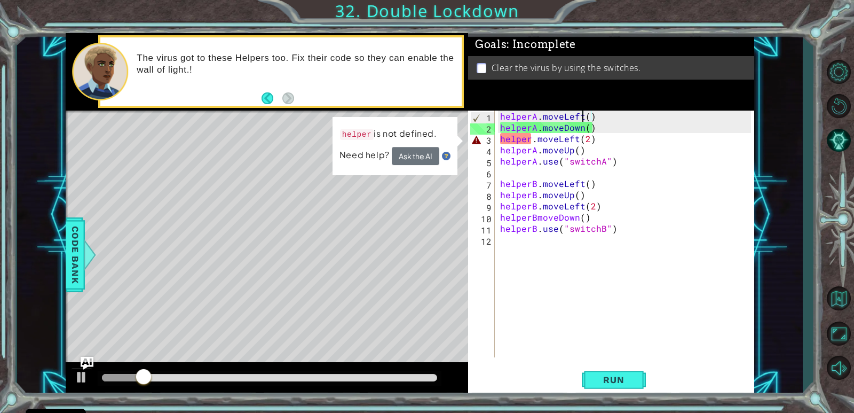
click at [532, 140] on div "helperA . moveLeft ( ) helperA . moveDown ( ) helper . moveLeft ( 2 ) helperA .…" at bounding box center [627, 245] width 258 height 269
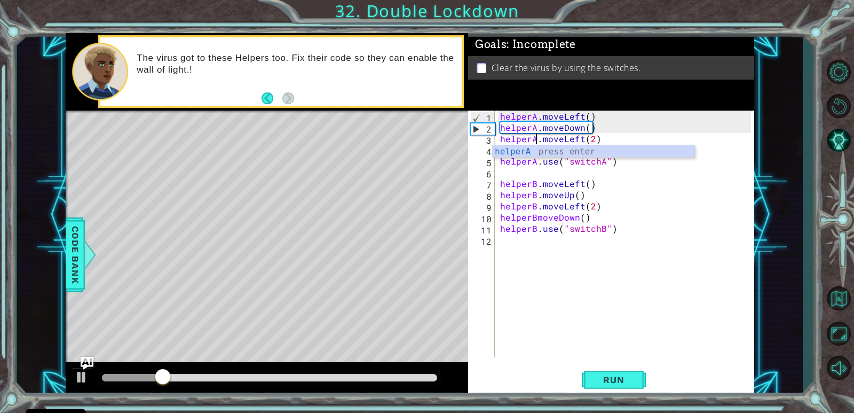
scroll to position [0, 2]
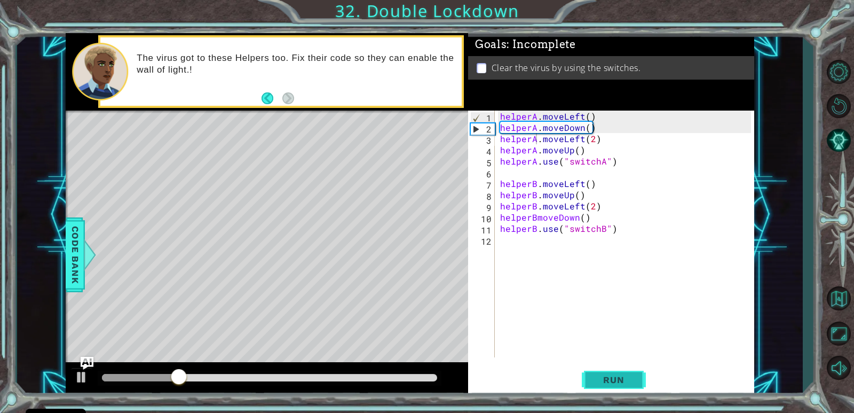
click at [613, 387] on button "Run" at bounding box center [614, 380] width 64 height 29
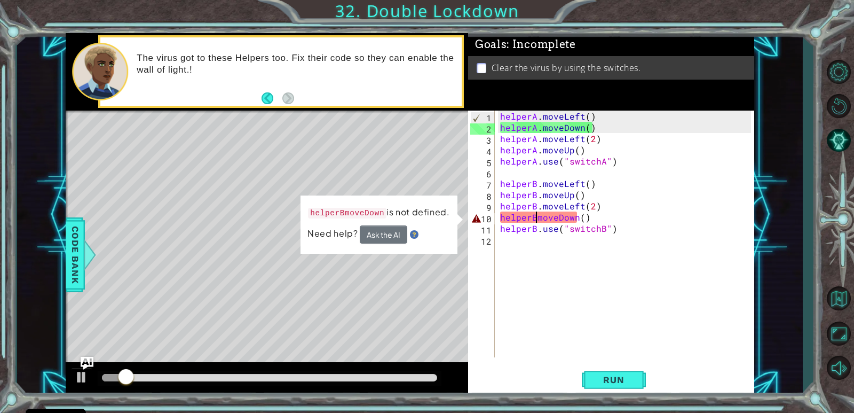
click at [538, 219] on div "helperA . moveLeft ( ) helperA . moveDown ( ) helperA . moveLeft ( 2 ) helperA …" at bounding box center [627, 245] width 258 height 269
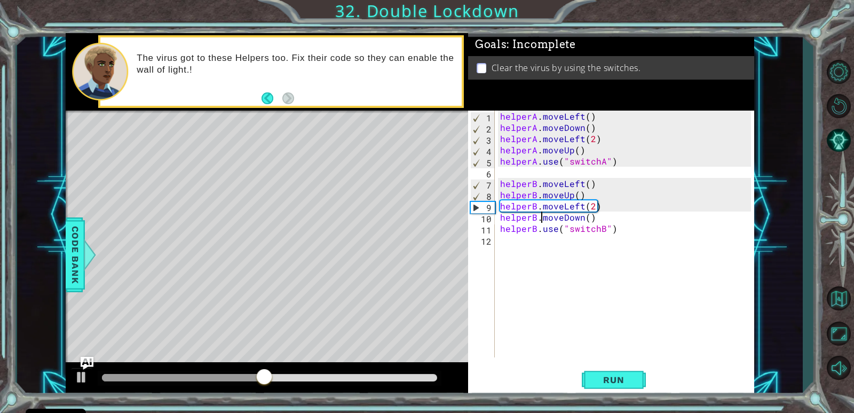
click at [604, 219] on div "helperA . moveLeft ( ) helperA . moveDown ( ) helperA . moveLeft ( 2 ) helperA …" at bounding box center [627, 245] width 258 height 269
type textarea "helperB.moveDown()"
click at [623, 379] on span "Run" at bounding box center [614, 379] width 42 height 11
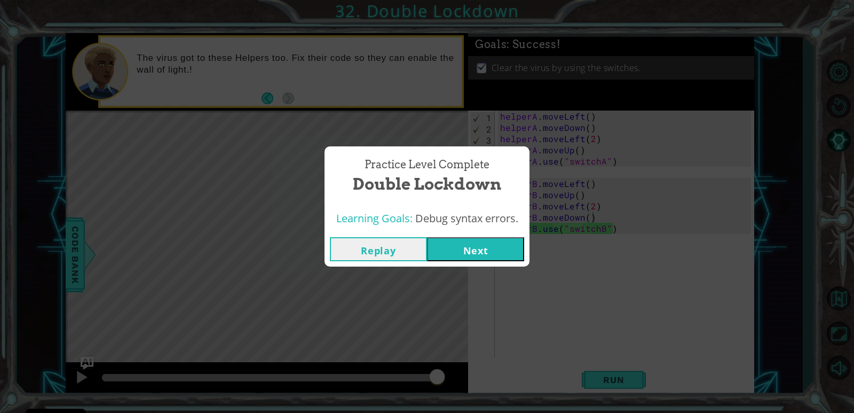
click at [505, 246] on button "Next" at bounding box center [475, 249] width 97 height 24
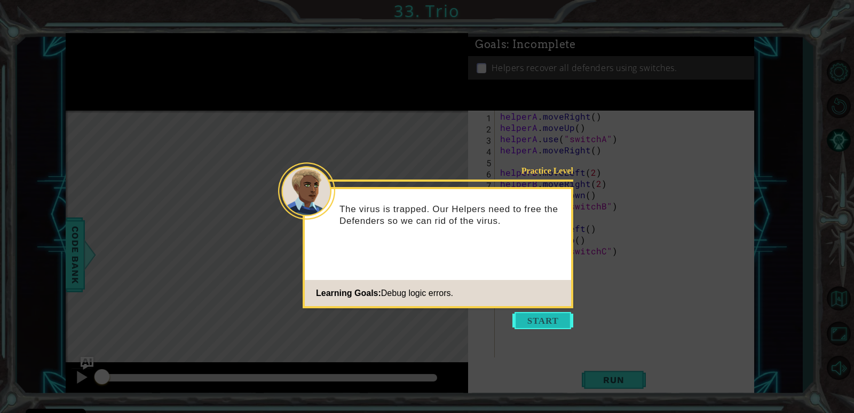
click at [532, 312] on button "Start" at bounding box center [543, 320] width 61 height 17
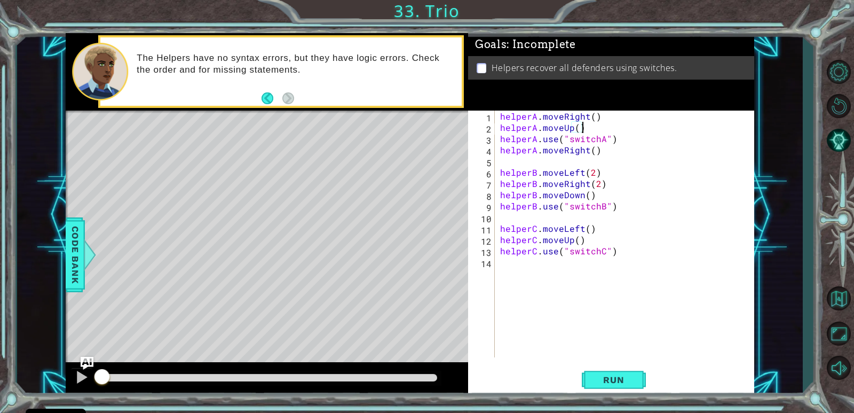
drag, startPoint x: 583, startPoint y: 130, endPoint x: 569, endPoint y: 130, distance: 14.4
click at [582, 130] on div "helperA . moveRight ( ) helperA . moveUp ( ) helperA . use ( "switchA" ) helper…" at bounding box center [627, 245] width 258 height 269
type textarea "helperA.moveUp()"
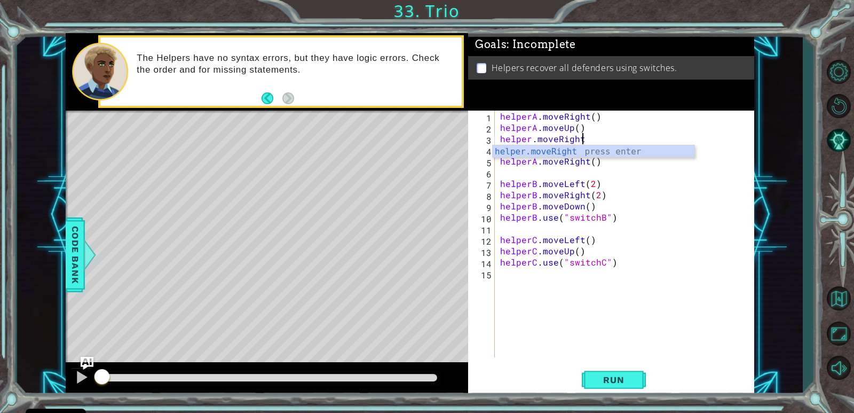
scroll to position [0, 5]
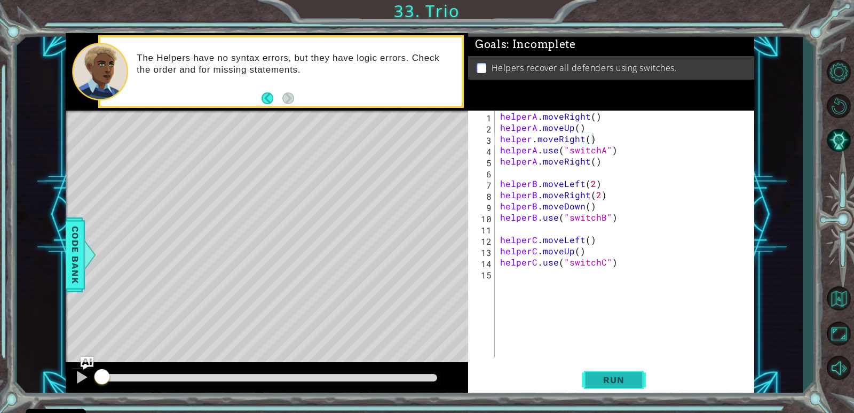
click at [612, 376] on span "Run" at bounding box center [614, 379] width 42 height 11
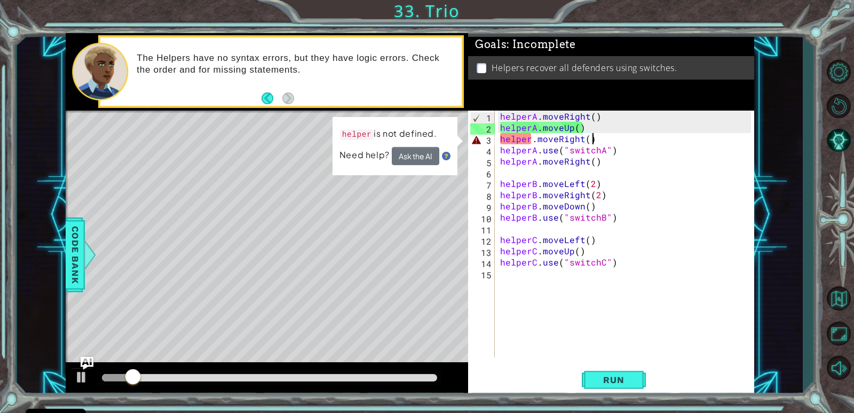
click at [535, 138] on div "helperA . moveRight ( ) helperA . moveUp ( ) helper . moveRight ( ) helperA . u…" at bounding box center [627, 245] width 258 height 269
click at [530, 138] on div "helperA . moveRight ( ) helperA . moveUp ( ) helper . moveRight ( ) helperA . u…" at bounding box center [627, 245] width 258 height 269
type textarea "helperA.moveRight()"
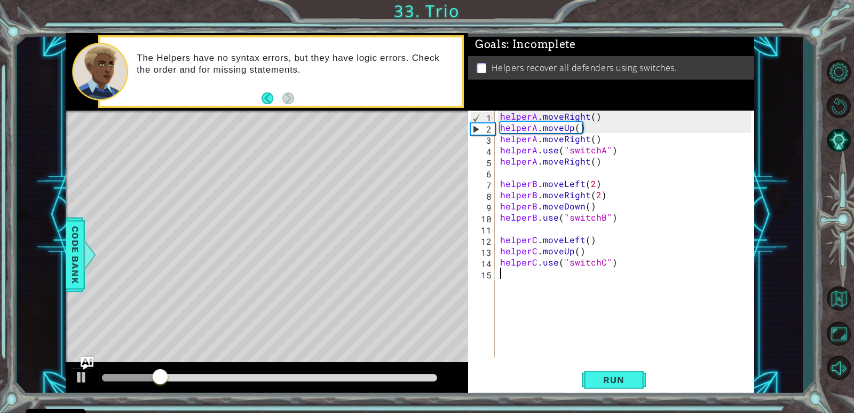
click at [738, 349] on div "helperA . moveRight ( ) helperA . moveUp ( ) helperA . moveRight ( ) helperA . …" at bounding box center [627, 245] width 258 height 269
click at [611, 381] on span "Run" at bounding box center [614, 379] width 42 height 11
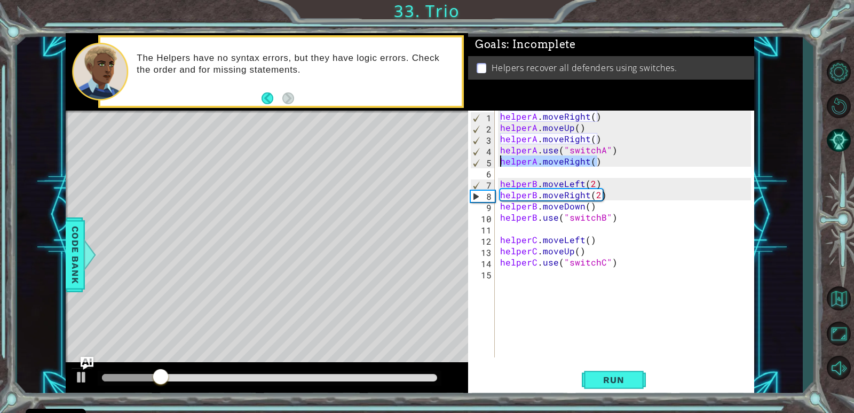
drag, startPoint x: 598, startPoint y: 161, endPoint x: 489, endPoint y: 166, distance: 109.6
click at [489, 166] on div "1 2 3 4 5 6 7 8 9 10 11 12 13 14 15 helperA . moveRight ( ) helperA . moveUp ( …" at bounding box center [609, 234] width 283 height 247
type textarea "helperA.moveRight()"
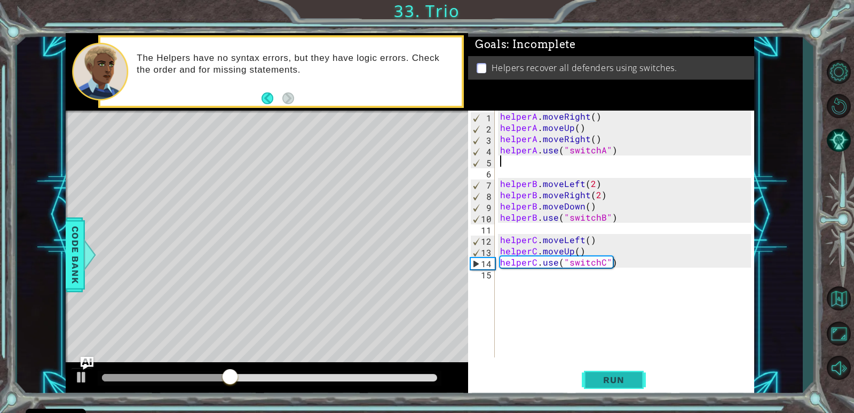
click at [589, 375] on button "Run" at bounding box center [614, 380] width 64 height 29
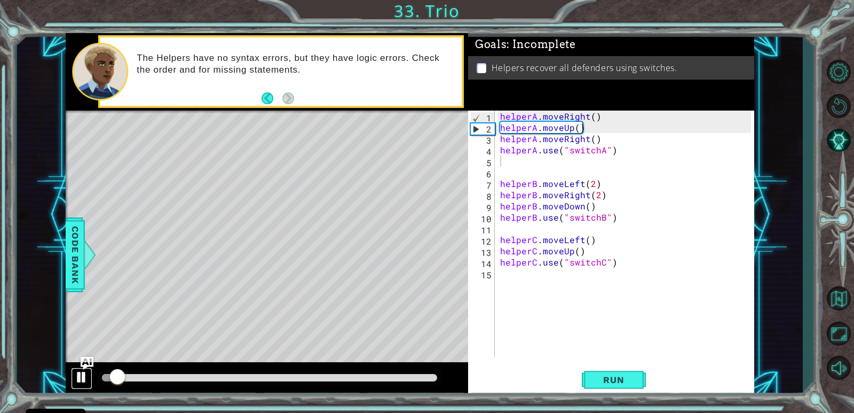
click at [76, 377] on div at bounding box center [82, 377] width 14 height 14
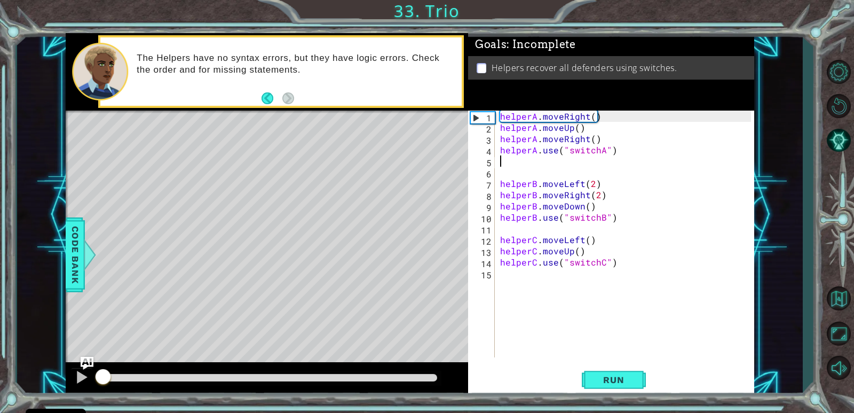
drag, startPoint x: 116, startPoint y: 372, endPoint x: 94, endPoint y: 376, distance: 22.2
click at [94, 376] on div at bounding box center [102, 377] width 19 height 19
drag, startPoint x: 603, startPoint y: 195, endPoint x: 480, endPoint y: 196, distance: 123.3
click at [480, 196] on div "1 2 3 4 5 6 7 8 9 10 11 12 13 14 15 helperA . moveRight ( ) helperA . moveUp ( …" at bounding box center [609, 234] width 283 height 247
type textarea "helperB.moveRight(2)"
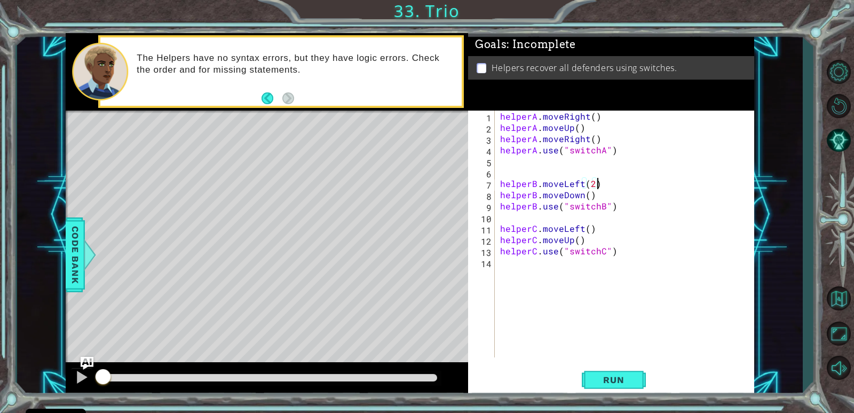
click at [593, 196] on div "helperA . moveRight ( ) helperA . moveUp ( ) helperA . moveRight ( ) helperA . …" at bounding box center [627, 245] width 258 height 269
type textarea "helperB.moveDown()"
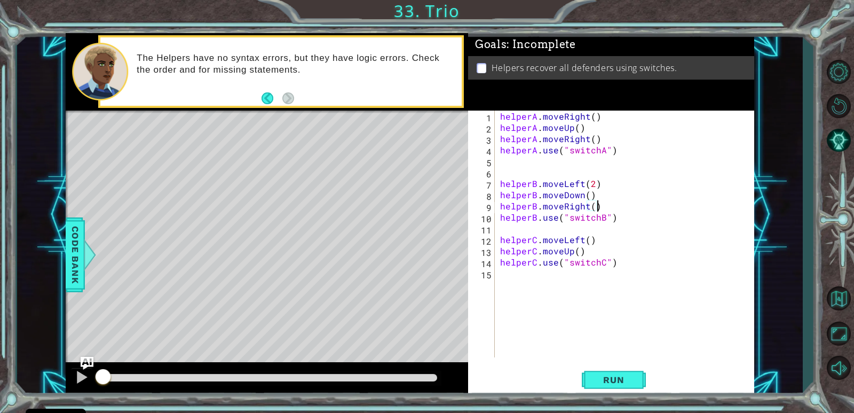
scroll to position [0, 5]
click at [590, 250] on div "helperA . moveRight ( ) helperA . moveUp ( ) helperA . moveRight ( ) helperA . …" at bounding box center [627, 245] width 258 height 269
type textarea "helperC.moveUp()"
click at [621, 374] on span "Run" at bounding box center [614, 379] width 42 height 11
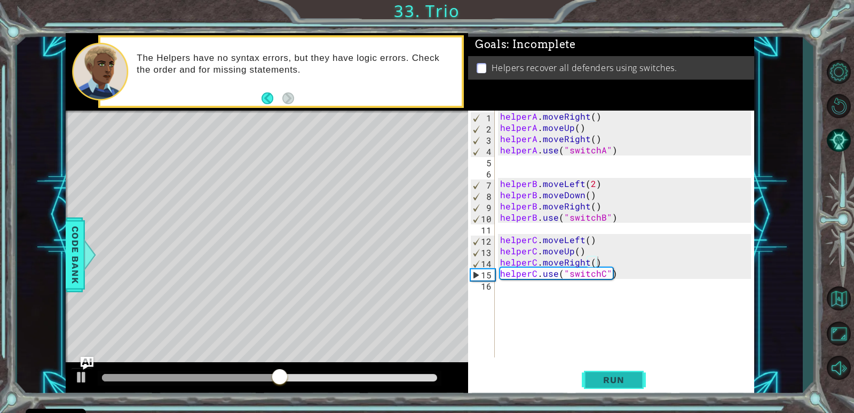
click at [620, 380] on span "Run" at bounding box center [614, 379] width 42 height 11
click at [592, 209] on div "helperA . moveRight ( ) helperA . moveUp ( ) helperA . moveRight ( ) helperA . …" at bounding box center [627, 245] width 258 height 269
type textarea "helperB.moveRight(2)"
drag, startPoint x: 567, startPoint y: 299, endPoint x: 611, endPoint y: 368, distance: 81.9
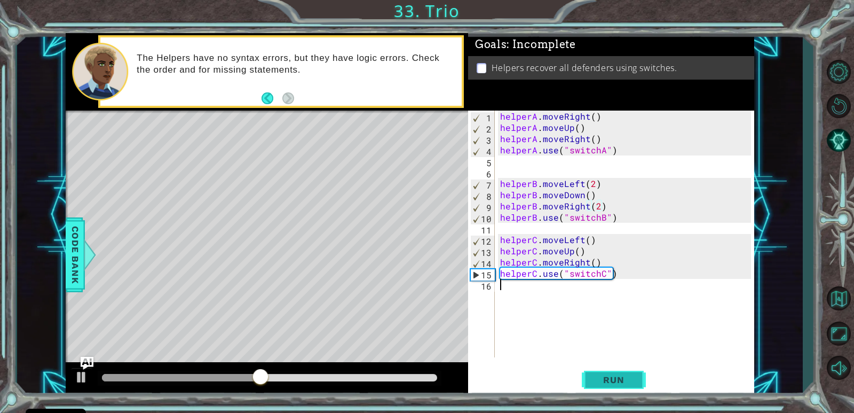
click at [611, 368] on div "helperB.moveRight(2) 1 2 3 4 5 6 7 8 9 10 11 12 13 14 15 16 helperA . moveRight…" at bounding box center [611, 254] width 286 height 286
click at [611, 368] on button "Run" at bounding box center [614, 380] width 64 height 29
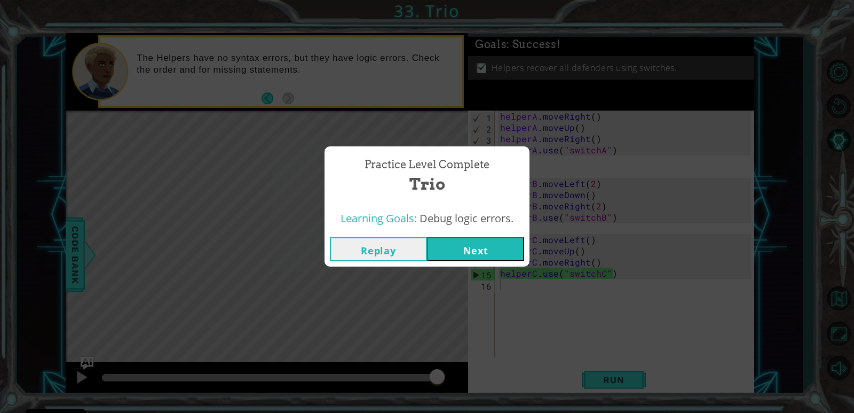
click at [467, 237] on button "Next" at bounding box center [475, 249] width 97 height 24
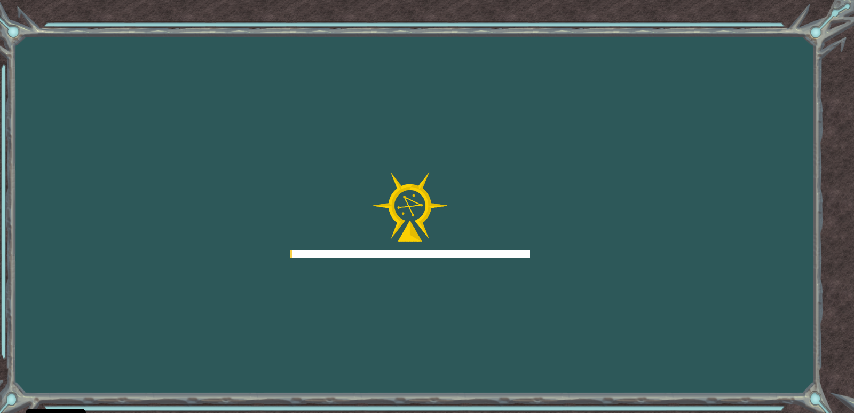
click at [470, 251] on div at bounding box center [410, 253] width 240 height 8
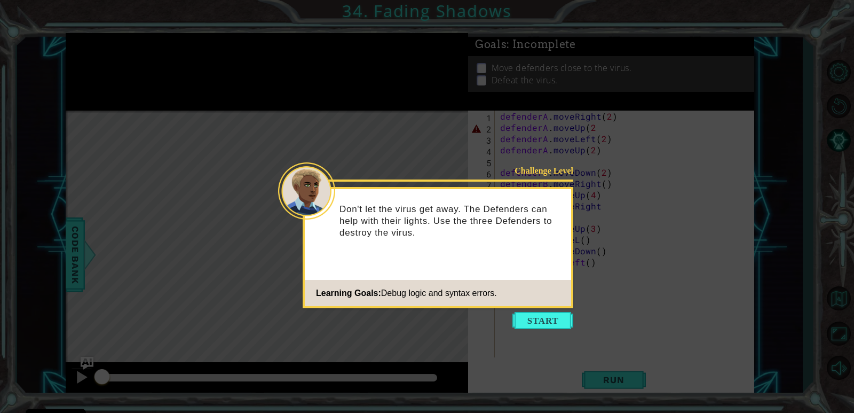
drag, startPoint x: 540, startPoint y: 321, endPoint x: 537, endPoint y: 314, distance: 8.1
click at [537, 316] on button "Start" at bounding box center [543, 320] width 61 height 17
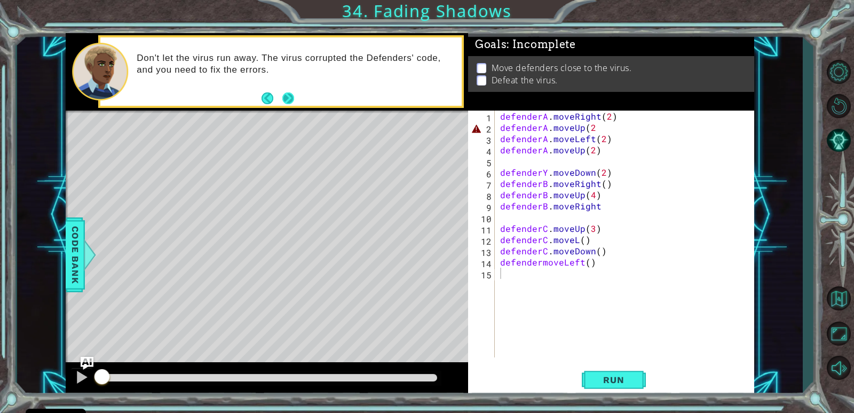
click at [291, 97] on button "Next" at bounding box center [288, 98] width 12 height 12
click at [85, 382] on div at bounding box center [82, 377] width 14 height 14
click at [81, 380] on div at bounding box center [82, 377] width 14 height 14
click at [596, 148] on div "defenderA . moveRight ( 2 ) defenderA . moveUp ( 2 defenderA . moveLeft ( 2 ) d…" at bounding box center [627, 245] width 258 height 269
click at [590, 151] on div "defenderA . moveRight ( 2 ) defenderA . moveUp ( 2 defenderA . moveLeft ( 2 ) d…" at bounding box center [627, 245] width 258 height 269
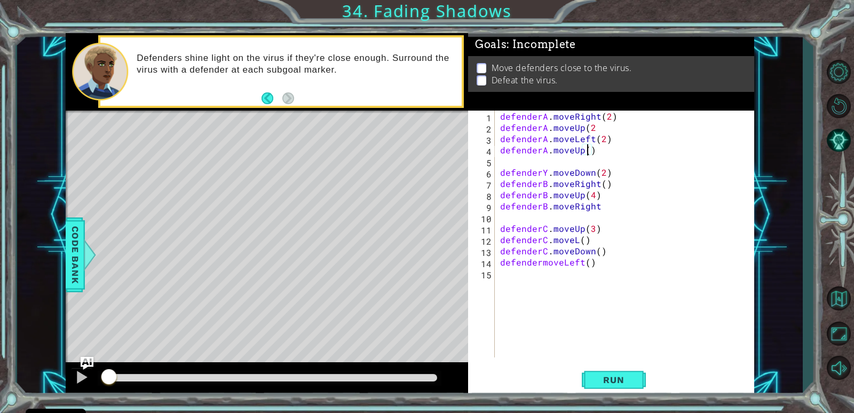
scroll to position [0, 5]
click at [591, 125] on div "defenderA . moveRight ( 2 ) defenderA . moveUp ( 2 defenderA . moveLeft ( 2 ) d…" at bounding box center [627, 245] width 258 height 269
click at [546, 171] on div "defenderA . moveRight ( 2 ) defenderA . moveUp ( 2 ) defenderA . moveLeft ( 2 )…" at bounding box center [627, 245] width 258 height 269
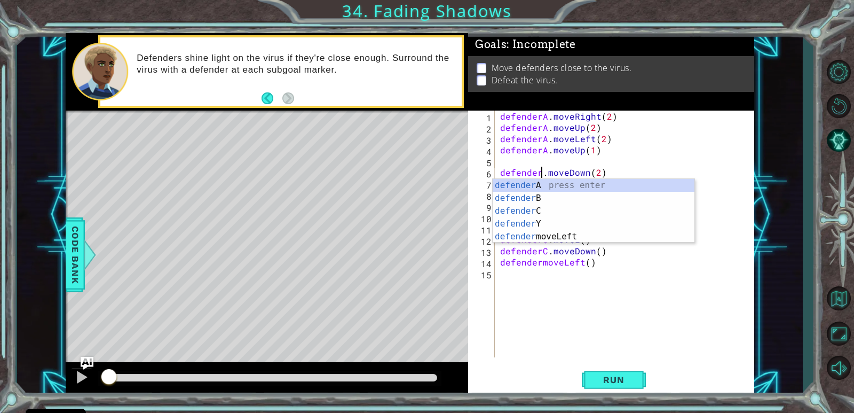
scroll to position [0, 3]
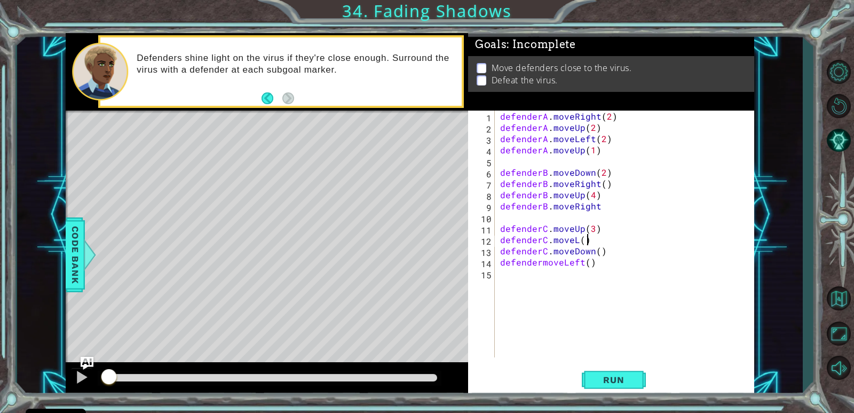
click at [694, 238] on div "defenderA . moveRight ( 2 ) defenderA . moveUp ( 2 ) defenderA . moveLeft ( 2 )…" at bounding box center [627, 245] width 258 height 269
click at [577, 243] on div "defenderA . moveRight ( 2 ) defenderA . moveUp ( 2 ) defenderA . moveLeft ( 2 )…" at bounding box center [627, 245] width 258 height 269
click at [540, 263] on div "defenderA . moveRight ( 2 ) defenderA . moveUp ( 2 ) defenderA . moveLeft ( 2 )…" at bounding box center [627, 245] width 258 height 269
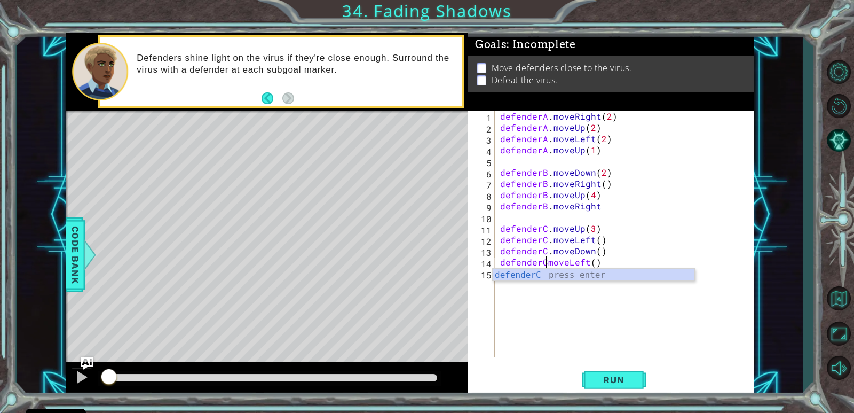
scroll to position [0, 3]
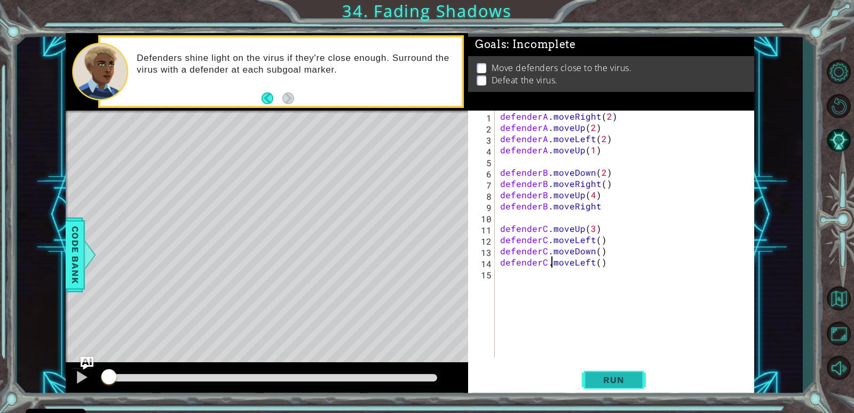
click at [619, 377] on span "Run" at bounding box center [614, 379] width 42 height 11
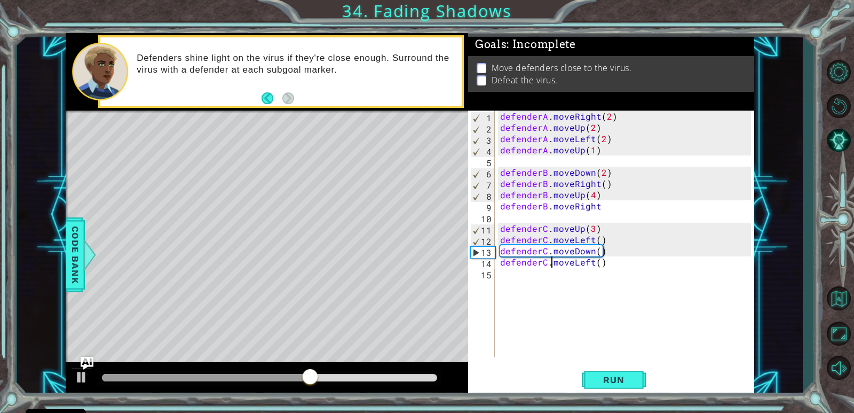
click at [598, 205] on div "defenderA . moveRight ( 2 ) defenderA . moveUp ( 2 ) defenderA . moveLeft ( 2 )…" at bounding box center [627, 245] width 258 height 269
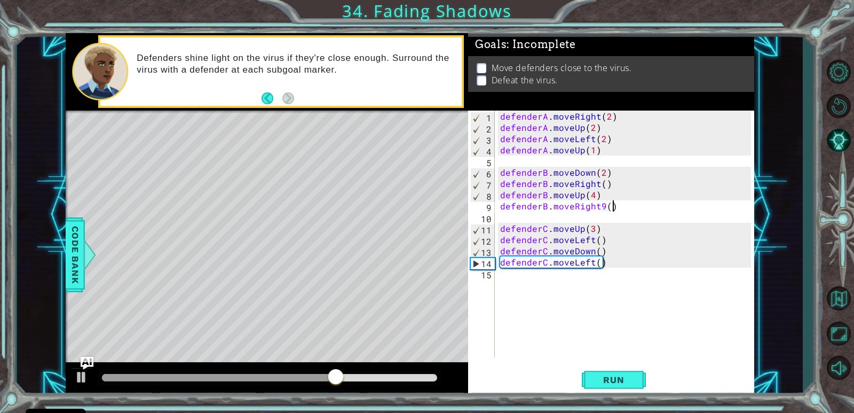
scroll to position [0, 6]
click at [602, 207] on div "defenderA . moveRight ( 2 ) defenderA . moveUp ( 2 ) defenderA . moveLeft ( 2 )…" at bounding box center [627, 245] width 258 height 269
click at [616, 374] on span "Run" at bounding box center [614, 379] width 42 height 11
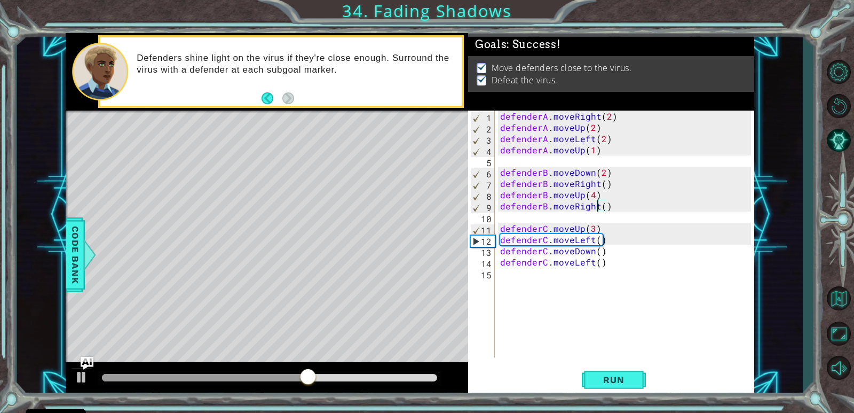
click at [488, 113] on div "1 2 3 4 5 6 7 8 9 10 11 12 13 14 15" at bounding box center [482, 234] width 25 height 247
type textarea "defenderA.moveRight(2)"
